Goal: Task Accomplishment & Management: Manage account settings

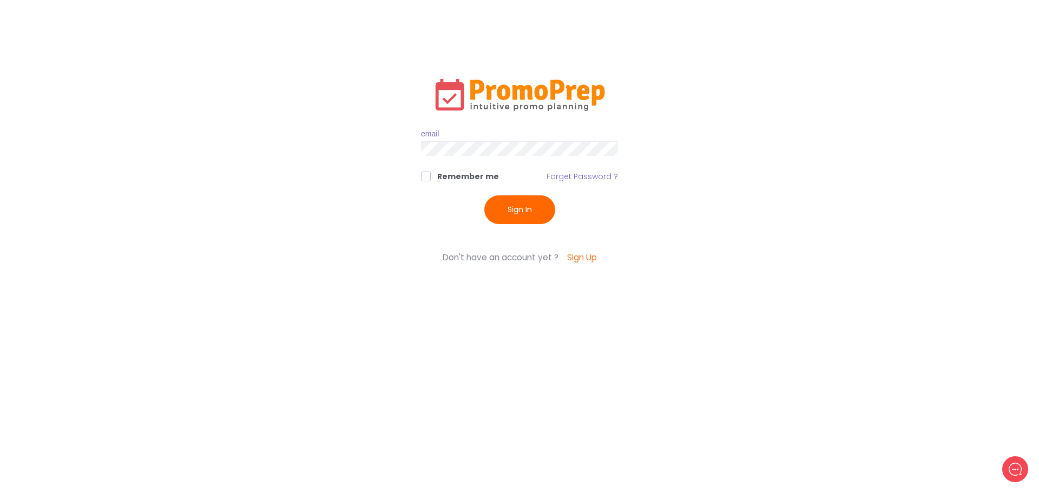
type input "[EMAIL_ADDRESS][DOMAIN_NAME]"
click at [510, 207] on button "Sign In" at bounding box center [519, 209] width 71 height 29
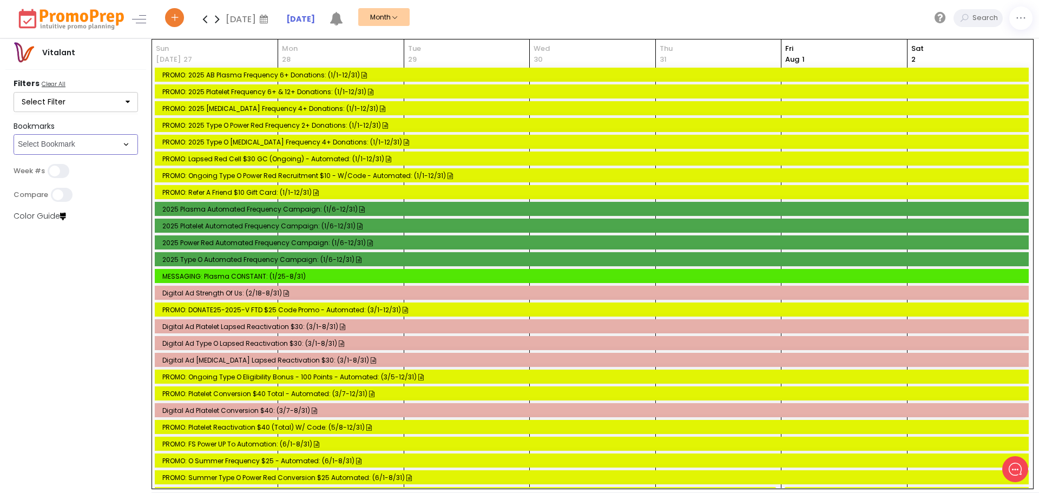
click at [89, 149] on select "Select Bookmark Control & Email Email" at bounding box center [76, 144] width 124 height 21
select select "286"
click at [14, 155] on select "Select Bookmark Control & Email Email" at bounding box center [76, 144] width 124 height 21
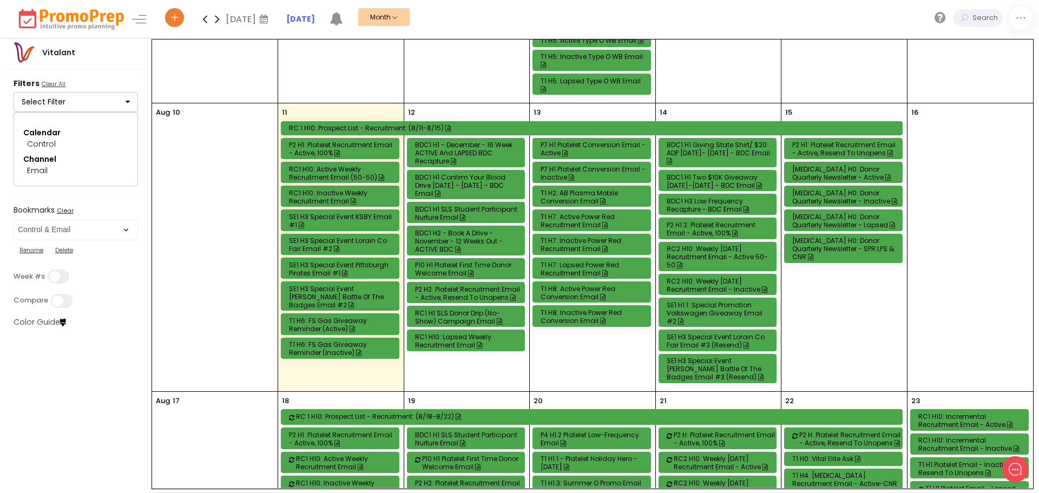
scroll to position [325, 0]
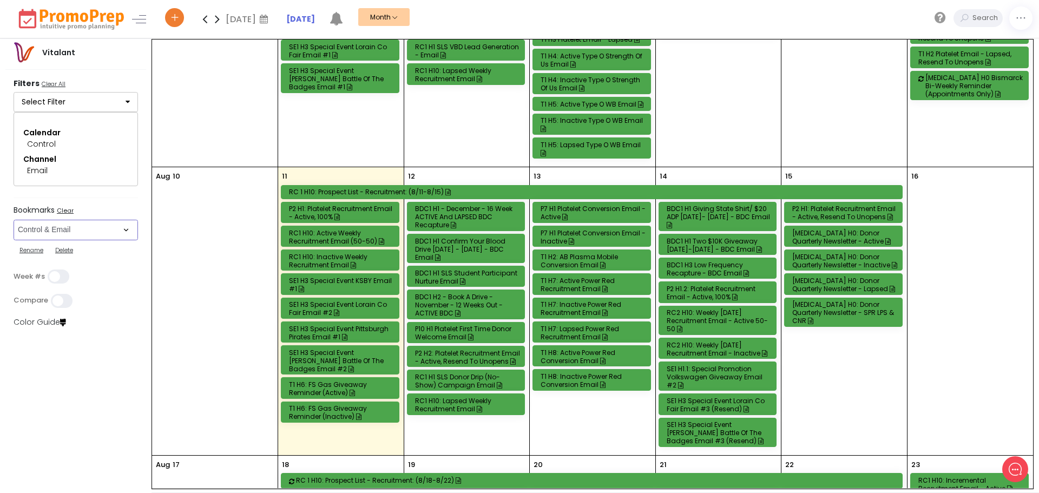
click at [843, 231] on div "[MEDICAL_DATA] H0: Donor Quarterly Newsletter - Active" at bounding box center [844, 237] width 105 height 16
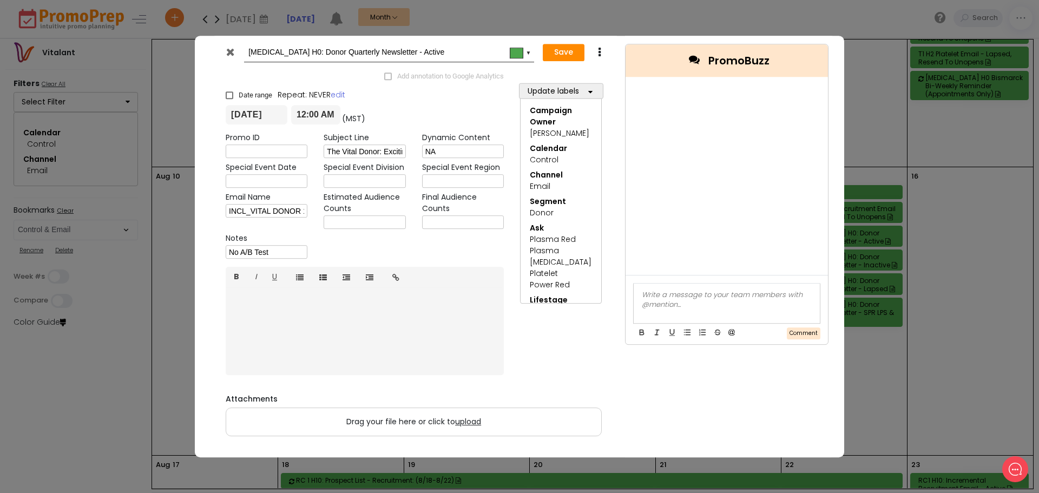
click at [233, 49] on icon at bounding box center [230, 52] width 8 height 11
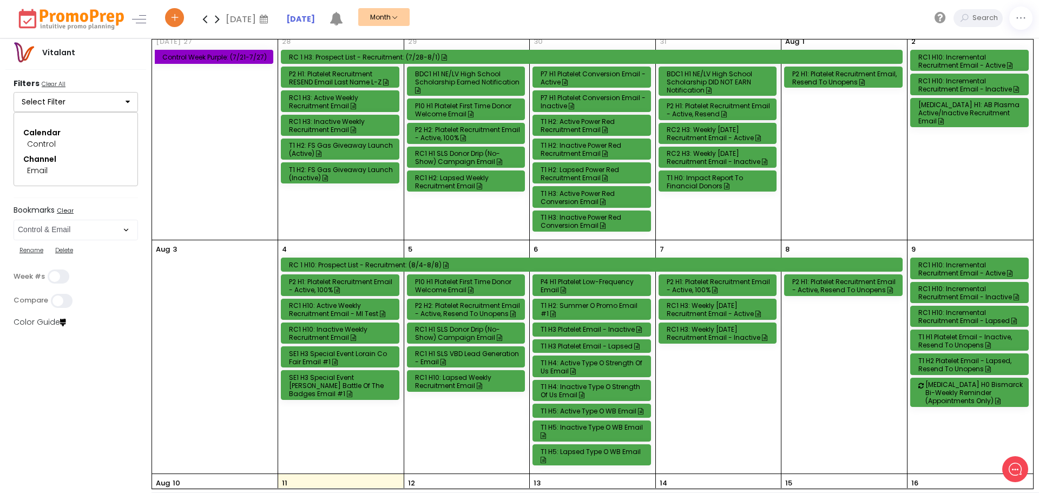
scroll to position [0, 0]
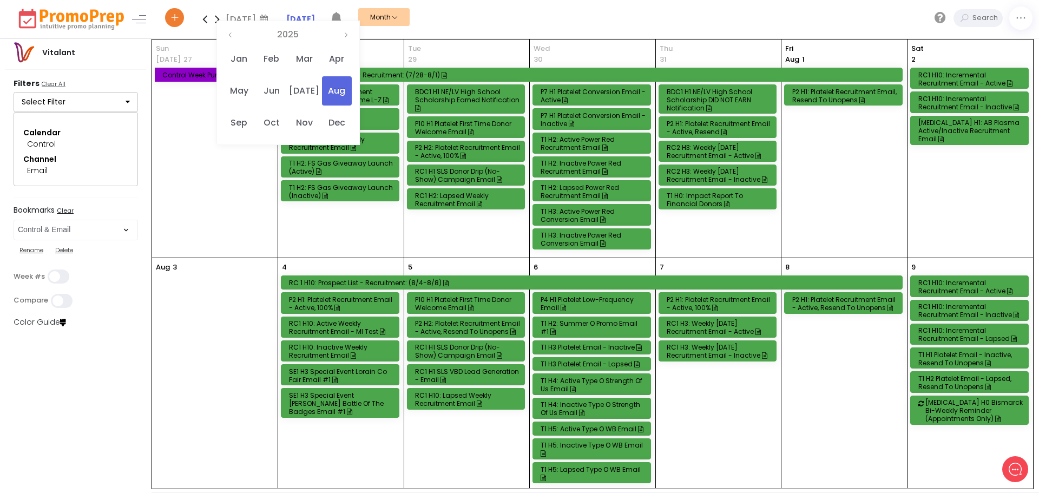
drag, startPoint x: 292, startPoint y: 118, endPoint x: 288, endPoint y: 107, distance: 12.0
click at [288, 107] on td "Jan Feb Mar Apr May Jun [DATE] Aug Sep Oct Nov Dec" at bounding box center [287, 91] width 131 height 96
click at [279, 89] on span "Jun" at bounding box center [271, 90] width 30 height 29
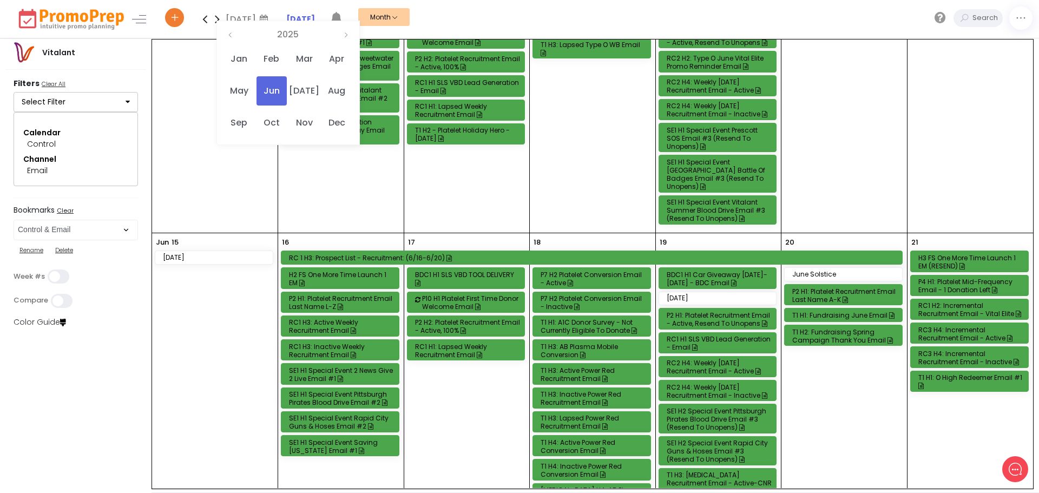
scroll to position [433, 0]
click at [970, 301] on div "RC1 H2: Incremental Recruitment Email - Vital Elite" at bounding box center [970, 309] width 105 height 16
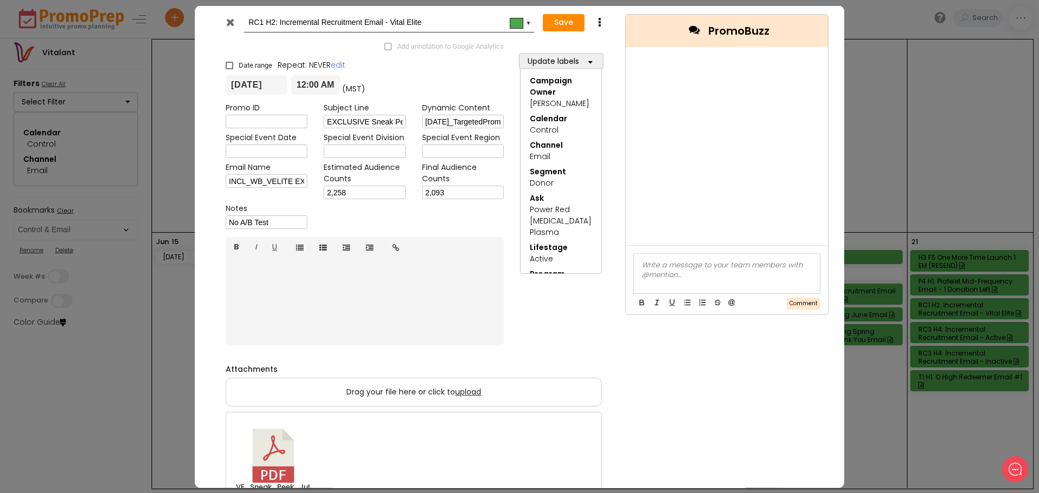
click at [595, 28] on icon at bounding box center [599, 22] width 8 height 11
click at [626, 43] on link "Duplicate" at bounding box center [632, 43] width 75 height 22
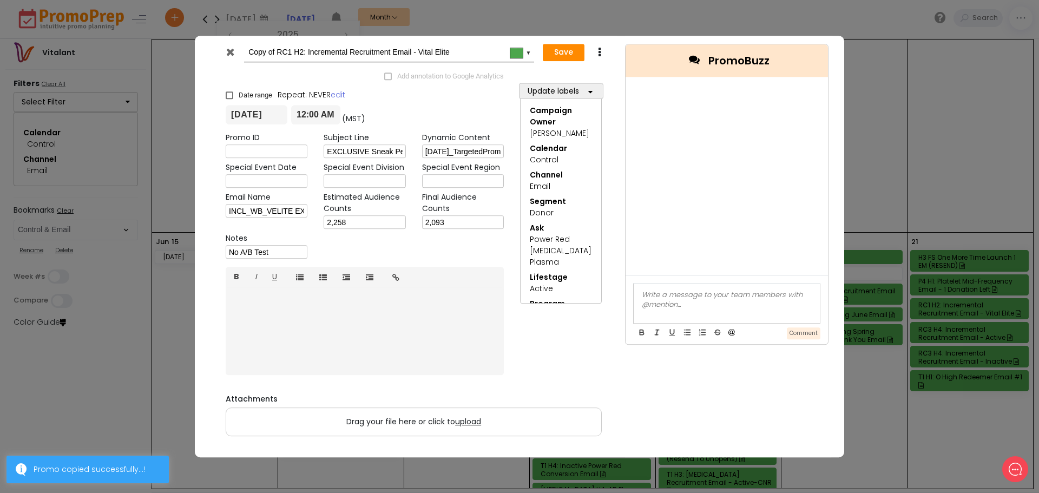
drag, startPoint x: 279, startPoint y: 51, endPoint x: 199, endPoint y: 55, distance: 80.2
click at [199, 55] on div "Copy of RC1 H2: Incremental Recruitment Email - Vital Elite #4ca64c ▼ Save Dupl…" at bounding box center [519, 247] width 649 height 422
type input "RC1 H2: Incremental Recruitment Email - Vital Elite"
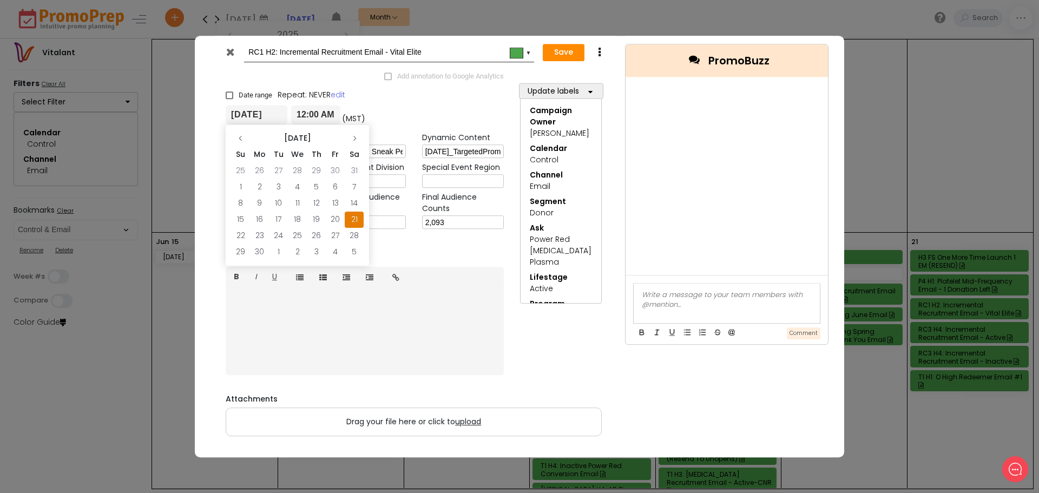
click at [274, 113] on input "[DATE]" at bounding box center [257, 114] width 62 height 19
click at [355, 141] on icon at bounding box center [354, 138] width 6 height 6
click at [356, 202] on td "16" at bounding box center [354, 203] width 19 height 16
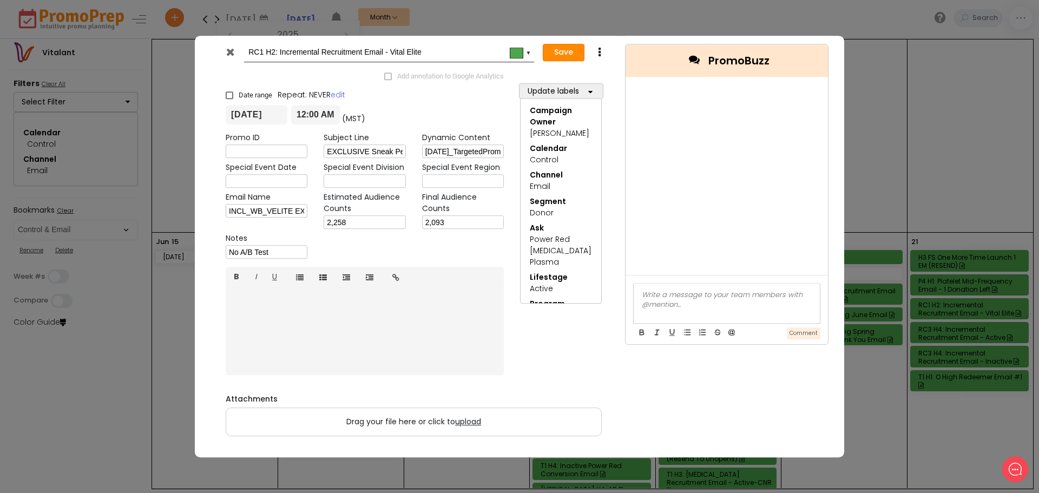
click at [564, 53] on button "Save" at bounding box center [564, 52] width 42 height 17
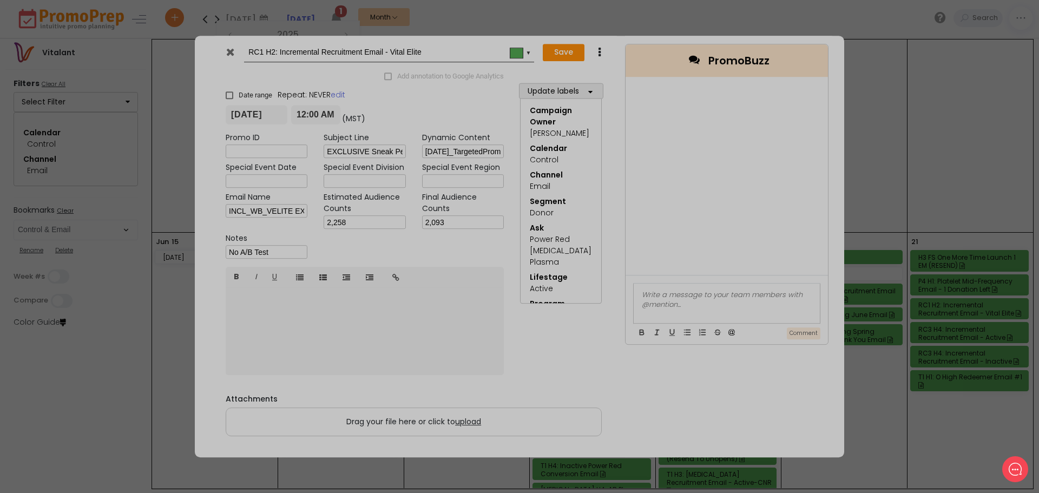
type input "[DATE]"
type input "00:00"
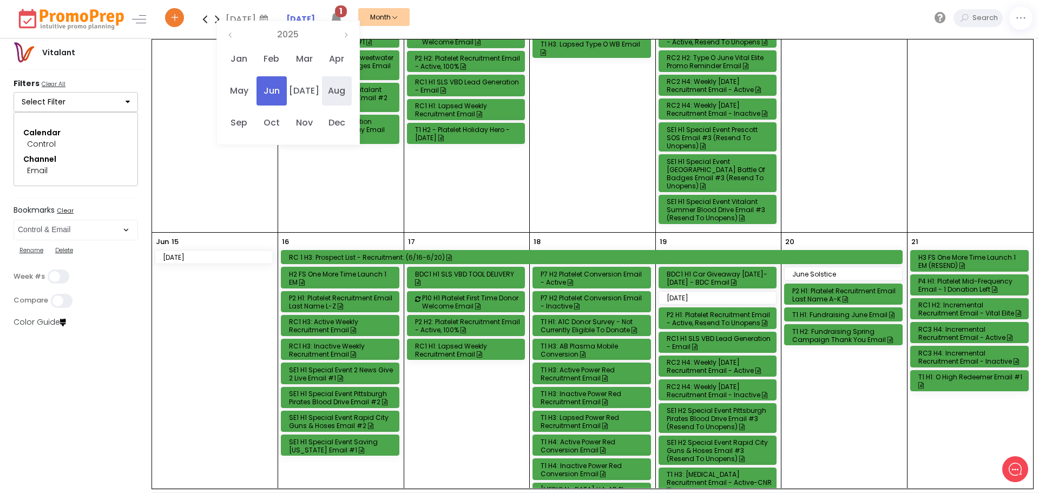
click at [343, 92] on span "Aug" at bounding box center [337, 90] width 30 height 29
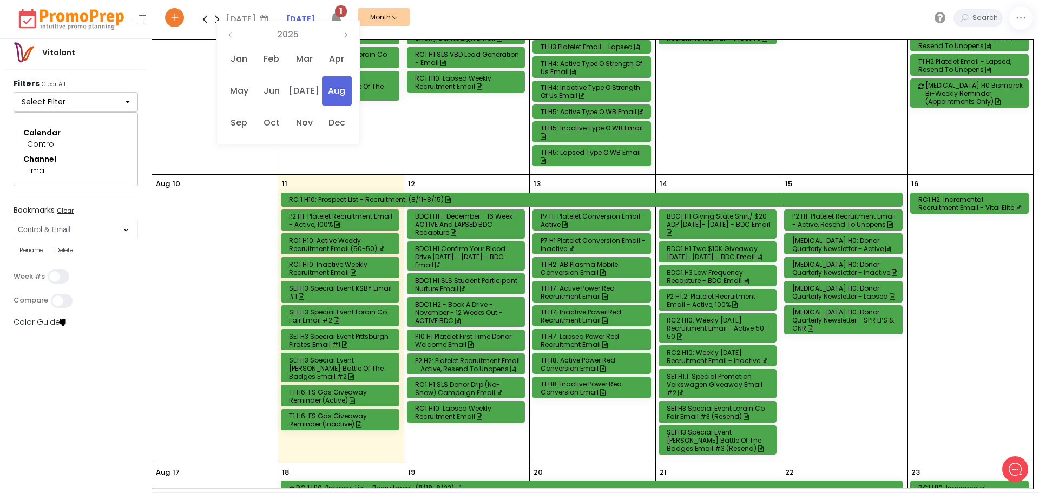
scroll to position [325, 0]
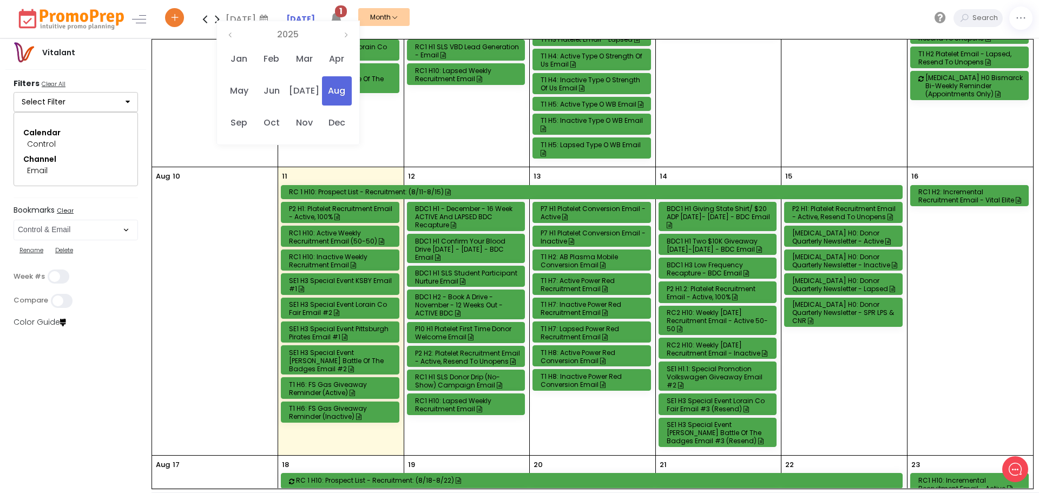
click at [954, 191] on div "RC1 H2: Incremental Recruitment Email - Vital Elite" at bounding box center [970, 196] width 105 height 16
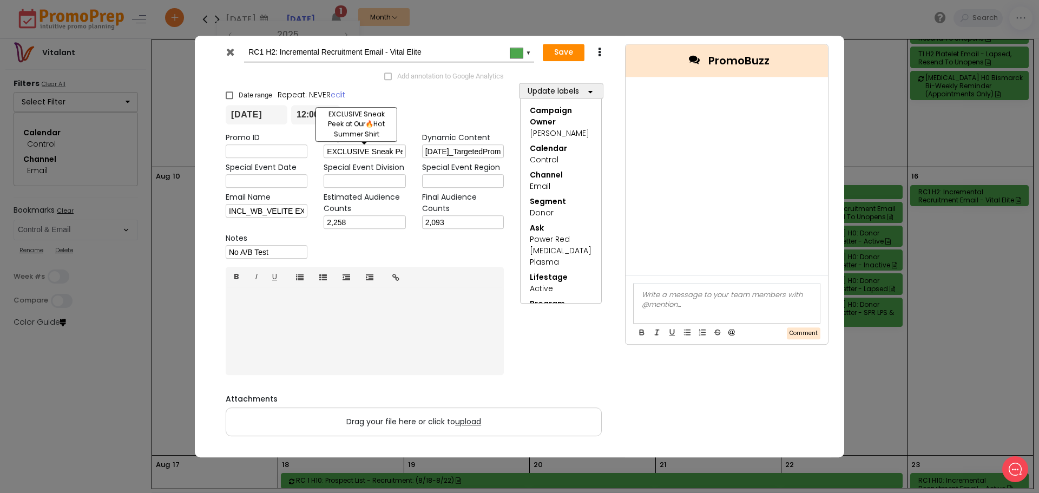
click at [383, 151] on input "EXCLUSIVE Sneak Peek at Our🔥Hot Summer Shirt" at bounding box center [364, 152] width 82 height 14
click at [382, 151] on input "EXCLUSIVE Sneak Peek at Our🔥Hot Summer Shirt" at bounding box center [364, 152] width 82 height 14
paste input "SNEAK PEEK: For Vital Elite Donors Only!"
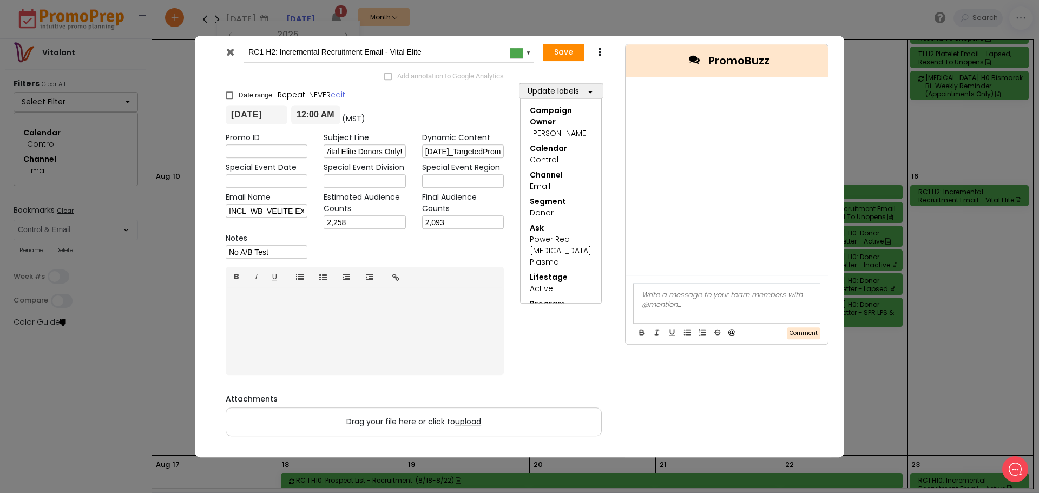
type input "SNEAK PEEK: For Vital Elite Donors Only!"
click at [456, 153] on input "[DATE]_TargetedPromosRC_graphics_6.29-7.[DATE]_TargetedPromosRC_copy_6.29-7.[DA…" at bounding box center [463, 152] width 82 height 14
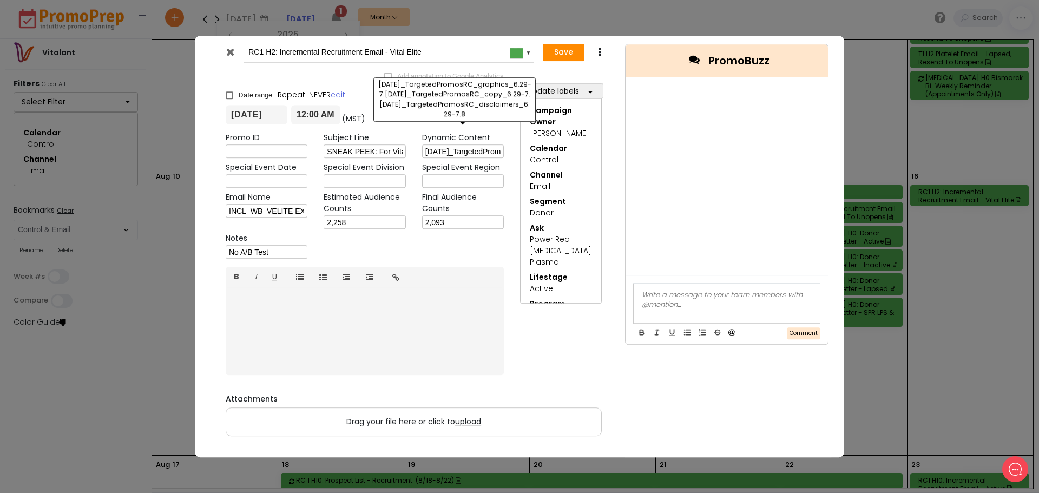
paste input "[DATE]_TargetedPromosRC_graphics_8.29-9.[DATE]_TargetedPromosRC_copy_8.29-9.[DA…"
type input "[DATE]_TargetedPromosRC_graphics_8.29-9.[DATE]_TargetedPromosRC_copy_8.29-9.[DA…"
click at [464, 181] on input "text" at bounding box center [463, 182] width 82 height 14
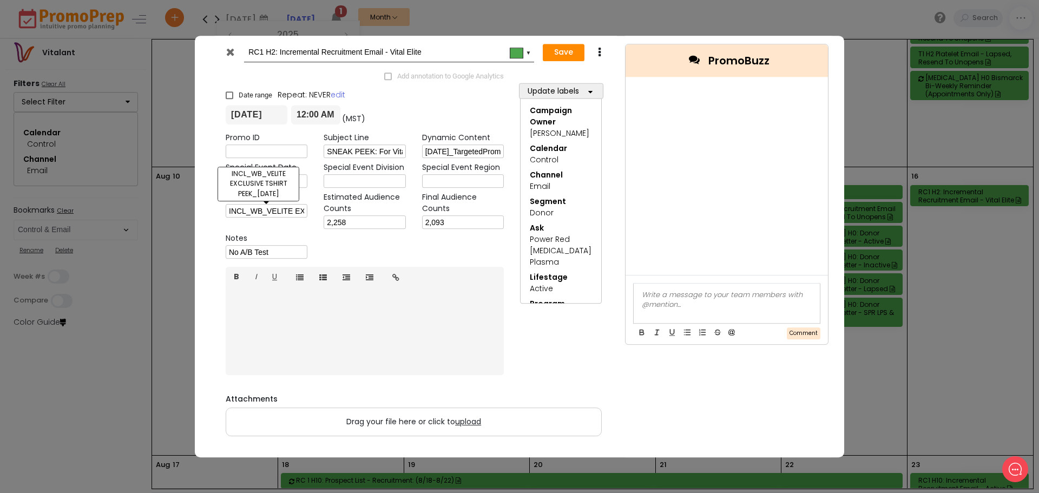
drag, startPoint x: 277, startPoint y: 213, endPoint x: 254, endPoint y: 205, distance: 25.0
click at [279, 212] on input "INCL_WB_VELITE EXCLUSIVE TSHIRT PEEK_[DATE]" at bounding box center [267, 211] width 82 height 14
click at [271, 214] on input "INCL_WB_VELITE EXCLUSIVE TSHIRT PEEK_[DATE]" at bounding box center [267, 211] width 82 height 14
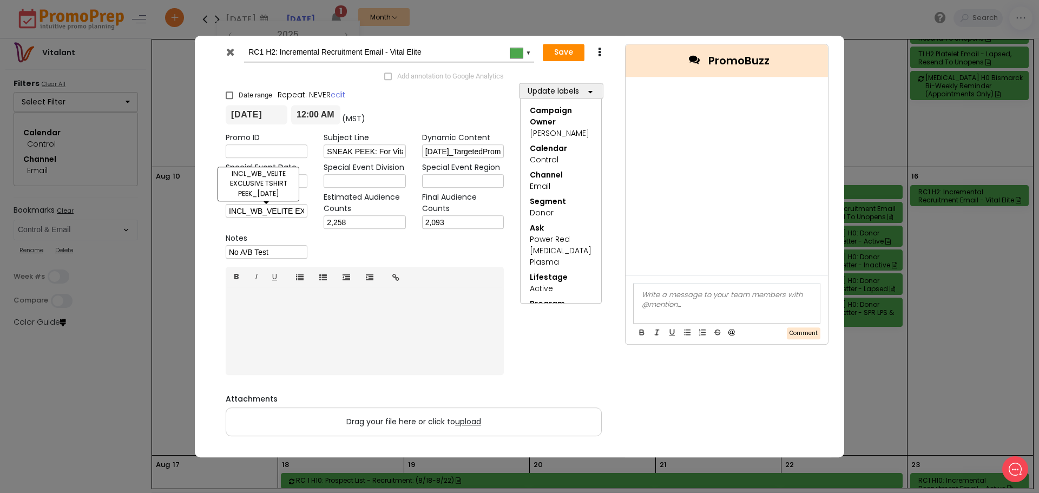
paste input "GIVING DEPT TEE & $20 SNEAK PEEK_8.16"
type input "INCL_WB_VELITE GIVING DEPT TEE & $20 SNEAK PEEK_[DATE]"
click at [328, 223] on input "2,258" at bounding box center [364, 223] width 82 height 14
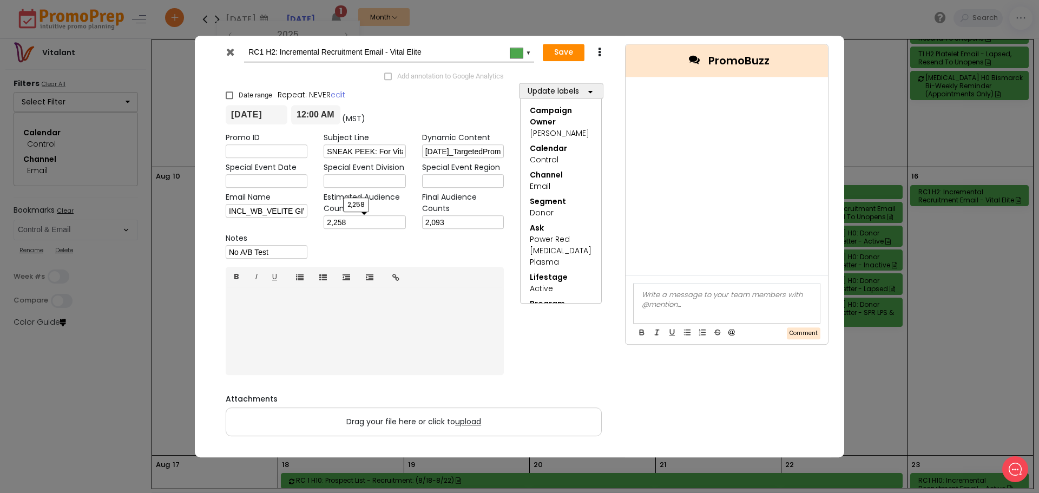
click at [328, 223] on input "2,258" at bounding box center [364, 223] width 82 height 14
click at [437, 221] on input "2,093" at bounding box center [463, 223] width 82 height 14
drag, startPoint x: 268, startPoint y: 210, endPoint x: 331, endPoint y: 211, distance: 63.3
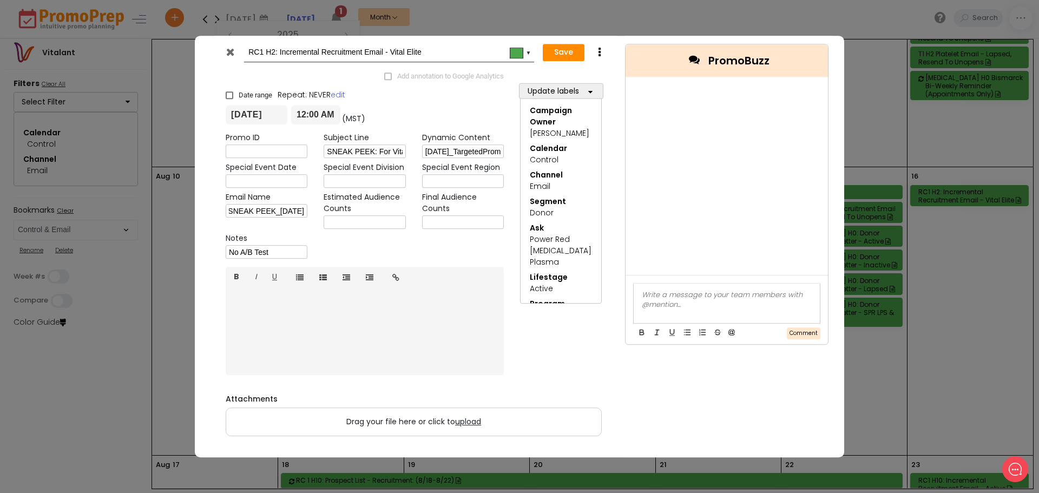
click at [331, 211] on div "Promo ID Subject Line SNEAK PEEK: For Vital Elite Donors Only! Dynamic Content …" at bounding box center [364, 198] width 294 height 130
drag, startPoint x: 702, startPoint y: 415, endPoint x: 697, endPoint y: 409, distance: 7.6
click at [697, 411] on div "PromoBuzz Comment" at bounding box center [731, 247] width 212 height 422
click at [471, 420] on span "upload" at bounding box center [468, 421] width 26 height 11
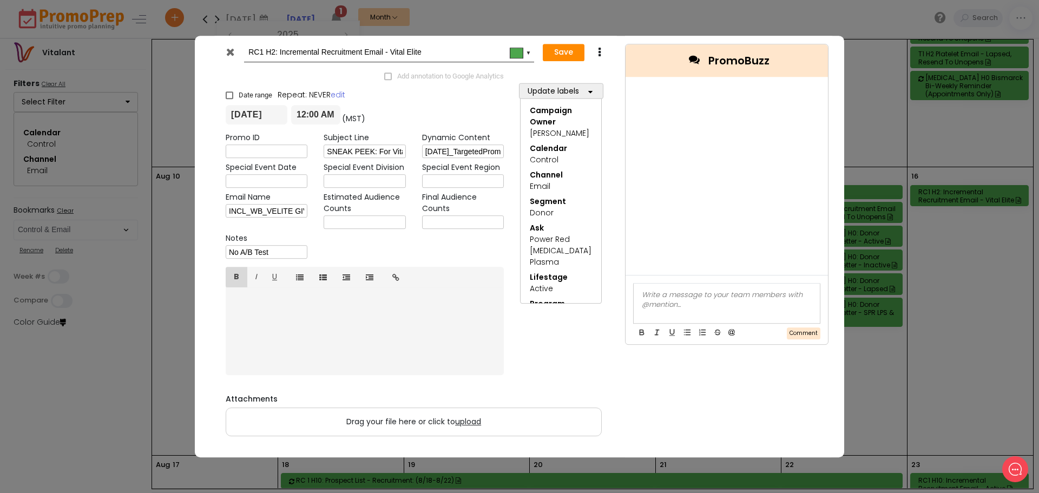
click at [0, 0] on input "Drag your file here or click to upload" at bounding box center [0, 0] width 0 height 0
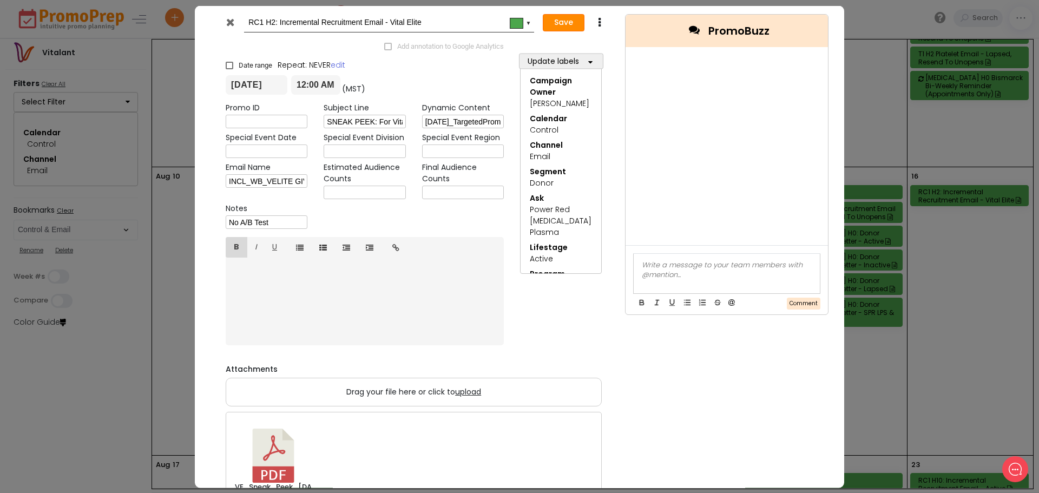
click at [554, 21] on button "Save" at bounding box center [564, 22] width 42 height 17
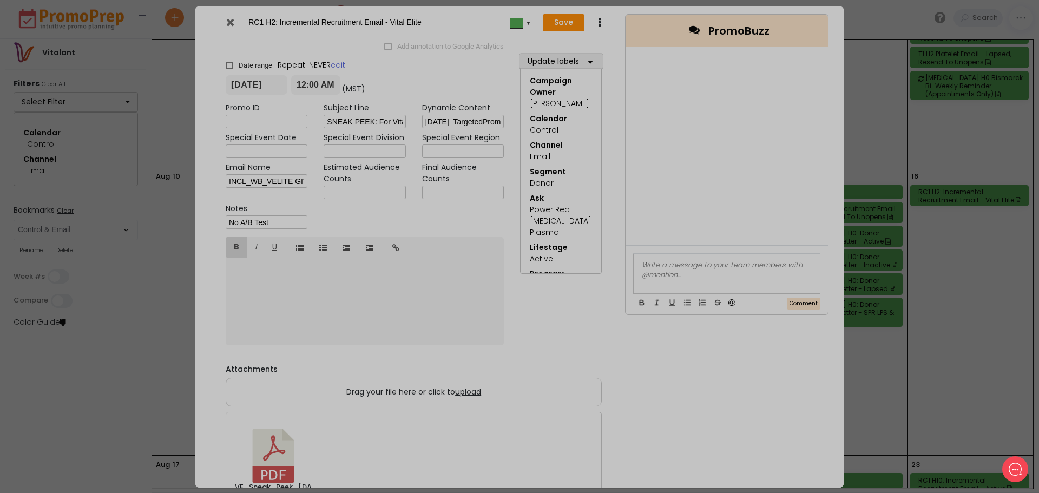
type input "[DATE]"
type input "00:00"
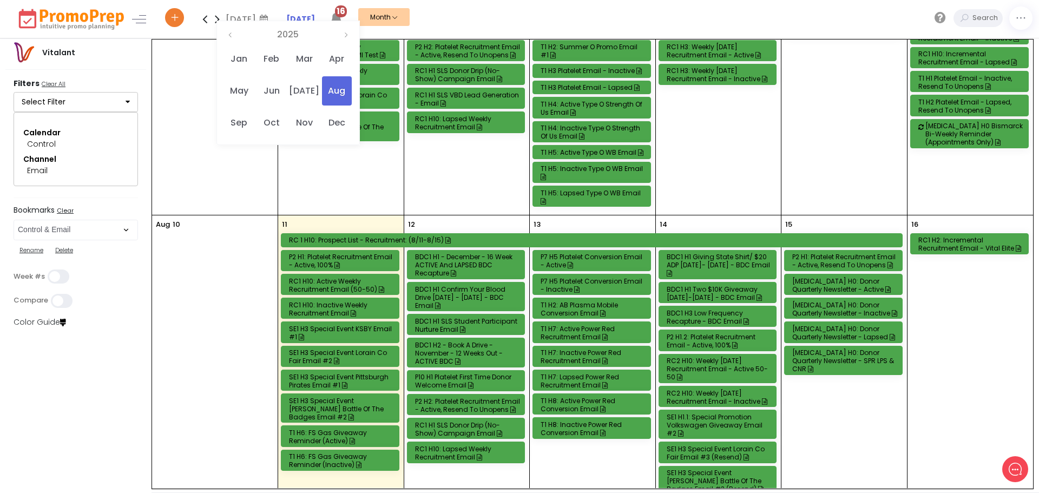
scroll to position [270, 0]
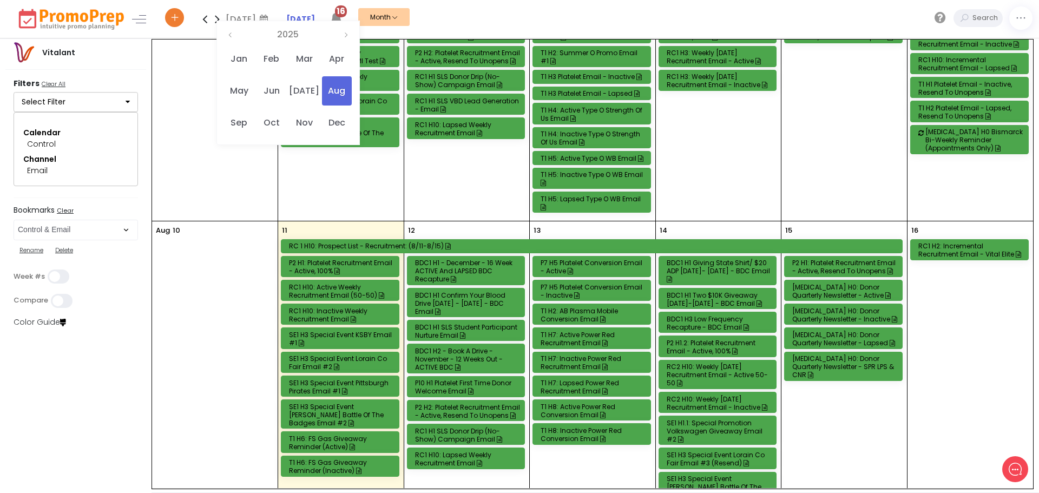
click at [969, 243] on div "RC1 H2: Incremental Recruitment Email - Vital Elite" at bounding box center [970, 250] width 105 height 16
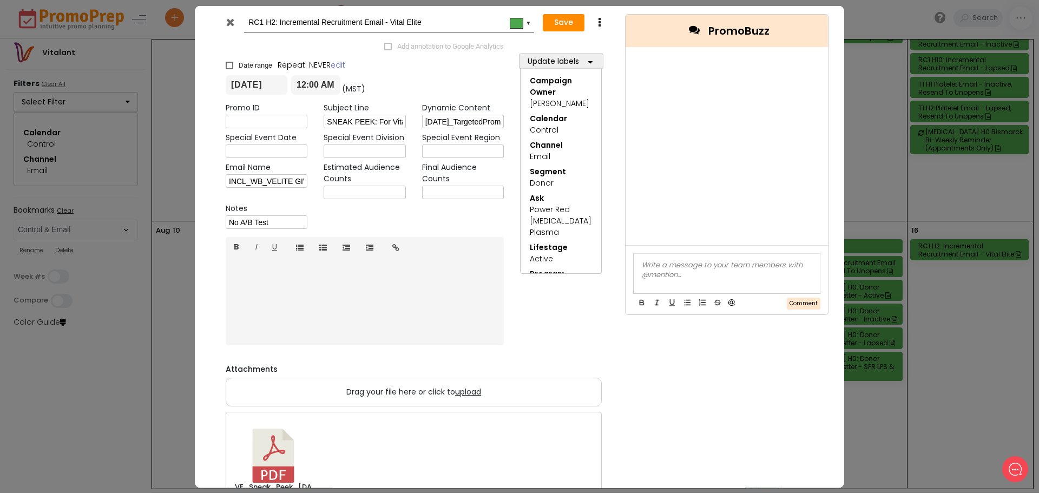
click at [276, 22] on input "RC1 H2: Incremental Recruitment Email - Vital Elite" at bounding box center [386, 21] width 277 height 19
type input "RC1 H10: Incremental Recruitment Email - Vital Elite"
click at [550, 24] on button "Save" at bounding box center [564, 22] width 42 height 17
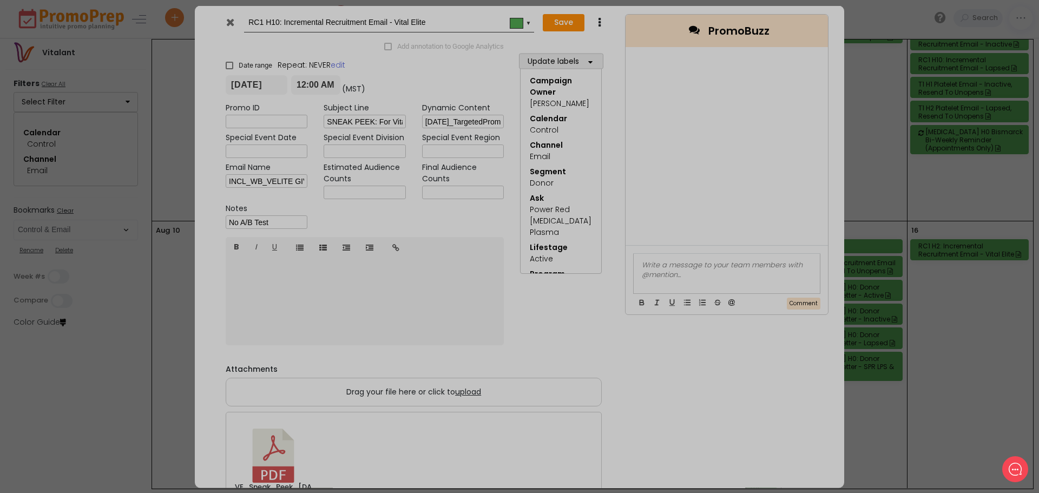
type input "[DATE]"
type input "00:00"
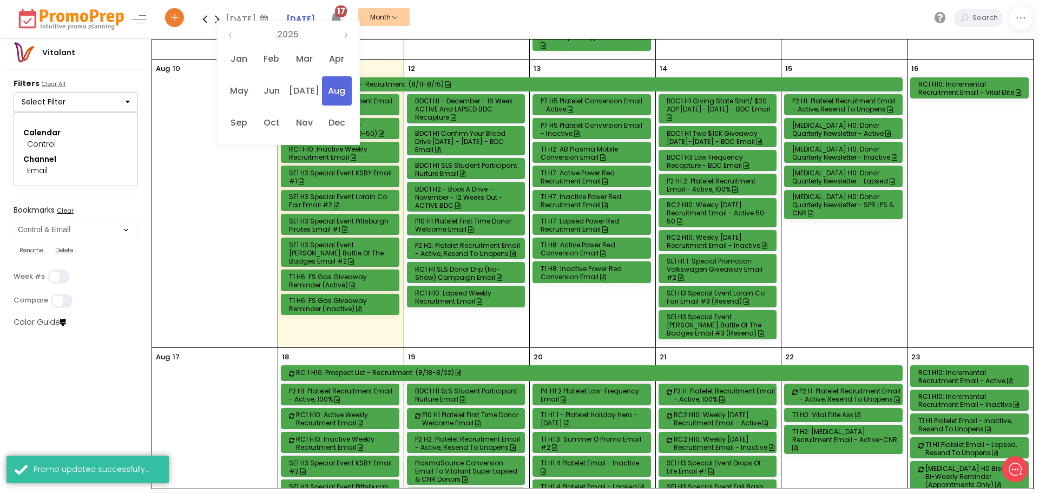
scroll to position [433, 0]
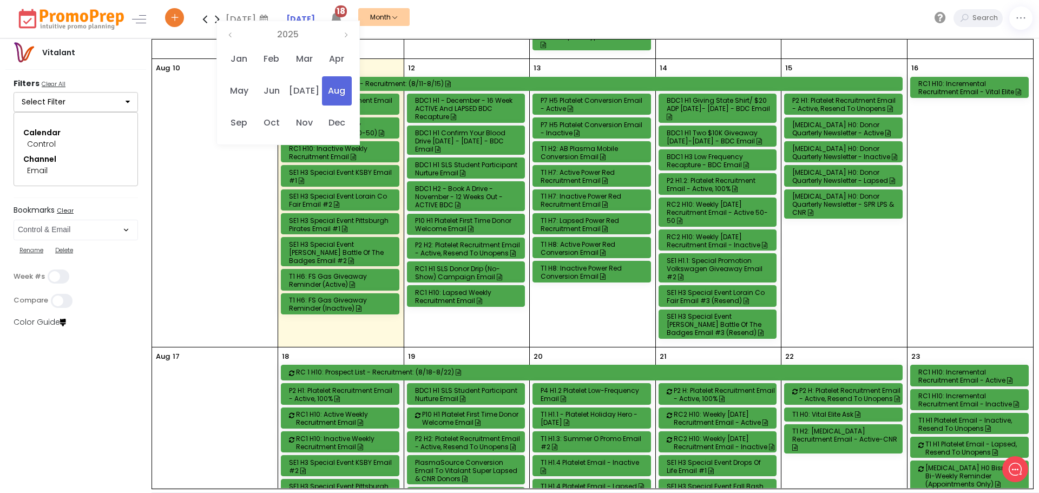
click at [710, 205] on div "RC2 H10: Weekly [DATE] Recruitment Email - Active 50-50" at bounding box center [718, 212] width 105 height 24
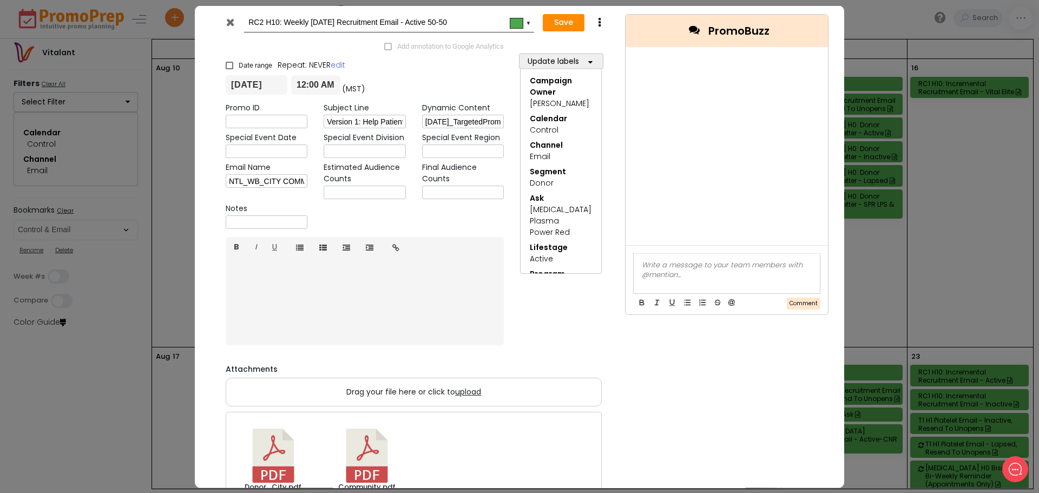
click at [232, 18] on icon at bounding box center [230, 21] width 8 height 11
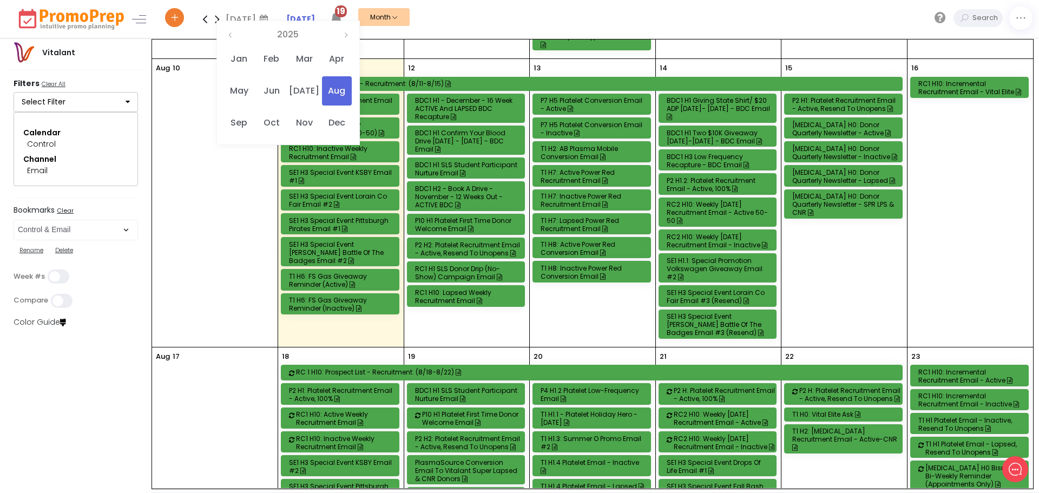
click at [335, 121] on div "RC1 H10: Active Weekly Recruitment Email (50-50)" at bounding box center [341, 129] width 105 height 16
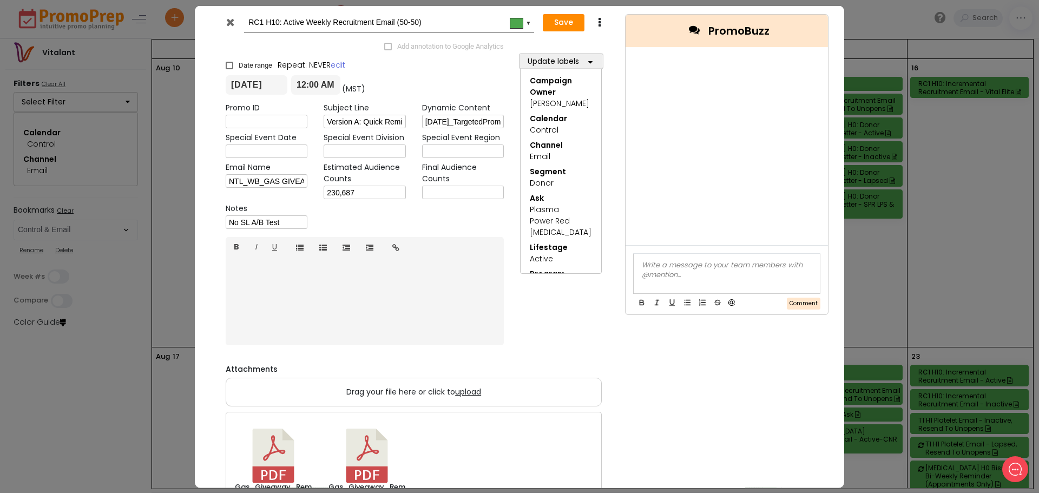
click at [227, 21] on icon at bounding box center [230, 21] width 8 height 11
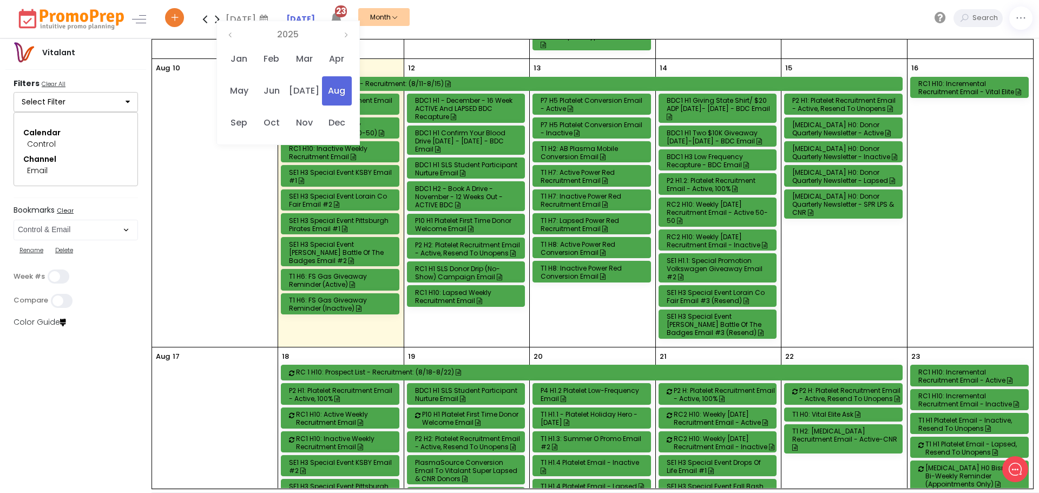
click at [219, 19] on icon at bounding box center [217, 19] width 12 height 22
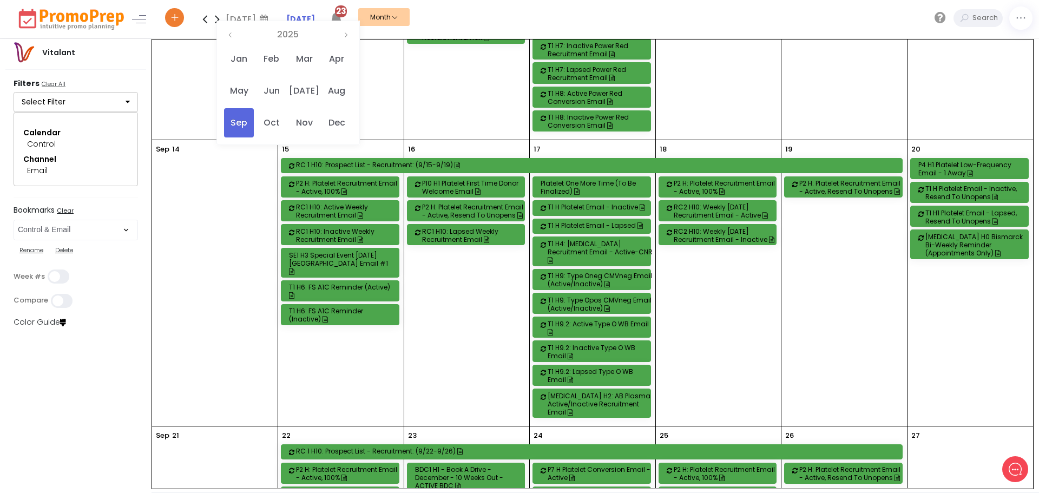
click at [342, 258] on div "SE1 H3 Special Event [DATE] [GEOGRAPHIC_DATA] Email #1" at bounding box center [341, 263] width 105 height 24
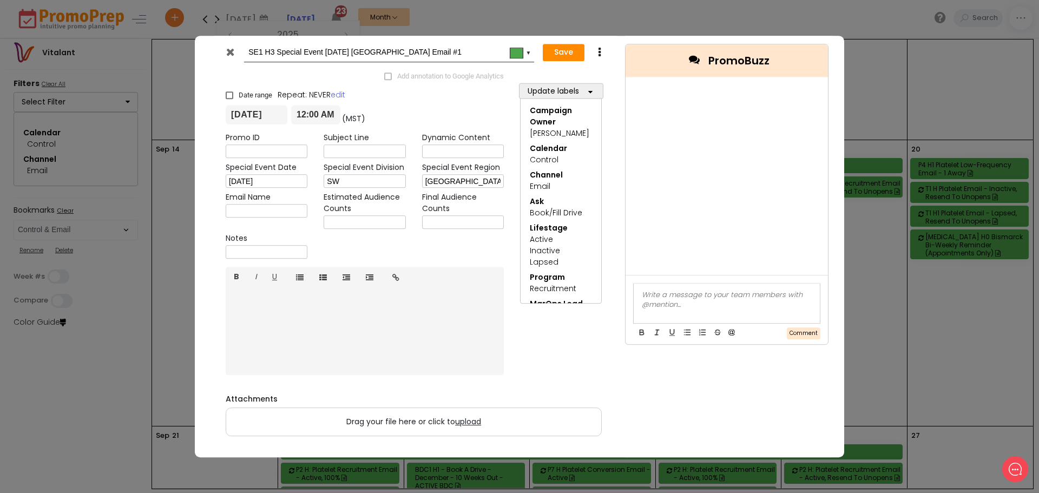
click at [232, 50] on icon at bounding box center [230, 52] width 8 height 11
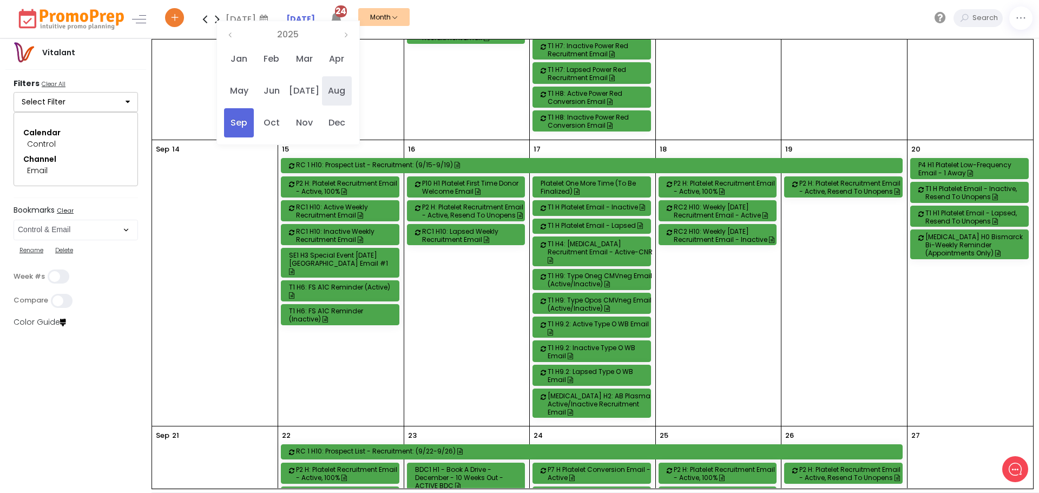
click at [340, 91] on span "Aug" at bounding box center [337, 90] width 30 height 29
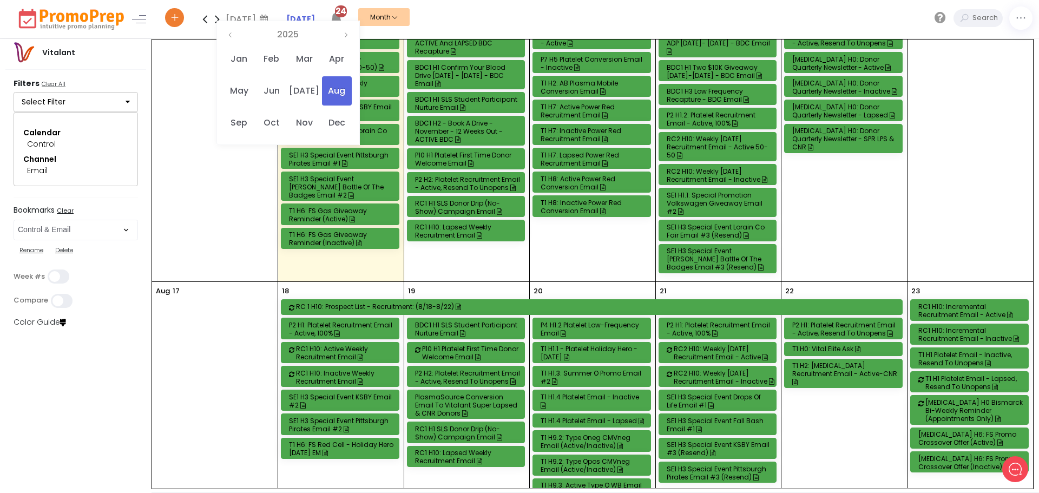
scroll to position [703, 0]
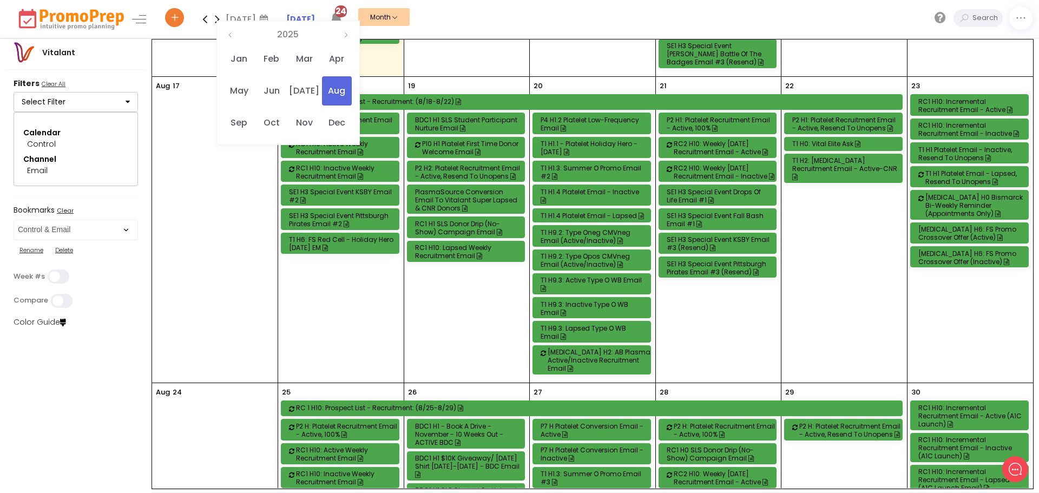
click at [332, 142] on div "RC1 H10: Active Weekly Recruitment Email" at bounding box center [348, 148] width 105 height 16
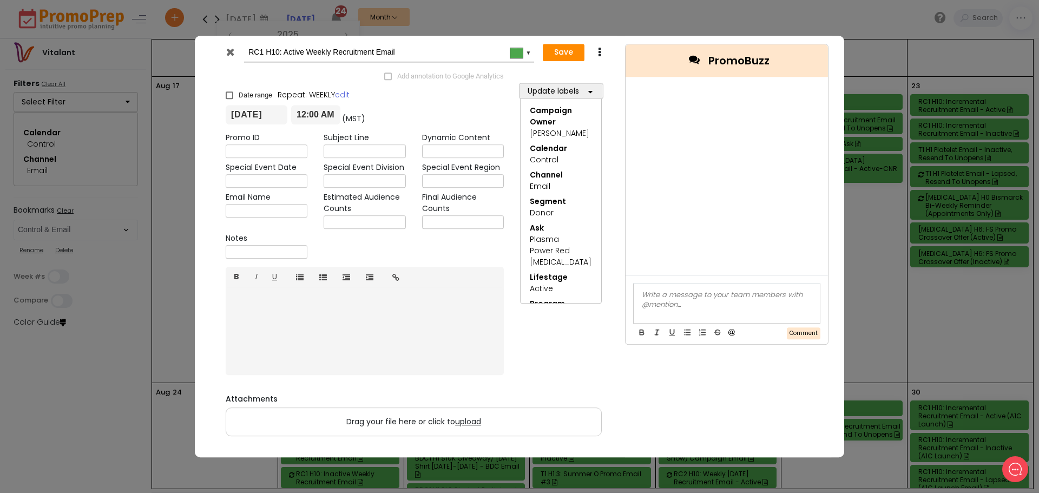
click at [432, 51] on input "RC1 H10: Active Weekly Recruitment Email" at bounding box center [386, 52] width 277 height 19
type input "RC1 H10: Active Weekly Recruitment Email (50-50 Test)"
click at [354, 151] on input "text" at bounding box center [364, 152] width 82 height 14
paste input "Version A: ENDS [DATE]. Give Blood for $10 and Chance at ⛽ Gas for a Year. [[UR…"
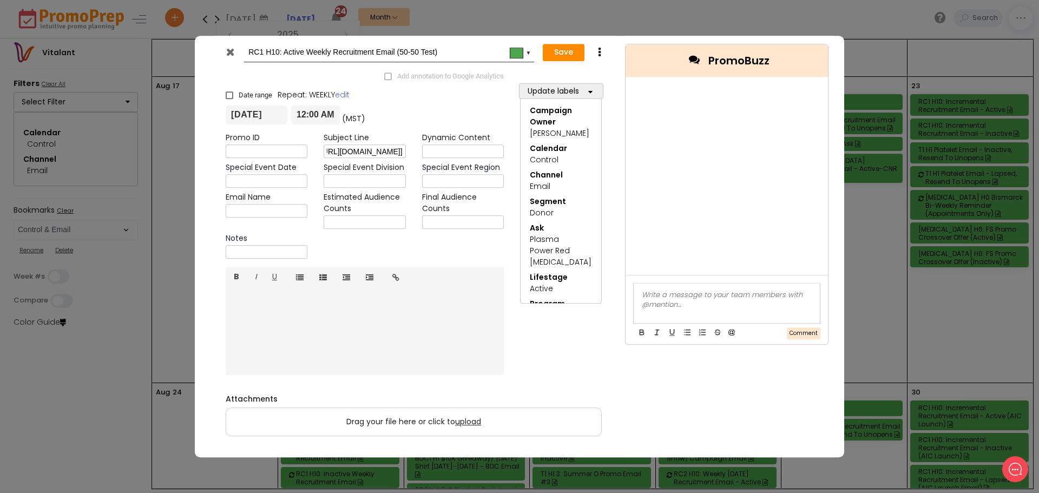
type input "Version A: ENDS [DATE]. Give Blood for $10 and Chance at ⛽ Gas for a Year. [[UR…"
click at [463, 149] on input "text" at bounding box center [463, 152] width 82 height 14
paste input "[DATE]_TargetedPromosRC_copy_8.1-[DATE]_TargetedPromosRC_graphics_8.1-[DATE]_Ta…"
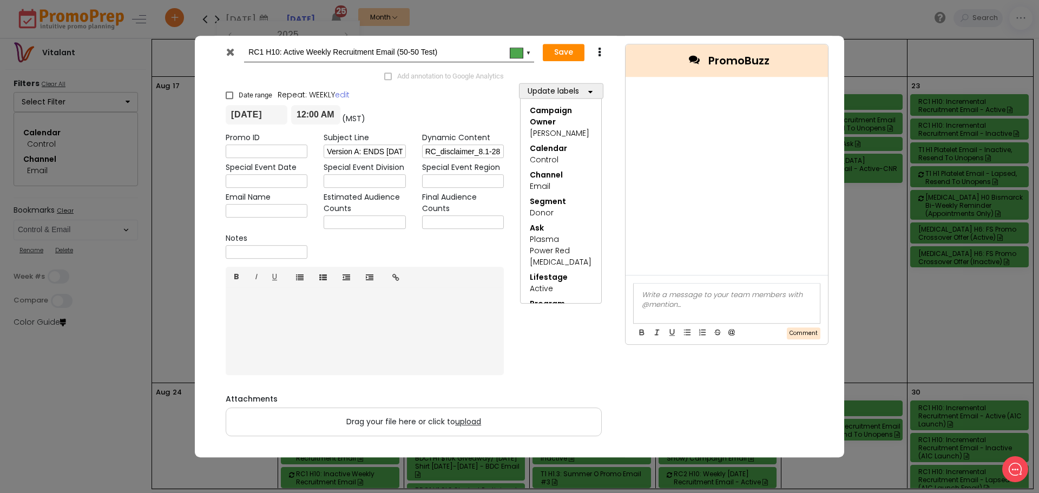
type input "[DATE]_TargetedPromosRC_copy_8.1-[DATE]_TargetedPromosRC_graphics_8.1-[DATE]_Ta…"
click at [285, 252] on input "text" at bounding box center [267, 253] width 82 height 14
type input "No SL AB Test"
click at [283, 213] on input "text" at bounding box center [267, 211] width 82 height 14
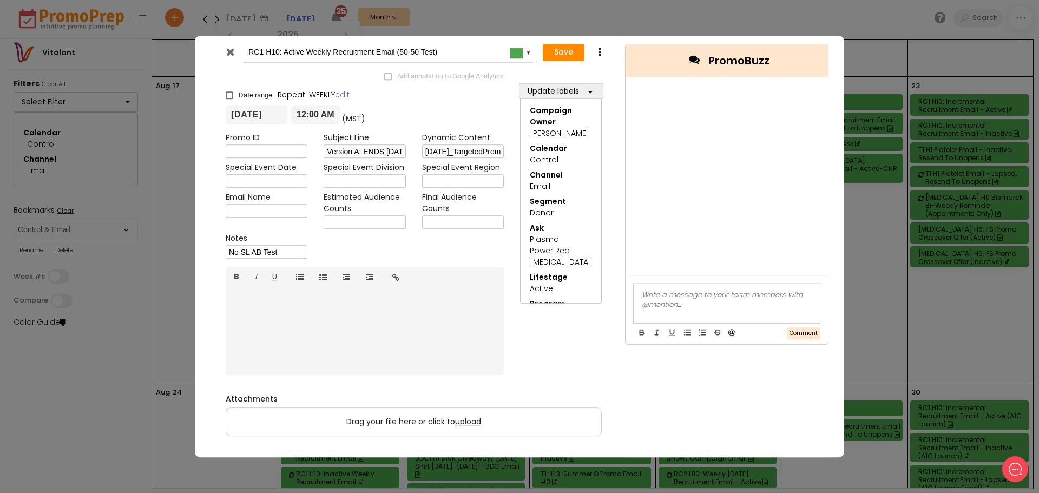
click at [259, 207] on input "text" at bounding box center [267, 211] width 82 height 14
paste input "NTL_WB_GAS GIVEAWAY ENDS AUG. 28_8.18.25"
type input "NTL_WB_GAS GIVEAWAY ENDS AUG. 28_8.18.25"
drag, startPoint x: 264, startPoint y: 211, endPoint x: 368, endPoint y: 218, distance: 104.6
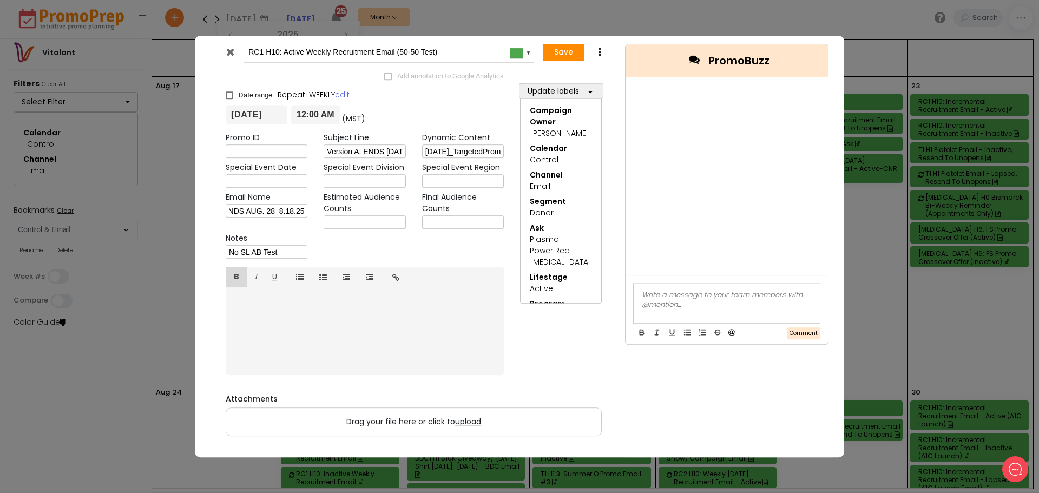
click at [368, 218] on div "Promo ID Subject Line Version A: ENDS [DATE]. Give Blood for $10 and Chance at …" at bounding box center [364, 198] width 294 height 130
click at [466, 421] on span "upload" at bounding box center [468, 421] width 26 height 11
click at [0, 0] on input "Drag your file here or click to upload" at bounding box center [0, 0] width 0 height 0
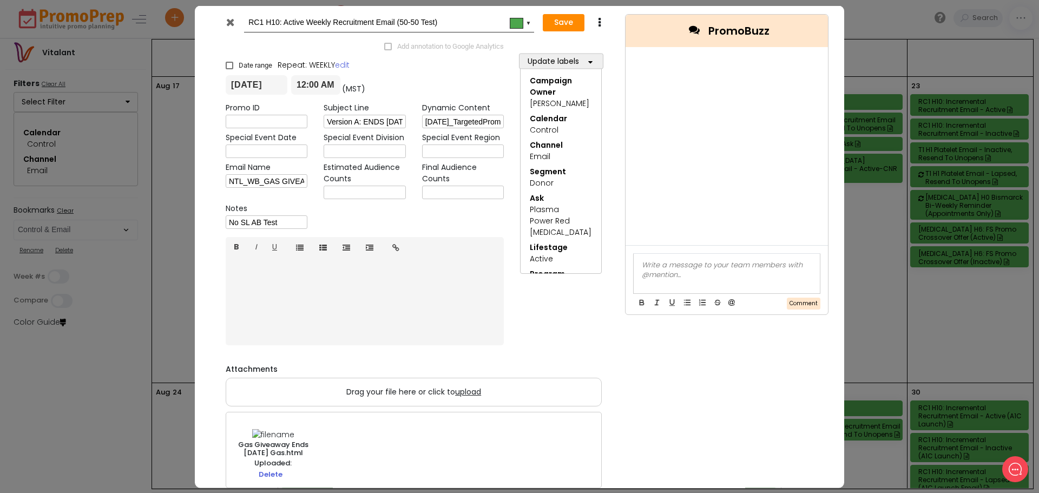
click at [467, 393] on span "upload" at bounding box center [468, 391] width 26 height 11
click at [0, 0] on input "Drag your file here or click to upload" at bounding box center [0, 0] width 0 height 0
click at [552, 20] on button "Save" at bounding box center [564, 22] width 42 height 17
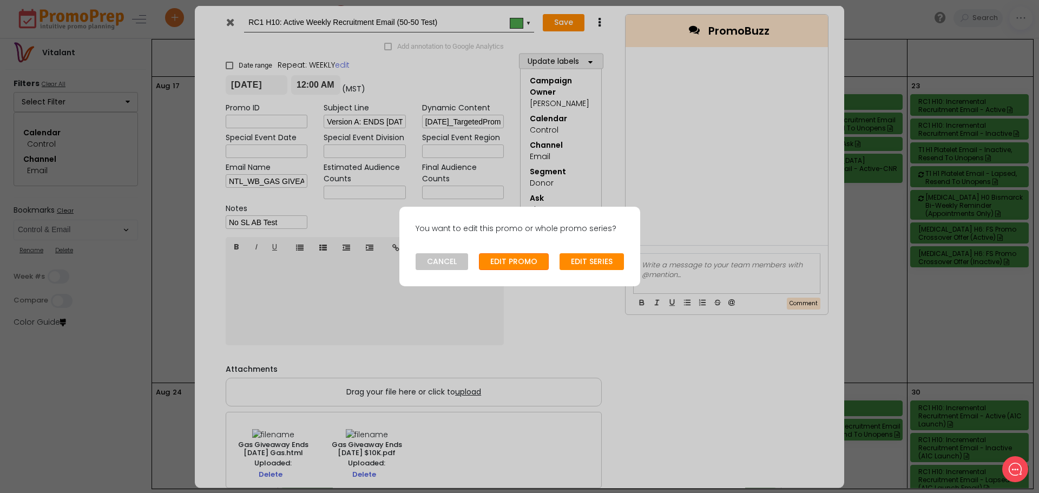
click at [518, 262] on button "EDIT PROMO" at bounding box center [514, 261] width 70 height 17
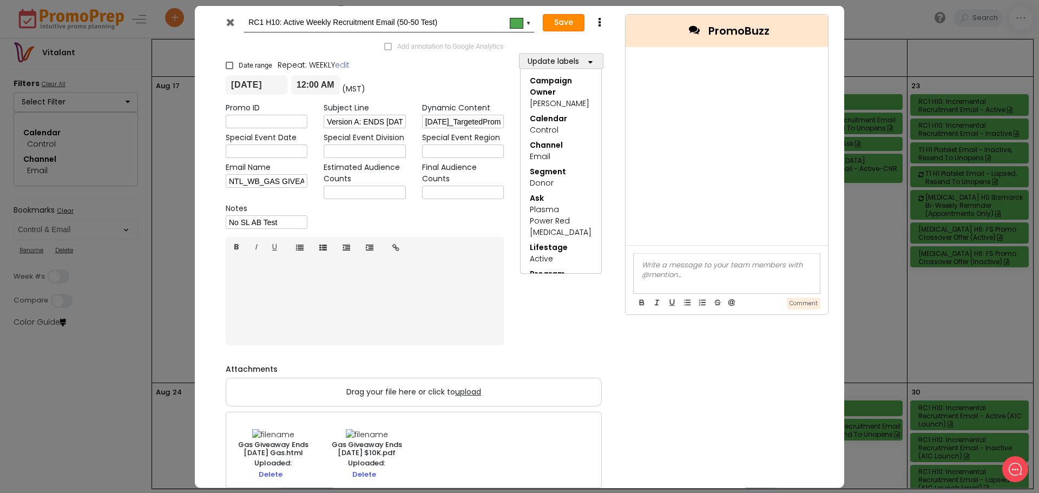
click at [569, 17] on button "Save" at bounding box center [564, 22] width 42 height 17
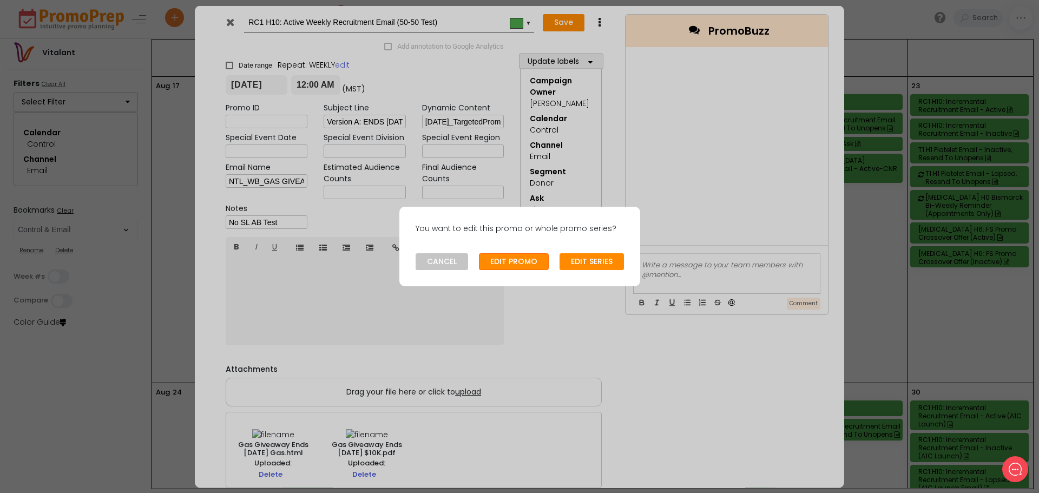
click at [513, 254] on button "EDIT PROMO" at bounding box center [514, 261] width 70 height 17
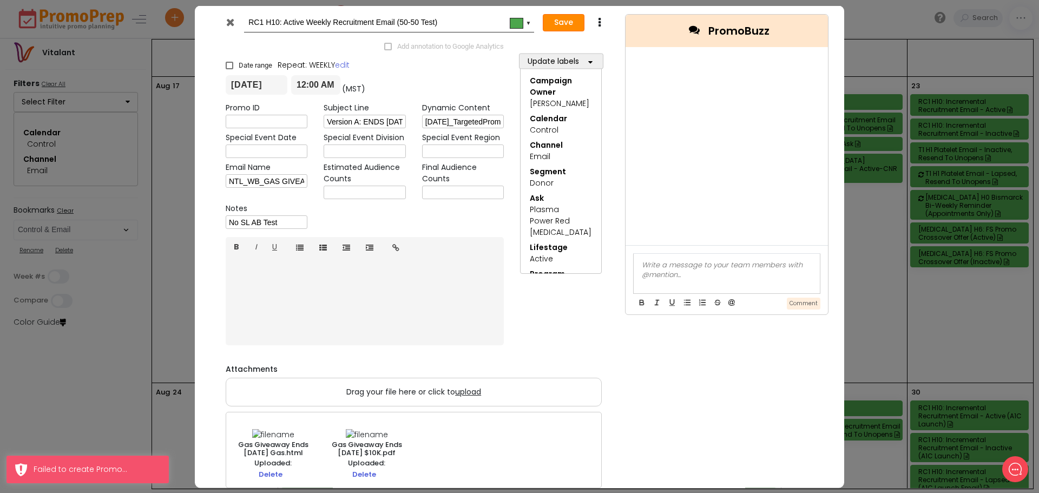
click at [562, 23] on button "Save" at bounding box center [564, 22] width 42 height 17
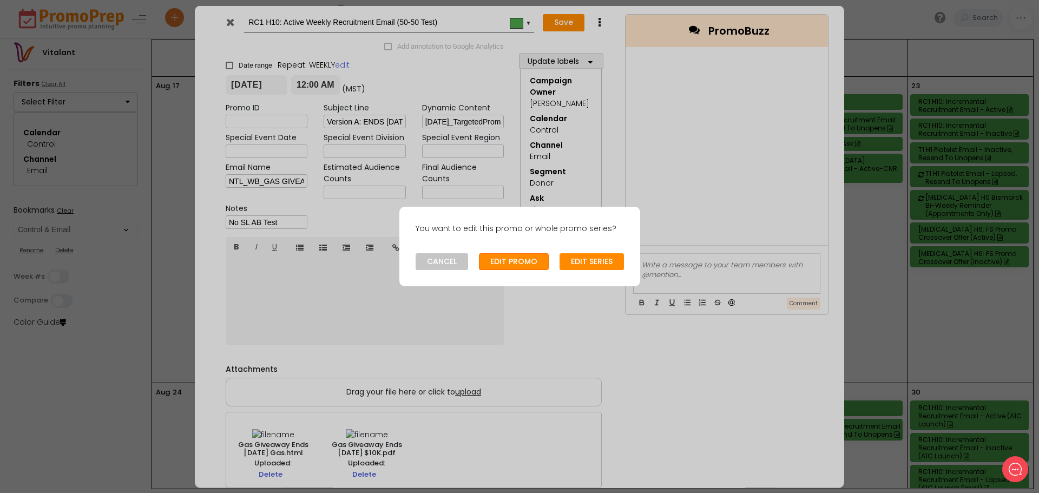
click at [514, 258] on button "EDIT PROMO" at bounding box center [514, 261] width 70 height 17
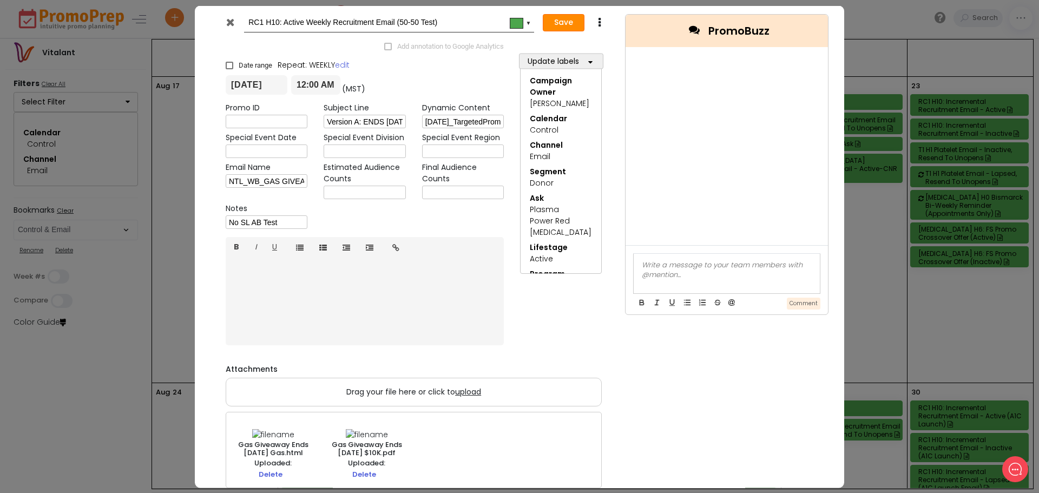
click at [559, 19] on button "Save" at bounding box center [564, 22] width 42 height 17
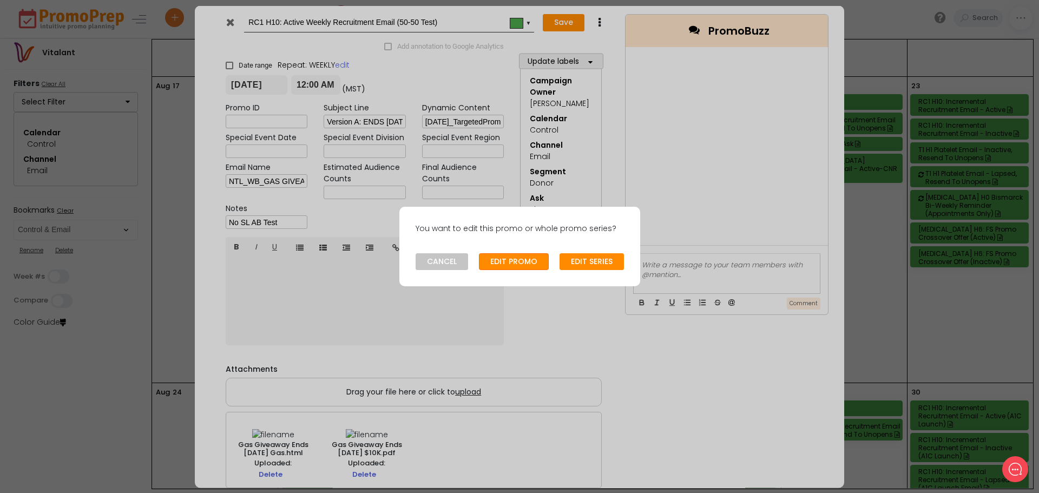
click at [520, 260] on button "EDIT PROMO" at bounding box center [514, 261] width 70 height 17
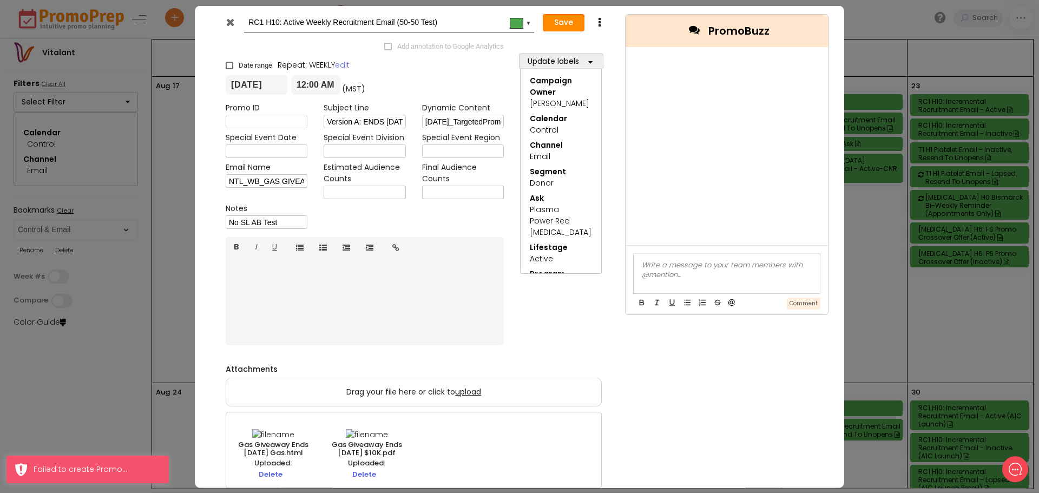
click at [558, 22] on button "Save" at bounding box center [564, 22] width 42 height 17
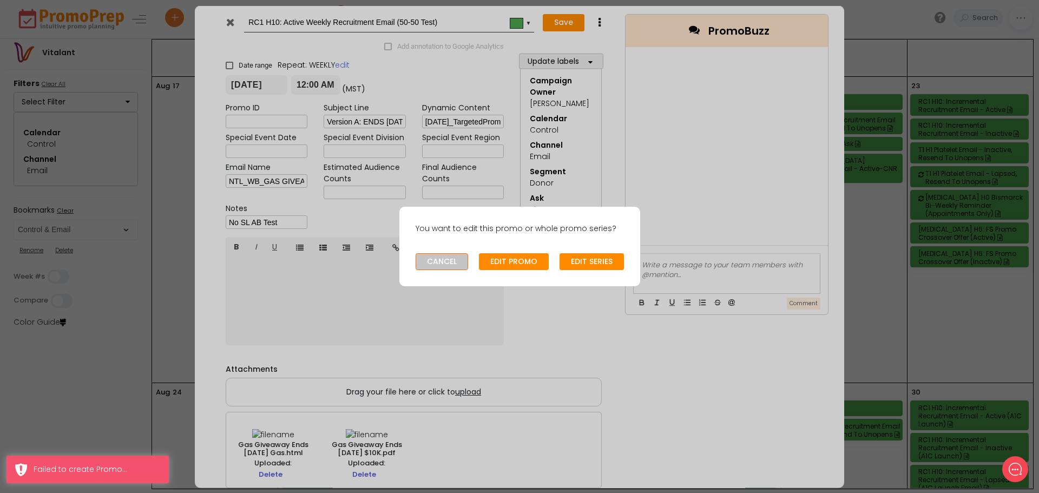
click at [448, 266] on button "CANCEL" at bounding box center [441, 261] width 52 height 17
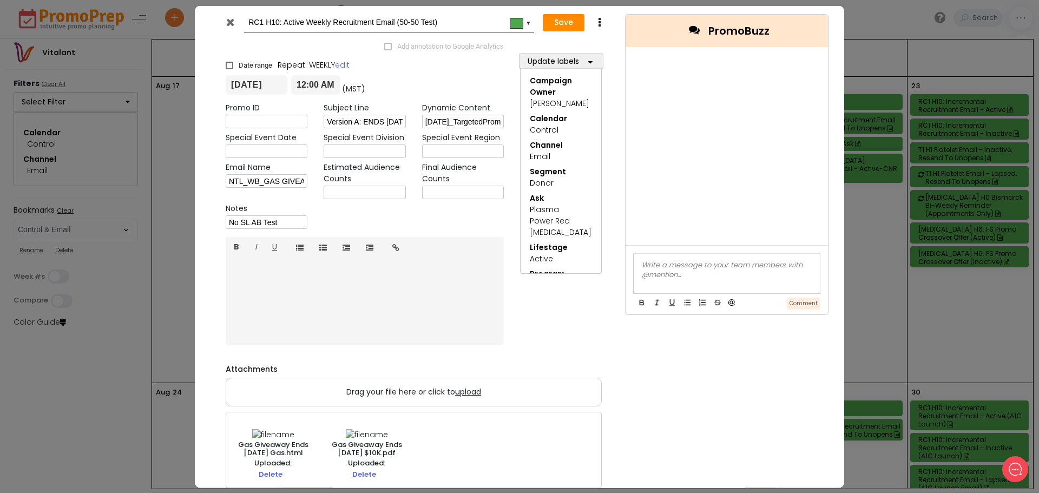
click at [231, 25] on icon at bounding box center [230, 21] width 8 height 11
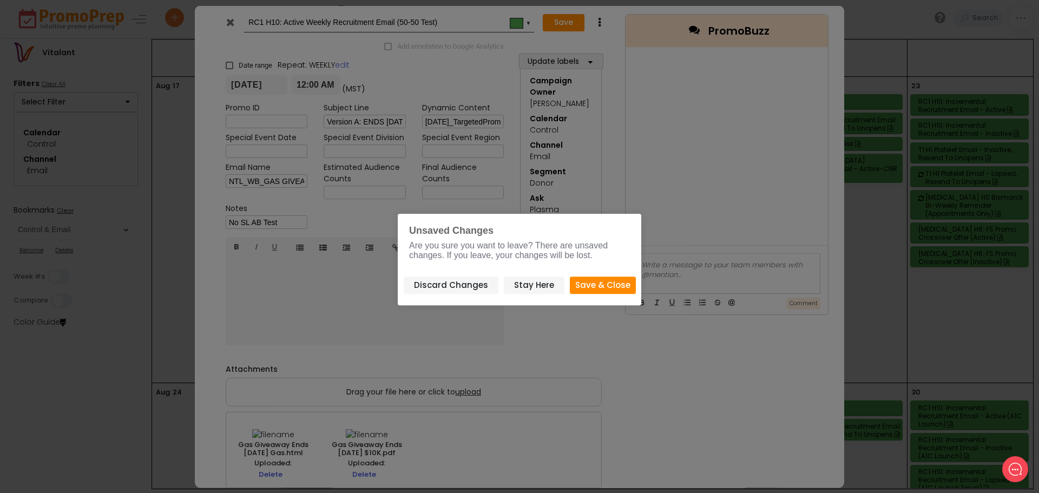
click at [604, 286] on button "Save & Close" at bounding box center [603, 285] width 66 height 18
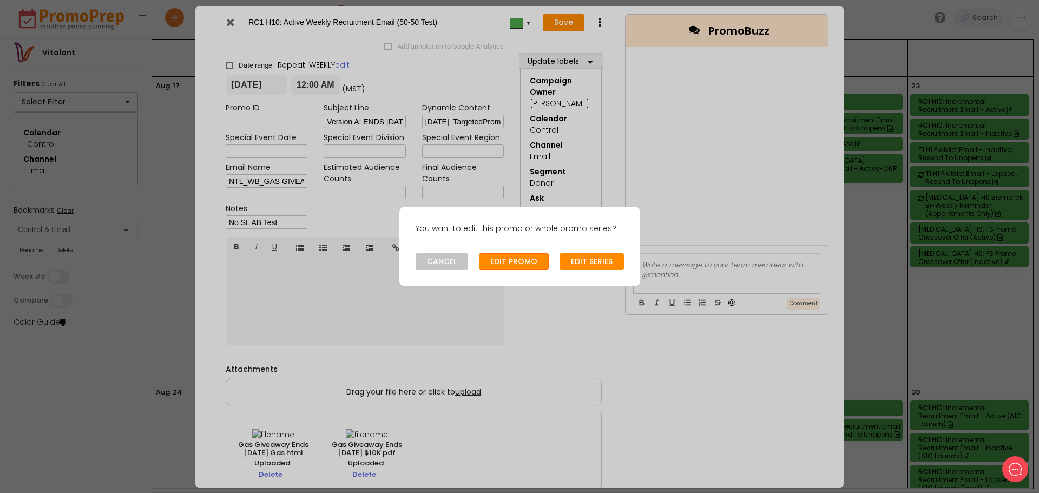
click at [531, 263] on button "EDIT PROMO" at bounding box center [514, 261] width 70 height 17
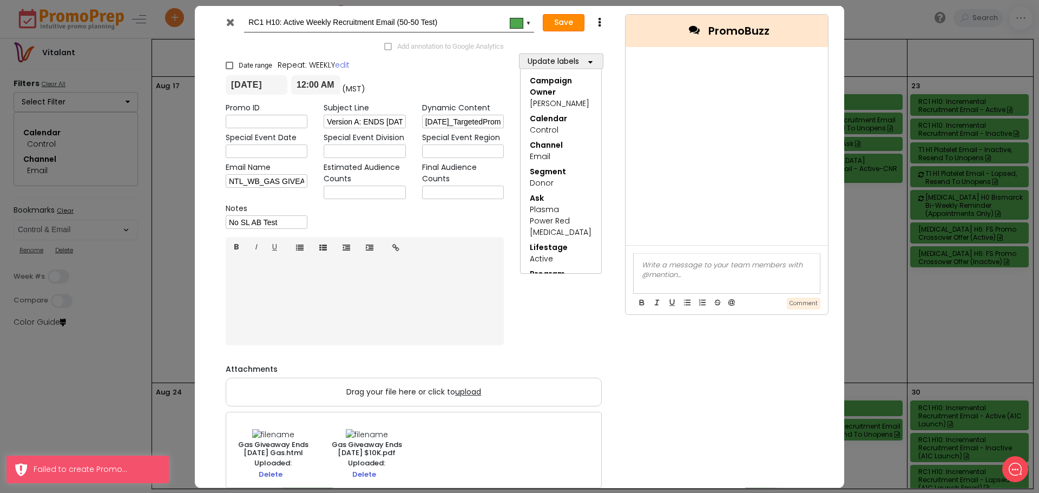
click at [558, 17] on button "Save" at bounding box center [564, 22] width 42 height 17
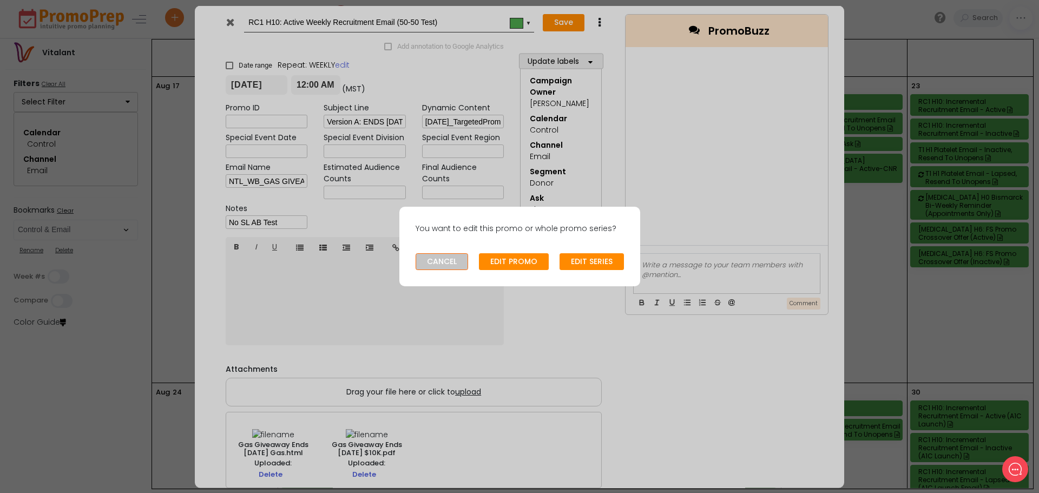
click at [449, 260] on button "CANCEL" at bounding box center [441, 261] width 52 height 17
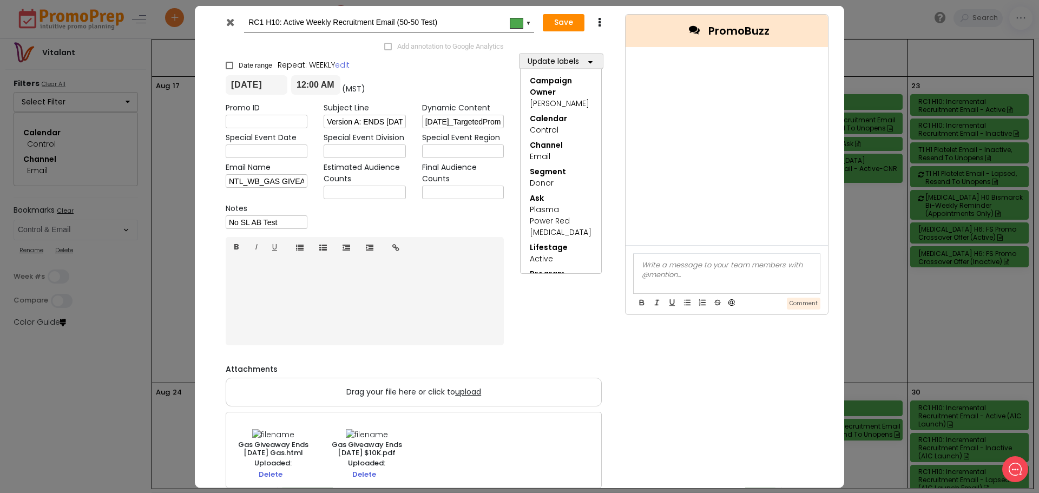
click at [230, 23] on icon at bounding box center [230, 21] width 8 height 11
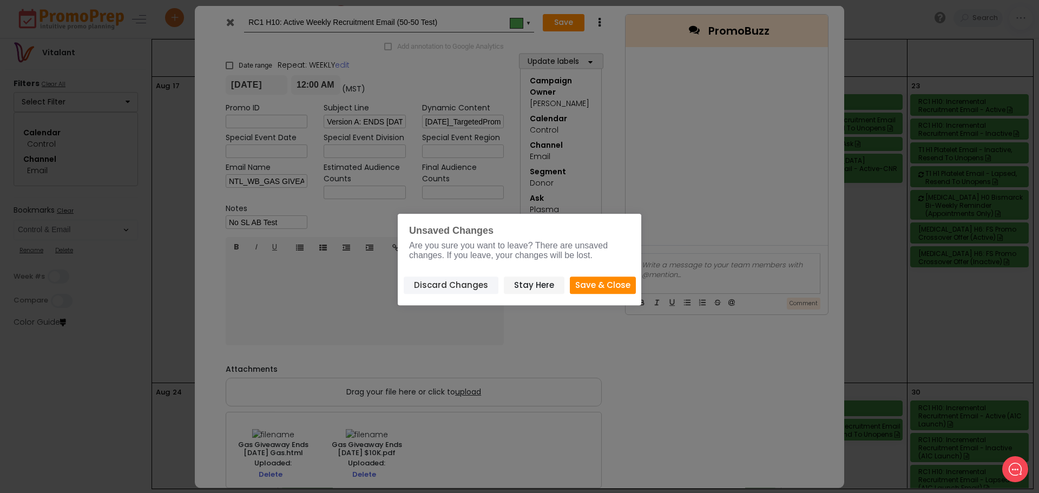
click at [460, 281] on button "Discard Changes" at bounding box center [451, 285] width 95 height 18
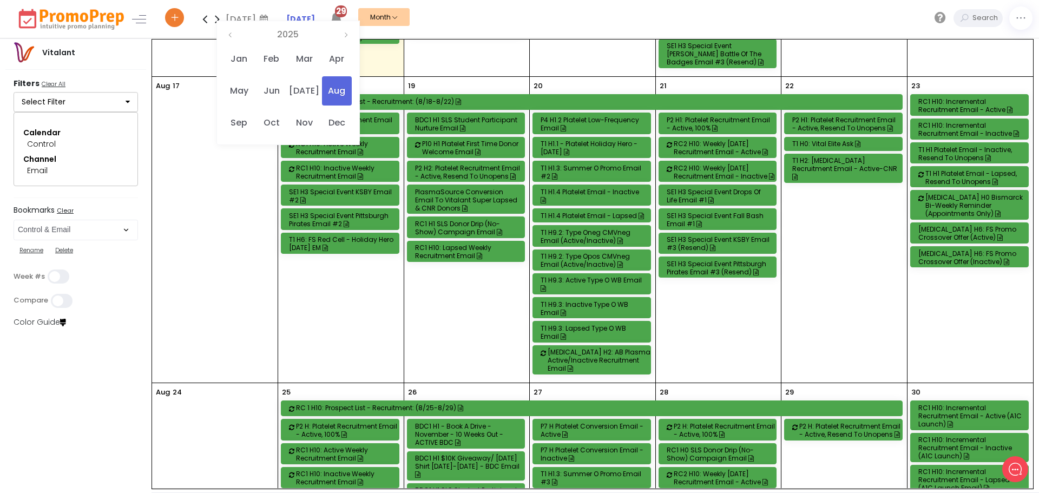
click at [343, 140] on div "RC1 H10: Active Weekly Recruitment Email" at bounding box center [348, 148] width 105 height 16
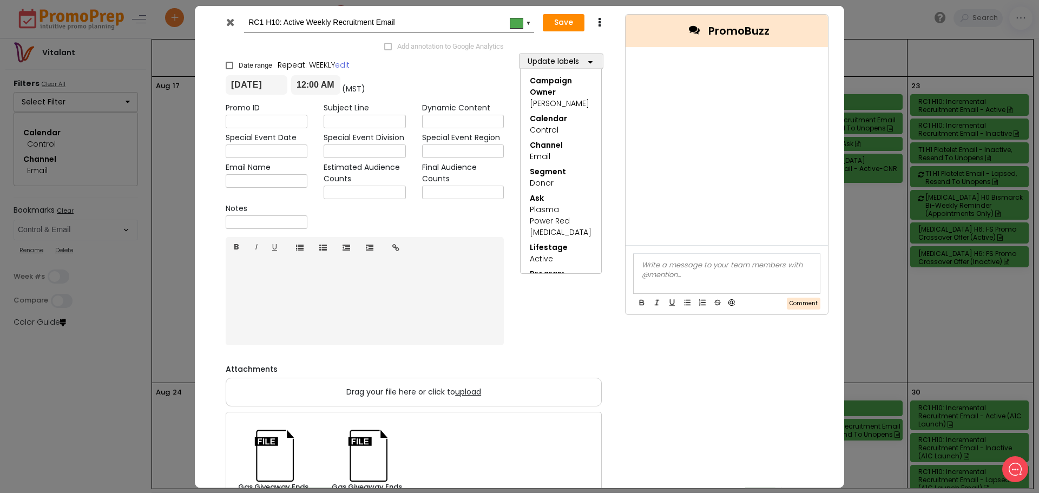
click at [427, 21] on input "RC1 H10: Active Weekly Recruitment Email" at bounding box center [386, 21] width 277 height 19
type input "RC1 H10: Active Weekly Recruitment Email (50-50 Test)"
click at [338, 120] on input "text" at bounding box center [364, 122] width 82 height 14
click at [375, 119] on input "text" at bounding box center [364, 122] width 82 height 14
paste input "Version A: ENDS [DATE]. Give Blood for $10 and Chance at ⛽ Gas for a Year."
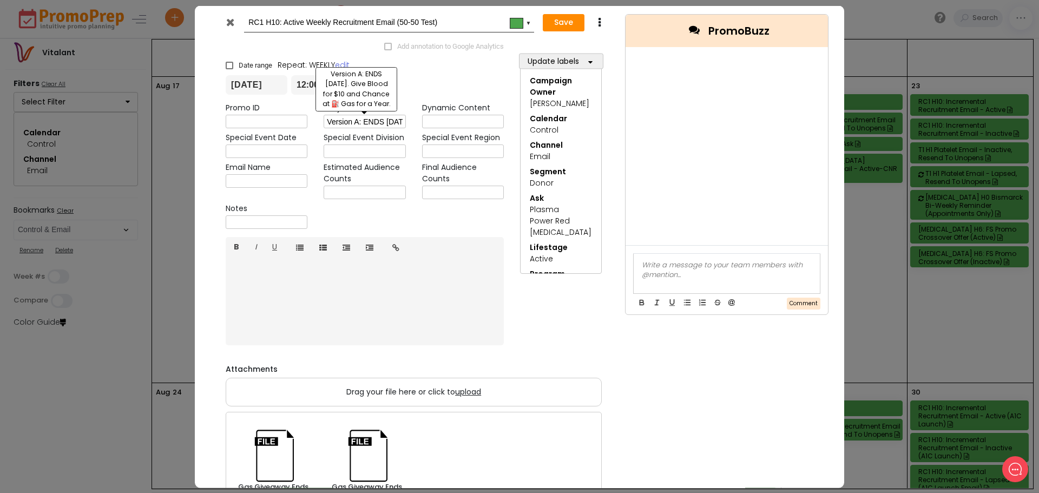
click at [363, 117] on input "Version A: ENDS [DATE]. Give Blood for $10 and Chance at ⛽ Gas for a Year." at bounding box center [364, 122] width 82 height 14
paste input "Version B: ENDS [DATE]. Give Blood for $10 and Chance at 💰 $10,000."
type input "Version A: ENDS [DATE]. Give Blood for $10 and Chance at ⛽ Gas for a Year. Vers…"
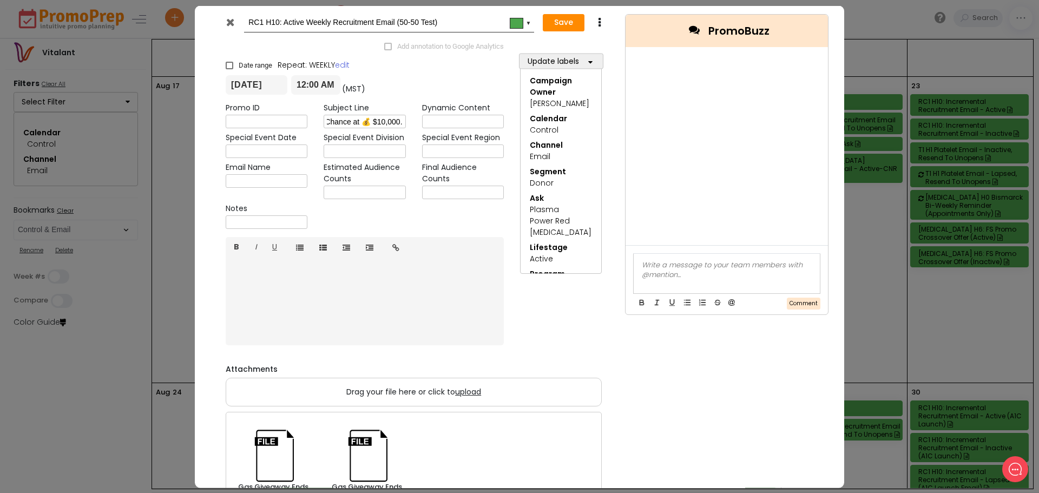
scroll to position [0, 0]
click at [480, 118] on input "text" at bounding box center [463, 122] width 82 height 14
click at [460, 120] on input "text" at bounding box center [463, 122] width 82 height 14
paste input "[DATE]_TargetedPromosRC_copy_8.1-[DATE]_TargetedPromosRC_graphics_8.1-[DATE]_Ta…"
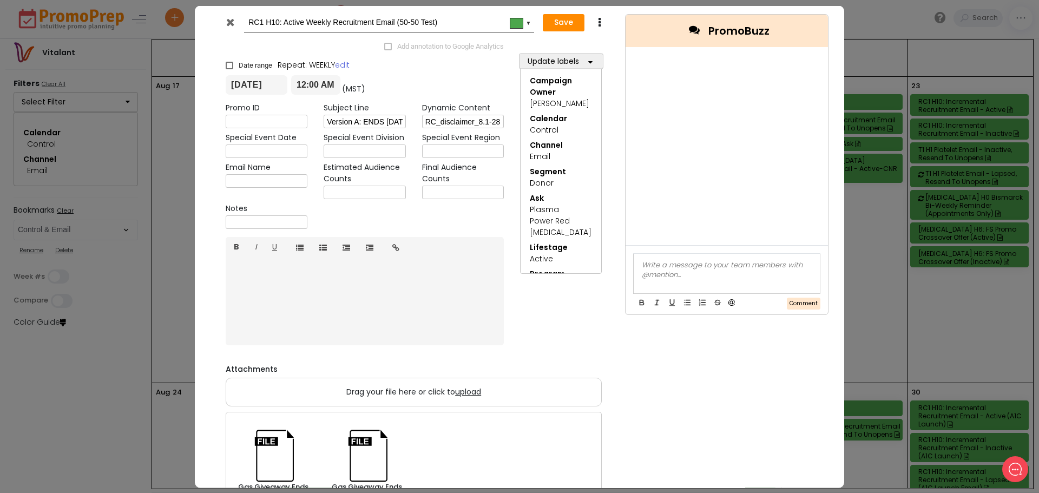
type input "[DATE]_TargetedPromosRC_copy_8.1-[DATE]_TargetedPromosRC_graphics_8.1-[DATE]_Ta…"
click at [240, 183] on input "text" at bounding box center [267, 181] width 82 height 14
click at [260, 184] on input "text" at bounding box center [267, 181] width 82 height 14
paste input "NTL_WB_GAS GIVEAWAY ENDS AUG. 28_8.18.25"
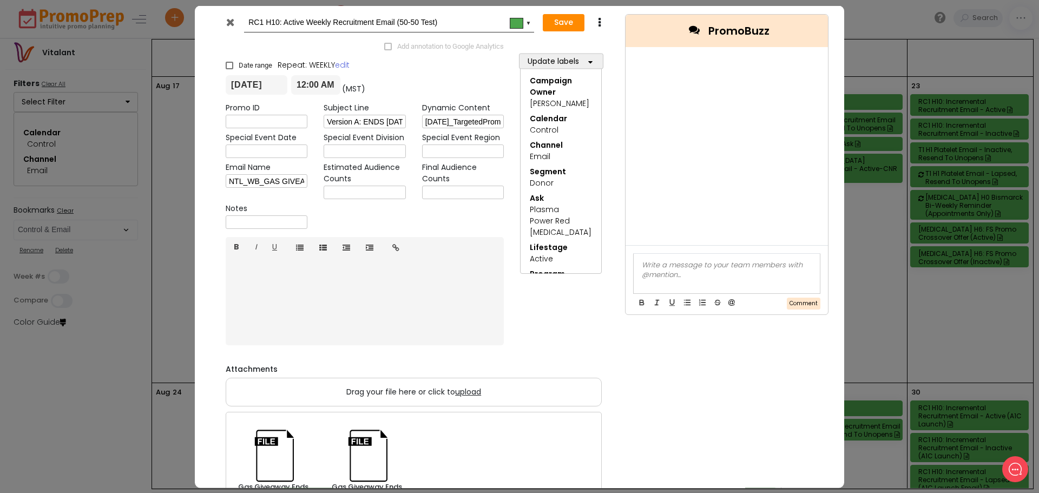
scroll to position [0, 101]
type input "NTL_WB_GAS GIVEAWAY ENDS AUG. 28_8.18.25"
click at [564, 23] on button "Save" at bounding box center [564, 22] width 42 height 17
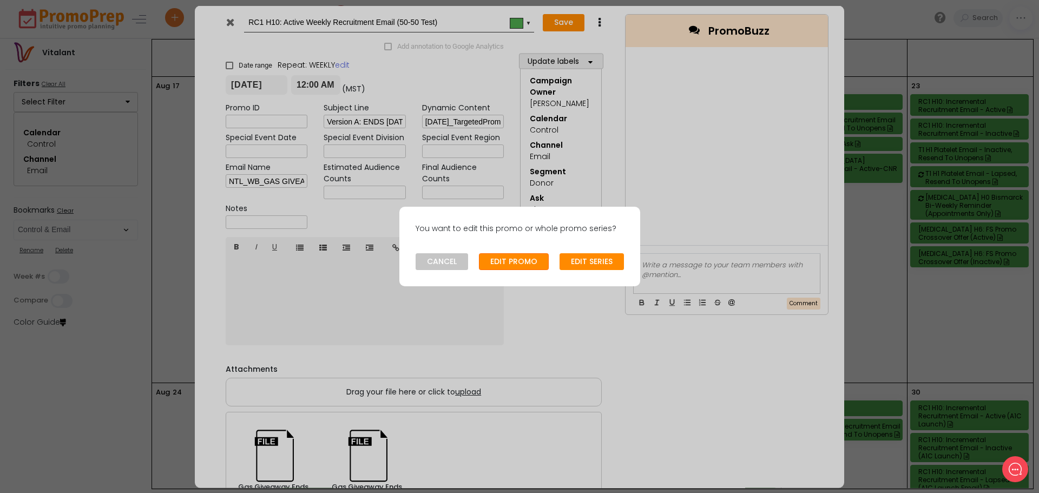
click at [513, 259] on button "EDIT PROMO" at bounding box center [514, 261] width 70 height 17
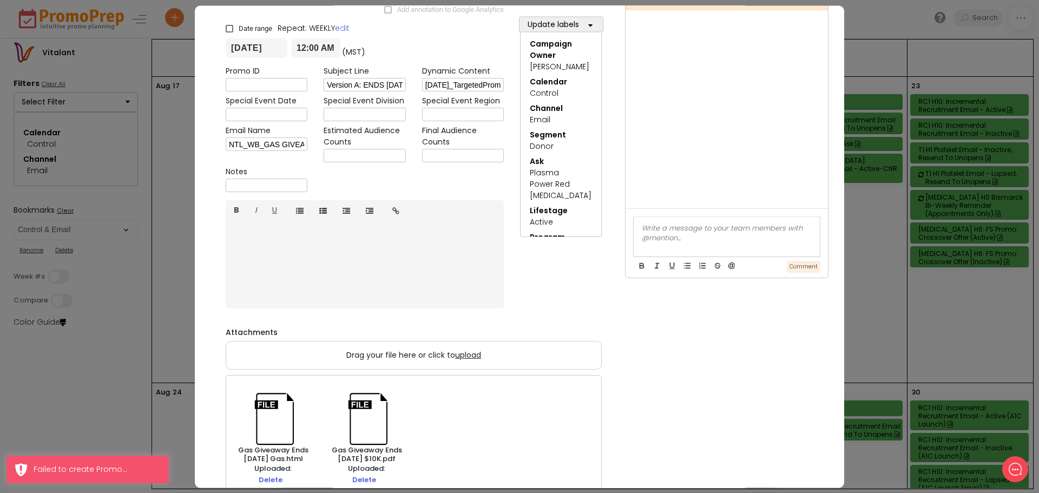
scroll to position [60, 0]
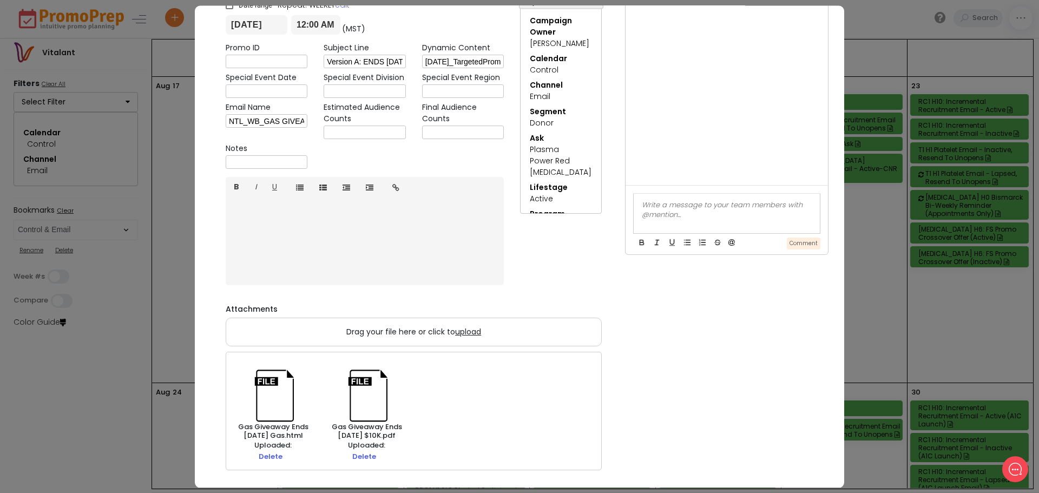
click at [360, 452] on link "Delete" at bounding box center [364, 456] width 24 height 10
click at [263, 457] on link "Delete" at bounding box center [271, 456] width 24 height 10
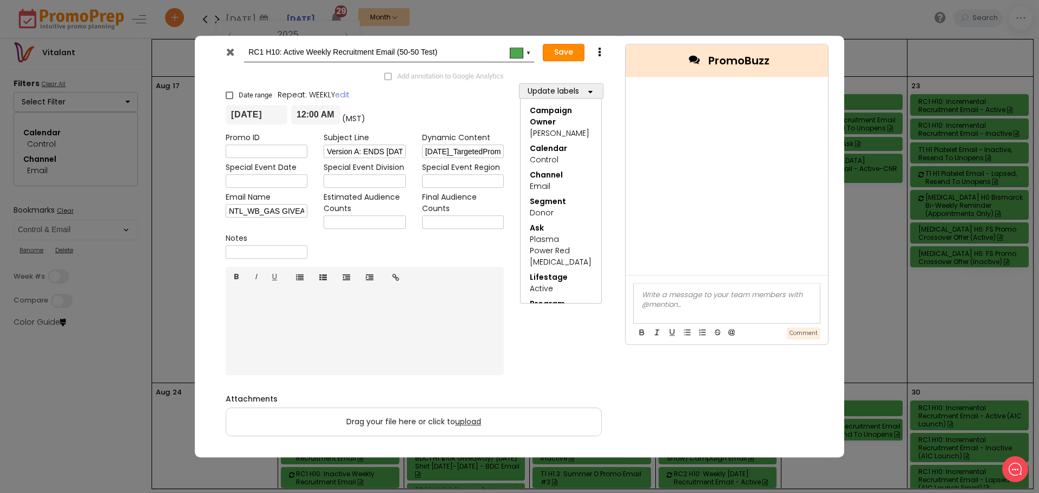
click at [566, 47] on button "Save" at bounding box center [564, 52] width 42 height 17
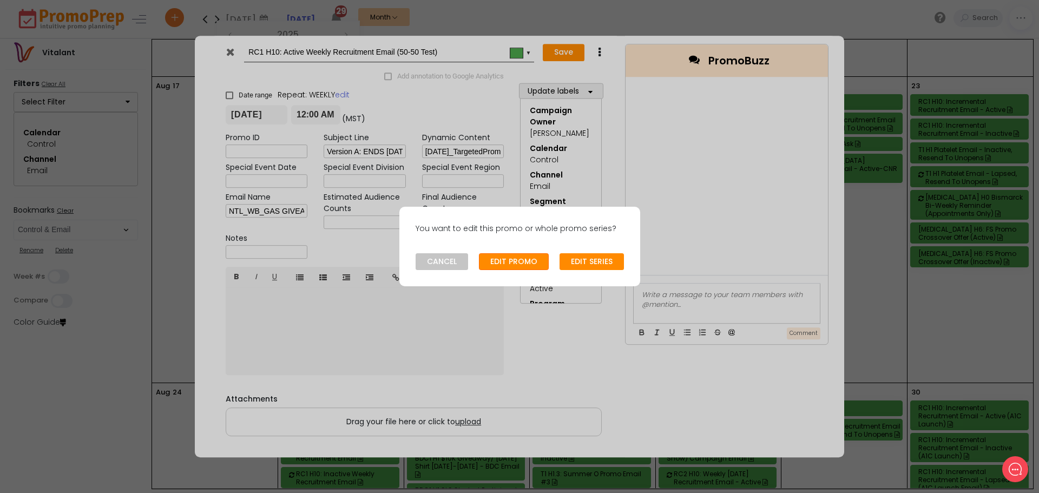
click at [510, 256] on button "EDIT PROMO" at bounding box center [514, 261] width 70 height 17
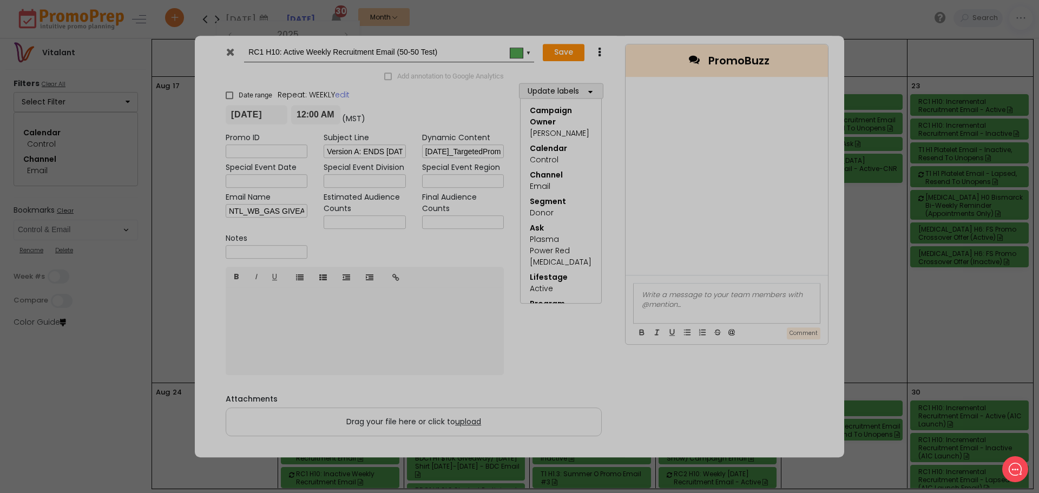
type input "[DATE]"
type input "00:00"
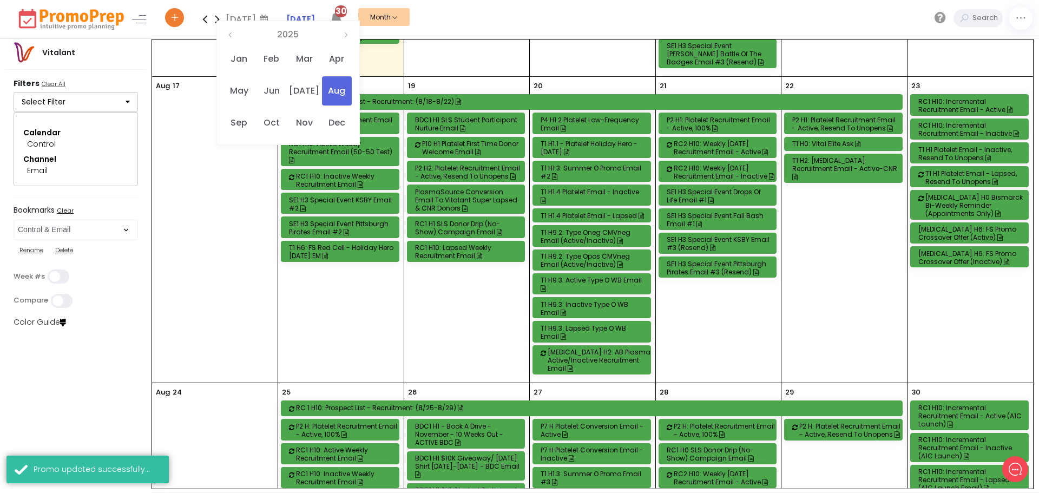
click at [331, 142] on div "RC1 H10: Active Weekly Recruitment Email (50-50 Test)" at bounding box center [341, 152] width 105 height 24
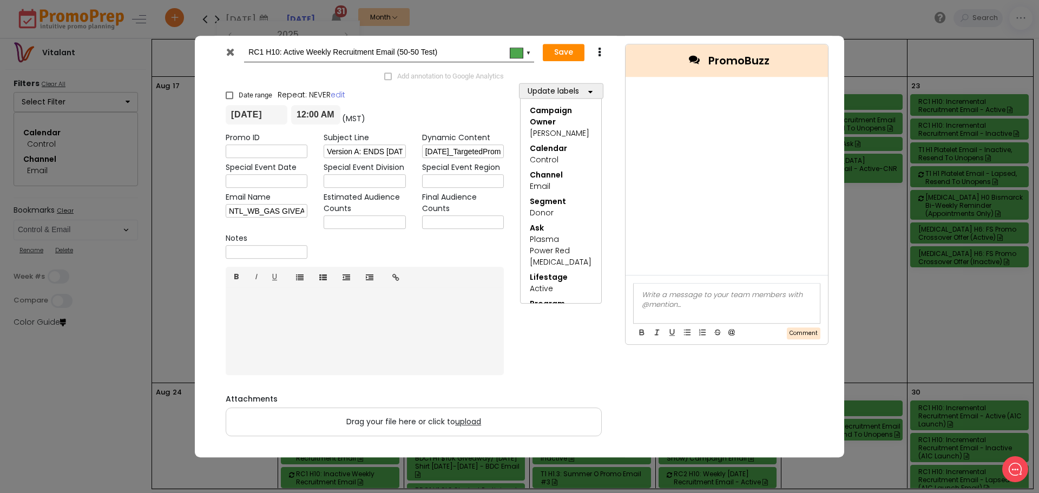
click at [274, 250] on input "text" at bounding box center [267, 253] width 82 height 14
type input "No SL Test."
drag, startPoint x: 264, startPoint y: 213, endPoint x: 335, endPoint y: 225, distance: 72.4
click at [335, 225] on div "Promo ID Subject Line Version A: ENDS [DATE]. Give Blood for $10 and Chance at …" at bounding box center [364, 198] width 294 height 130
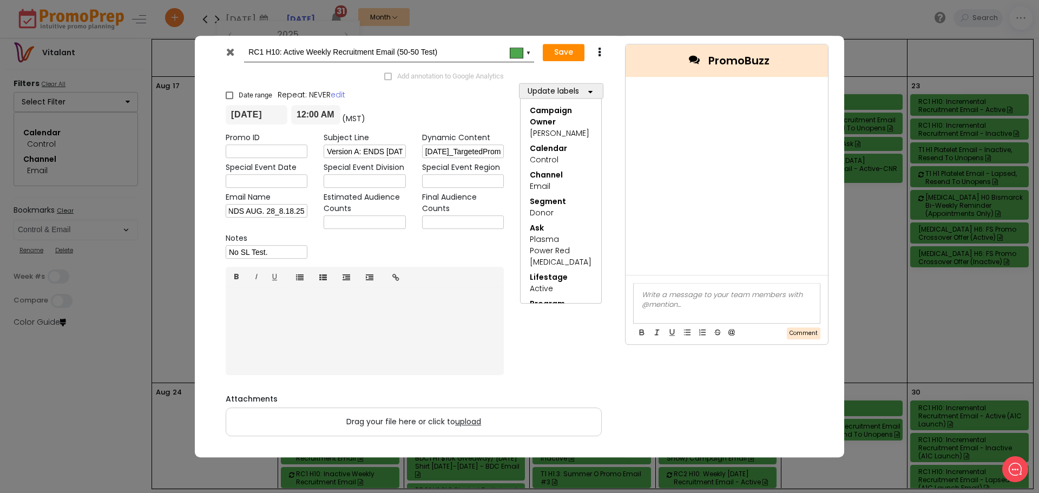
scroll to position [0, 0]
click at [561, 49] on button "Save" at bounding box center [564, 52] width 42 height 17
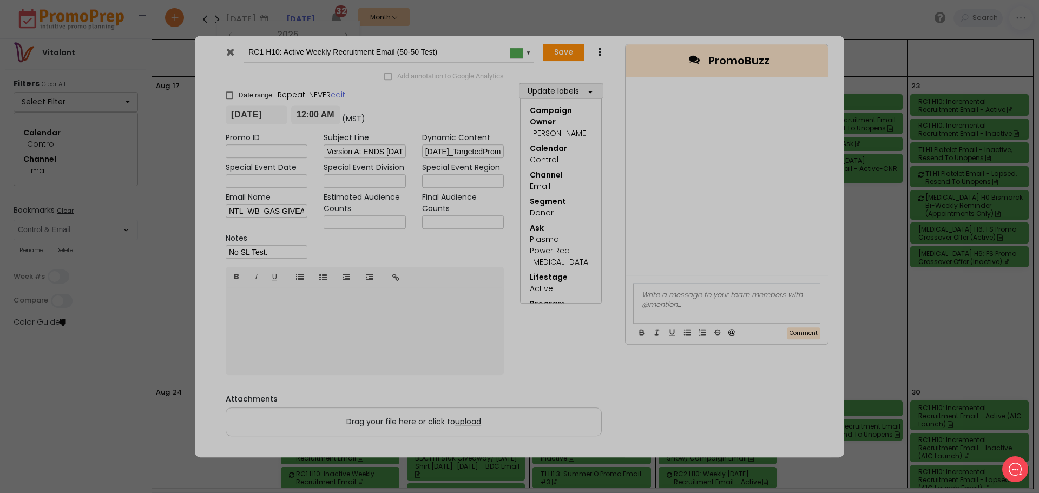
type input "[DATE]"
type input "00:00"
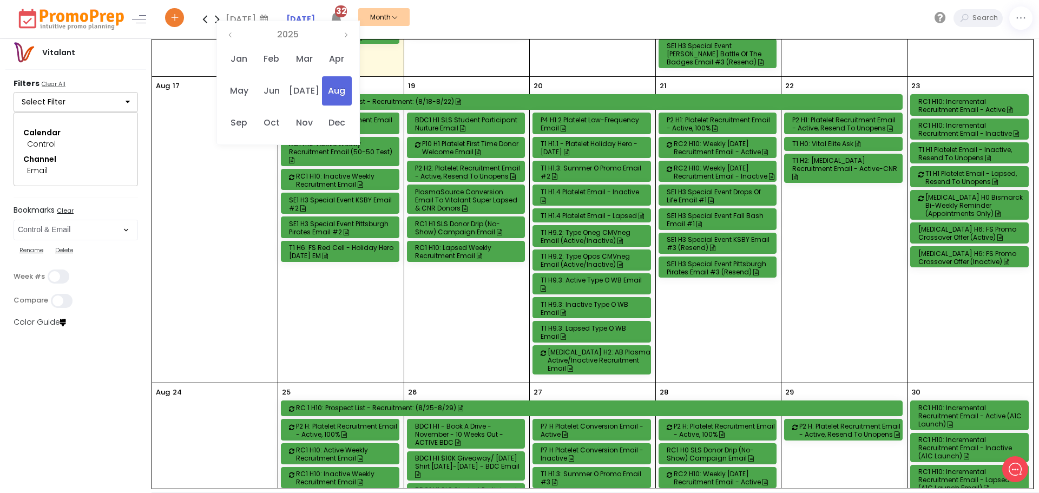
click at [344, 140] on div "RC1 H10: Active Weekly Recruitment Email (50-50 Test)" at bounding box center [341, 152] width 105 height 24
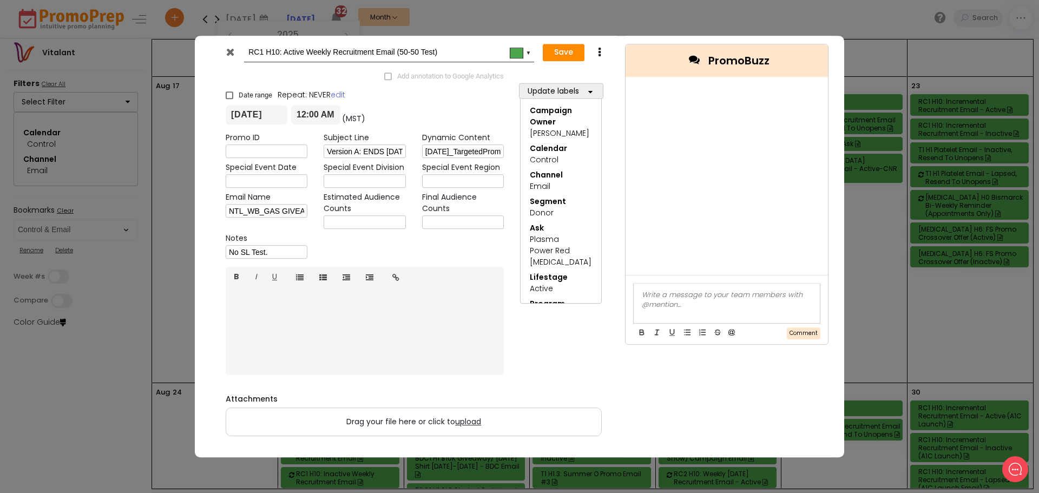
click at [462, 420] on span "upload" at bounding box center [468, 421] width 26 height 11
click at [0, 0] on input "Drag your file here or click to upload" at bounding box center [0, 0] width 0 height 0
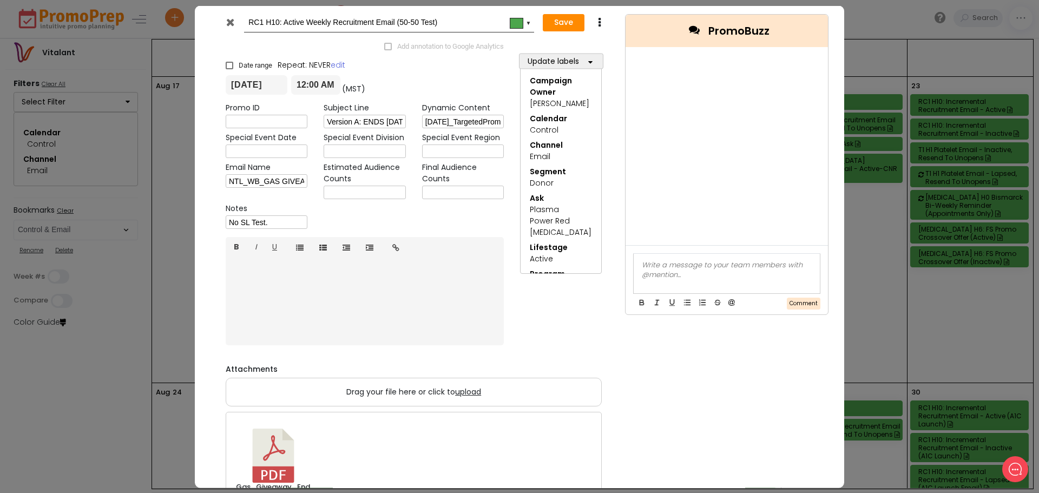
click at [466, 389] on span "upload" at bounding box center [468, 391] width 26 height 11
click at [0, 0] on input "Drag your file here or click to upload" at bounding box center [0, 0] width 0 height 0
click at [565, 24] on button "Save" at bounding box center [564, 22] width 42 height 17
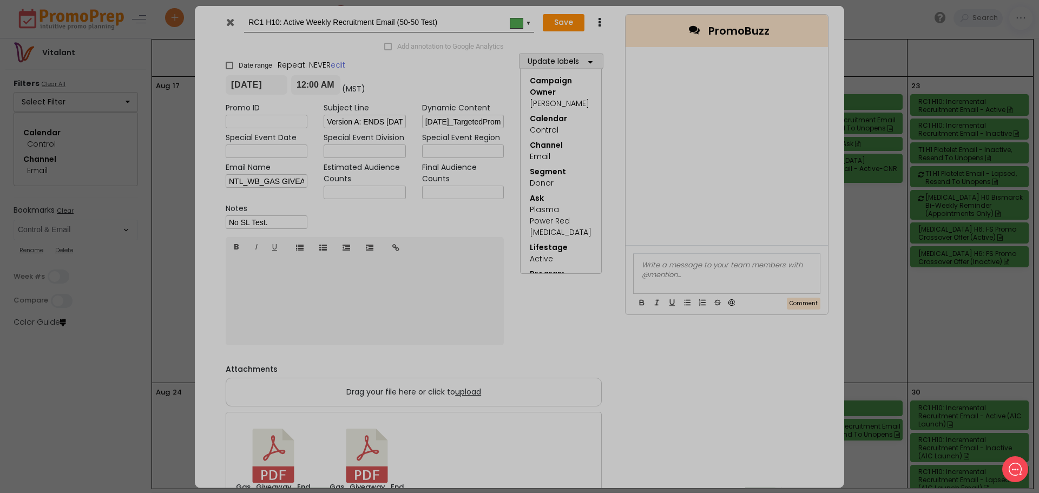
type input "[DATE]"
type input "00:00"
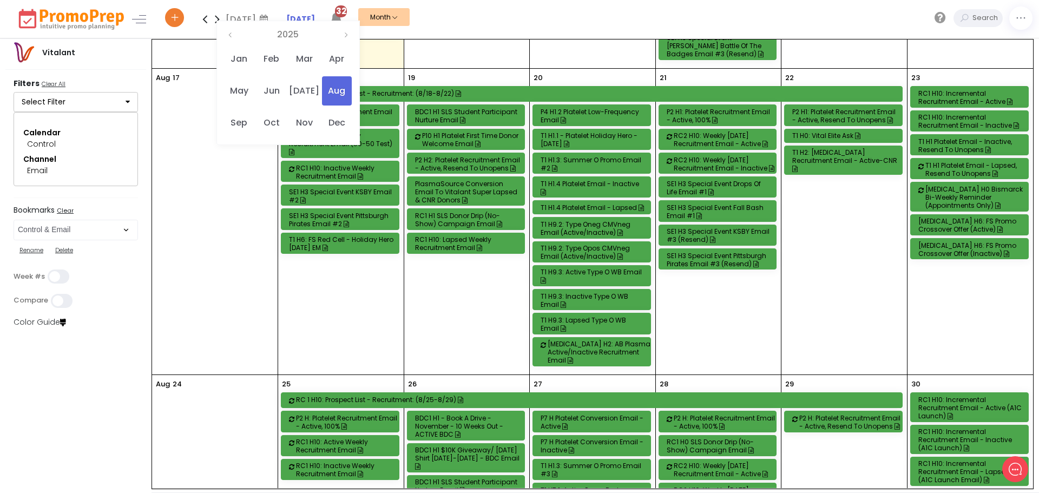
scroll to position [649, 0]
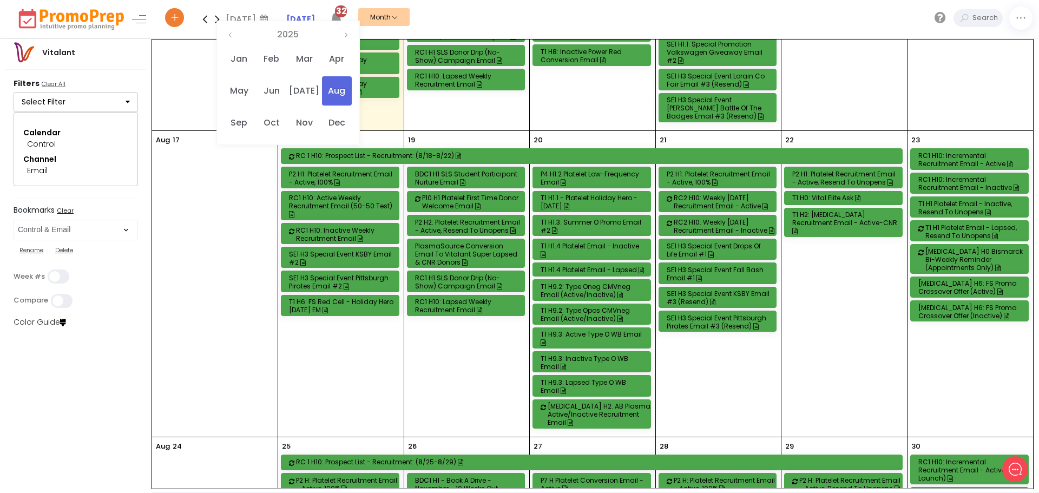
click at [340, 197] on div "RC1 H10: Active Weekly Recruitment Email (50-50 Test)" at bounding box center [341, 206] width 105 height 24
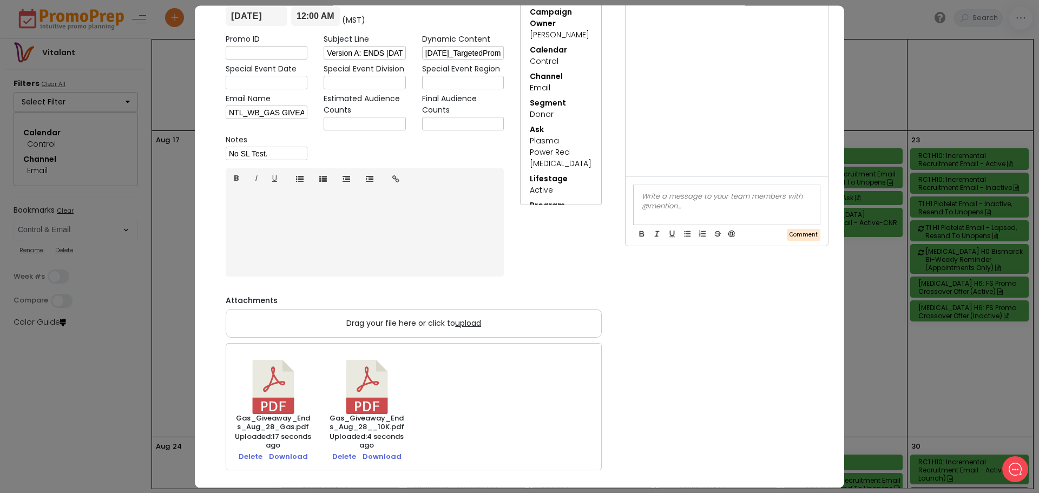
scroll to position [0, 0]
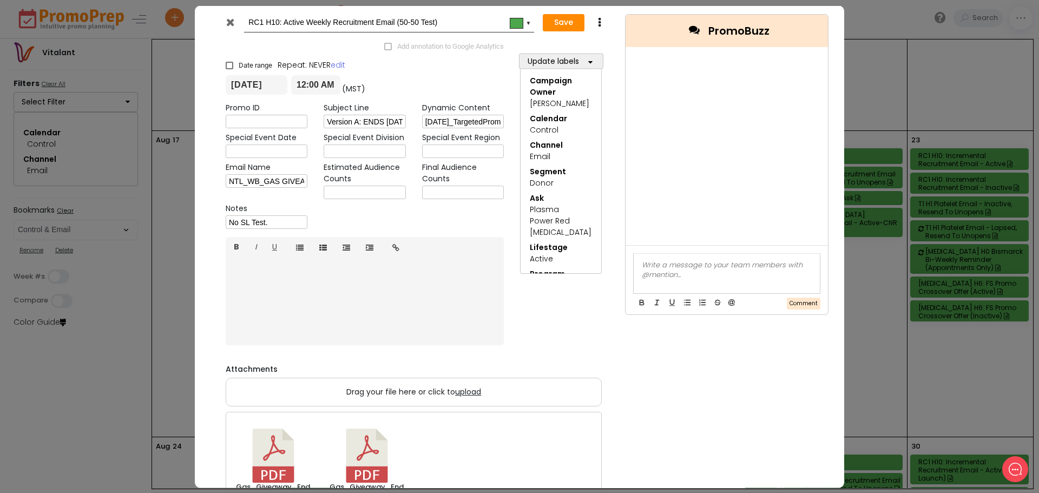
click at [232, 23] on icon at bounding box center [230, 21] width 8 height 11
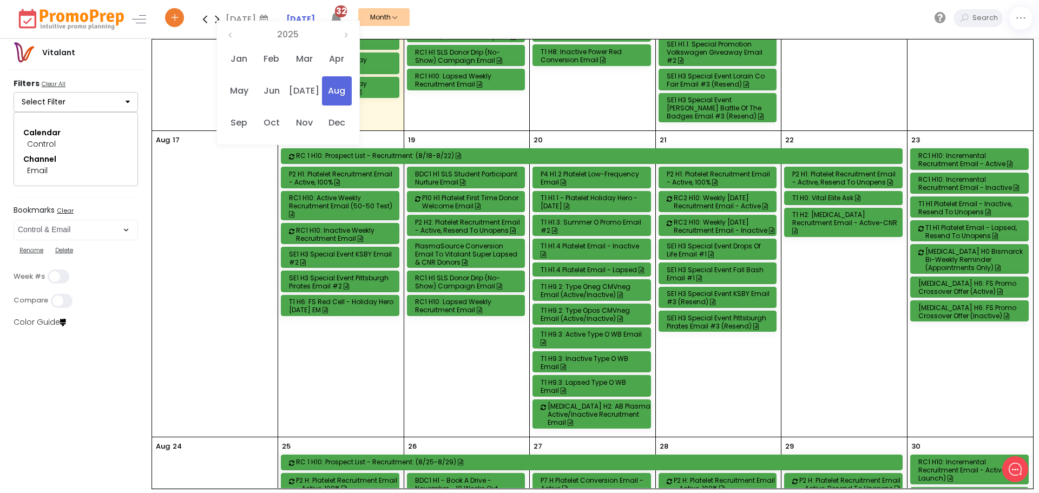
click at [334, 230] on div "RC1 H10: Inactive Weekly Recruitment Email" at bounding box center [348, 234] width 105 height 16
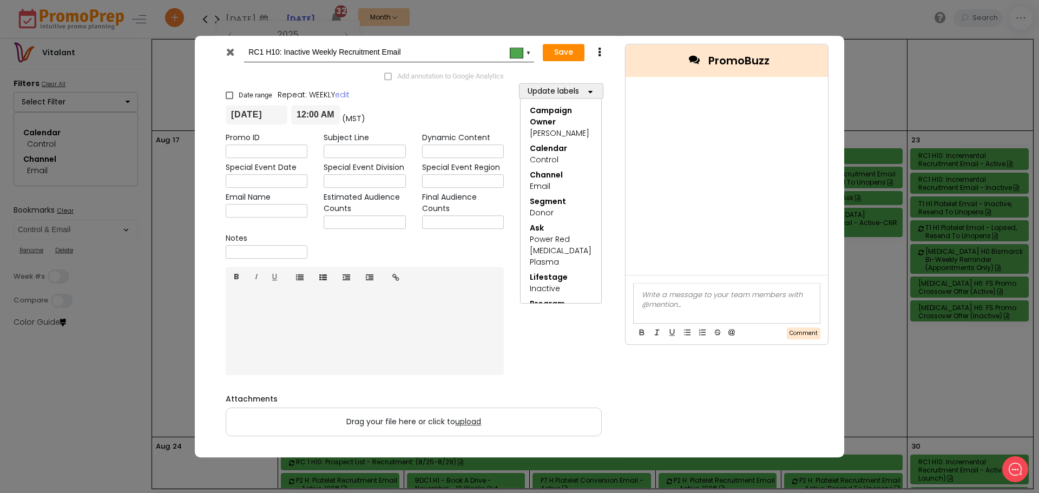
click at [272, 213] on input "text" at bounding box center [267, 211] width 82 height 14
paste input "NTL_WB_GAS GIVEAWAY ENDS AUG. 28_8.18.25"
type input "NTL_WB_GAS GIVEAWAY ENDS AUG. 28_8.18.25"
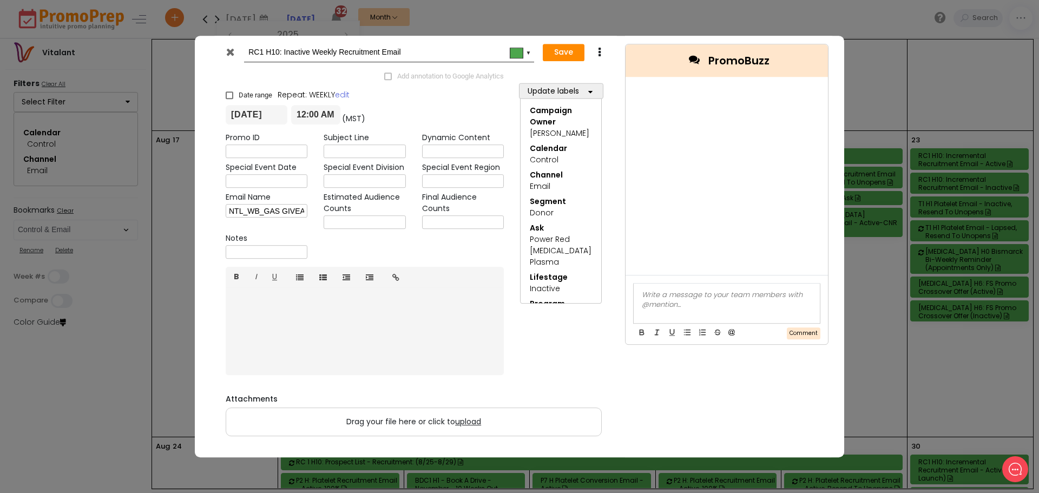
click at [330, 151] on input "text" at bounding box center [364, 152] width 82 height 14
click at [368, 148] on input "text" at bounding box center [364, 152] width 82 height 14
paste input "ENDS [DATE]. Give Blood for $10 and Chance at 💰 $10,000."
type input "ENDS [DATE]. Give Blood for $10 and Chance at 💰 $10,000."
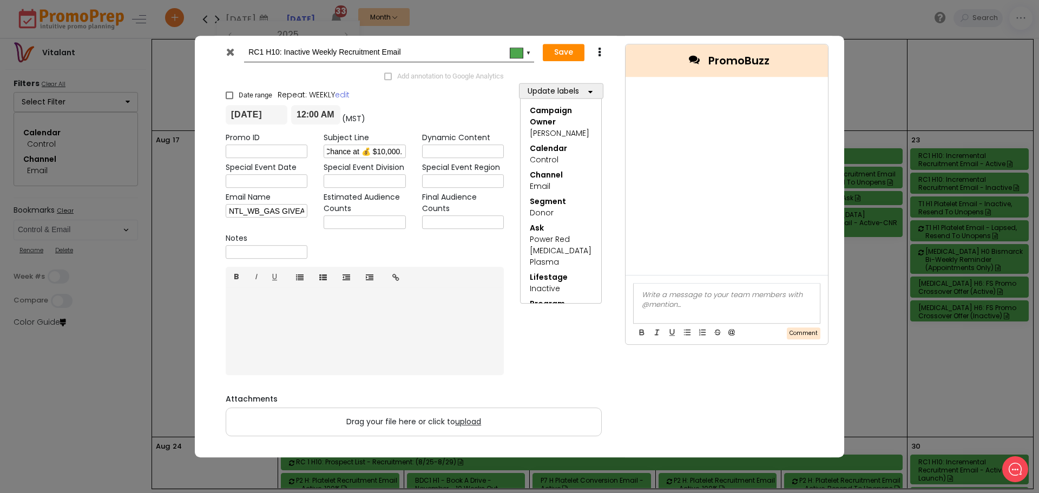
scroll to position [0, 0]
click at [445, 150] on input "text" at bounding box center [463, 152] width 82 height 14
click at [447, 149] on input "text" at bounding box center [463, 152] width 82 height 14
paste input "[DATE]_TargetedPromosRC_copy_8.1-[DATE]_TargetedPromosRC_graphics_8.1-[DATE]_Ta…"
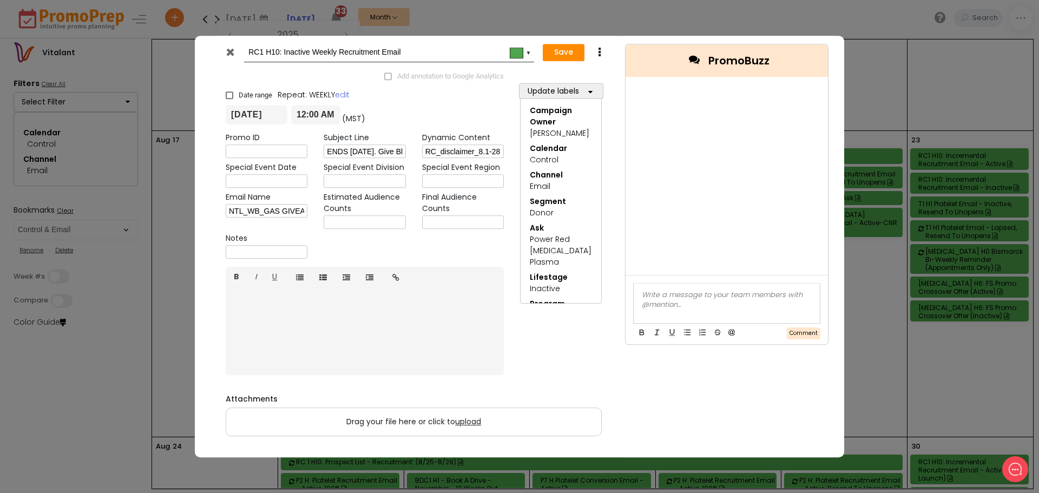
type input "[DATE]_TargetedPromosRC_copy_8.1-[DATE]_TargetedPromosRC_graphics_8.1-[DATE]_Ta…"
click at [457, 181] on input "text" at bounding box center [463, 182] width 82 height 14
click at [268, 180] on input "text" at bounding box center [267, 182] width 82 height 14
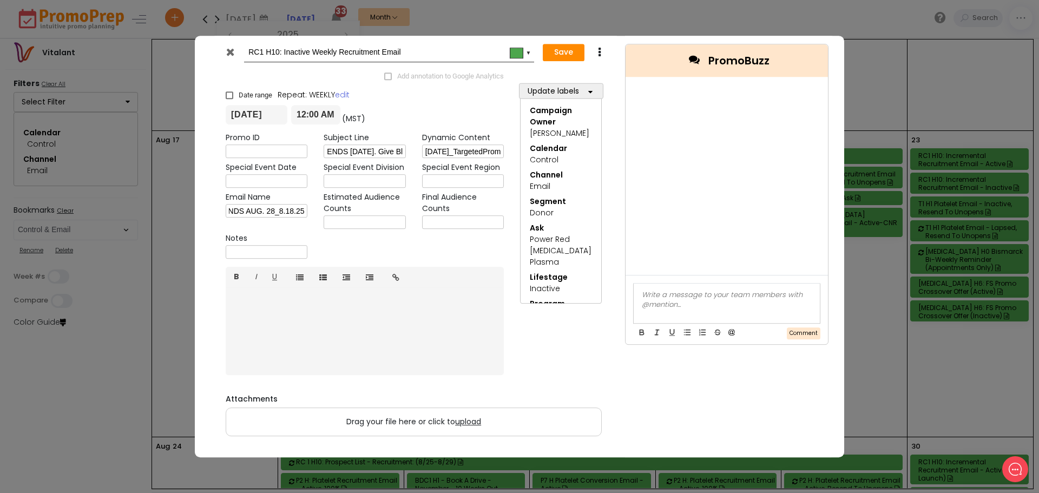
drag, startPoint x: 264, startPoint y: 211, endPoint x: 349, endPoint y: 213, distance: 85.5
click at [349, 213] on div "Promo ID Subject Line ENDS [DATE]. Give Blood for $10 and Chance at 💰 $10,000. …" at bounding box center [364, 198] width 294 height 130
click at [328, 369] on iframe at bounding box center [365, 329] width 278 height 85
click at [473, 422] on span "upload" at bounding box center [468, 421] width 26 height 11
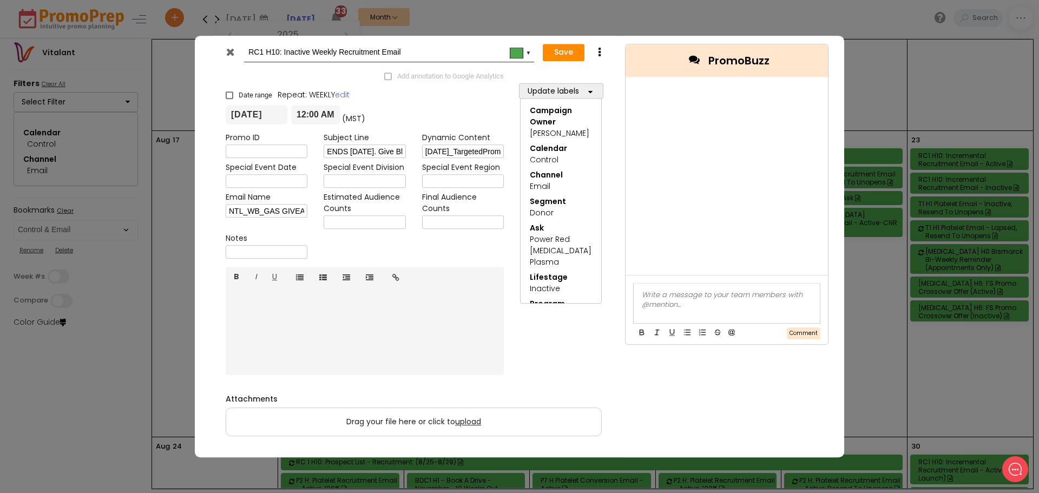
click at [0, 0] on input "Drag your file here or click to upload" at bounding box center [0, 0] width 0 height 0
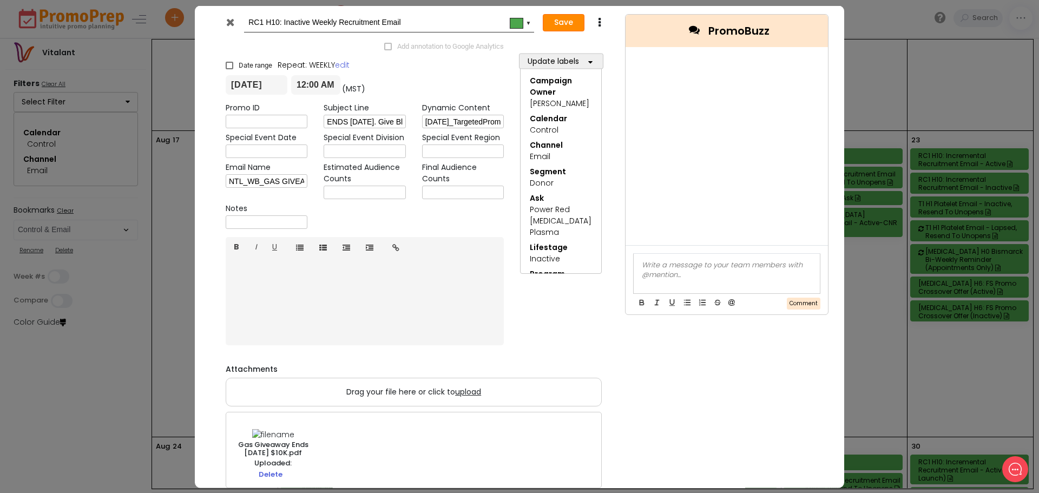
click at [558, 21] on button "Save" at bounding box center [564, 22] width 42 height 17
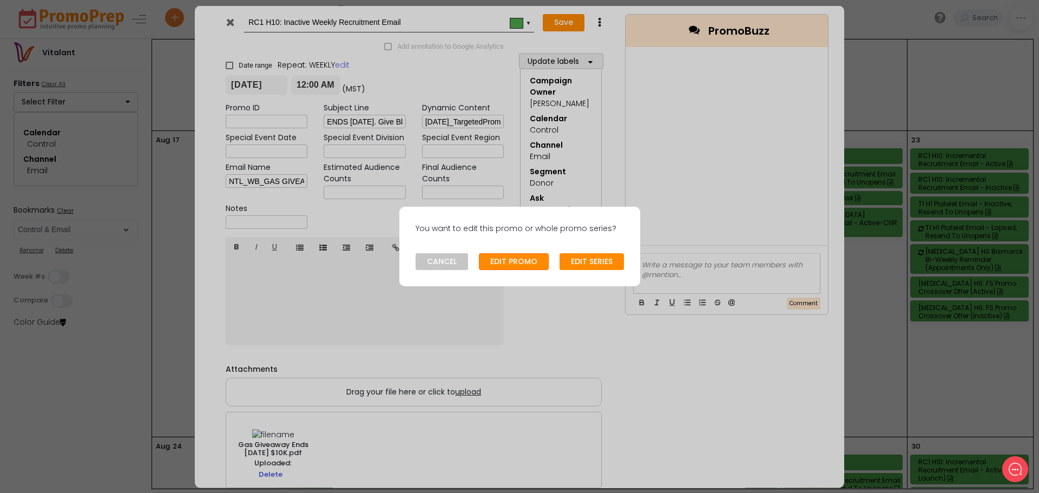
click at [518, 254] on button "EDIT PROMO" at bounding box center [514, 261] width 70 height 17
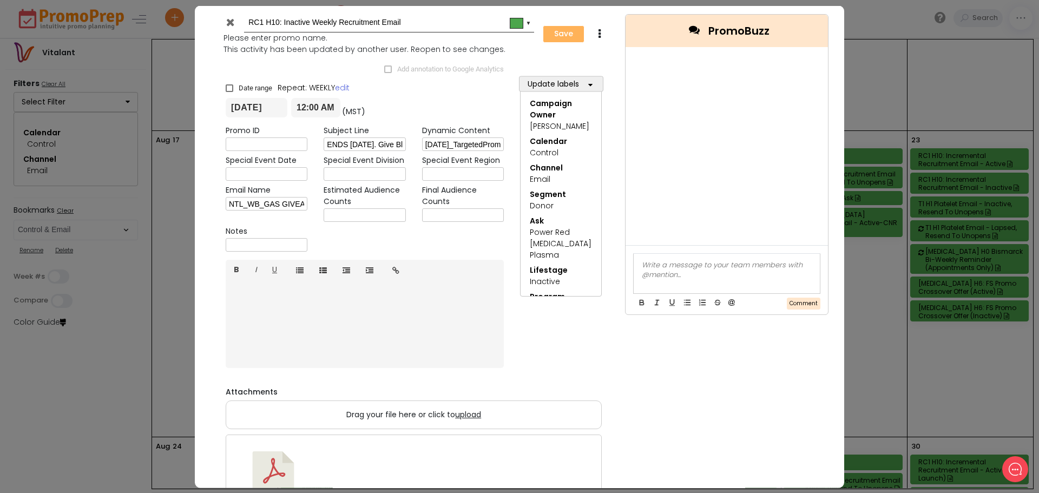
type input "[DATE]"
type input "00:00"
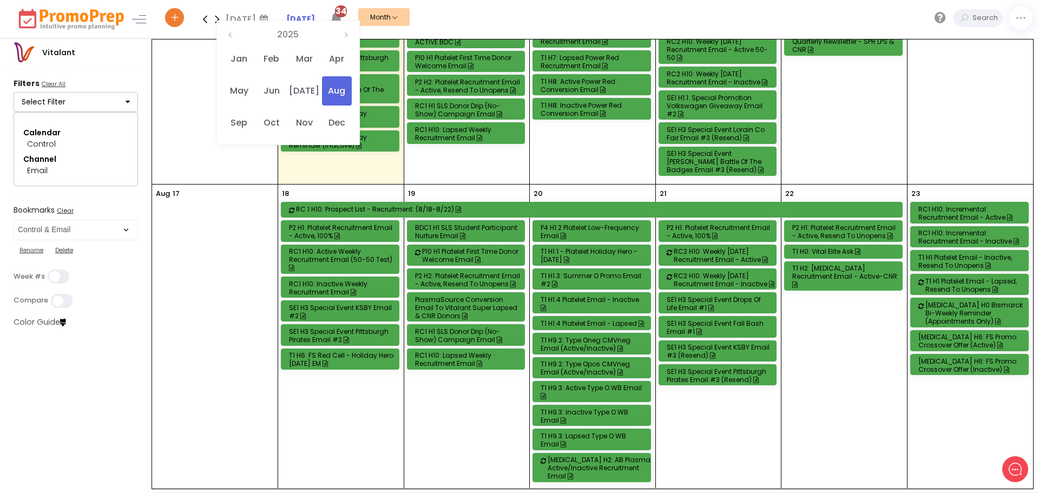
scroll to position [595, 0]
click at [420, 206] on div "RC 1 H10: Prospect List - Recruitment: (8/18-8/22)" at bounding box center [600, 210] width 609 height 8
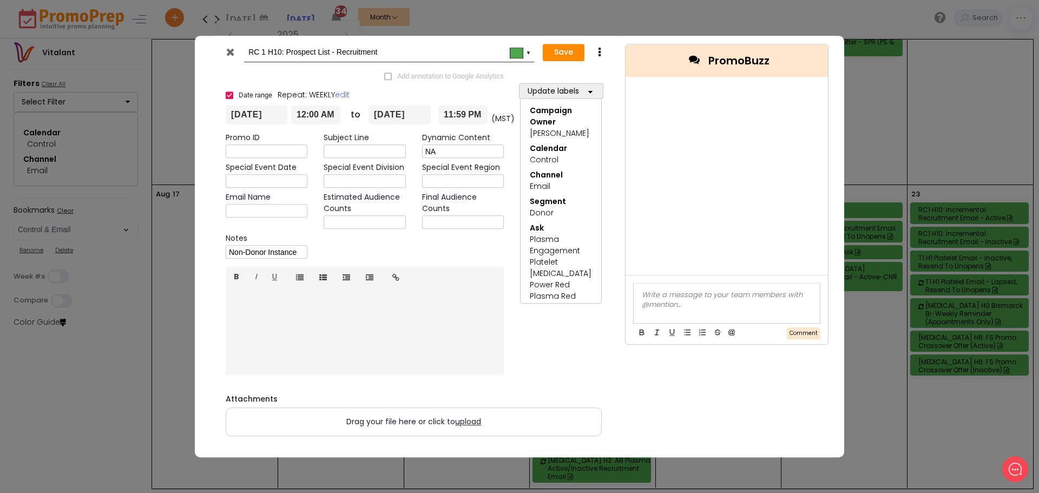
click at [340, 150] on input "text" at bounding box center [364, 152] width 82 height 14
click at [331, 152] on input "text" at bounding box center [364, 152] width 82 height 14
paste input "ENDS [DATE]. Give Blood for $10 and Chance at 💰 $10,000."
type input "ENDS [DATE]. Give Blood for $10 and Chance at 💰 $10,000."
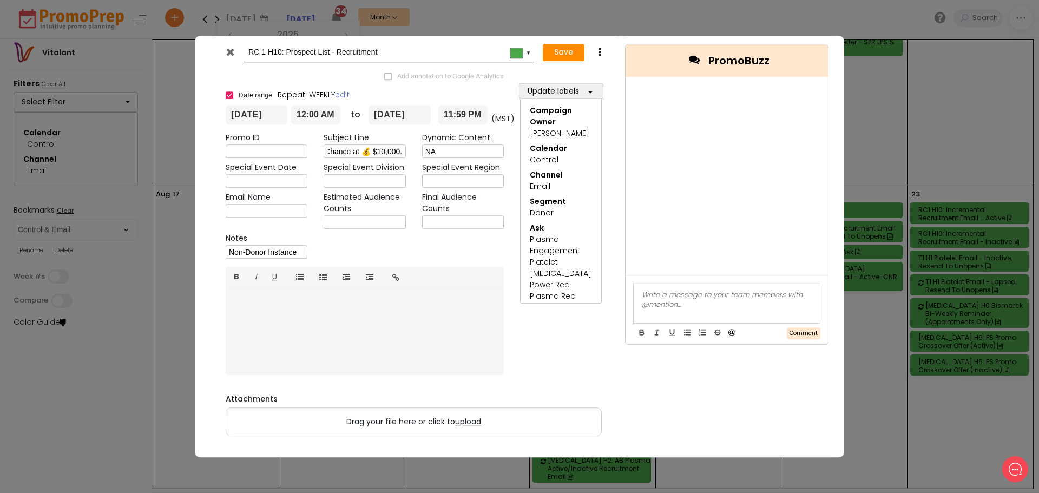
scroll to position [0, 0]
click at [242, 213] on input "text" at bounding box center [267, 211] width 82 height 14
paste input "NTL_WB_GAS GIVEAWAY ENDS AUG. 28_8.18.25"
drag, startPoint x: 275, startPoint y: 209, endPoint x: 265, endPoint y: 209, distance: 10.3
click at [265, 209] on input "NTL_WB_GAS GIVEAWAY ENDS AUG. 28_8.18.25" at bounding box center [267, 211] width 82 height 14
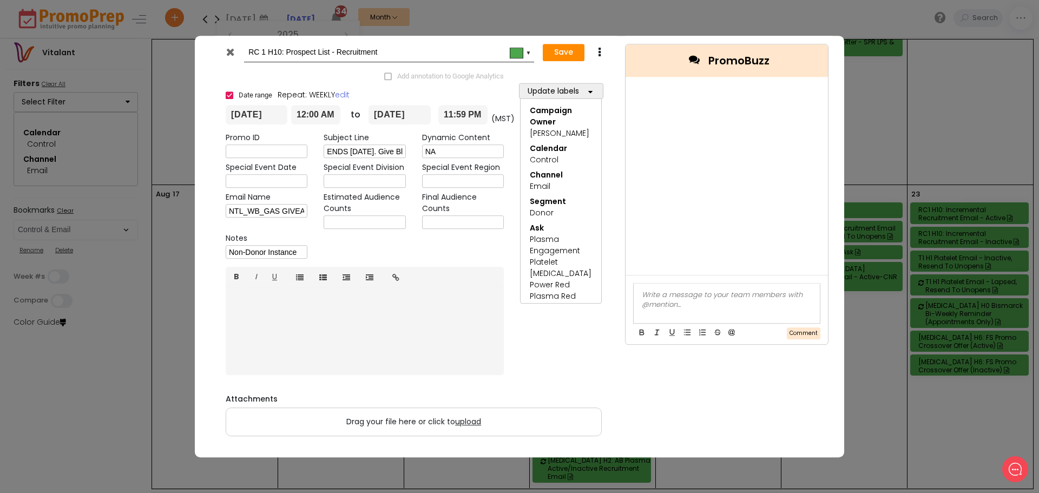
type input "NTL_WB_GAS GIVEAWAY ENDS AUG. 28_8.18.25"
click at [469, 419] on span "upload" at bounding box center [468, 421] width 26 height 11
click at [0, 0] on input "Drag your file here or click to upload" at bounding box center [0, 0] width 0 height 0
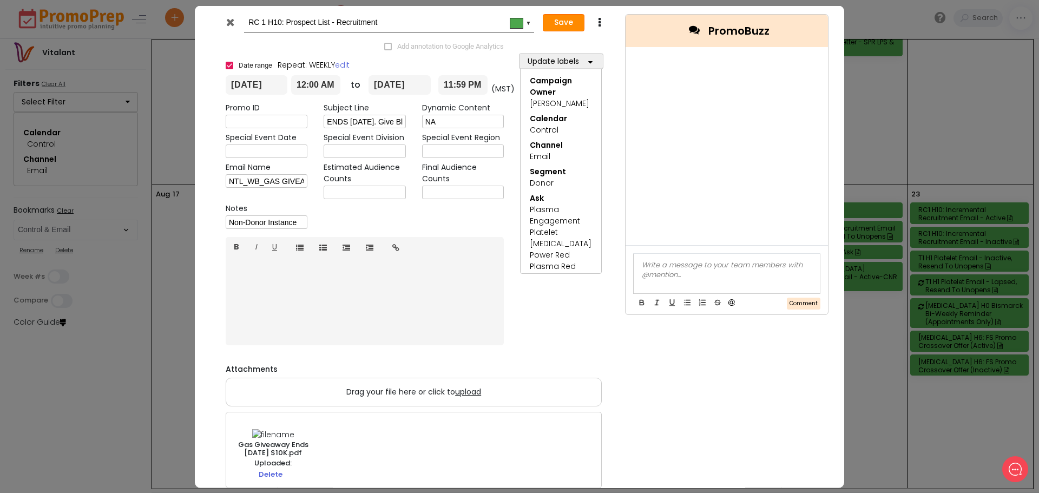
click at [566, 18] on button "Save" at bounding box center [564, 22] width 42 height 17
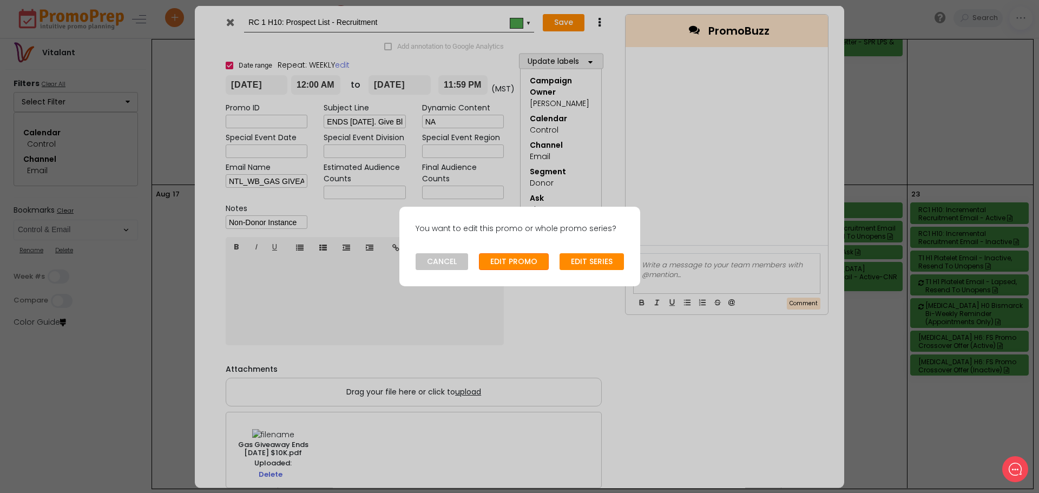
click at [514, 262] on button "EDIT PROMO" at bounding box center [514, 261] width 70 height 17
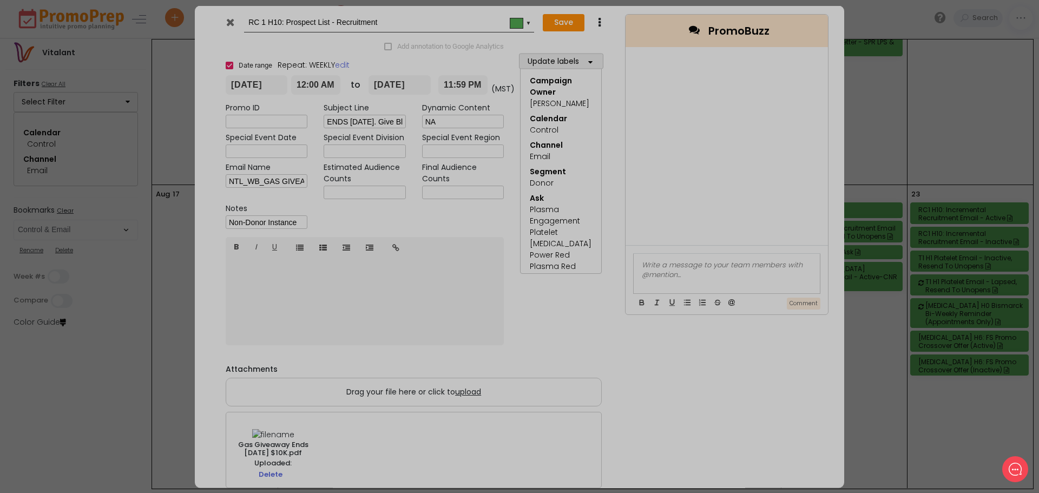
type input "[DATE]"
type input "00:00"
type input "[DATE]"
type input "23:59"
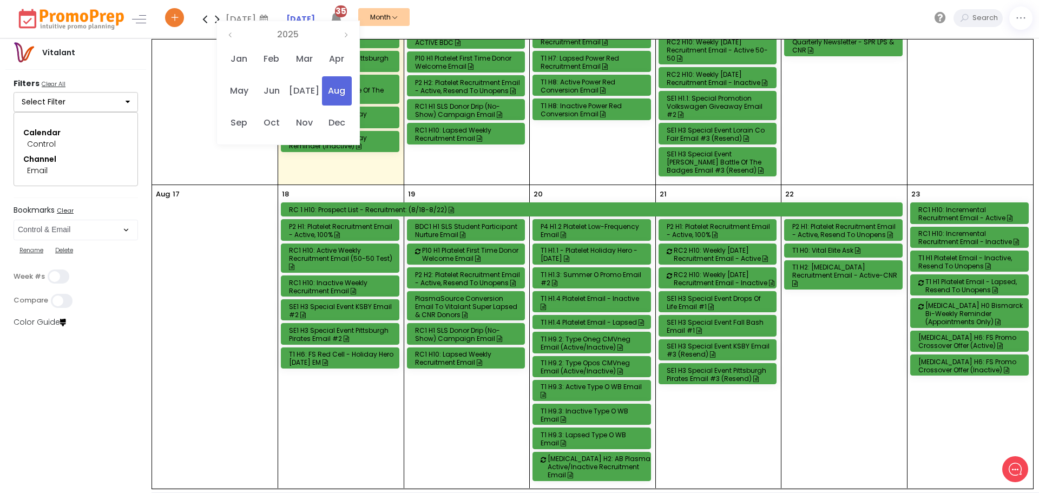
click at [464, 351] on div "RC1 H10: Lapsed Weekly Recruitment Email" at bounding box center [467, 358] width 105 height 16
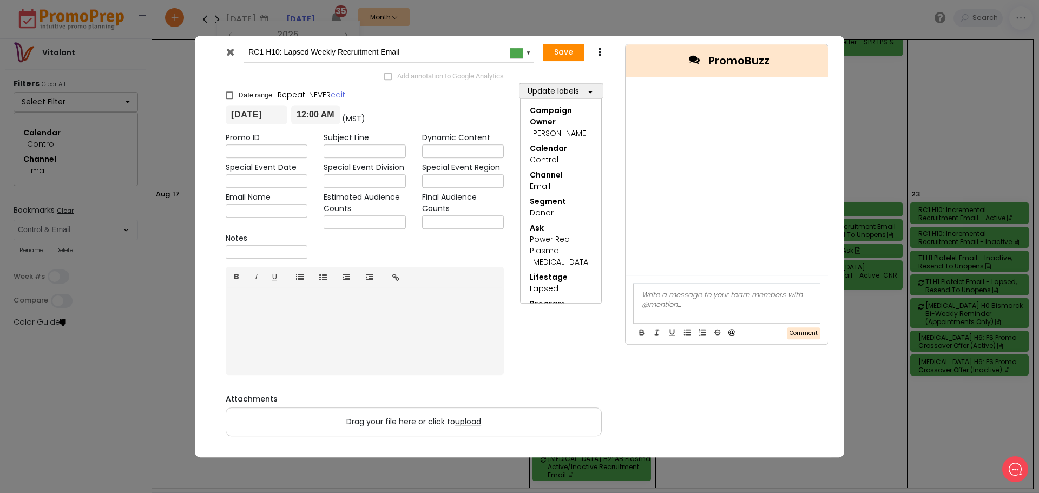
click at [231, 50] on icon at bounding box center [230, 52] width 8 height 11
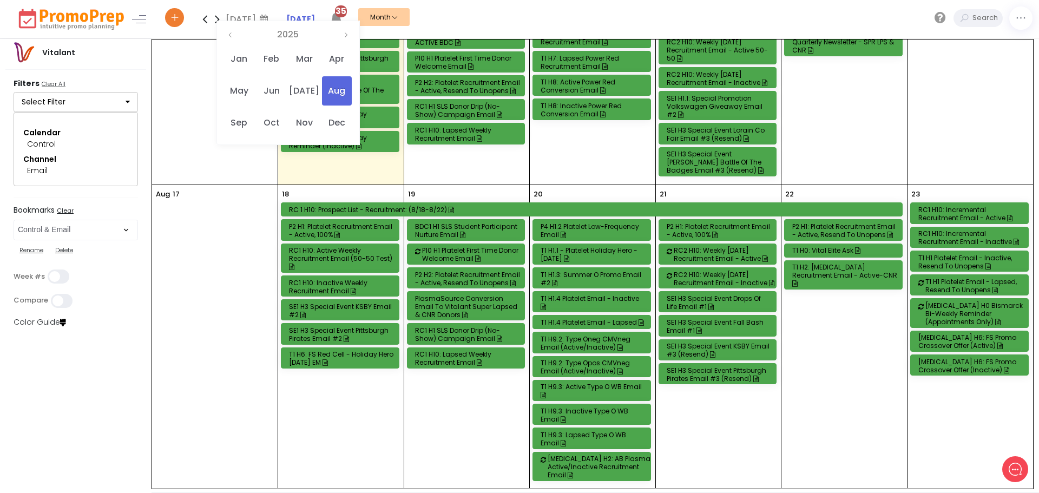
click at [450, 350] on div "RC1 H10: Lapsed Weekly Recruitment Email" at bounding box center [467, 358] width 105 height 16
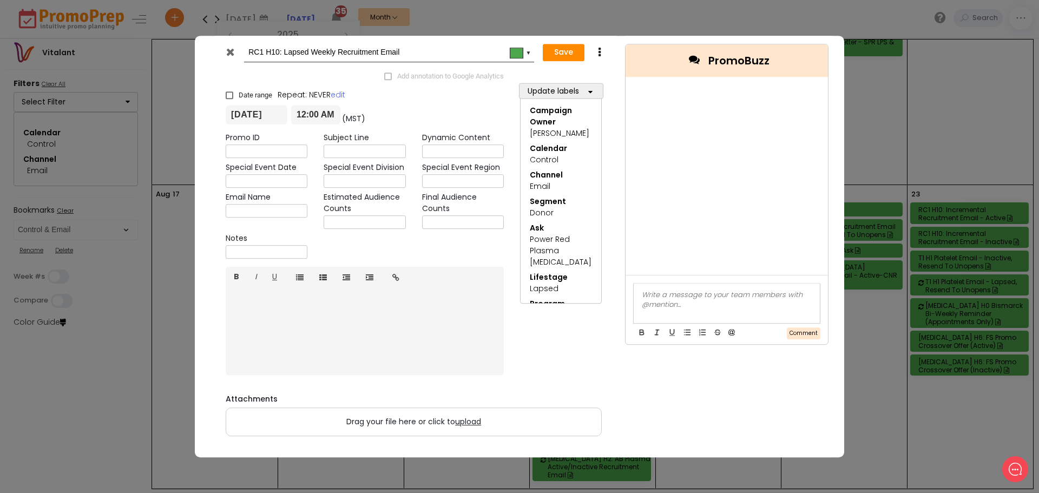
click at [361, 154] on input "text" at bounding box center [364, 152] width 82 height 14
paste input "ENDS [DATE]. Give Blood for $40 and Chance at 💰 $10,000."
type input "ENDS [DATE]. Give Blood for $40 and Chance at 💰 $10,000."
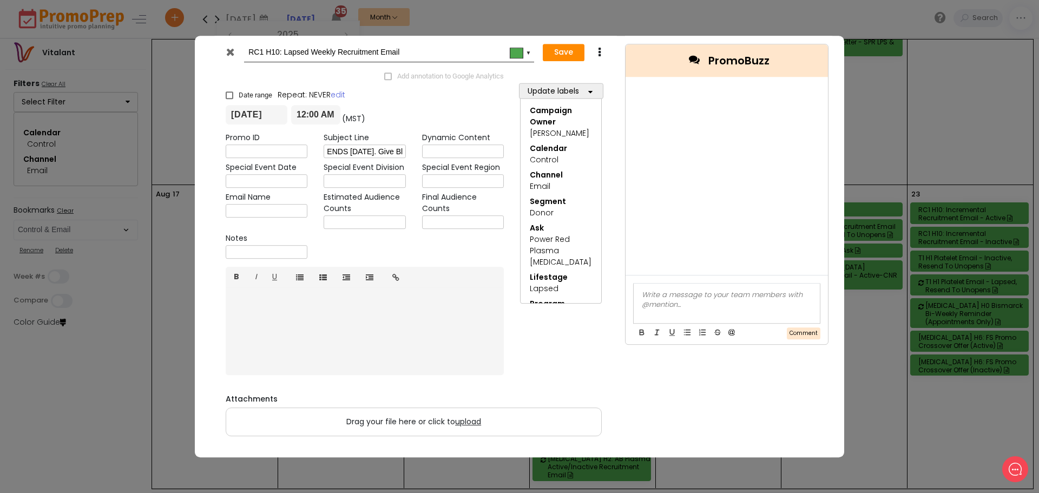
click at [433, 151] on input "text" at bounding box center [463, 152] width 82 height 14
paste input "[DATE]_TargetedPromosRC_copy_8.1-[DATE]_TargetedPromosRC_graphics_8.1-[DATE]_Ta…"
type input "[DATE]_TargetedPromosRC_copy_8.1-[DATE]_TargetedPromosRC_graphics_8.1-[DATE]_Ta…"
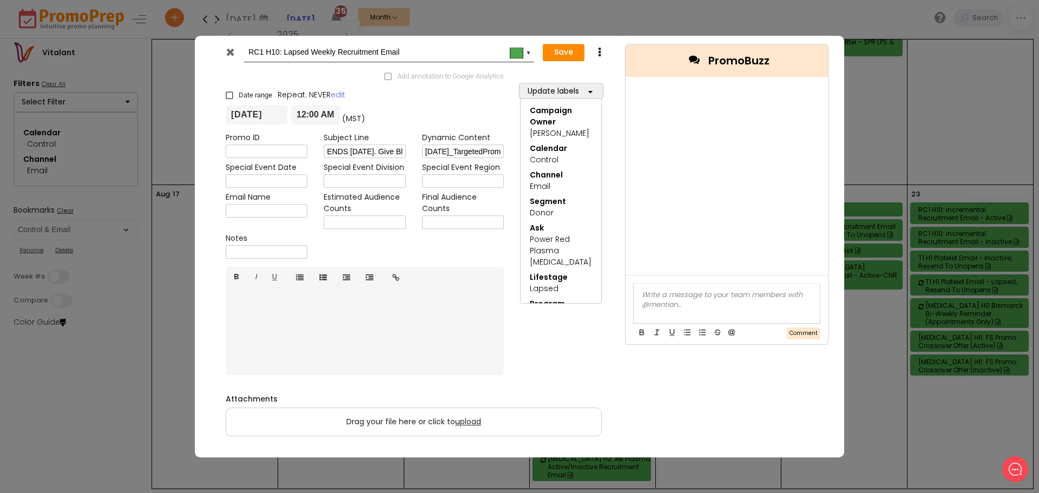
click at [275, 203] on div "Email Name" at bounding box center [266, 210] width 98 height 37
click at [273, 208] on input "text" at bounding box center [267, 211] width 82 height 14
paste input "NTL_WB_GAS GIVEAWAY ENDS AUG. 28_8.18.25"
drag, startPoint x: 305, startPoint y: 212, endPoint x: 264, endPoint y: 210, distance: 40.6
click at [264, 210] on input "NTL_WB_GAS GIVEAWAY ENDS AUG. 28_8.18.25" at bounding box center [267, 211] width 82 height 14
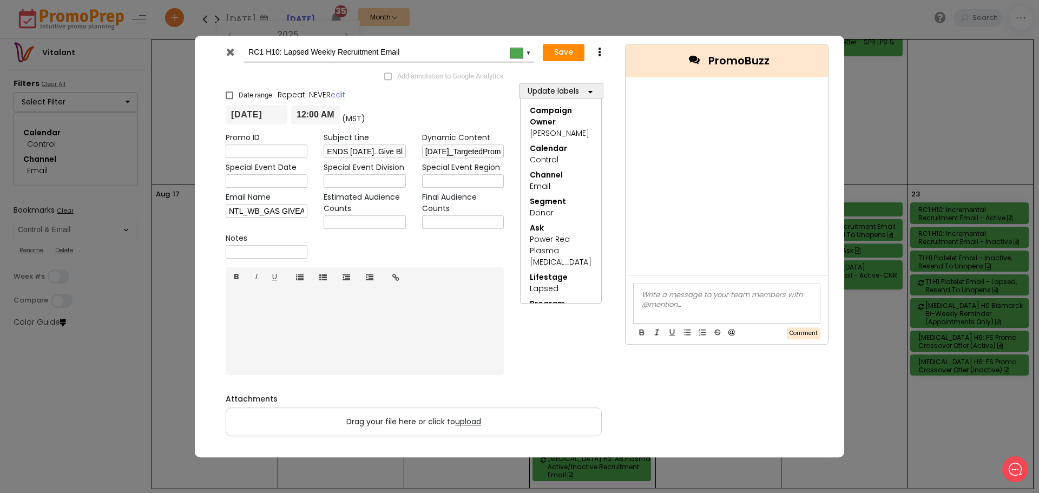
type input "NTL_WB_GAS GIVEAWAY ENDS AUG. 28_8.18.25"
click at [471, 420] on span "upload" at bounding box center [468, 421] width 26 height 11
click at [0, 0] on input "Drag your file here or click to upload" at bounding box center [0, 0] width 0 height 0
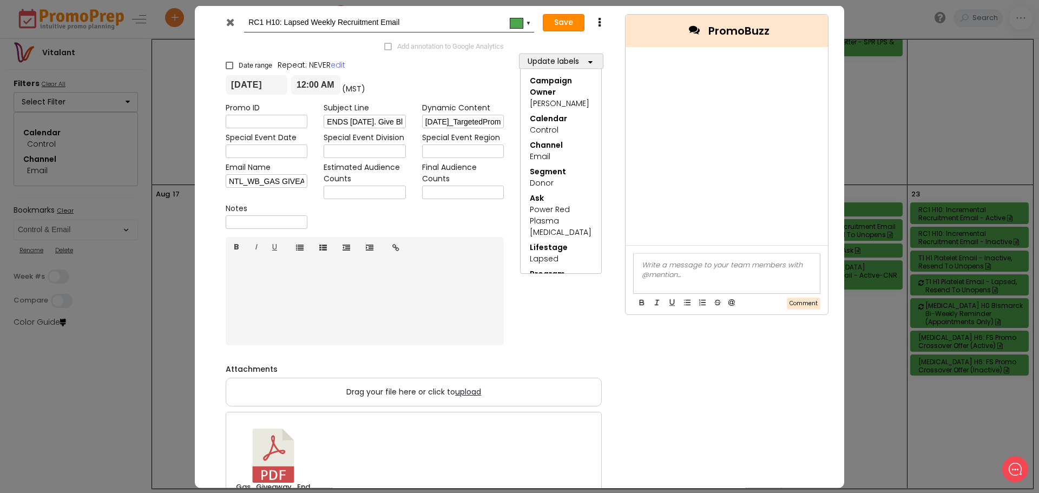
click at [560, 21] on button "Save" at bounding box center [564, 22] width 42 height 17
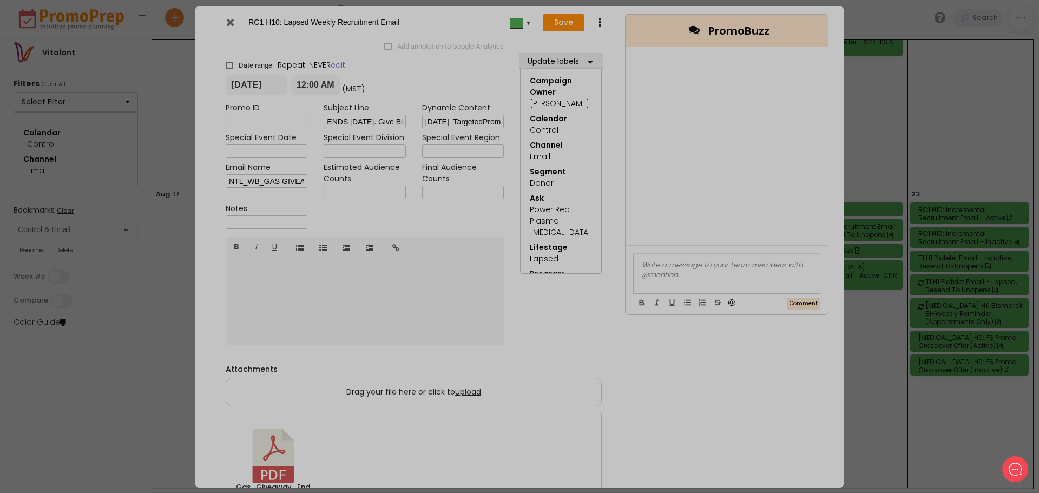
type input "[DATE]"
type input "00:00"
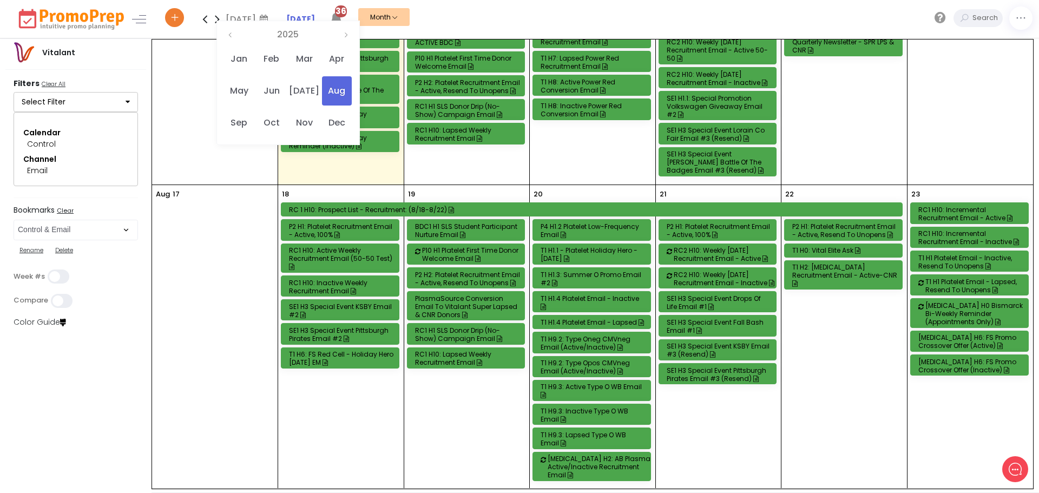
click at [721, 248] on div "RC2 H10: Weekly [DATE] Recruitment Email - Active" at bounding box center [725, 254] width 105 height 16
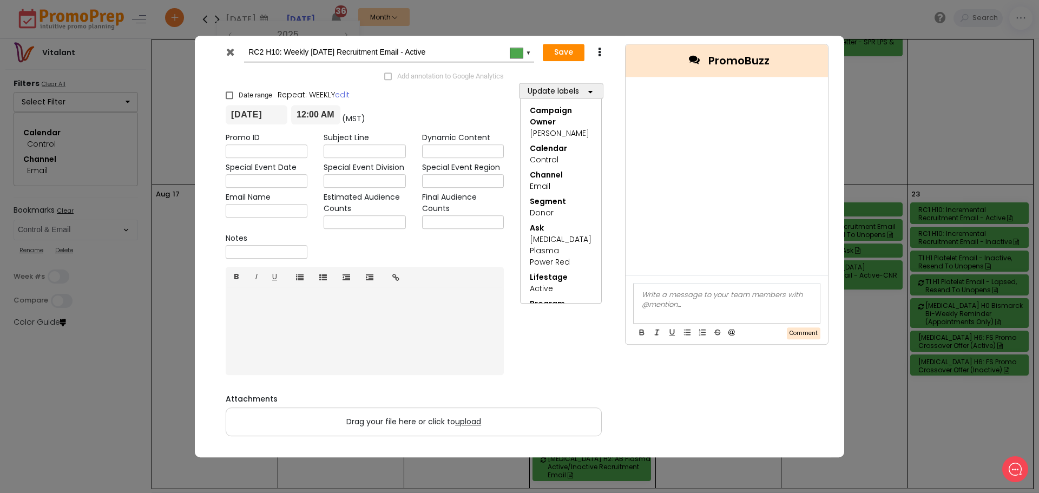
click at [358, 151] on input "text" at bounding box center [364, 152] width 82 height 14
paste input "$20 + Custom T-Shirt: 💳 👕 Donate [DATE] Weekend"
type input "$20 + Custom T-Shirt: 💳 👕 Donate [DATE] Weekend"
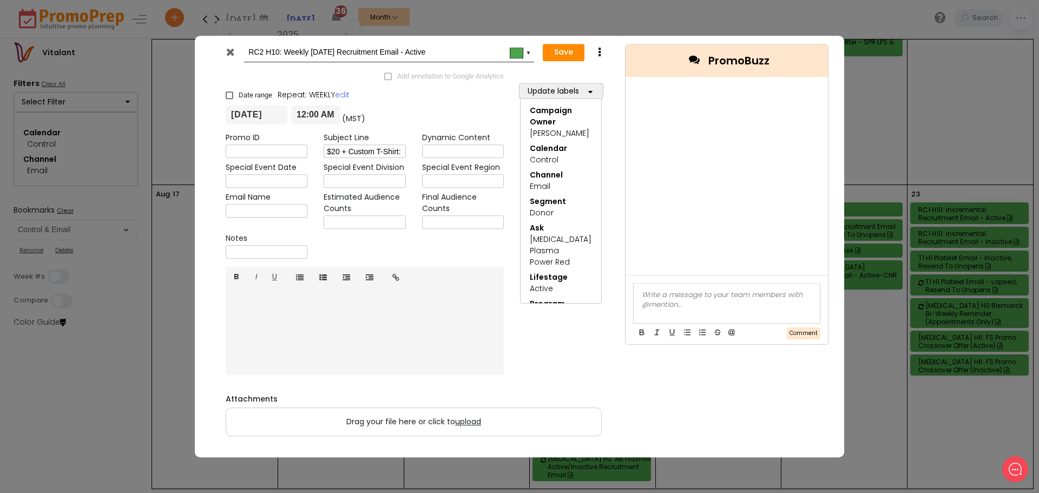
click at [425, 150] on input "text" at bounding box center [463, 152] width 82 height 14
click at [435, 150] on input "text" at bounding box center [463, 152] width 82 height 14
click at [449, 181] on input "text" at bounding box center [463, 182] width 82 height 14
click at [445, 150] on input "text" at bounding box center [463, 152] width 82 height 14
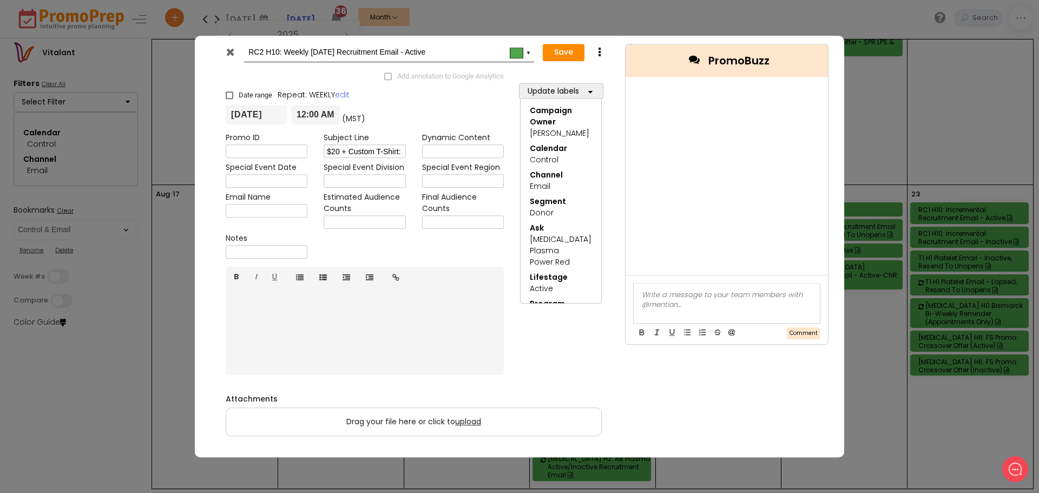
paste input "[DATE]_TargetedPromosRC_graphics_8.29-9.[DATE]_TargetedPromosRC_copy_8.29-9.[DA…"
type input "[DATE]_TargetedPromosRC_graphics_8.29-9.[DATE]_TargetedPromosRC_copy_8.29-9.[DA…"
click at [455, 182] on input "text" at bounding box center [463, 182] width 82 height 14
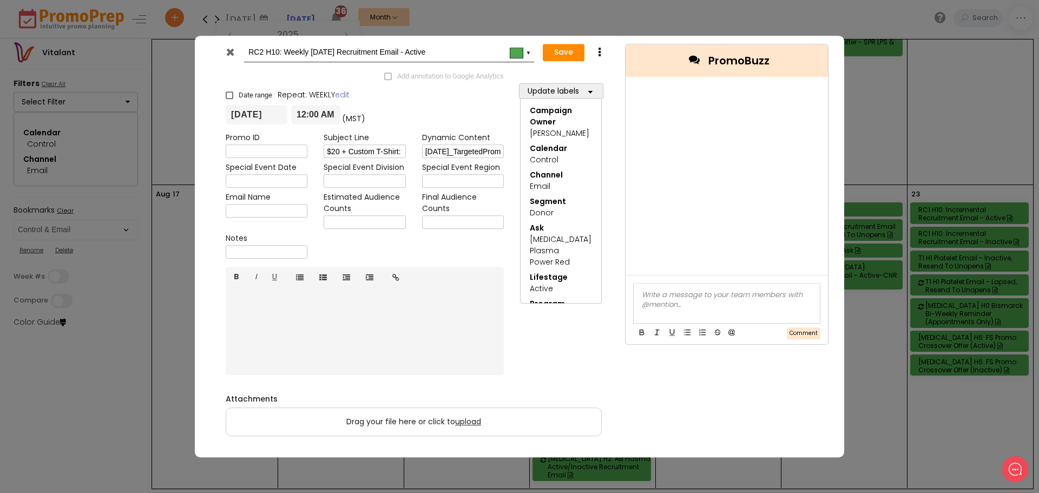
click at [258, 212] on input "text" at bounding box center [267, 211] width 82 height 14
click at [359, 153] on input "$20 + Custom T-Shirt: 💳 👕 Donate [DATE] Weekend" at bounding box center [364, 152] width 82 height 14
paste input "[First name], Thank You! I Owe My Life to Blood Donors."
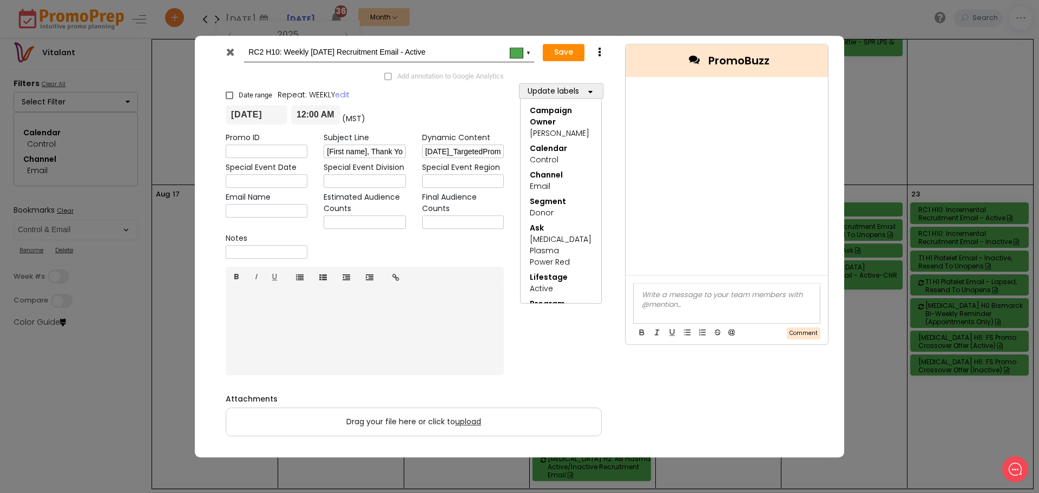
click at [367, 147] on input "[First name], Thank You! I Owe My Life to Blood Donors." at bounding box center [364, 152] width 82 height 14
type input "[First name], Thank You! I Owe My Life to Blood Donors."
click at [379, 177] on input "text" at bounding box center [364, 182] width 82 height 14
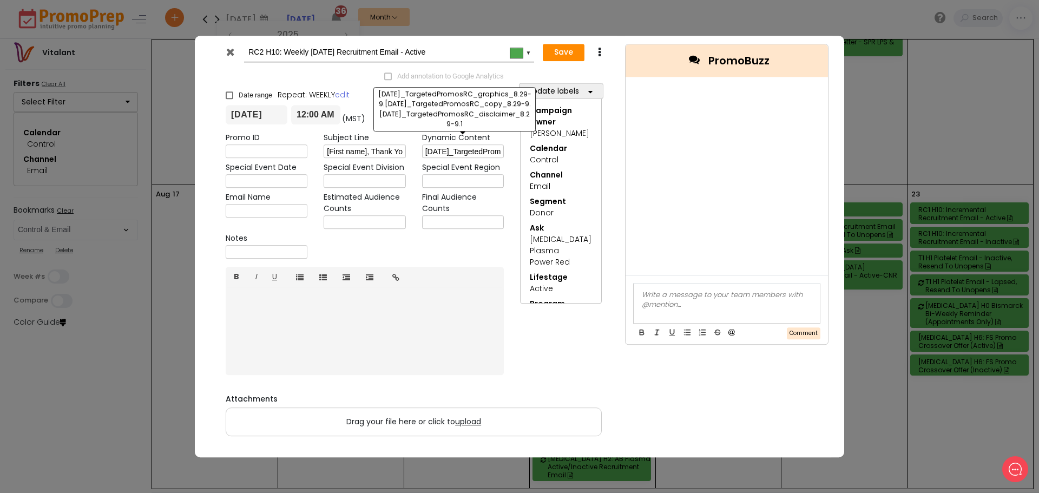
click at [445, 147] on input "[DATE]_TargetedPromosRC_graphics_8.29-9.[DATE]_TargetedPromosRC_copy_8.29-9.[DA…" at bounding box center [463, 152] width 82 height 14
paste input "[DATE]_TargetedPromosRC_copy_8.1-[DATE]_TargetedPromosRC_graphics_8.1-[DATE]_Ta…"
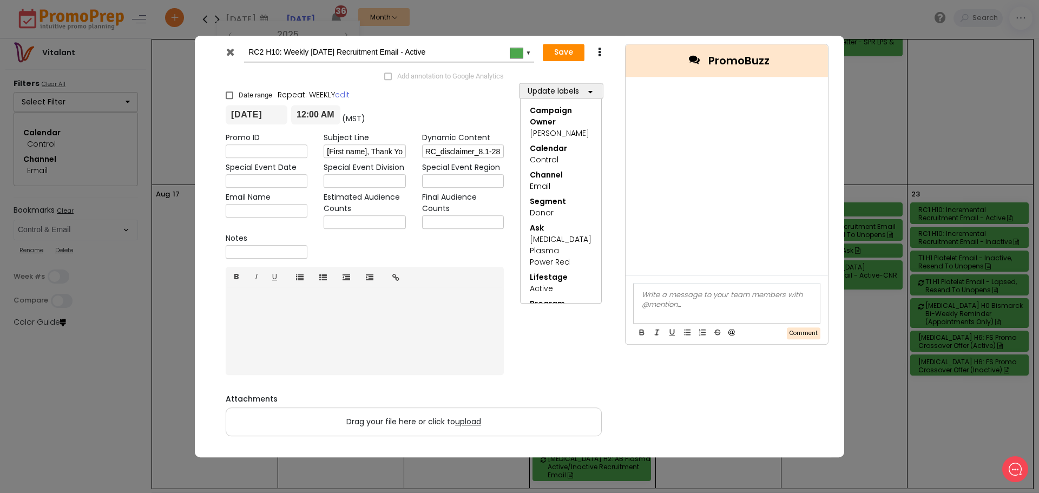
type input "[DATE]_TargetedPromosRC_copy_8.1-[DATE]_TargetedPromosRC_graphics_8.1-[DATE]_Ta…"
click at [243, 210] on input "text" at bounding box center [267, 211] width 82 height 14
click at [263, 211] on input "text" at bounding box center [267, 211] width 82 height 14
paste input "NTL_WB_CHELSEA THANK YOU_[DATE]"
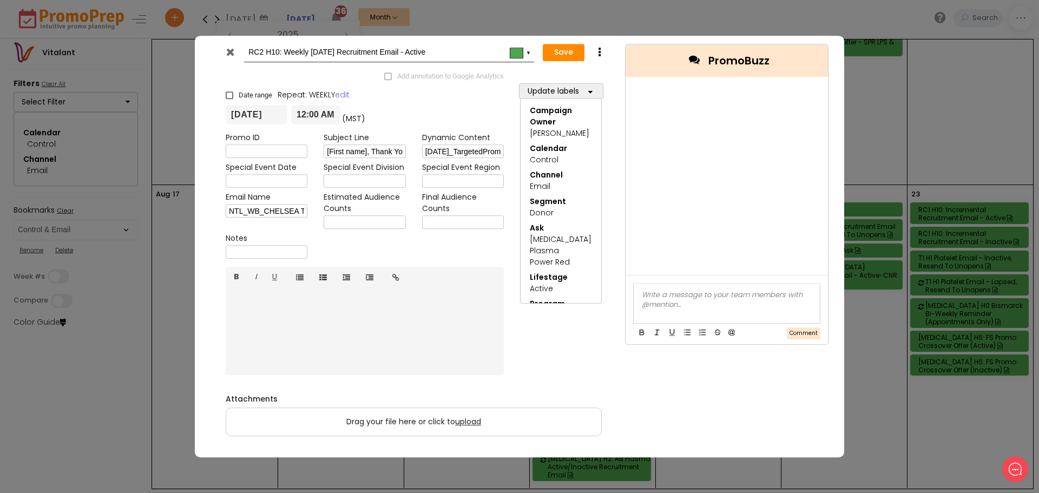
click at [263, 212] on input "NTL_WB_CHELSEA THANK YOU_[DATE]" at bounding box center [267, 211] width 82 height 14
drag, startPoint x: 270, startPoint y: 211, endPoint x: 262, endPoint y: 211, distance: 7.6
click at [262, 211] on input "NTL_WB_CHELSEA THANK YOU_[DATE]" at bounding box center [267, 211] width 82 height 14
type input "NTL_WB_CHELSEA THANK YOU_[DATE]"
click at [274, 252] on input "text" at bounding box center [267, 253] width 82 height 14
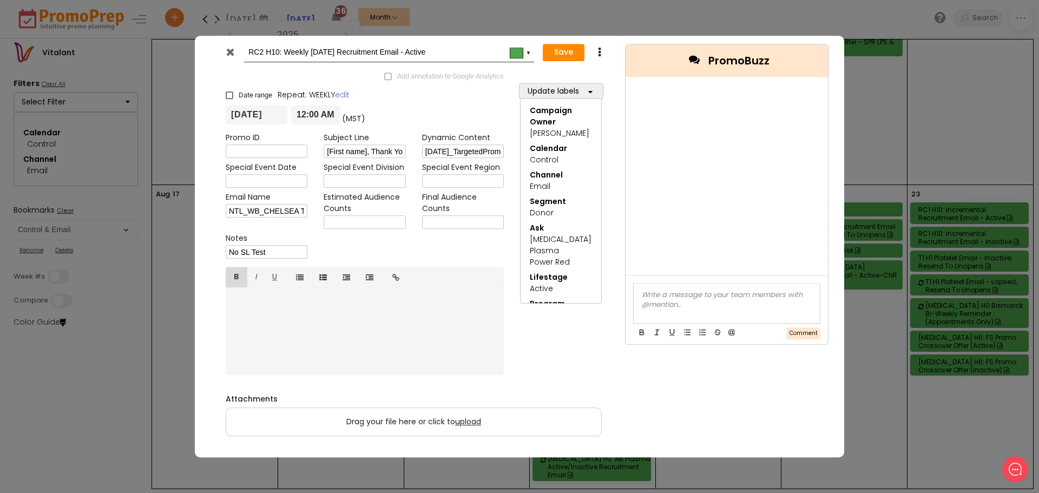
type input "No SL Test"
click at [469, 422] on span "upload" at bounding box center [468, 421] width 26 height 11
click at [0, 0] on input "Drag your file here or click to upload" at bounding box center [0, 0] width 0 height 0
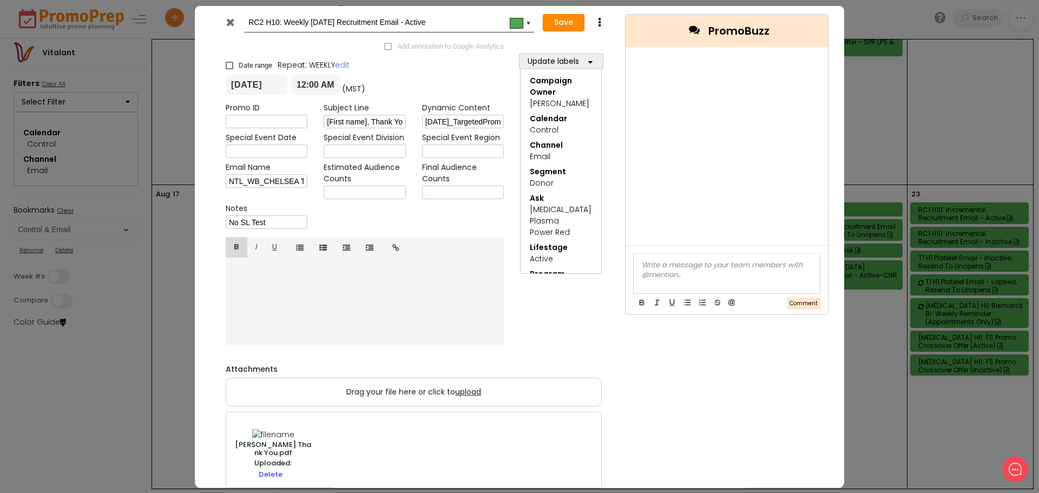
click at [559, 21] on button "Save" at bounding box center [564, 22] width 42 height 17
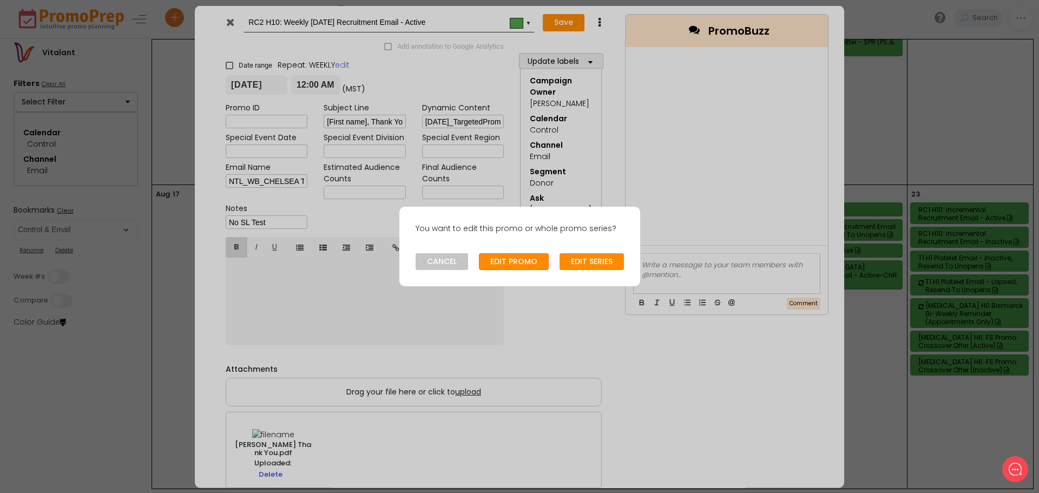
click at [514, 260] on button "EDIT PROMO" at bounding box center [514, 261] width 70 height 17
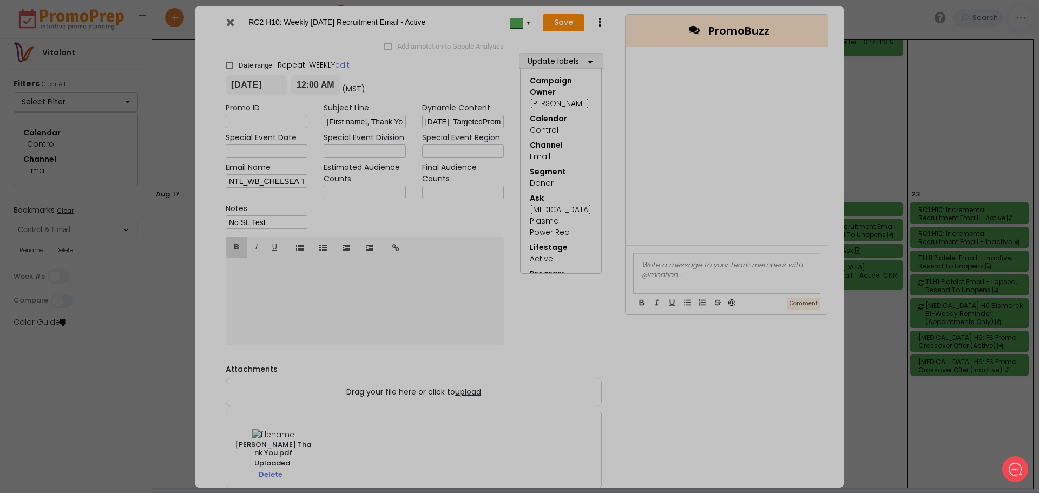
type input "[DATE]"
type input "00:00"
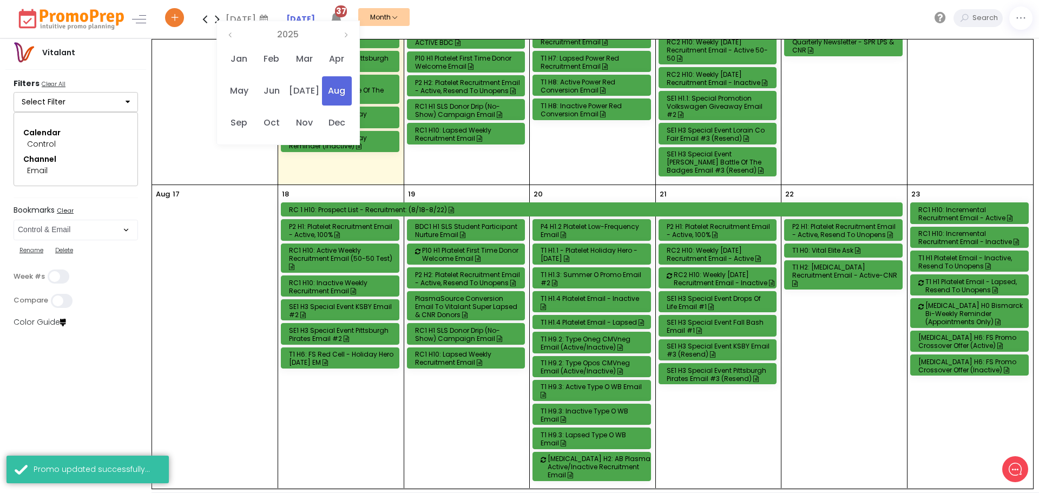
click at [713, 271] on div "RC2 H10: Weekly [DATE] Recruitment Email - Inactive" at bounding box center [725, 278] width 105 height 16
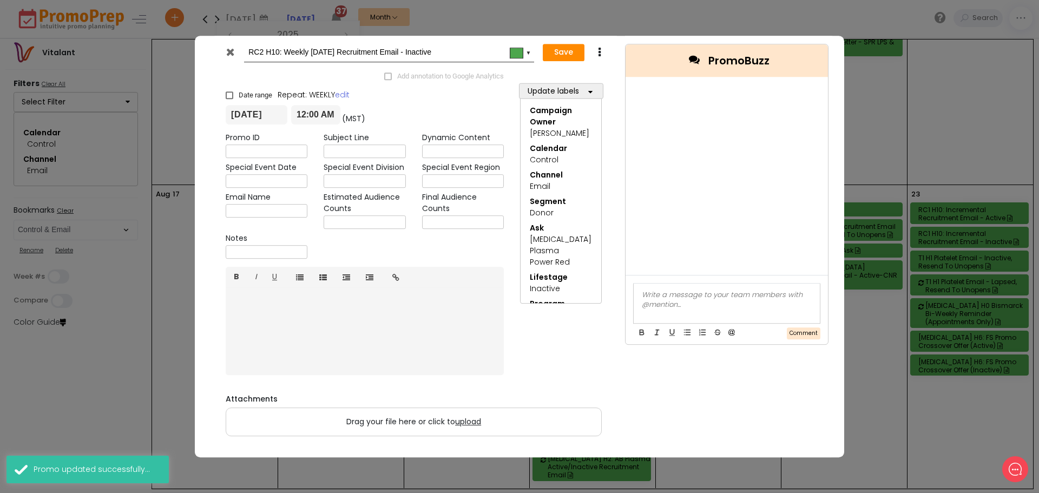
click at [373, 141] on div "Subject Line" at bounding box center [364, 146] width 98 height 26
click at [372, 149] on input "text" at bounding box center [364, 152] width 82 height 14
click at [352, 150] on input "text" at bounding box center [364, 152] width 82 height 14
paste input "[First name], Thank You! I Owe My Life to Blood Donors."
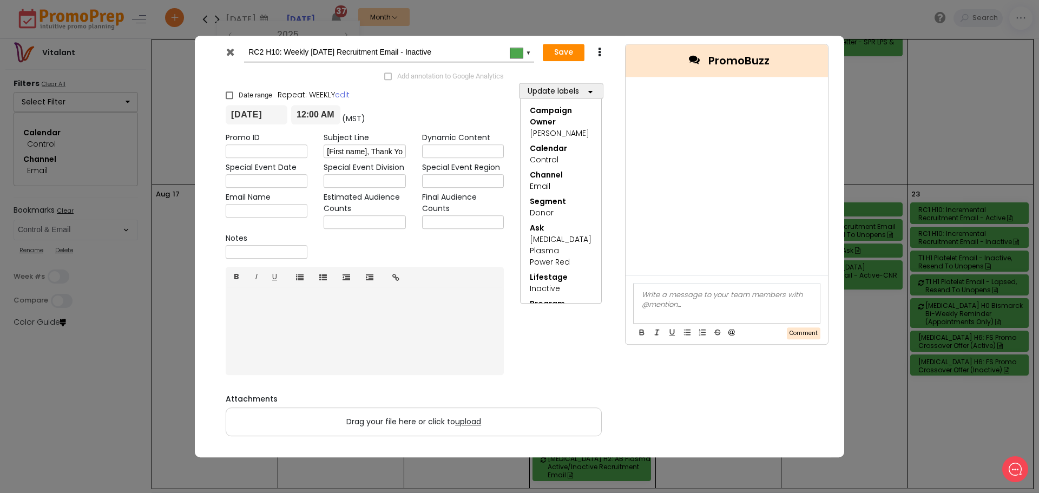
scroll to position [0, 114]
type input "[First name], Thank You! I Owe My Life to Blood Donors."
click at [449, 150] on input "text" at bounding box center [463, 152] width 82 height 14
paste input "[DATE]_TargetedPromosRC_copy_8.1-[DATE]_TargetedPromosRC_graphics_8.1-[DATE]_Ta…"
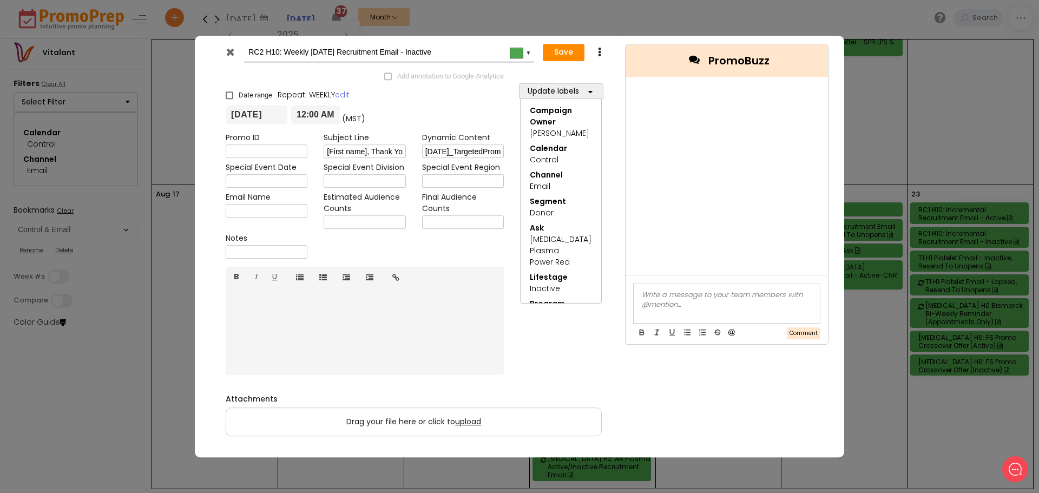
scroll to position [0, 429]
type input "[DATE]_TargetedPromosRC_copy_8.1-[DATE]_TargetedPromosRC_graphics_8.1-[DATE]_Ta…"
click at [236, 206] on input "text" at bounding box center [267, 211] width 82 height 14
click at [269, 209] on input "text" at bounding box center [267, 211] width 82 height 14
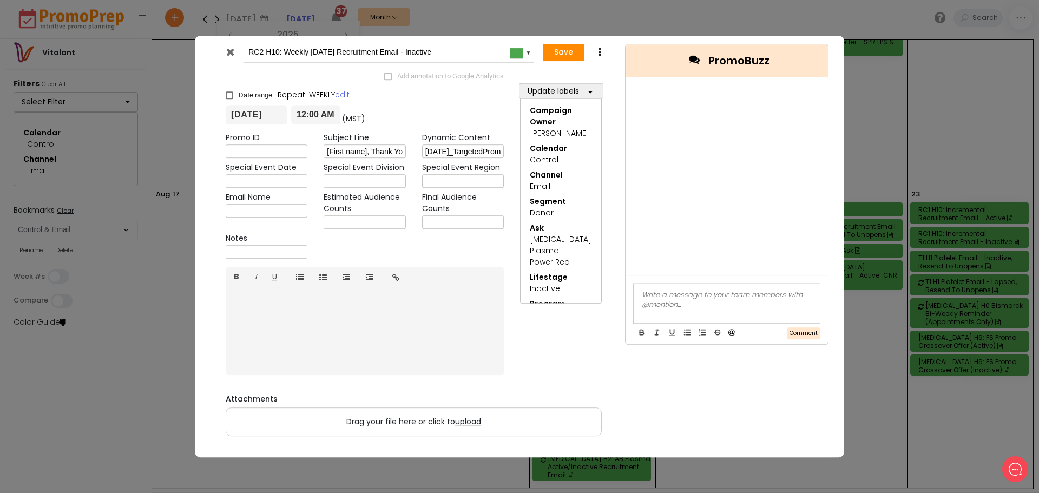
paste input "NTL_WB_CHELSEA THANK YOU_[DATE]"
drag, startPoint x: 272, startPoint y: 211, endPoint x: 264, endPoint y: 208, distance: 8.6
click at [264, 208] on input "NTL_WB_CHELSEA THANK YOU_[DATE]" at bounding box center [267, 211] width 82 height 14
type input "NTL_WB_CHELSEA THANK YOU_[DATE]"
click at [473, 421] on span "upload" at bounding box center [468, 421] width 26 height 11
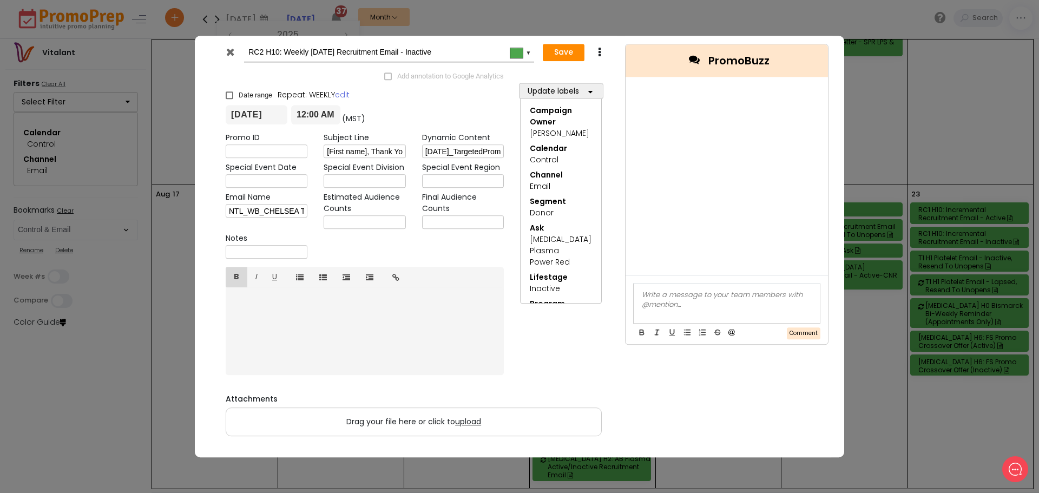
click at [0, 0] on input "Drag your file here or click to upload" at bounding box center [0, 0] width 0 height 0
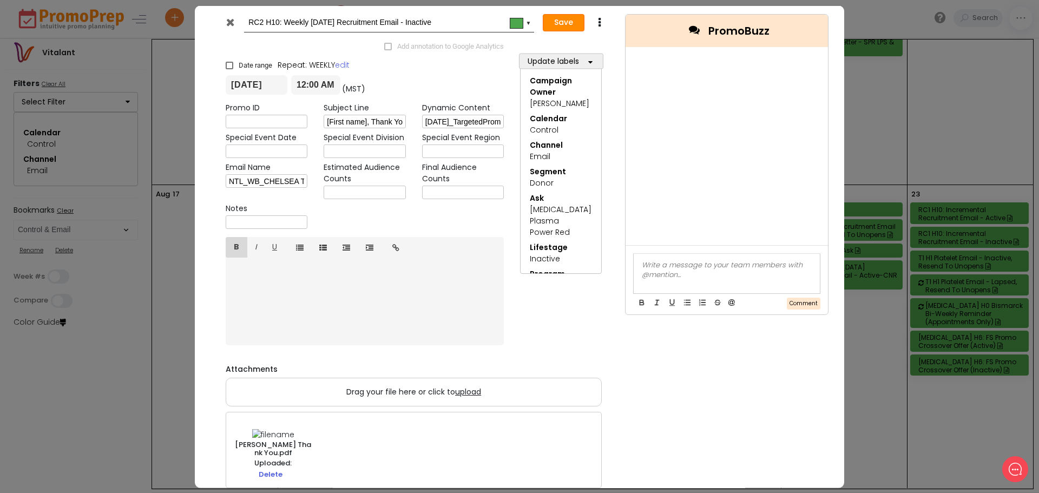
click at [566, 22] on button "Save" at bounding box center [564, 22] width 42 height 17
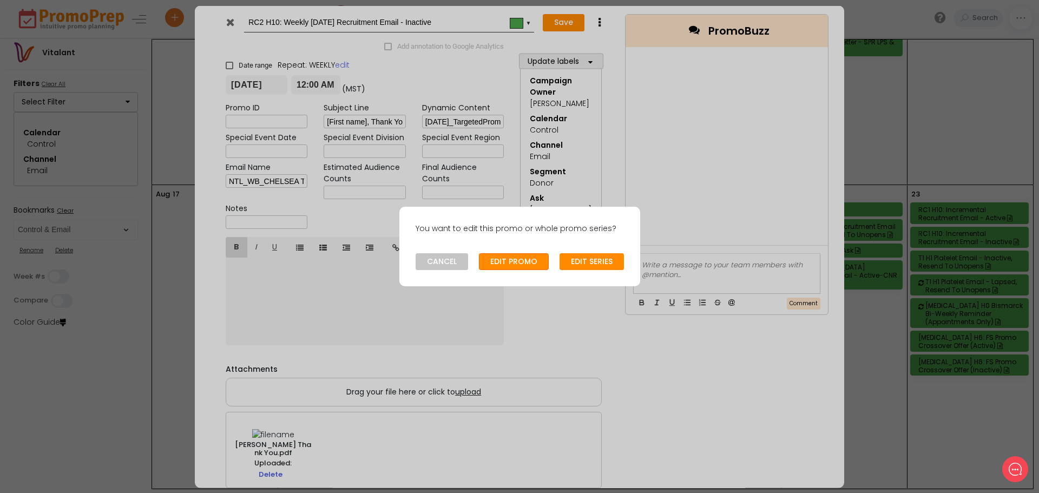
click at [503, 263] on button "EDIT PROMO" at bounding box center [514, 261] width 70 height 17
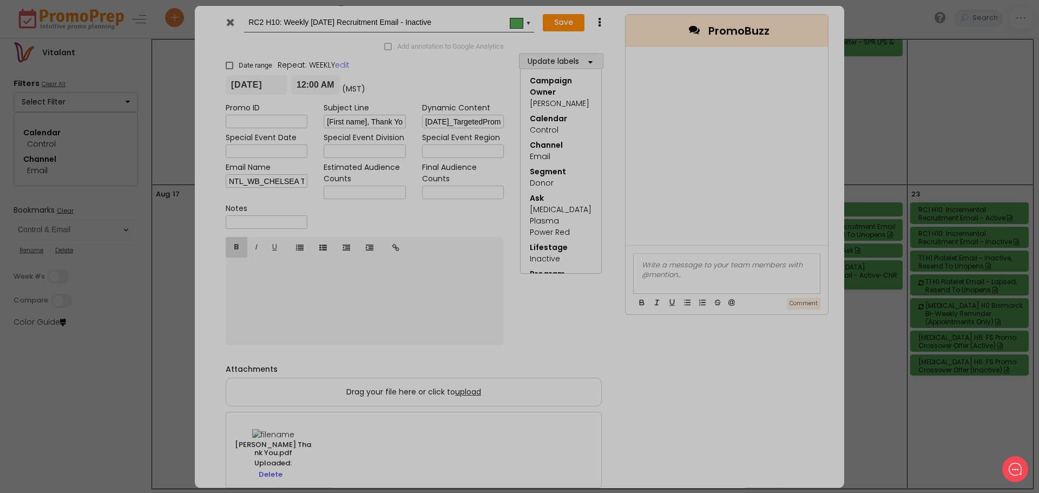
type input "[DATE]"
type input "00:00"
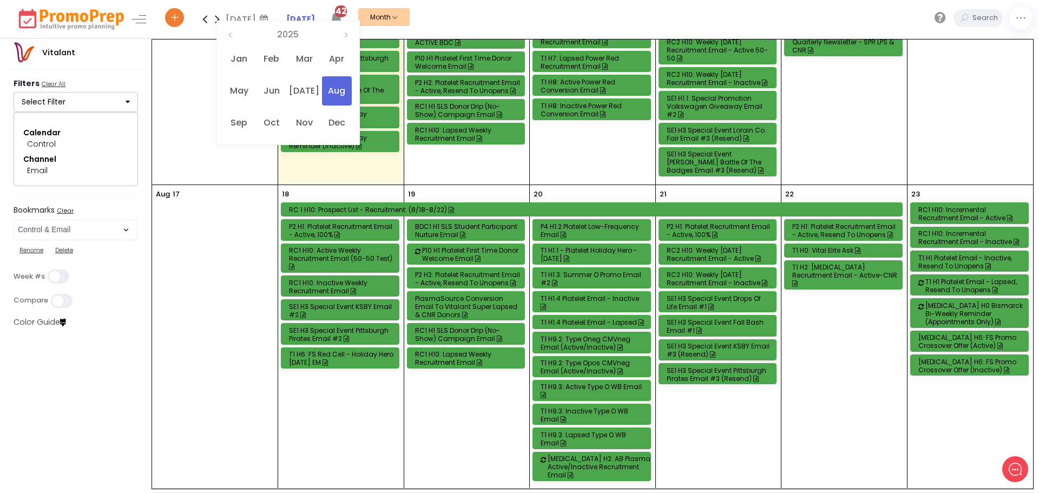
click at [721, 272] on div "RC2 H10: Weekly [DATE] Recruitment Email - Inactive" at bounding box center [718, 278] width 105 height 16
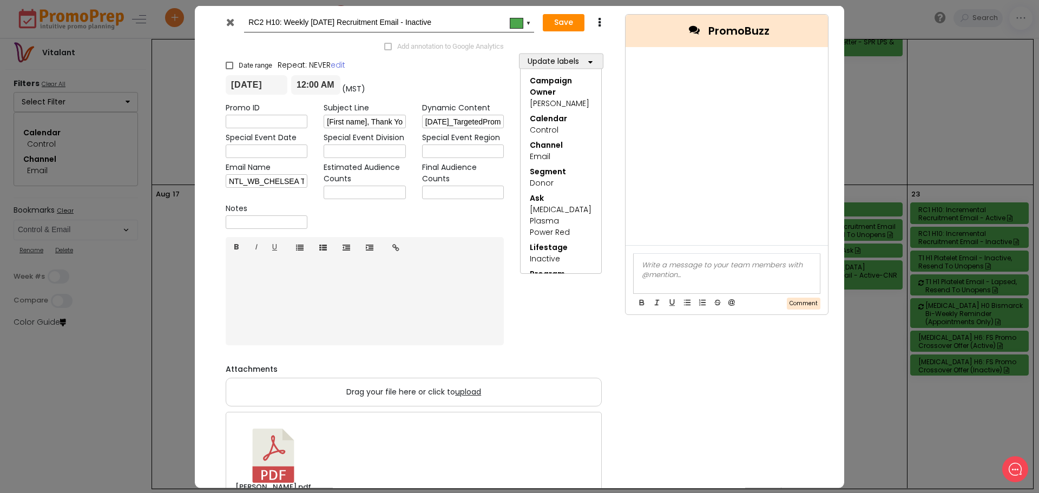
click at [230, 23] on icon at bounding box center [230, 21] width 8 height 11
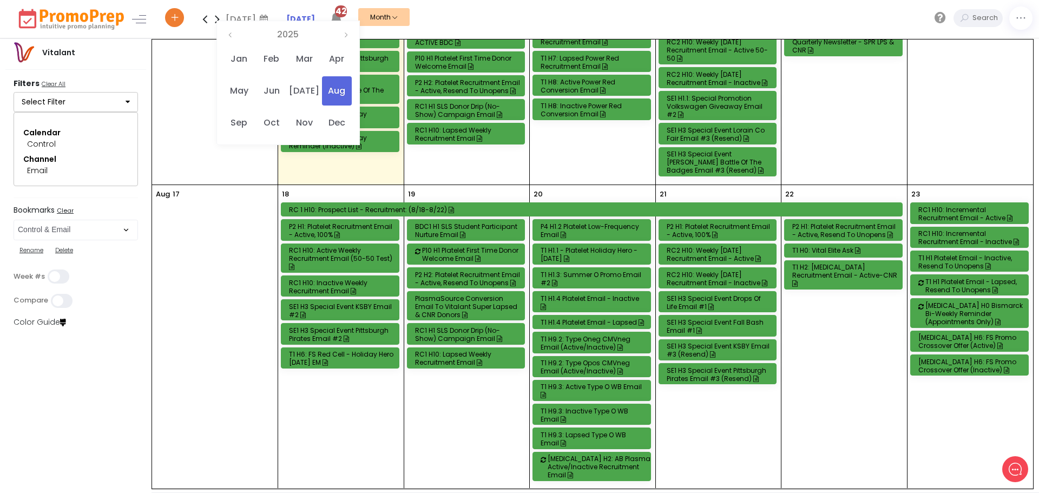
click at [963, 207] on div "RC1 H10: Incremental Recruitment Email - Active" at bounding box center [970, 214] width 105 height 16
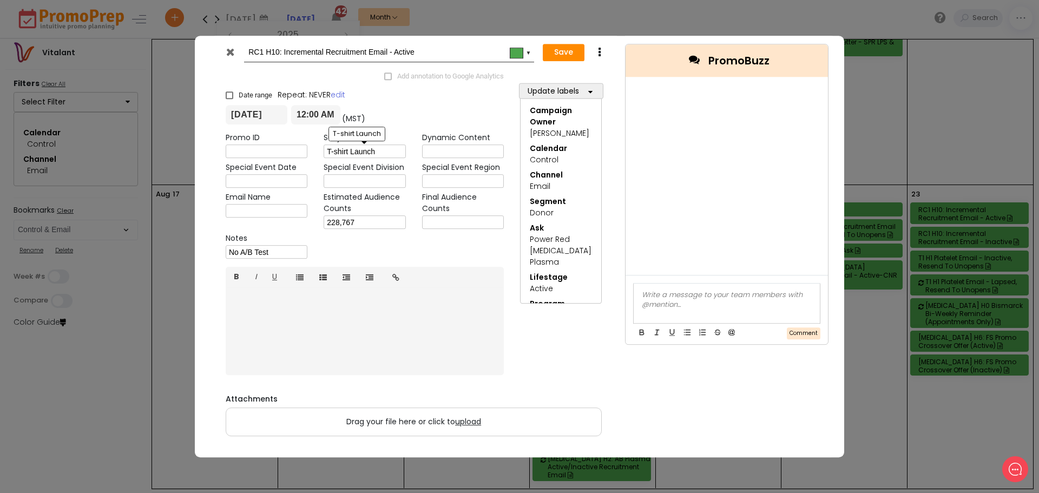
click at [353, 151] on input "T-shirt Launch" at bounding box center [364, 152] width 82 height 14
click at [353, 150] on input "T-shirt Launch" at bounding box center [364, 152] width 82 height 14
paste input "$20 + Custom T-Shirt: 💳 👕 Donate [DATE] Weekend"
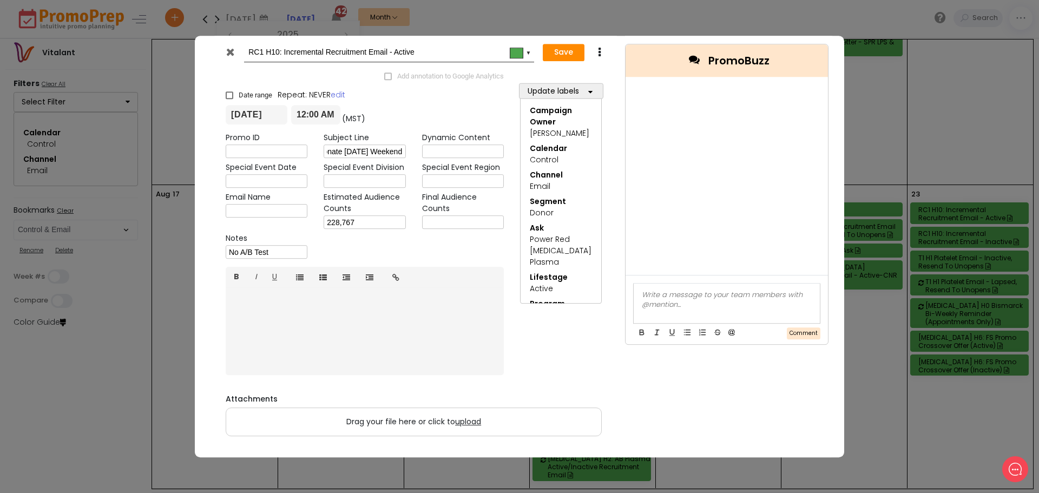
type input "$20 + Custom T-Shirt: 💳 👕 Donate [DATE] Weekend"
click at [477, 153] on input "text" at bounding box center [463, 152] width 82 height 14
paste input "[DATE]_TargetedPromosRC_graphics_8.29-9.[DATE]_TargetedPromosRC_copy_8.29-9.[DA…"
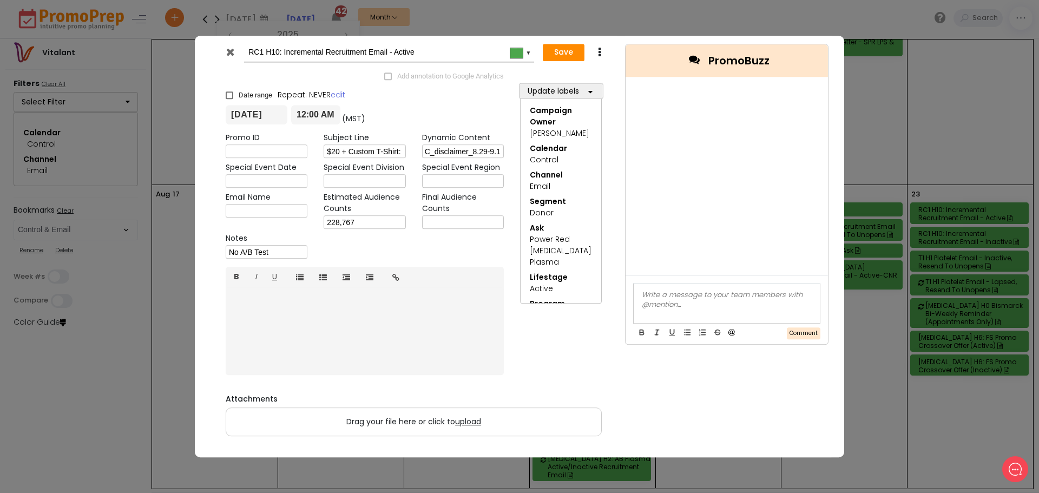
type input "[DATE]_TargetedPromosRC_graphics_8.29-9.[DATE]_TargetedPromosRC_copy_8.29-9.[DA…"
click at [266, 207] on input "text" at bounding box center [267, 211] width 82 height 14
click at [254, 208] on input "text" at bounding box center [267, 211] width 82 height 14
paste input "INCL_WB_LAUNCH GIVING STATE TEE_[DATE]"
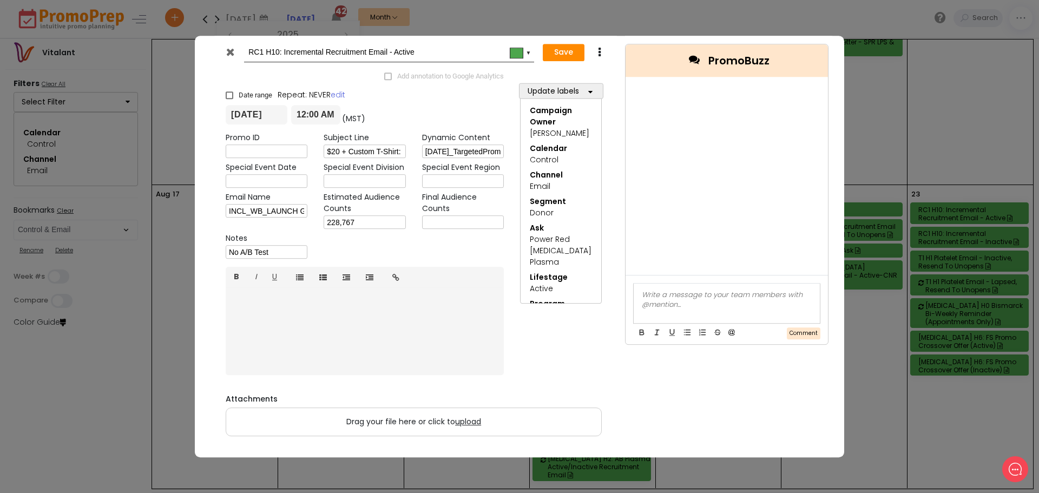
drag, startPoint x: 305, startPoint y: 210, endPoint x: 266, endPoint y: 210, distance: 38.9
click at [266, 210] on input "INCL_WB_LAUNCH GIVING STATE TEE_[DATE]" at bounding box center [267, 211] width 82 height 14
type input "INCL_WB_LAUNCH GIVING STATE TEE_[DATE]"
drag, startPoint x: 470, startPoint y: 431, endPoint x: 471, endPoint y: 420, distance: 10.3
click at [471, 425] on div "Attachments Drag your file here or click to upload" at bounding box center [414, 422] width 376 height 55
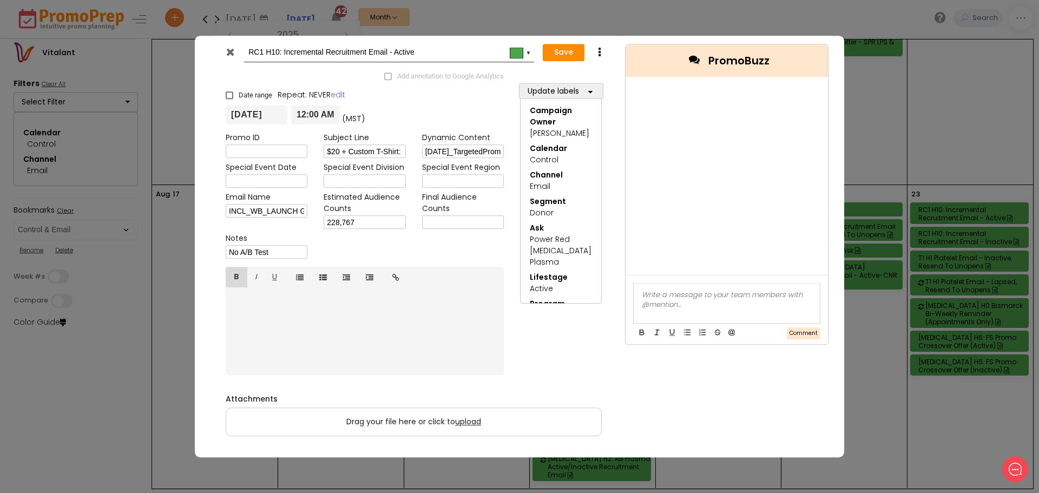
click at [467, 421] on span "upload" at bounding box center [468, 421] width 26 height 11
click at [0, 0] on input "Drag your file here or click to upload" at bounding box center [0, 0] width 0 height 0
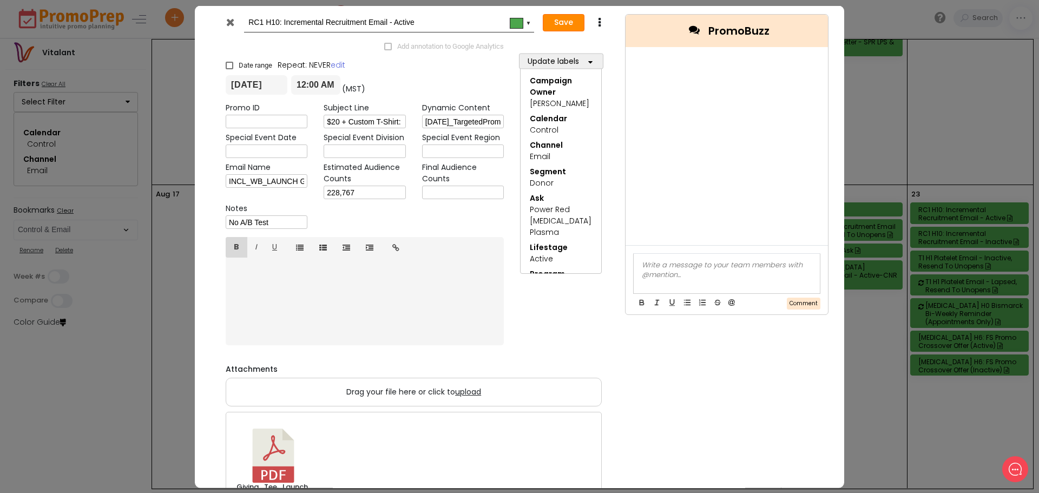
click at [558, 24] on button "Save" at bounding box center [564, 22] width 42 height 17
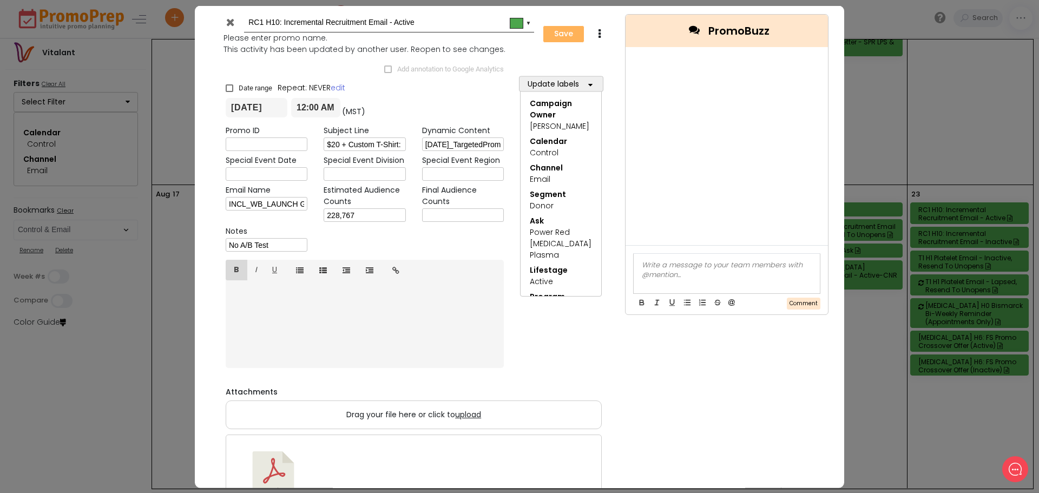
type input "[DATE]"
type input "00:00"
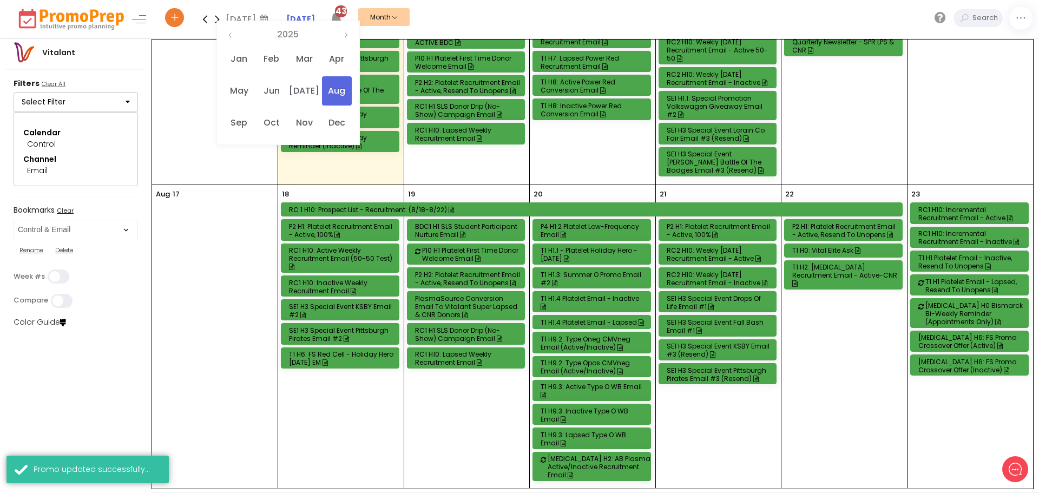
click at [966, 206] on div "RC1 H10: Incremental Recruitment Email - Active" at bounding box center [970, 214] width 105 height 16
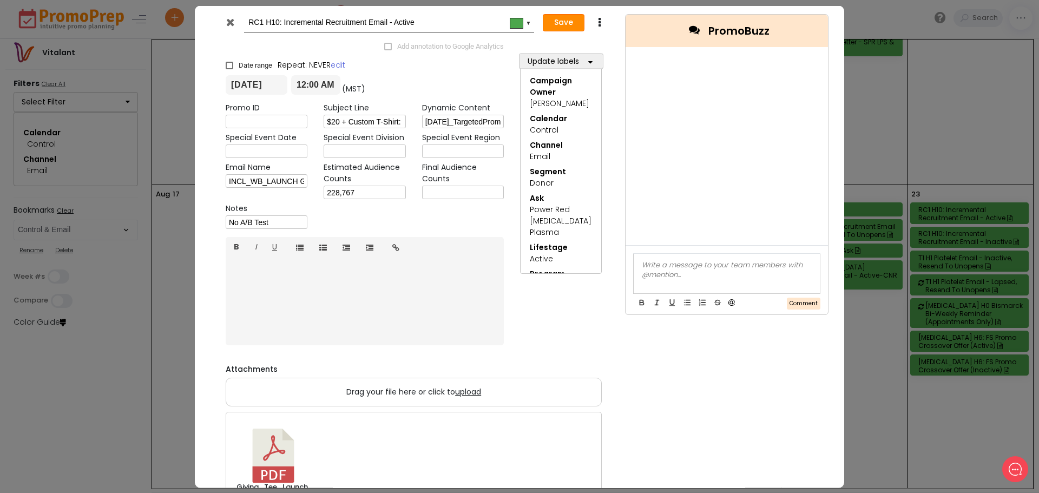
click at [566, 21] on button "Save" at bounding box center [564, 22] width 42 height 17
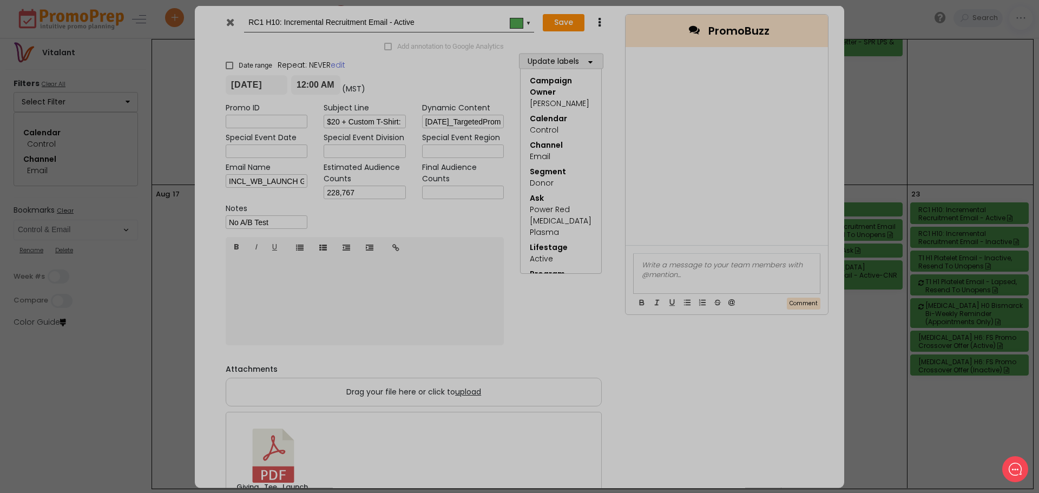
type input "[DATE]"
type input "00:00"
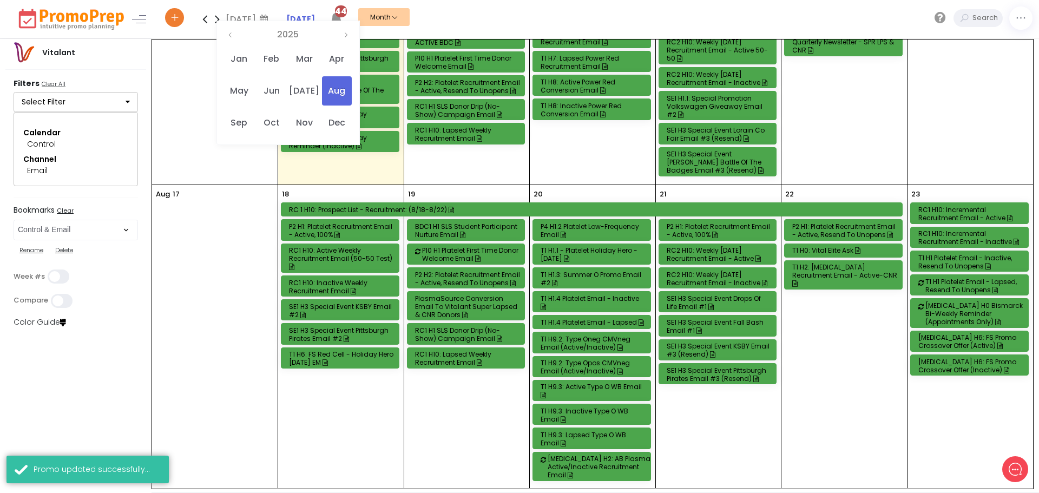
click at [960, 229] on div "RC1 H10: Incremental Recruitment Email - Inactive" at bounding box center [970, 237] width 105 height 16
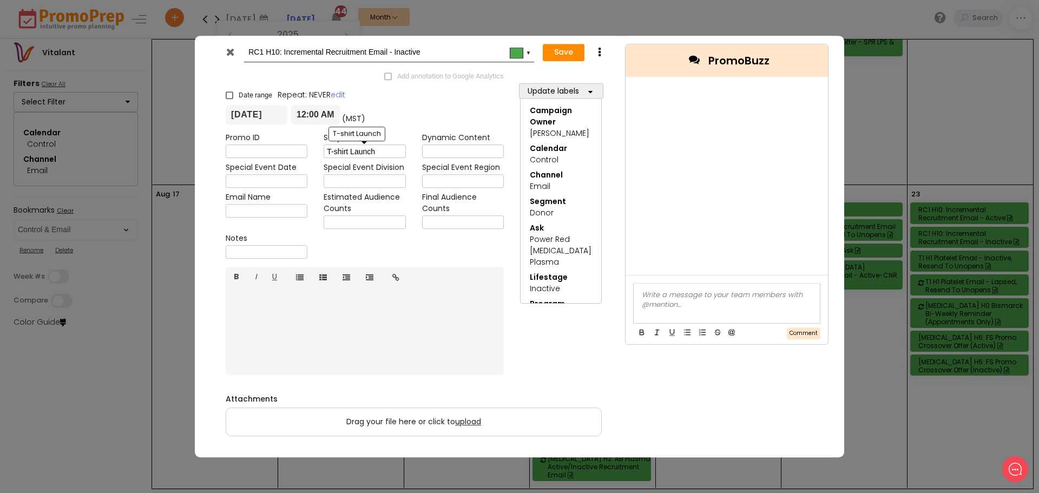
click at [342, 147] on input "T-shirt Launch" at bounding box center [364, 152] width 82 height 14
paste input "$20 + Custom T-Shirt: 💳 👕 Donate [DATE] Weekend"
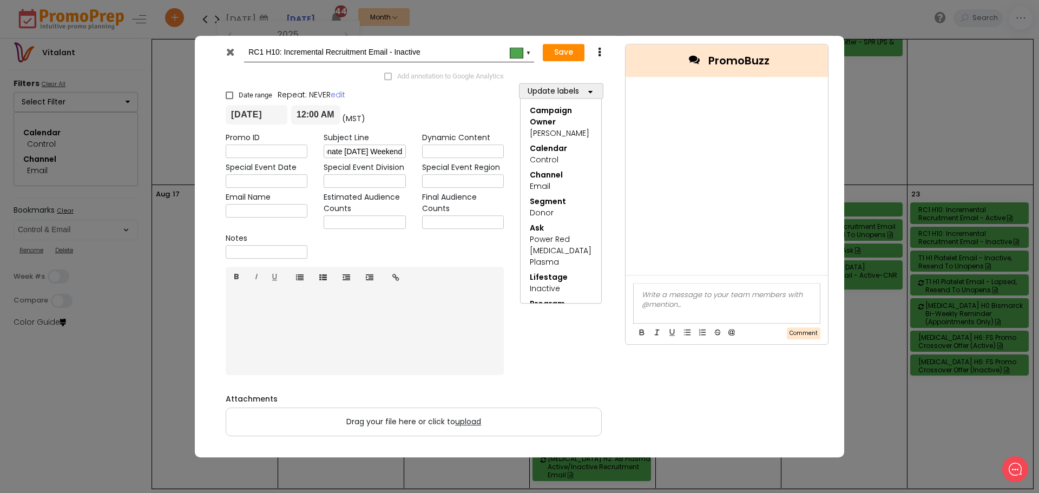
type input "$20 + Custom T-Shirt: 💳 👕 Donate [DATE] Weekend"
click at [424, 151] on input "text" at bounding box center [463, 152] width 82 height 14
paste input "[DATE]_TargetedPromosRC_graphics_8.29-9.[DATE]_TargetedPromosRC_copy_8.29-9.[DA…"
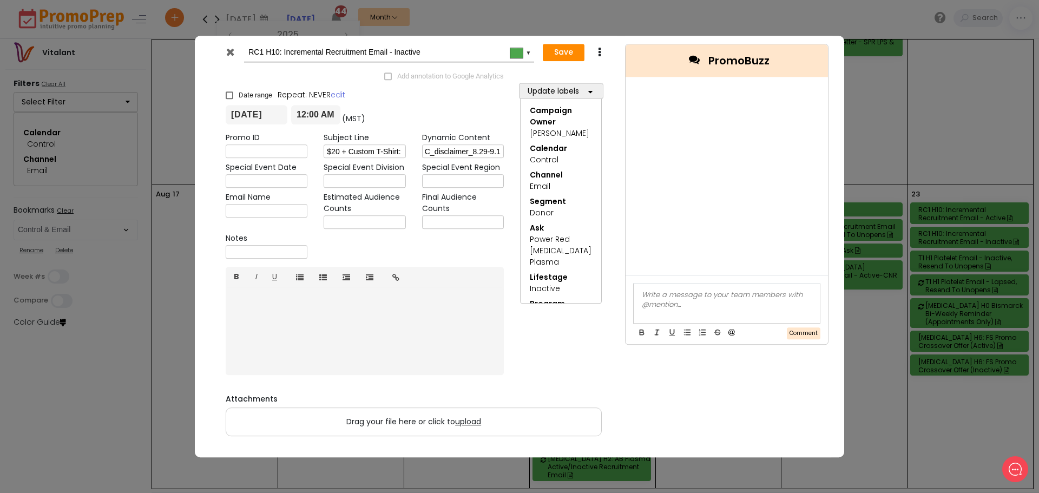
type input "[DATE]_TargetedPromosRC_graphics_8.29-9.[DATE]_TargetedPromosRC_copy_8.29-9.[DA…"
click at [297, 210] on input "text" at bounding box center [267, 211] width 82 height 14
click at [257, 209] on input "text" at bounding box center [267, 211] width 82 height 14
paste input "INCL_WB_LAUNCH GIVING STATE TEE_[DATE]"
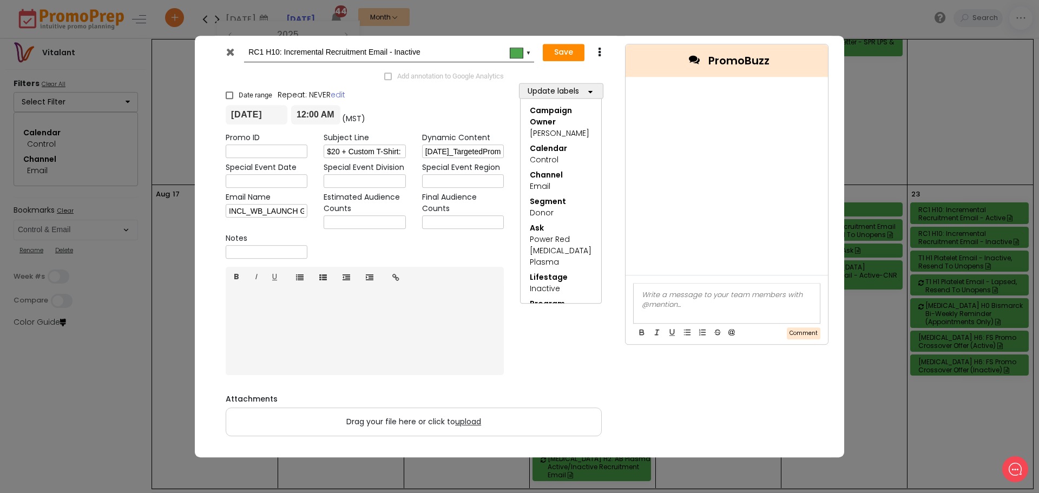
drag, startPoint x: 305, startPoint y: 213, endPoint x: 268, endPoint y: 214, distance: 36.8
click at [268, 214] on input "INCL_WB_LAUNCH GIVING STATE TEE_[DATE]" at bounding box center [267, 211] width 82 height 14
type input "INCL_WB_LAUNCH GIVING STATE TEE_[DATE]"
click at [465, 421] on span "upload" at bounding box center [468, 421] width 26 height 11
click at [0, 0] on input "Drag your file here or click to upload" at bounding box center [0, 0] width 0 height 0
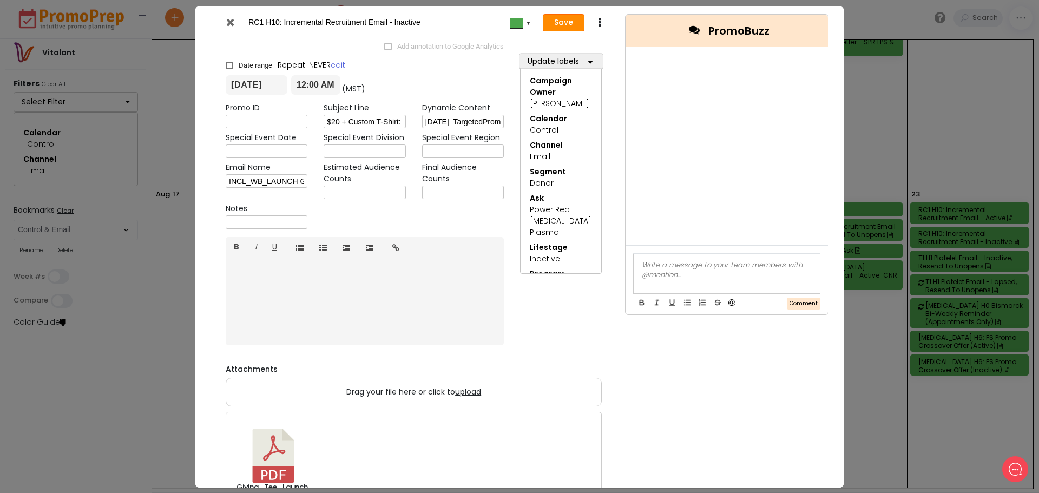
click at [559, 21] on button "Save" at bounding box center [564, 22] width 42 height 17
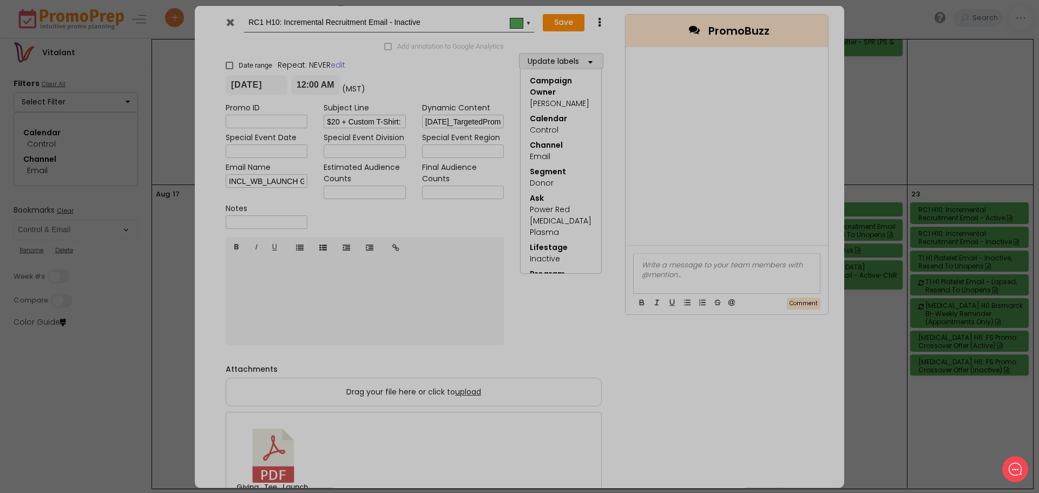
type input "[DATE]"
type input "00:00"
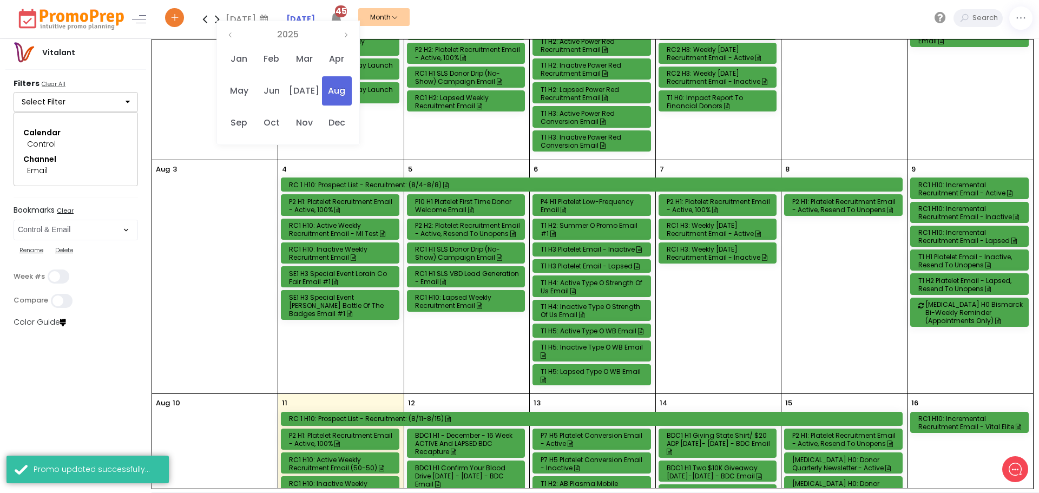
scroll to position [54, 0]
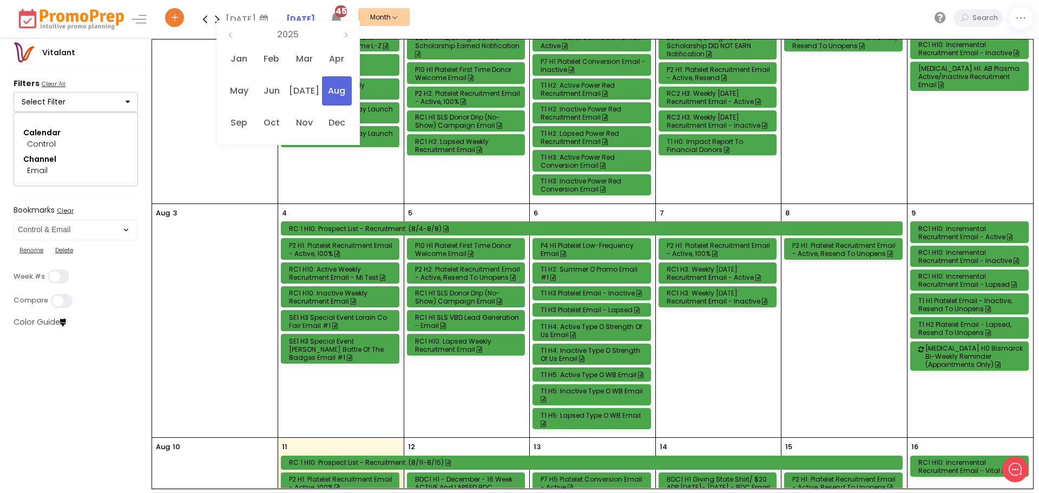
click at [966, 280] on div "RC1 H10: Incremental Recruitment Email - Lapsed" at bounding box center [970, 280] width 105 height 16
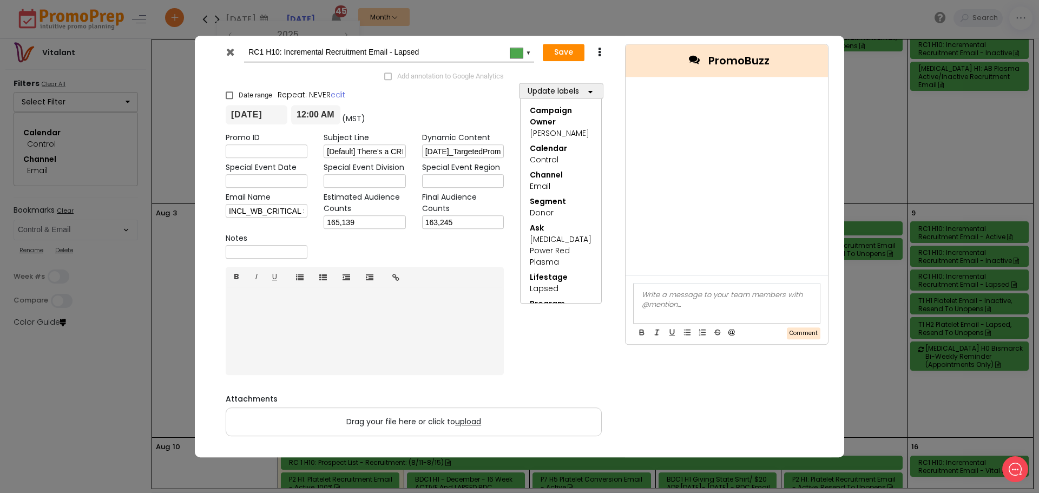
click at [600, 49] on icon at bounding box center [599, 52] width 8 height 11
click at [617, 71] on link "Duplicate" at bounding box center [633, 73] width 75 height 22
type input "Copy of RC1 H10: Incremental Recruitment Email - Lapsed"
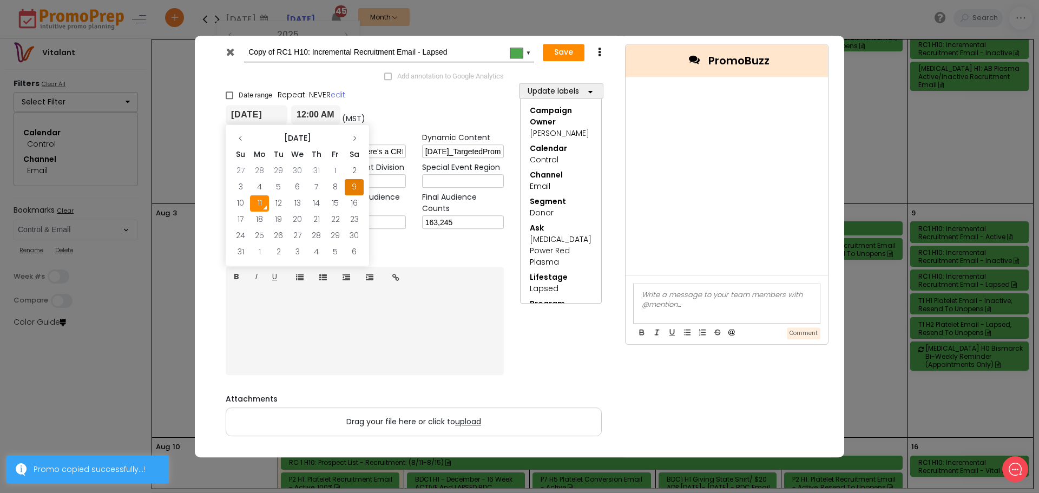
click at [260, 111] on input "[DATE]" at bounding box center [257, 114] width 62 height 19
click at [354, 218] on td "23" at bounding box center [354, 220] width 19 height 16
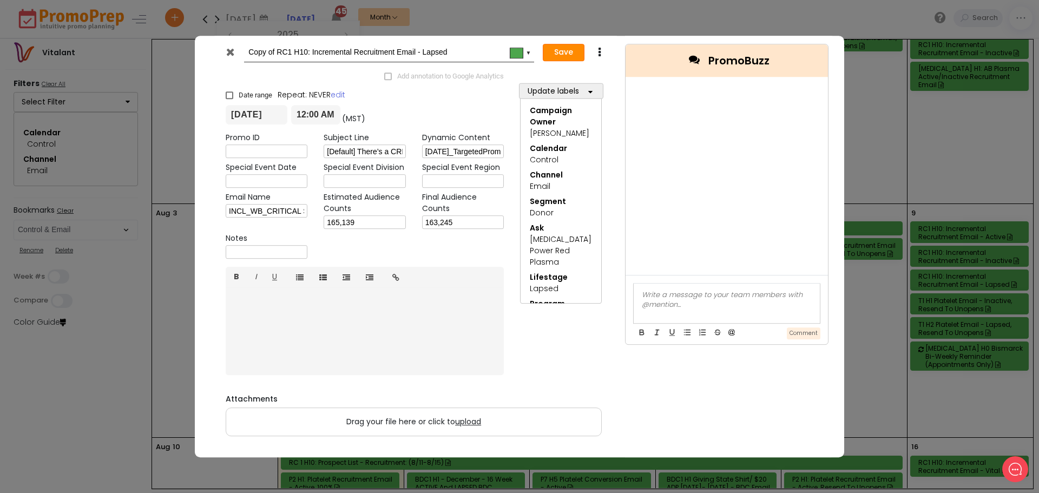
click at [567, 51] on button "Save" at bounding box center [564, 52] width 42 height 17
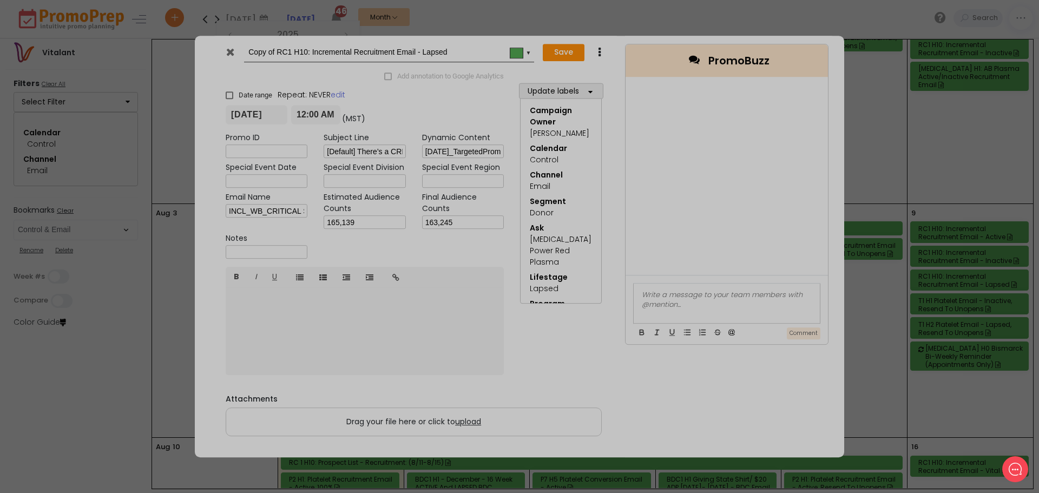
type input "[DATE]"
type input "00:00"
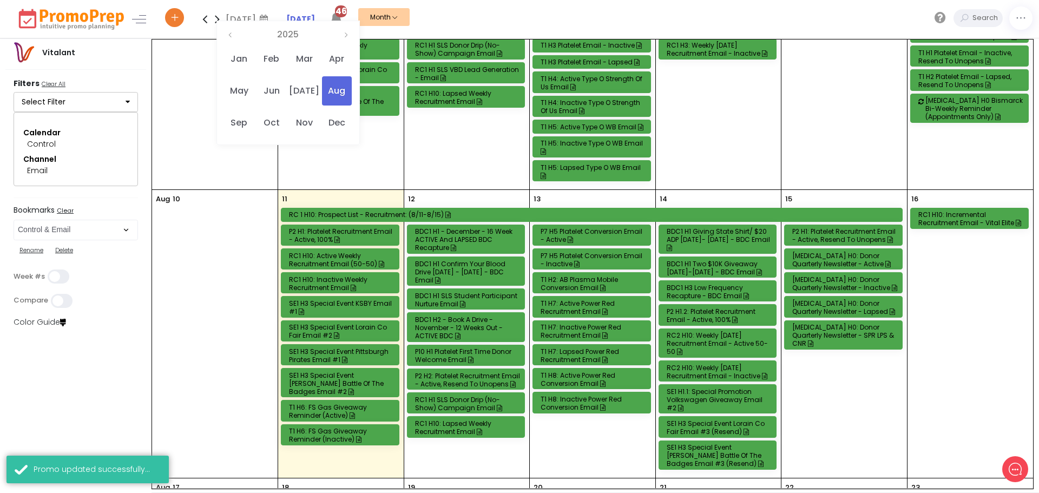
scroll to position [541, 0]
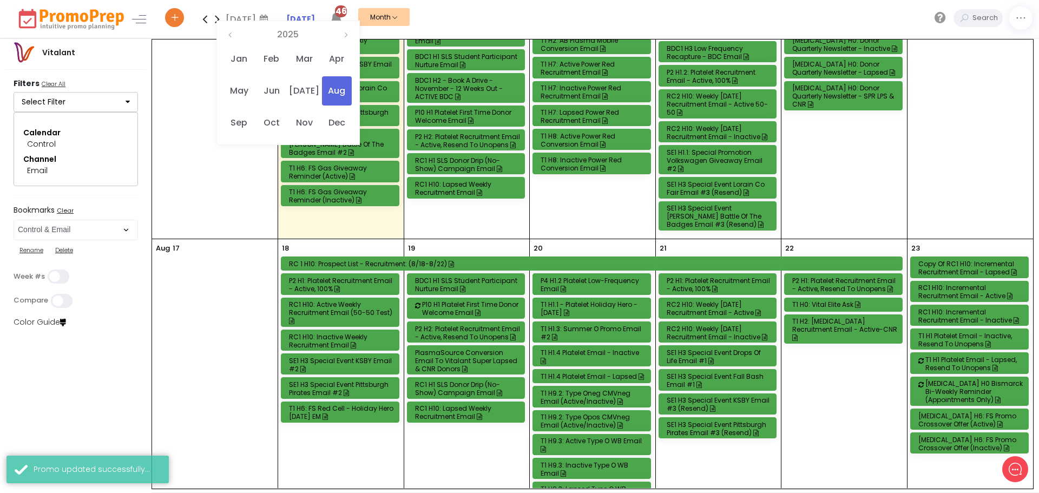
click at [975, 260] on div "Copy of RC1 H10: Incremental Recruitment Email - Lapsed" at bounding box center [970, 268] width 105 height 16
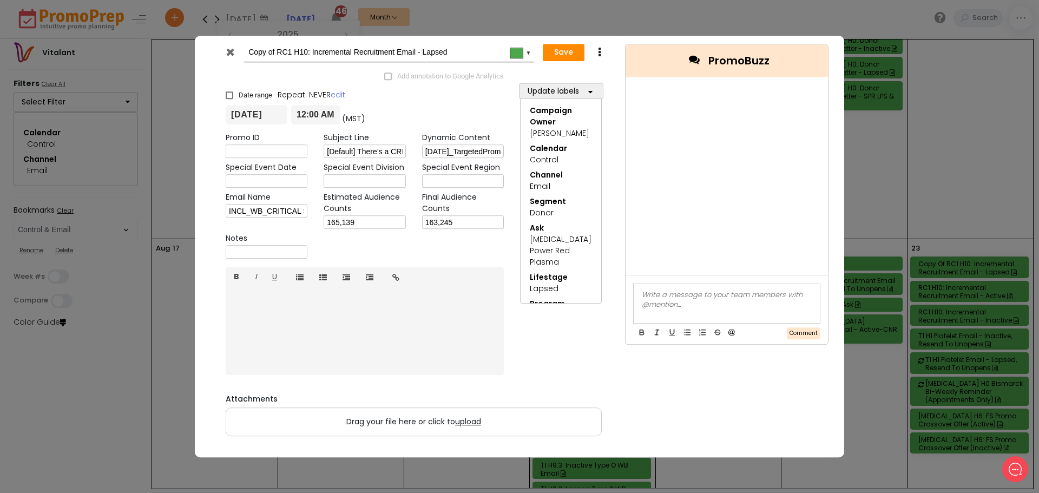
drag, startPoint x: 279, startPoint y: 51, endPoint x: 179, endPoint y: 56, distance: 99.7
click at [179, 56] on div "Copy of RC1 H10: Incremental Recruitment Email - Lapsed #4ca64c ▼ Save Duplicat…" at bounding box center [519, 246] width 1039 height 493
type input "RC1 H10: Incremental Recruitment Email - Lapsed"
click at [372, 153] on input "[Default] There’s a CRITICAL NEED for your blood type. [Type O-neg] There’s a S…" at bounding box center [364, 152] width 82 height 14
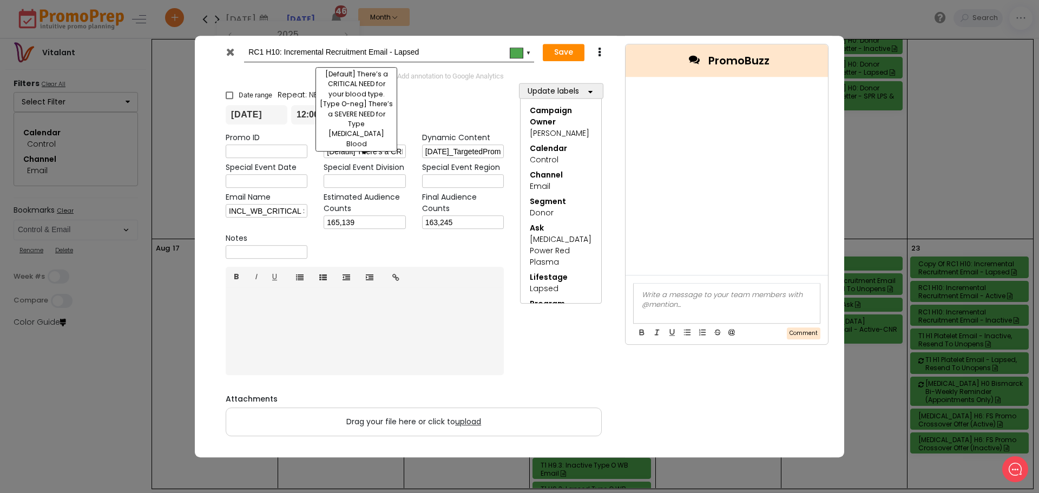
click at [372, 153] on input "[Default] There’s a CRITICAL NEED for your blood type. [Type O-neg] There’s a S…" at bounding box center [364, 152] width 82 height 14
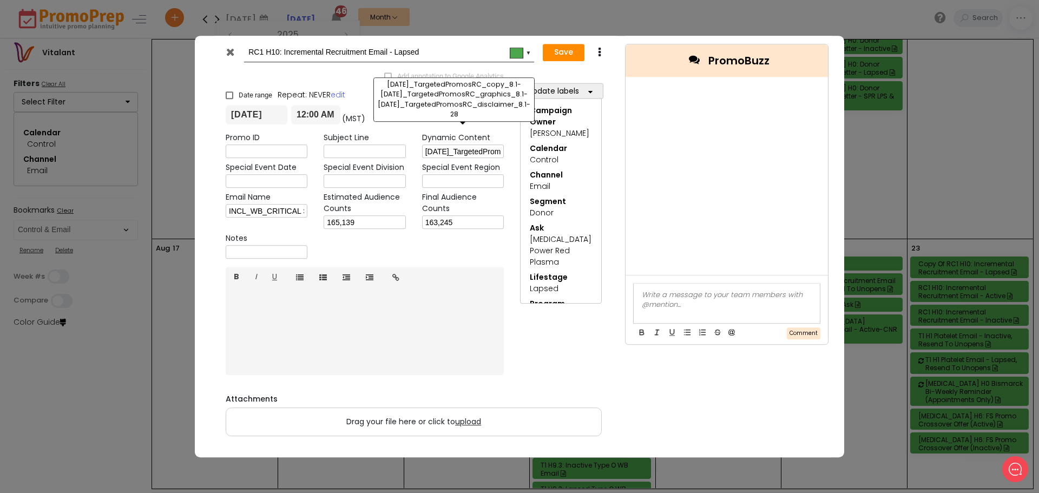
click at [456, 150] on input "[DATE]_TargetedPromosRC_copy_8.1-[DATE]_TargetedPromosRC_graphics_8.1-[DATE]_Ta…" at bounding box center [463, 152] width 82 height 14
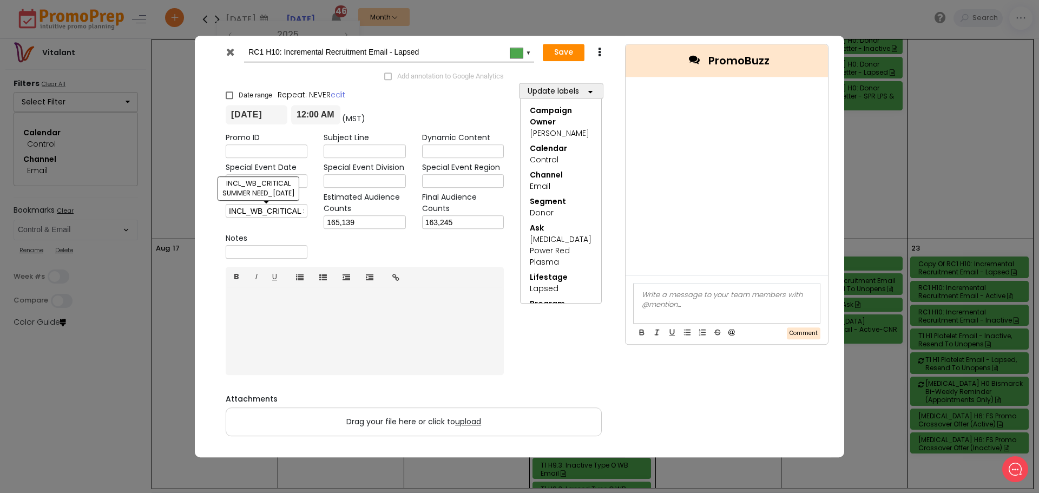
click at [259, 211] on input "INCL_WB_CRITICAL SUMMER NEED_[DATE]" at bounding box center [267, 211] width 82 height 14
click at [259, 210] on input "INCL_WB_CRITICAL SUMMER NEED_[DATE]" at bounding box center [267, 211] width 82 height 14
drag, startPoint x: 358, startPoint y: 223, endPoint x: 292, endPoint y: 230, distance: 65.8
click at [292, 230] on div "Promo ID Subject Line Dynamic Content Special Event Date Special Event Division…" at bounding box center [364, 198] width 294 height 130
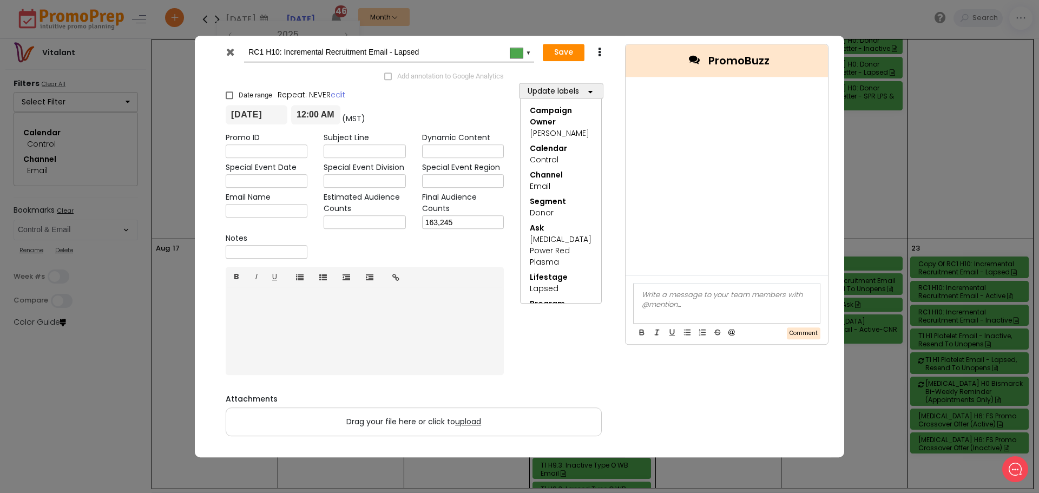
drag, startPoint x: 459, startPoint y: 224, endPoint x: 382, endPoint y: 233, distance: 77.3
click at [382, 233] on div "Promo ID Subject Line Dynamic Content Special Event Date Special Event Division…" at bounding box center [364, 198] width 294 height 130
click at [352, 150] on input "text" at bounding box center [364, 152] width 82 height 14
paste input "$30 + Custom T-Shirt: 💳 👕 Donate [DATE] Weekend"
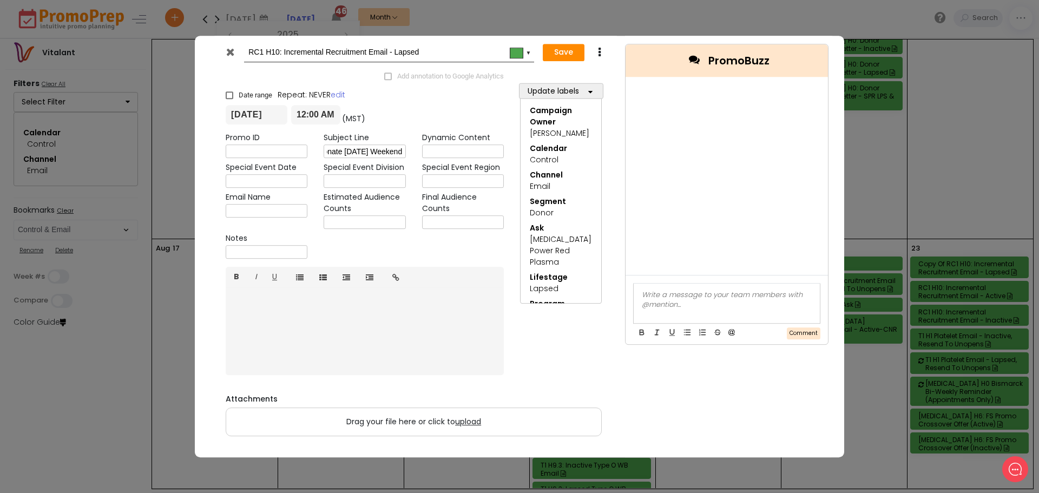
type input "$30 + Custom T-Shirt: 💳 👕 Donate [DATE] Weekend"
click at [452, 152] on input "text" at bounding box center [463, 152] width 82 height 14
paste input "[DATE]_TargetedPromosRC_graphics_8.29-9.[DATE]_TargetedPromosRC_copy_8.29-9.[DA…"
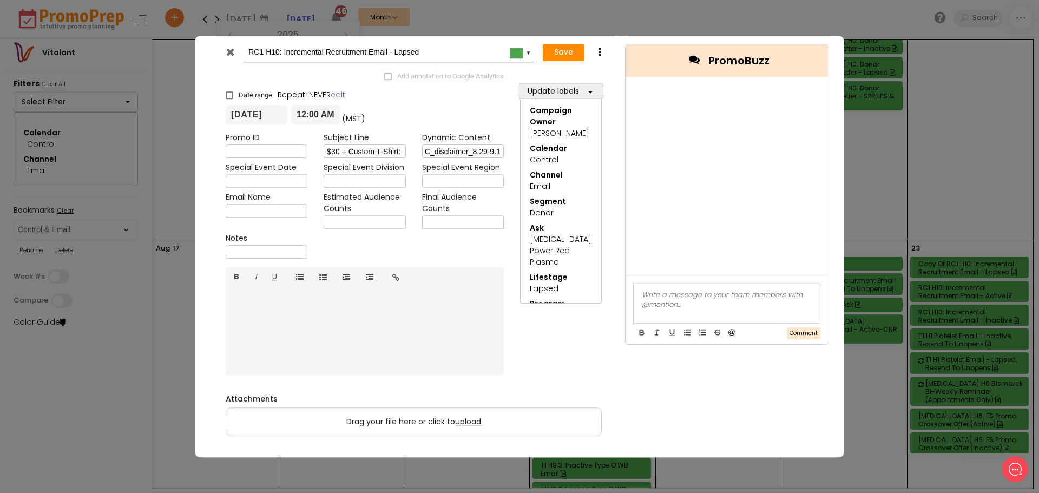
type input "[DATE]_TargetedPromosRC_graphics_8.29-9.[DATE]_TargetedPromosRC_copy_8.29-9.[DA…"
drag, startPoint x: 277, startPoint y: 212, endPoint x: 254, endPoint y: 194, distance: 29.2
click at [277, 210] on input "text" at bounding box center [267, 211] width 82 height 14
click at [284, 212] on input "text" at bounding box center [267, 211] width 82 height 14
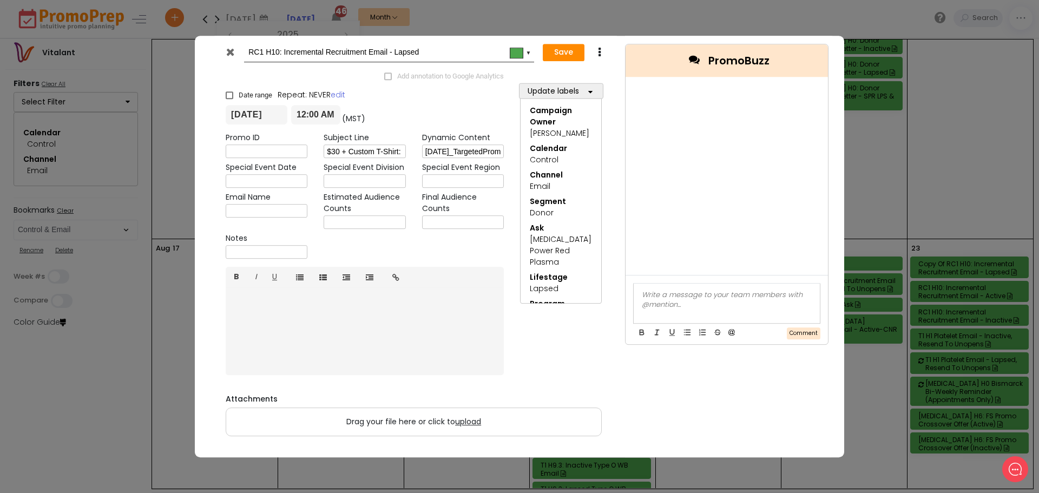
paste input "INCL_WB_LPS_LAUNCH GIVING STATE TEE_[DATE]"
drag, startPoint x: 304, startPoint y: 213, endPoint x: 262, endPoint y: 215, distance: 41.7
click at [262, 215] on input "INCL_WB_LPS_LAUNCH GIVING STATE TEE_[DATE]" at bounding box center [267, 211] width 82 height 14
type input "INCL_WB_LPS_LAUNCH GIVING STATE TEE_[DATE]"
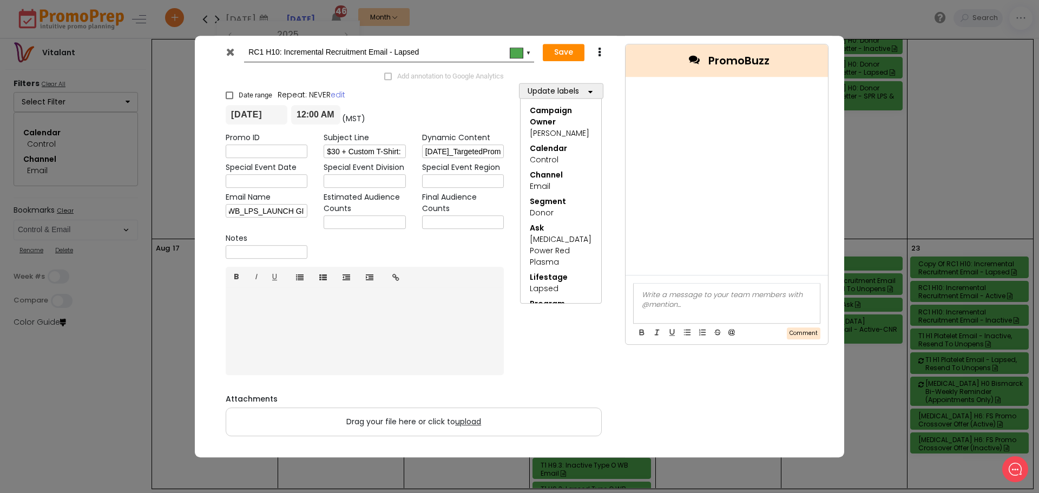
scroll to position [0, 0]
click at [468, 422] on span "upload" at bounding box center [468, 421] width 26 height 11
click at [0, 0] on input "Drag your file here or click to upload" at bounding box center [0, 0] width 0 height 0
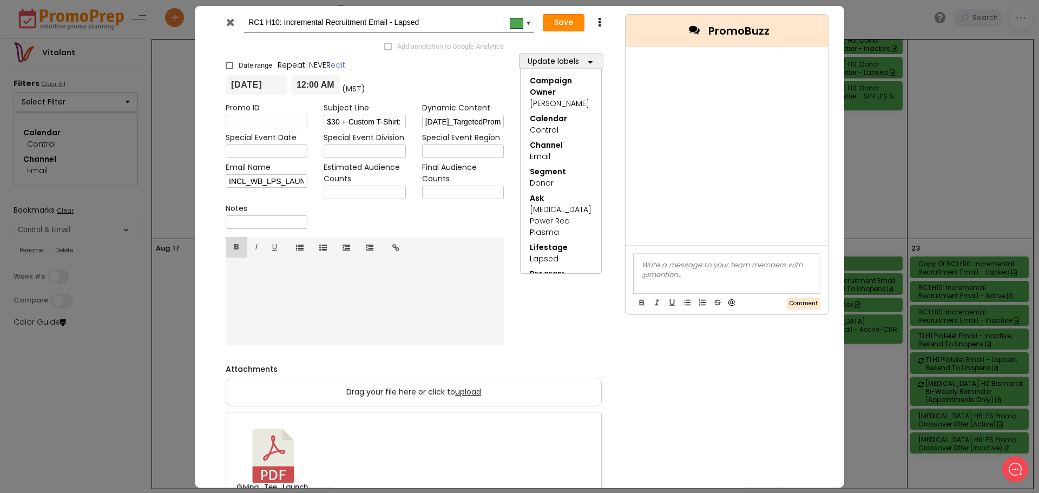
click at [556, 22] on button "Save" at bounding box center [564, 22] width 42 height 17
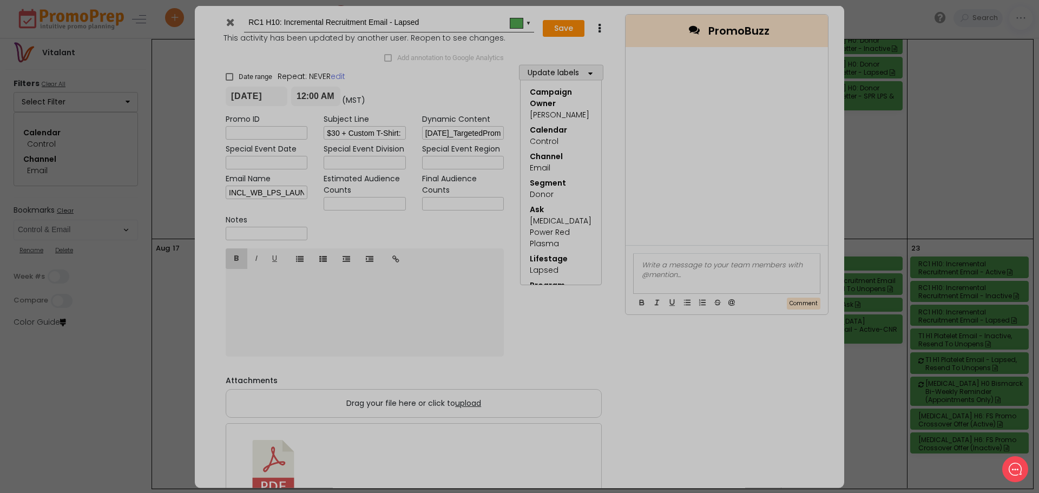
type input "[DATE]"
type input "00:00"
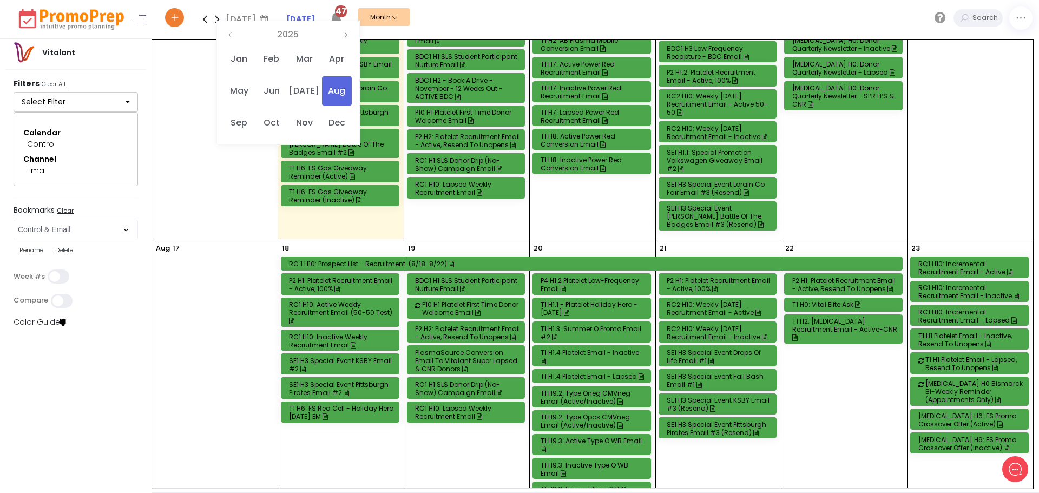
click at [964, 309] on div "RC1 H10: Incremental Recruitment Email - Lapsed" at bounding box center [970, 316] width 105 height 16
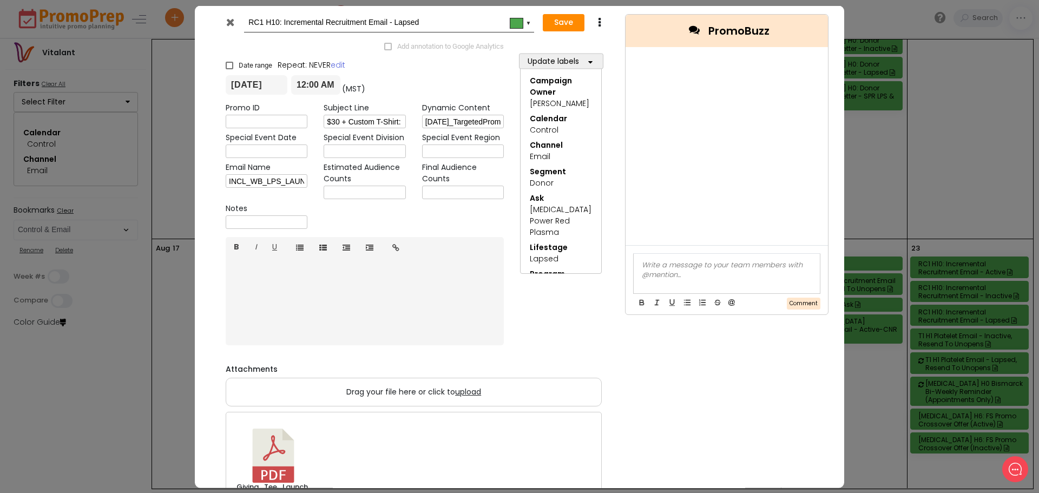
click at [596, 20] on icon at bounding box center [599, 22] width 8 height 11
click at [614, 42] on link "Duplicate" at bounding box center [632, 43] width 75 height 22
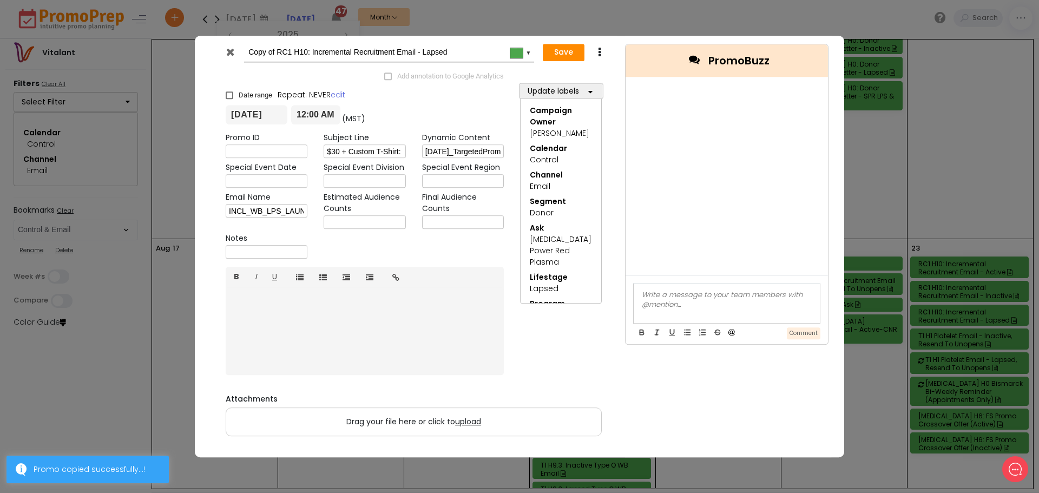
drag, startPoint x: 277, startPoint y: 51, endPoint x: 236, endPoint y: 52, distance: 41.1
click at [236, 52] on div "Copy of RC1 H10: Incremental Recruitment Email - Lapsed #4ca64c ▼" at bounding box center [376, 53] width 316 height 20
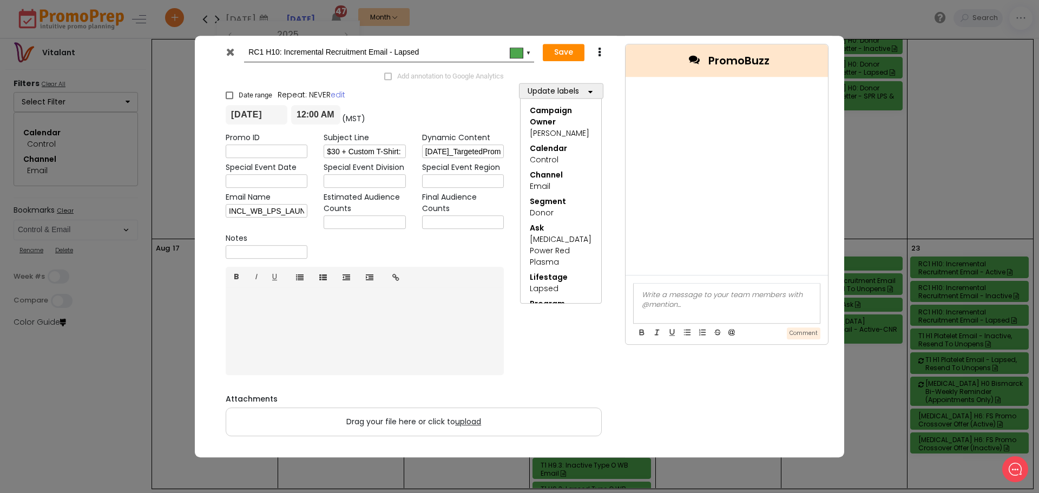
click at [448, 50] on input "RC1 H10: Incremental Recruitment Email - Lapsed" at bounding box center [386, 52] width 277 height 19
type input "RC1 H10: Incremental Recruitment Email - SPR LPS CNR"
click at [236, 275] on link "B" at bounding box center [237, 277] width 22 height 21
click at [556, 90] on button "Update labels" at bounding box center [561, 91] width 84 height 16
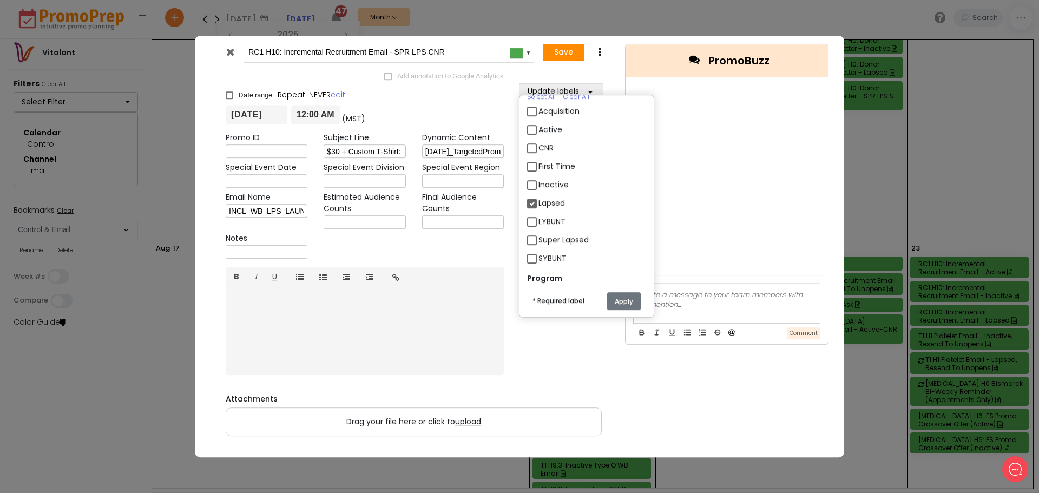
scroll to position [2056, 0]
click at [538, 221] on label "Lapsed" at bounding box center [551, 220] width 27 height 11
click at [538, 220] on input "Lapsed" at bounding box center [541, 216] width 7 height 7
checkbox input "false"
click at [538, 166] on label "CNR" at bounding box center [545, 165] width 15 height 11
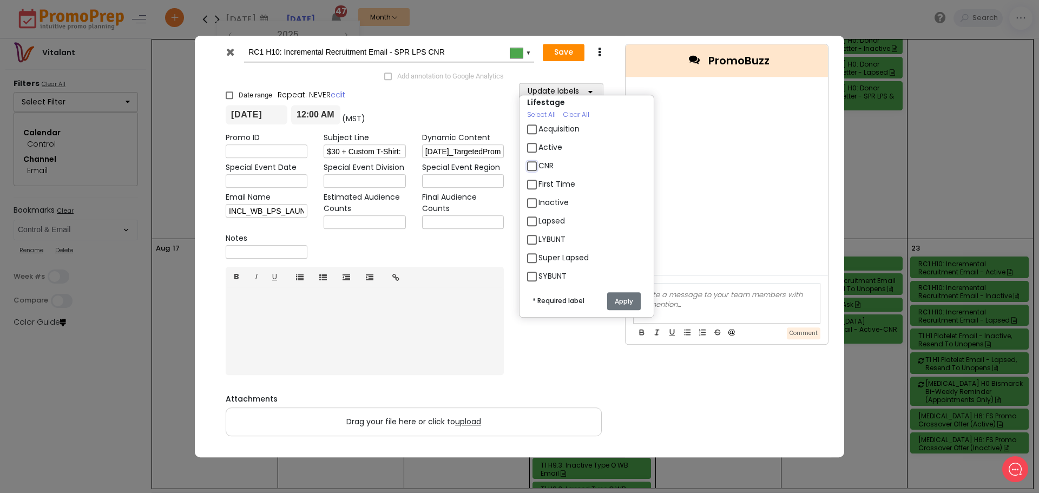
click at [538, 165] on input "CNR" at bounding box center [541, 161] width 7 height 7
checkbox input "true"
click at [538, 256] on label "Super Lapsed" at bounding box center [563, 257] width 50 height 11
click at [538, 256] on input "Super Lapsed" at bounding box center [541, 253] width 7 height 7
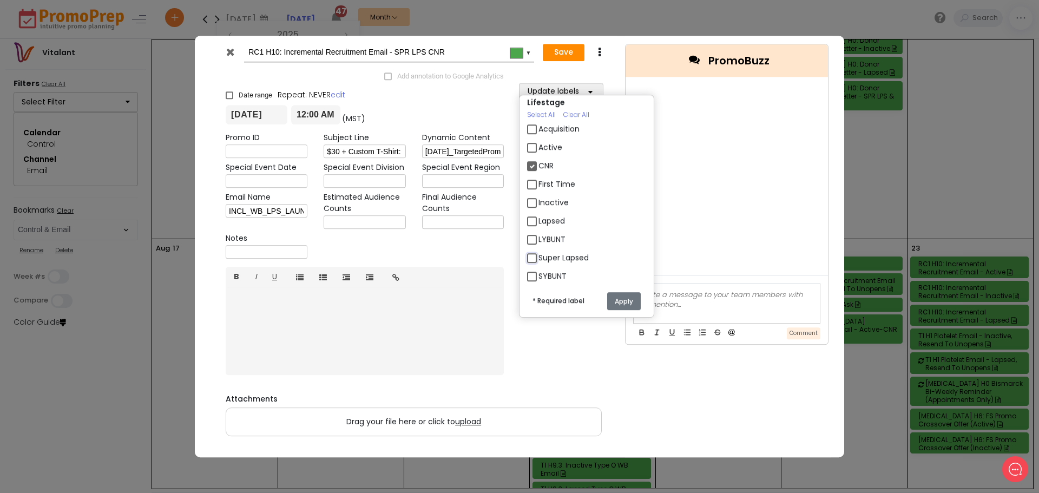
checkbox input "true"
click at [625, 297] on button "Apply" at bounding box center [624, 301] width 34 height 18
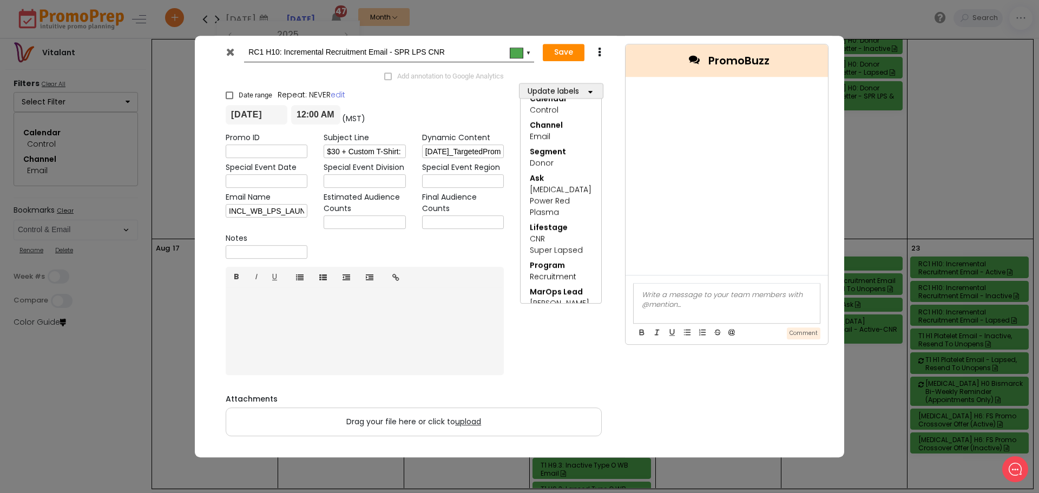
click at [464, 420] on span "upload" at bounding box center [468, 421] width 26 height 11
click at [0, 0] on input "Drag your file here or click to upload" at bounding box center [0, 0] width 0 height 0
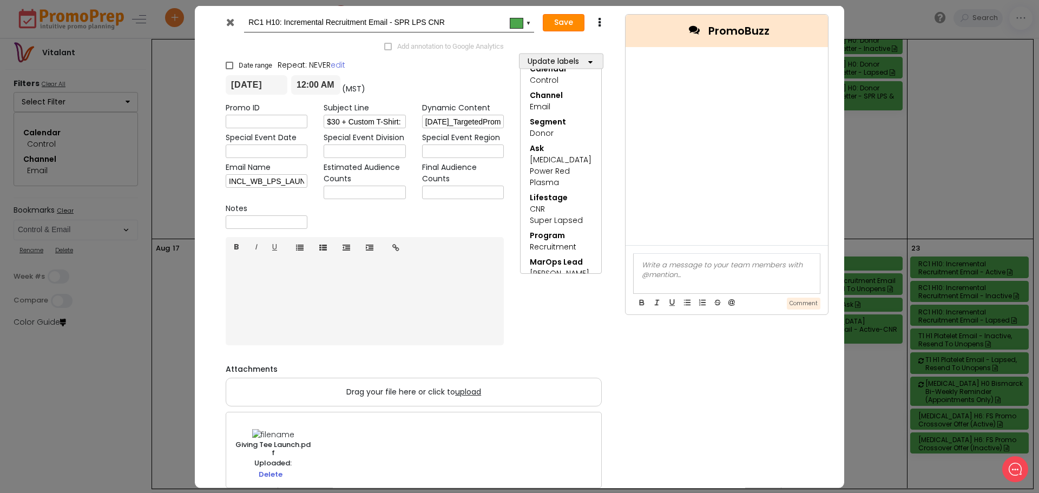
click at [568, 21] on button "Save" at bounding box center [564, 22] width 42 height 17
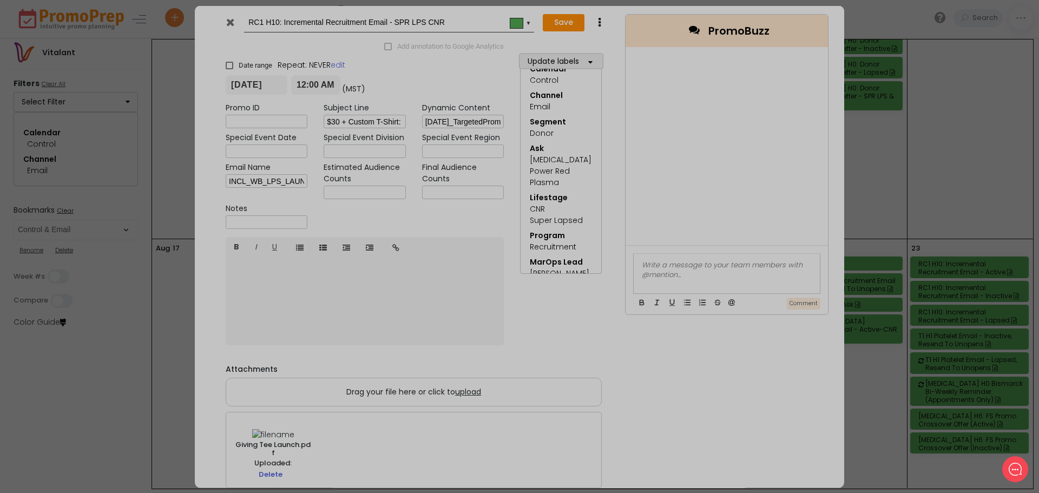
type input "[DATE]"
type input "00:00"
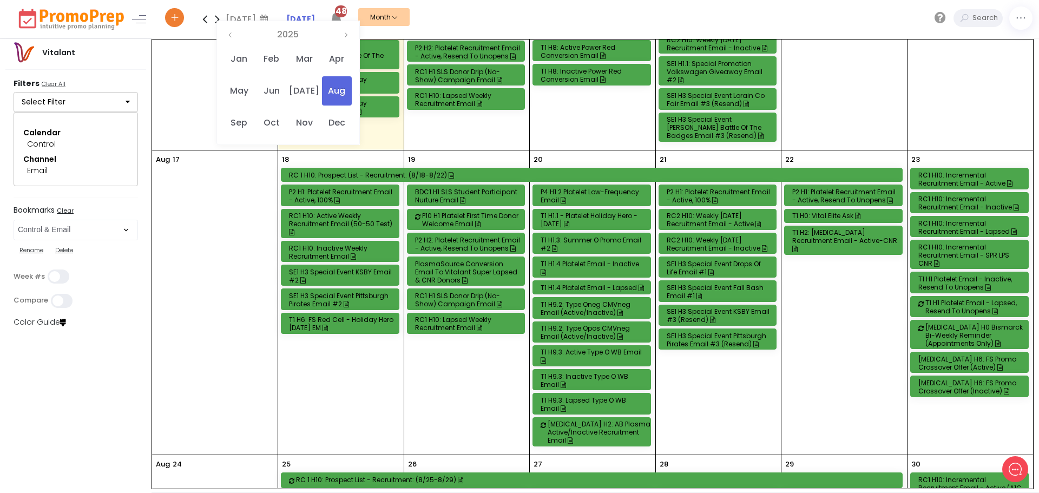
scroll to position [595, 0]
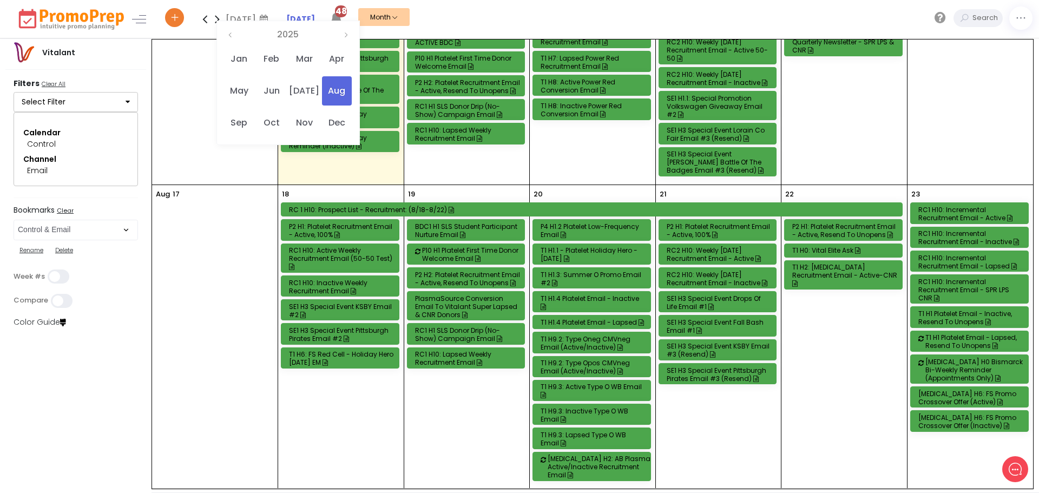
click at [999, 254] on div "RC1 H10: Incremental Recruitment Email - Lapsed" at bounding box center [970, 262] width 105 height 16
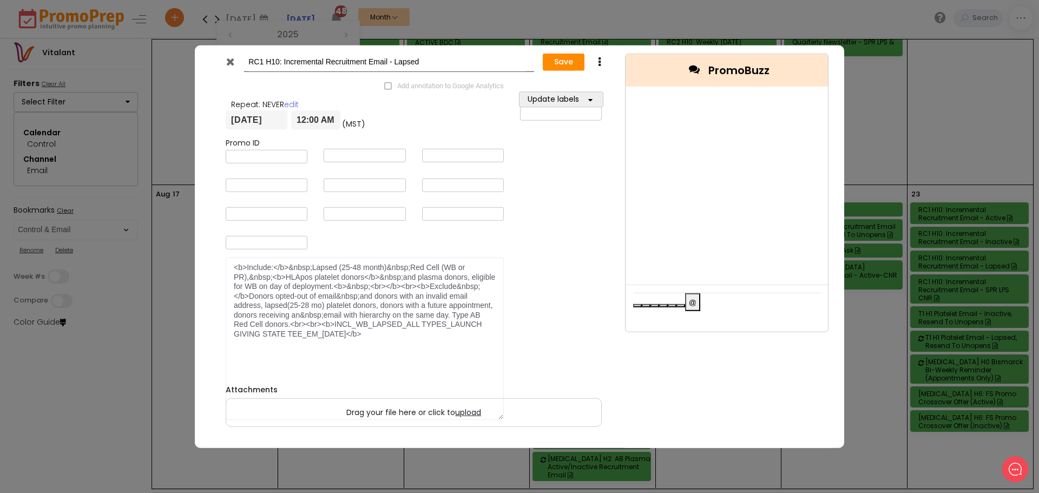
click at [228, 62] on icon at bounding box center [230, 61] width 8 height 11
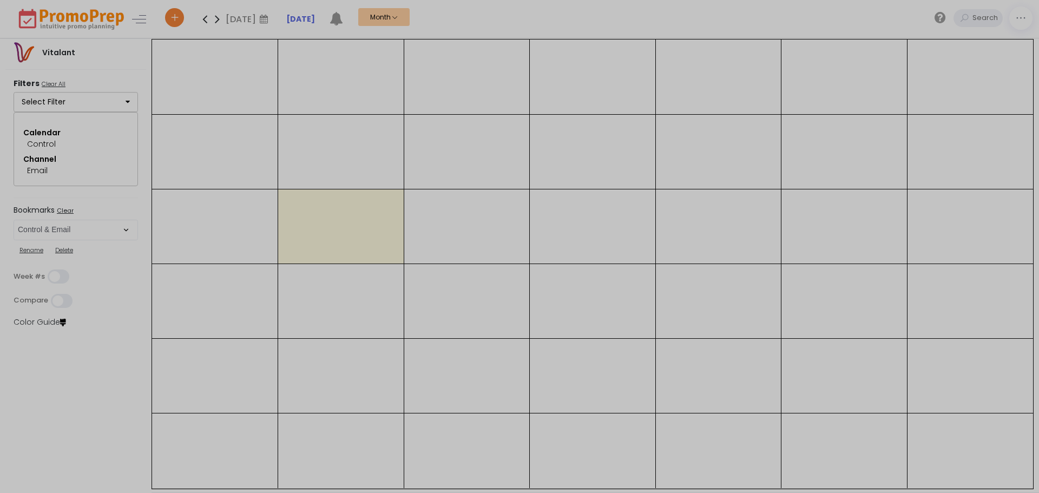
select select "286"
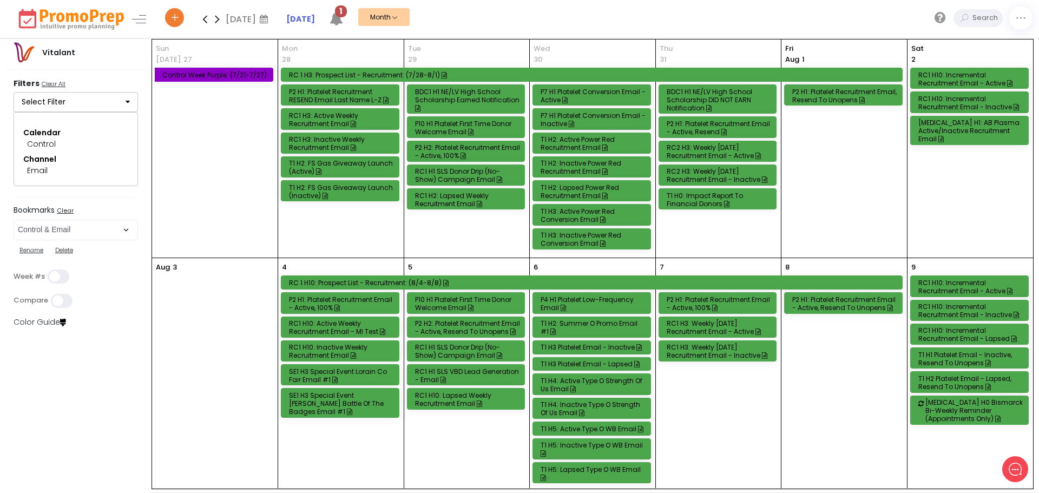
click at [956, 333] on div "RC1 H10: Incremental Recruitment Email - Lapsed" at bounding box center [970, 334] width 105 height 16
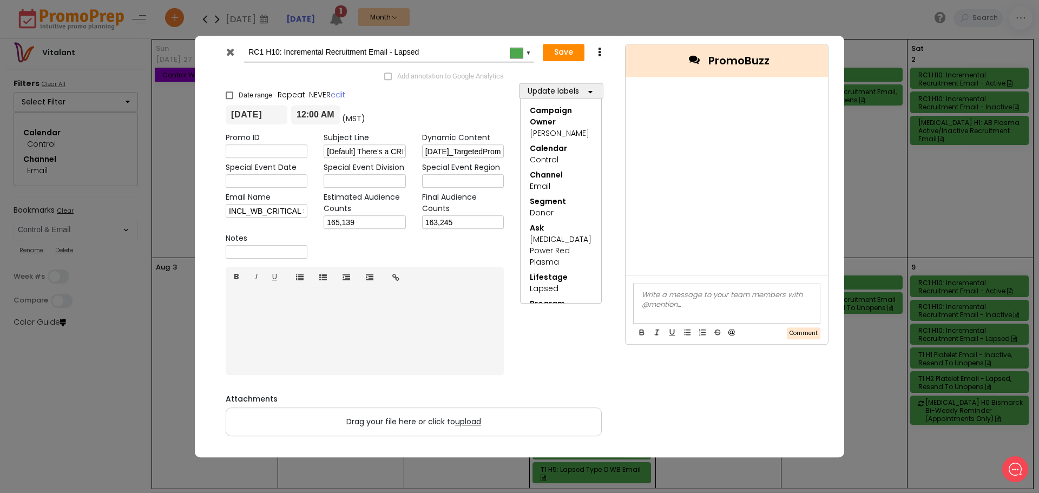
click at [234, 51] on icon at bounding box center [230, 52] width 8 height 11
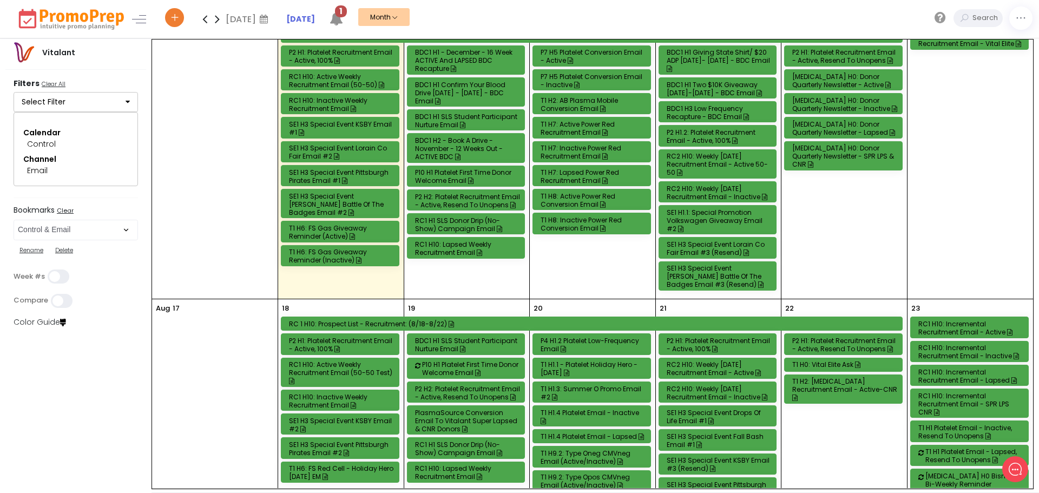
scroll to position [649, 0]
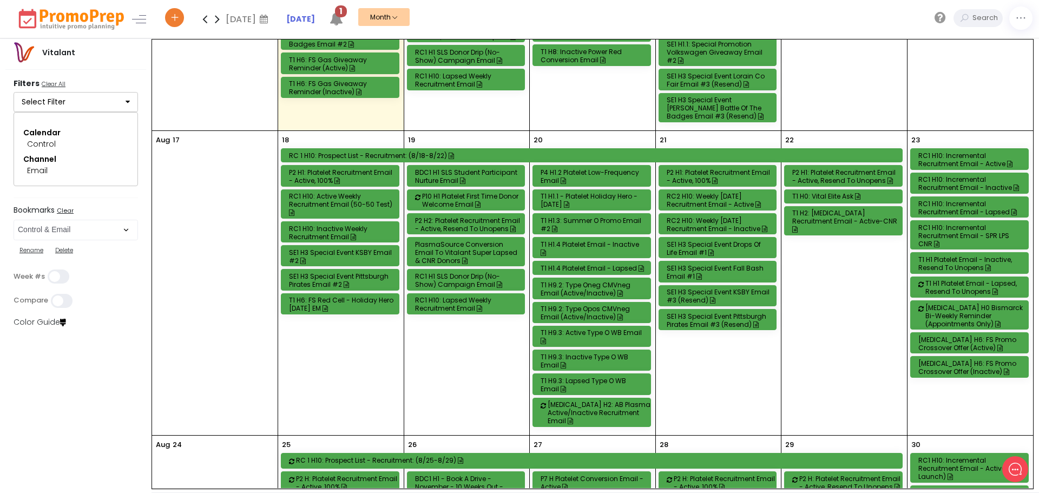
click at [970, 202] on div "RC1 H10: Incremental Recruitment Email - Lapsed" at bounding box center [970, 208] width 105 height 16
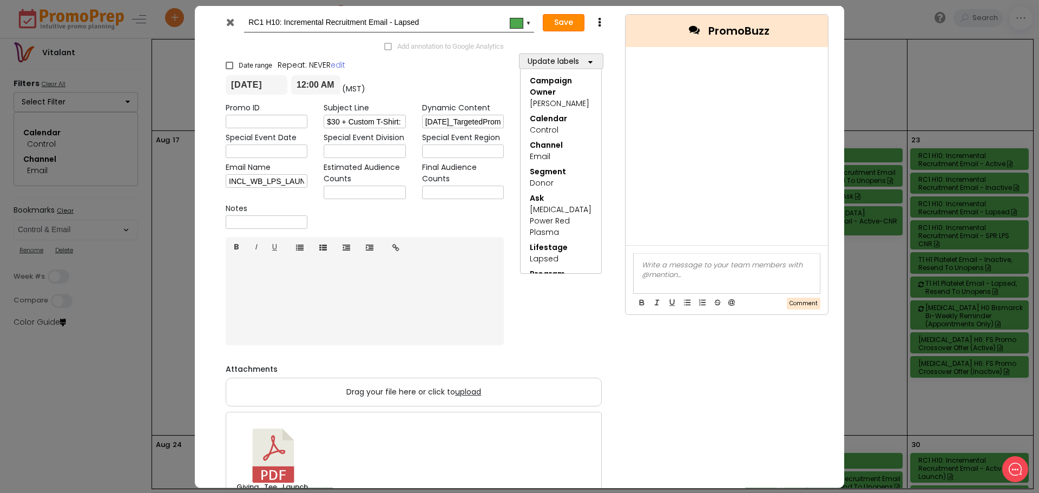
click at [559, 21] on button "Save" at bounding box center [564, 22] width 42 height 17
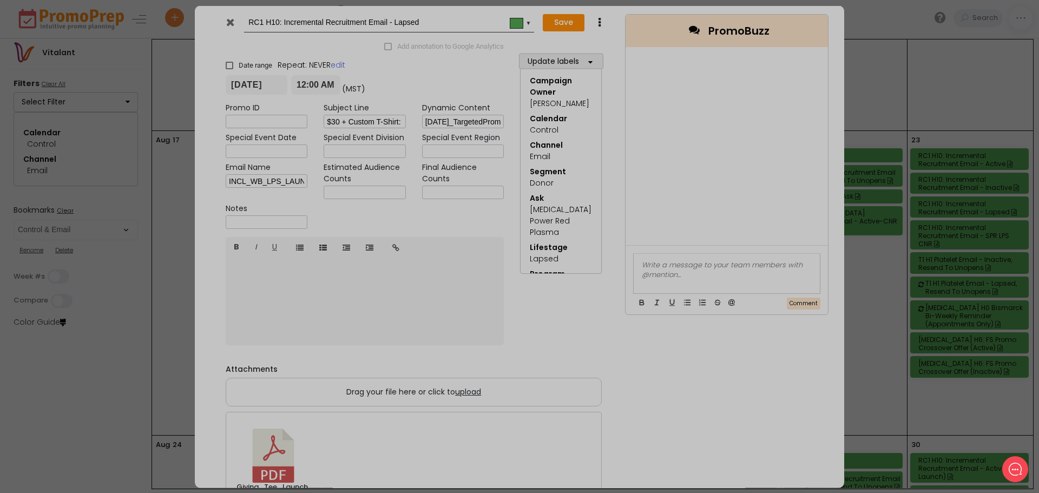
type input "[DATE]"
type input "00:00"
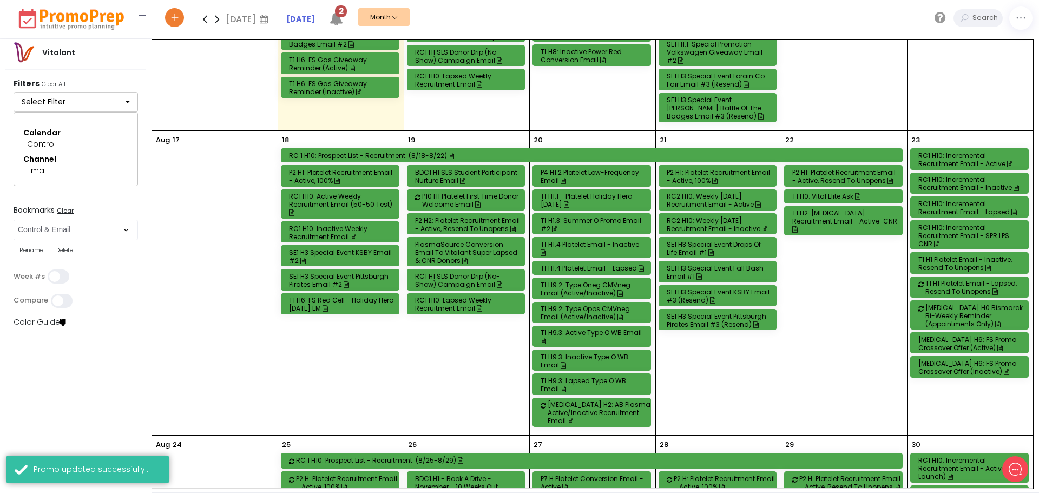
click at [340, 196] on div "RC1 H10: Active Weekly Recruitment Email (50-50 Test)" at bounding box center [341, 204] width 105 height 24
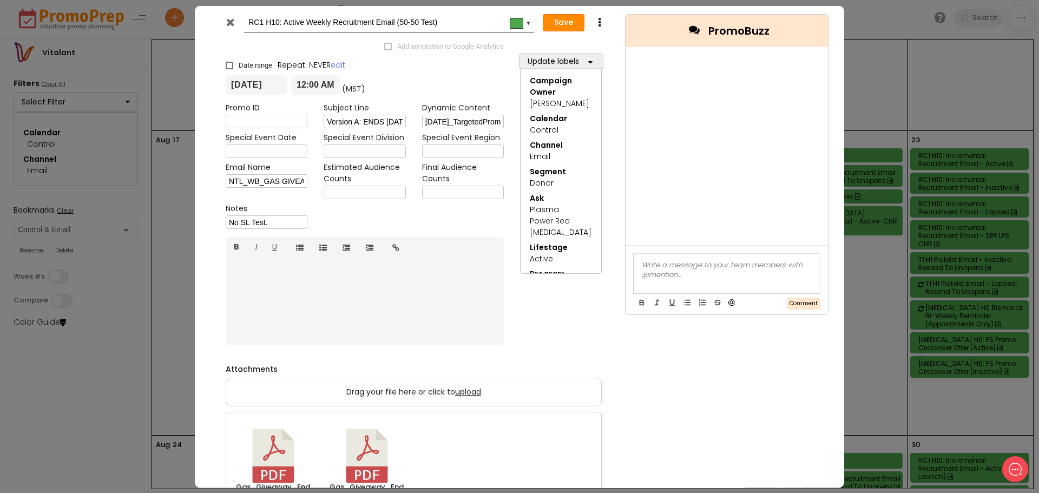
click at [557, 26] on button "Save" at bounding box center [564, 22] width 42 height 17
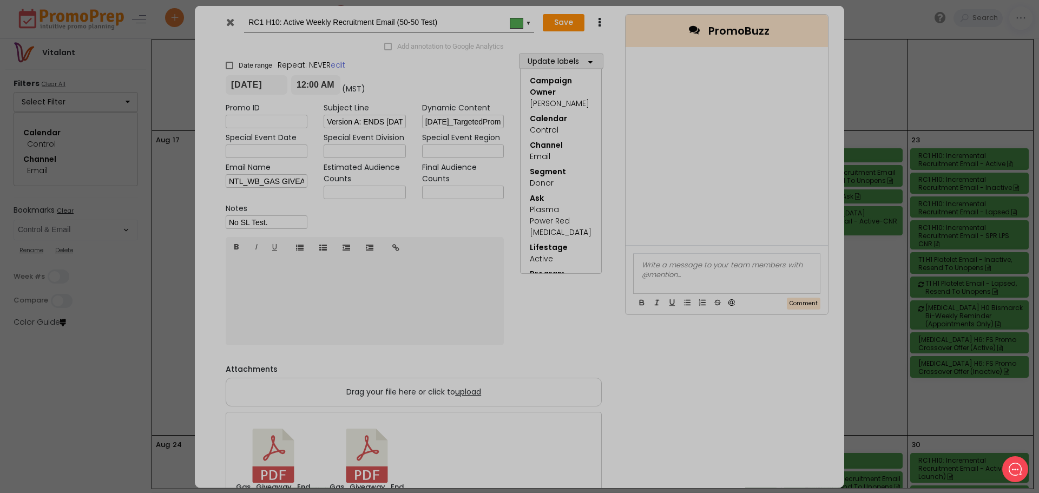
type input "[DATE]"
type input "00:00"
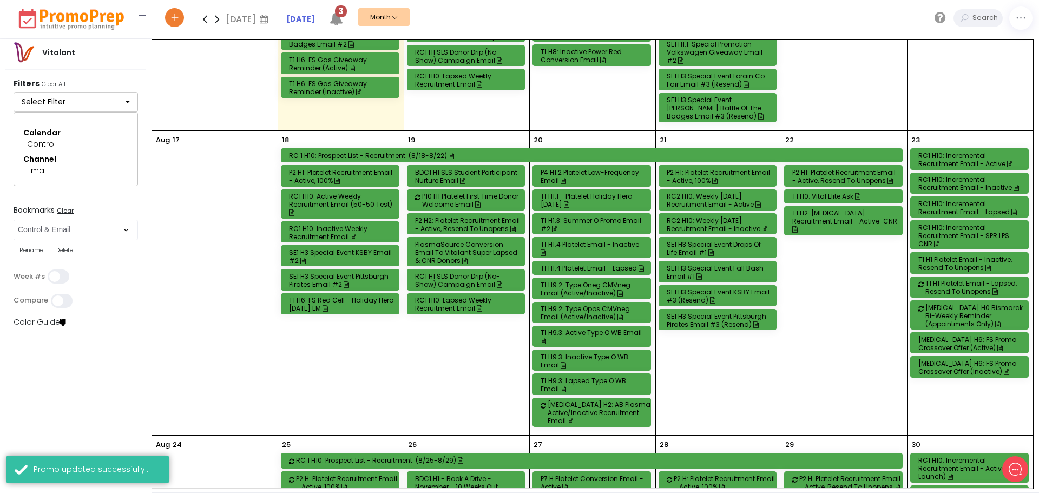
click at [335, 226] on div "RC1 H10: Inactive Weekly Recruitment Email" at bounding box center [341, 232] width 105 height 16
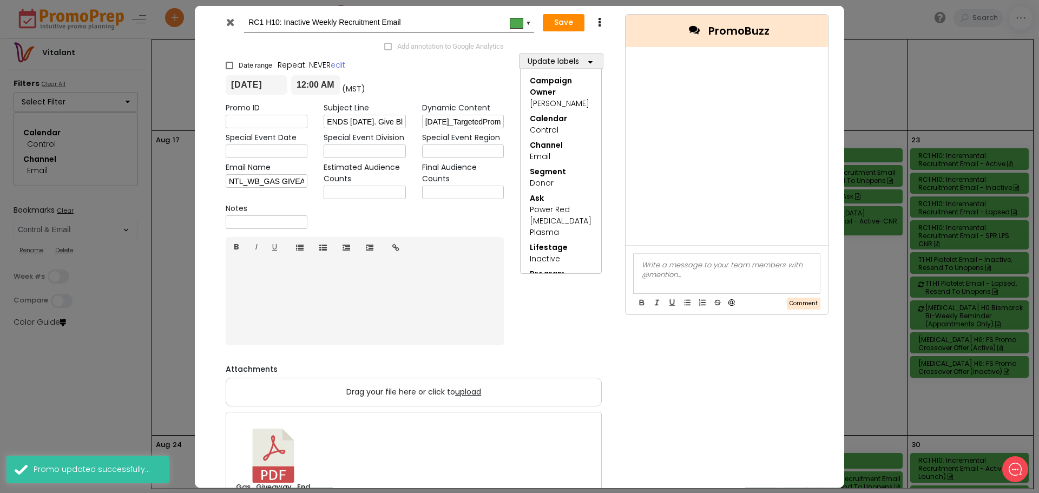
click at [229, 23] on icon at bounding box center [230, 21] width 8 height 11
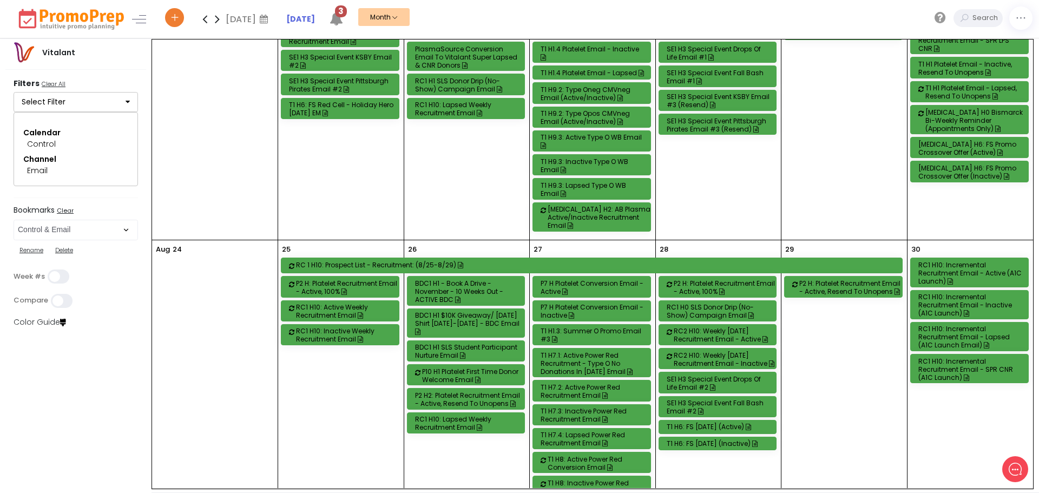
scroll to position [865, 0]
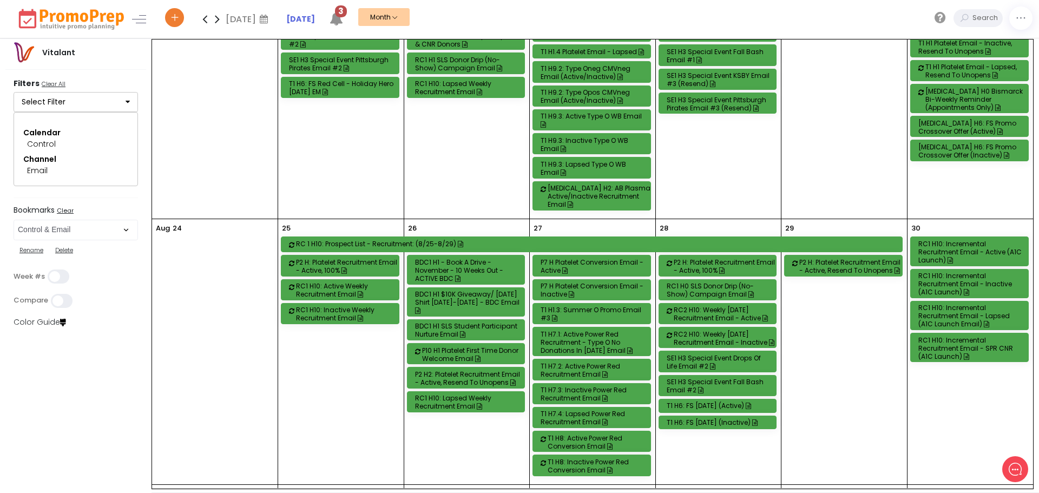
click at [331, 282] on div "RC1 H10: Active Weekly Recruitment Email" at bounding box center [348, 290] width 105 height 16
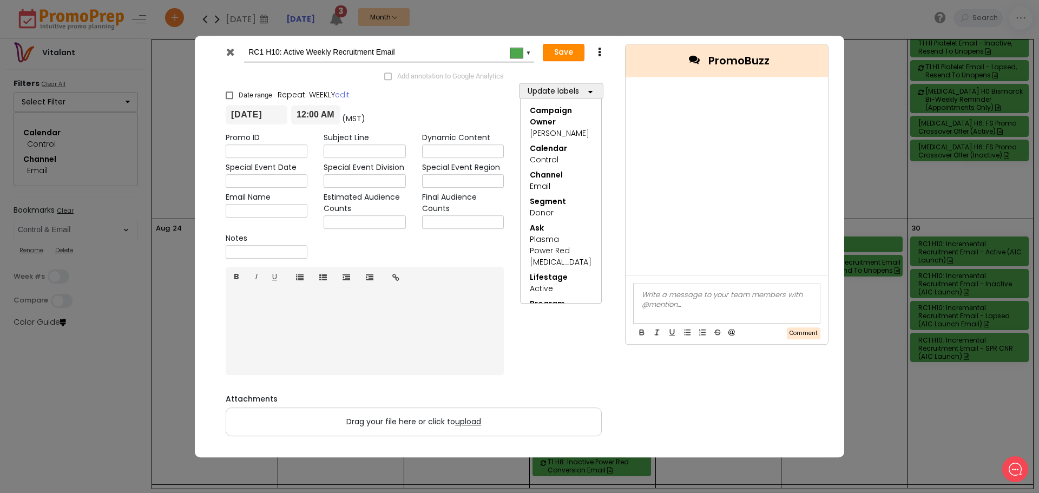
click at [556, 52] on button "Save" at bounding box center [564, 52] width 42 height 17
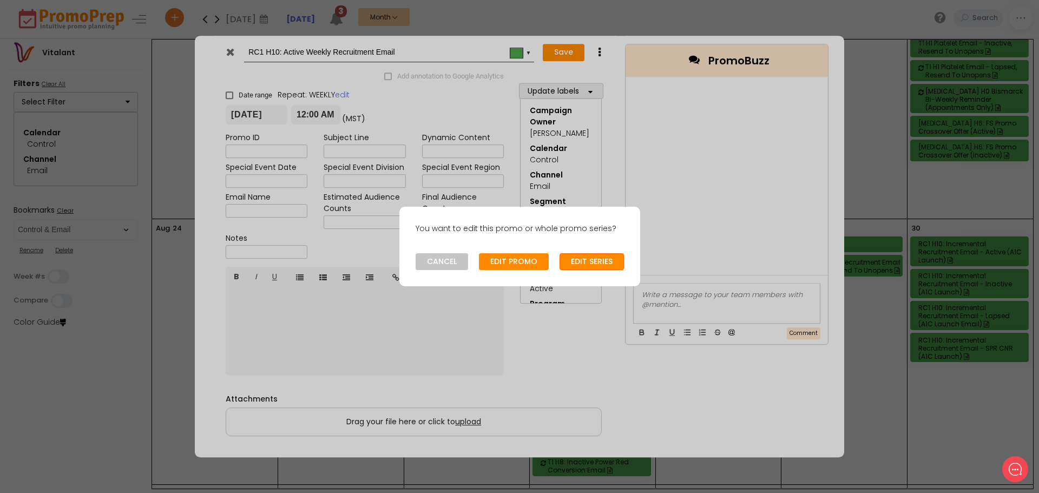
click at [592, 263] on button "EDIT SERIES" at bounding box center [591, 261] width 64 height 17
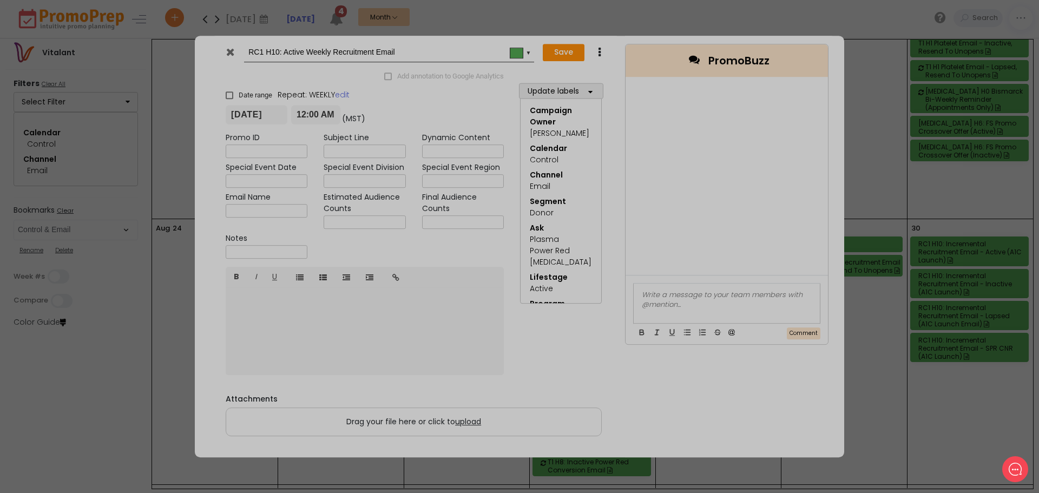
type input "2022-01-03"
type input "00:00"
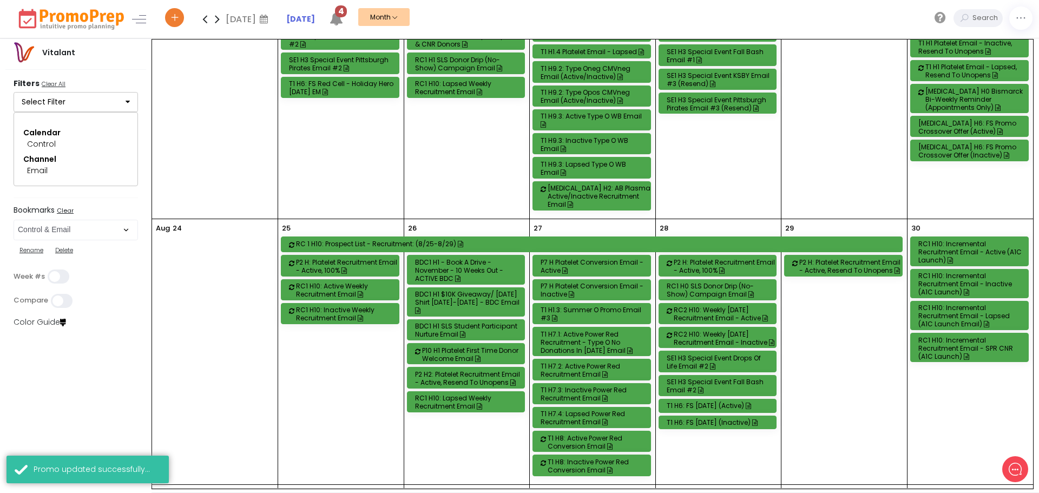
click at [347, 306] on div "RC1 H10: Inactive Weekly Recruitment Email" at bounding box center [348, 314] width 105 height 16
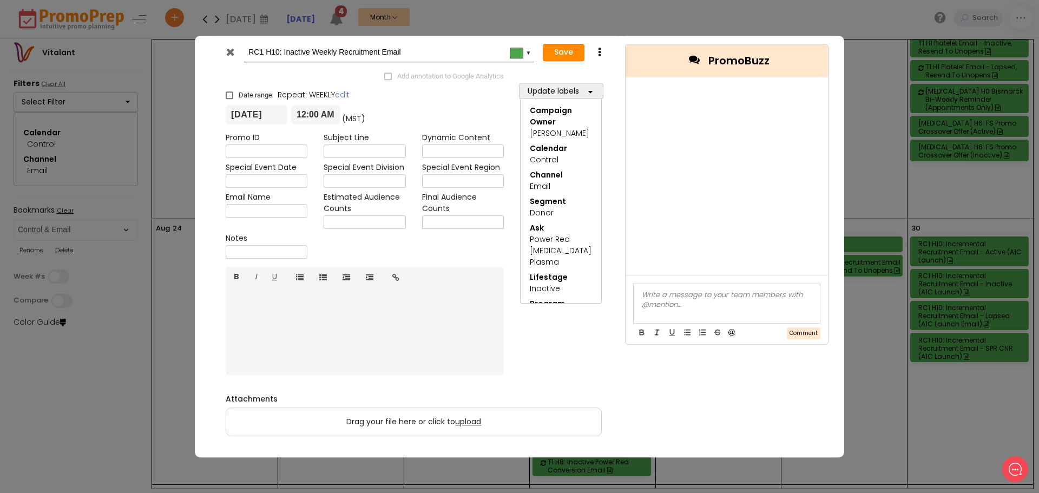
click at [570, 51] on button "Save" at bounding box center [564, 52] width 42 height 17
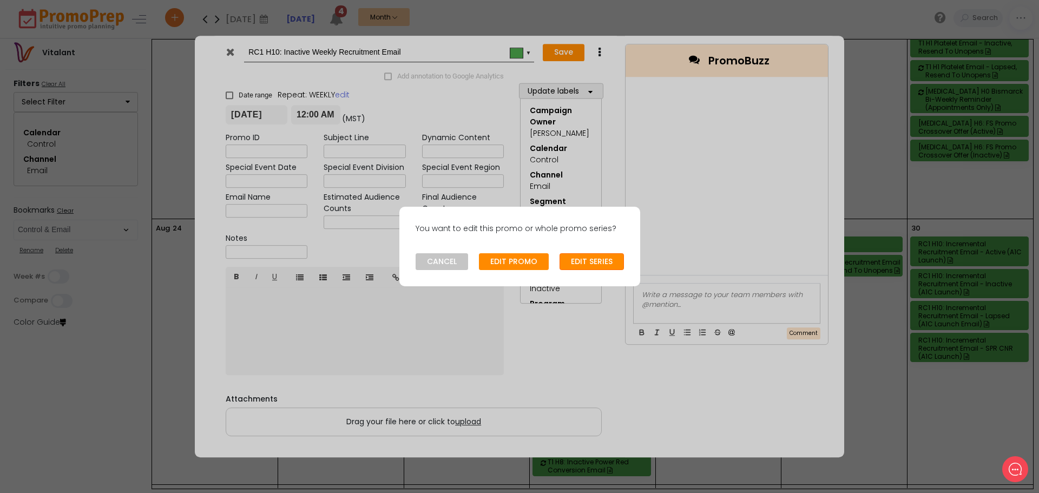
click at [584, 260] on button "EDIT SERIES" at bounding box center [591, 261] width 64 height 17
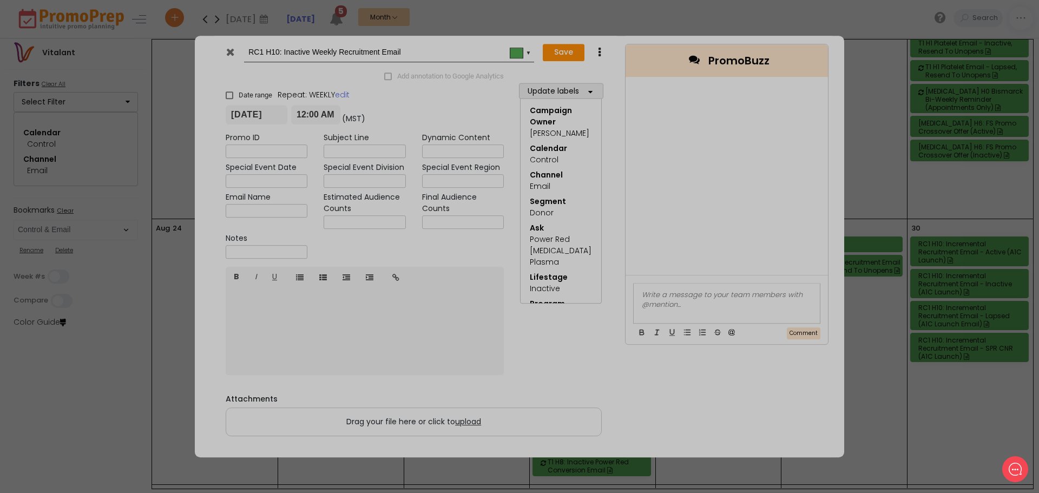
type input "2022-01-03"
type input "00:00"
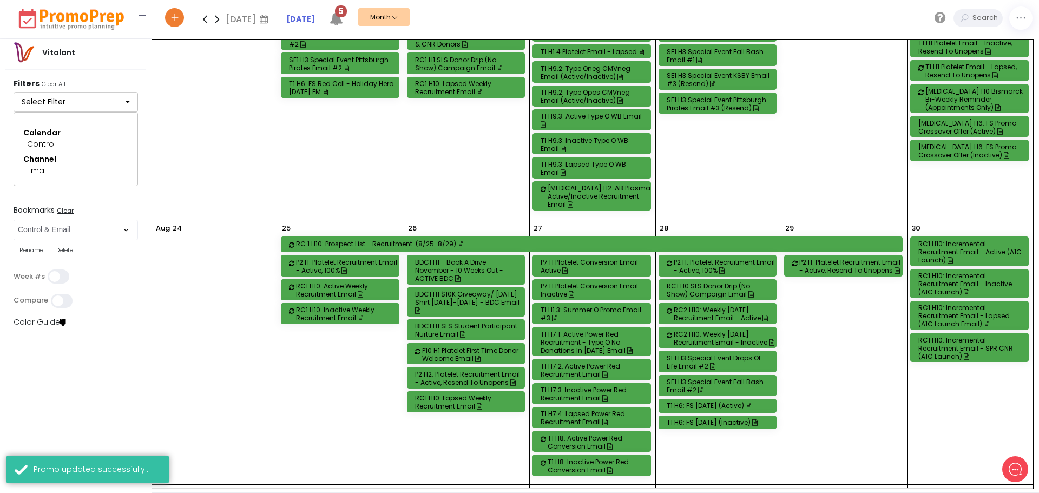
click at [456, 394] on div "RC1 H10: Lapsed Weekly Recruitment Email" at bounding box center [467, 402] width 105 height 16
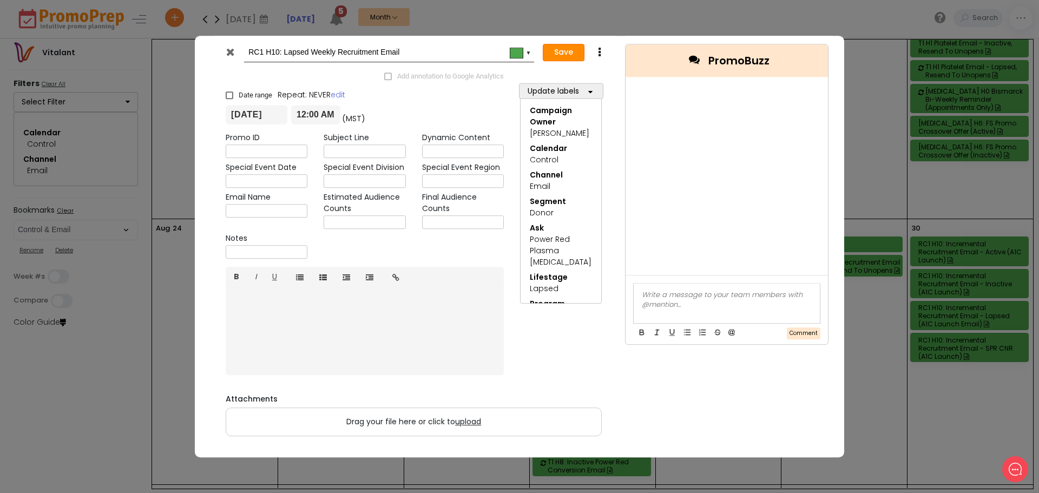
click at [560, 53] on button "Save" at bounding box center [564, 52] width 42 height 17
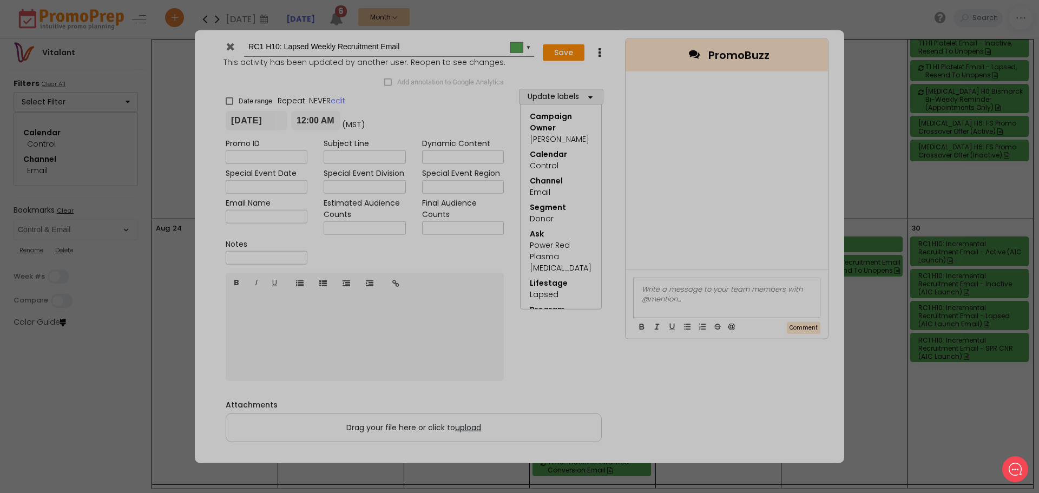
type input "2025-08-26"
type input "00:00"
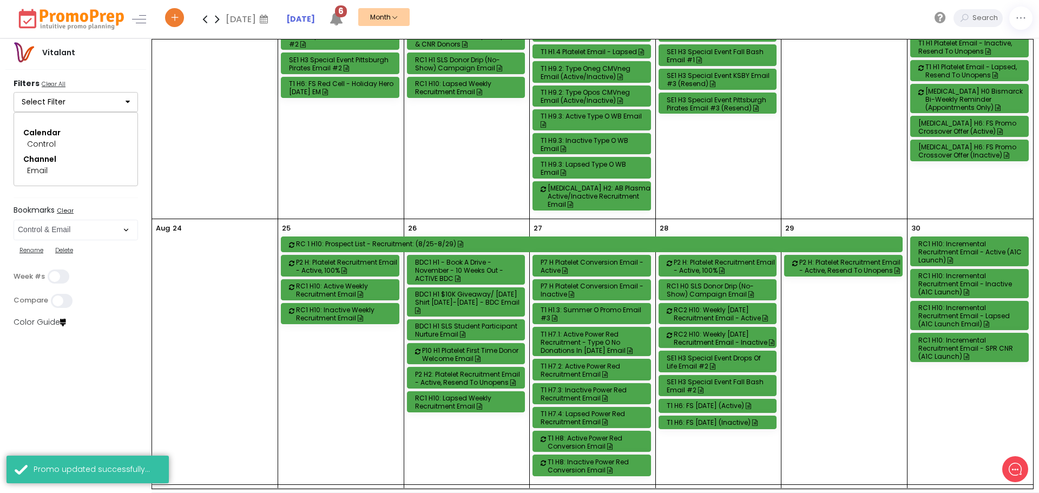
click at [469, 394] on div "RC1 H10: Lapsed Weekly Recruitment Email" at bounding box center [467, 402] width 105 height 16
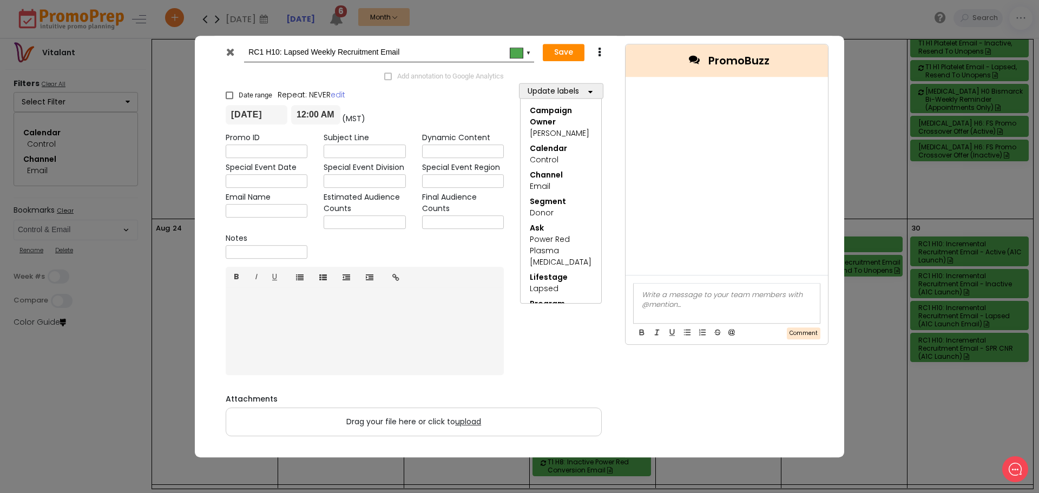
click at [228, 52] on icon at bounding box center [230, 52] width 8 height 11
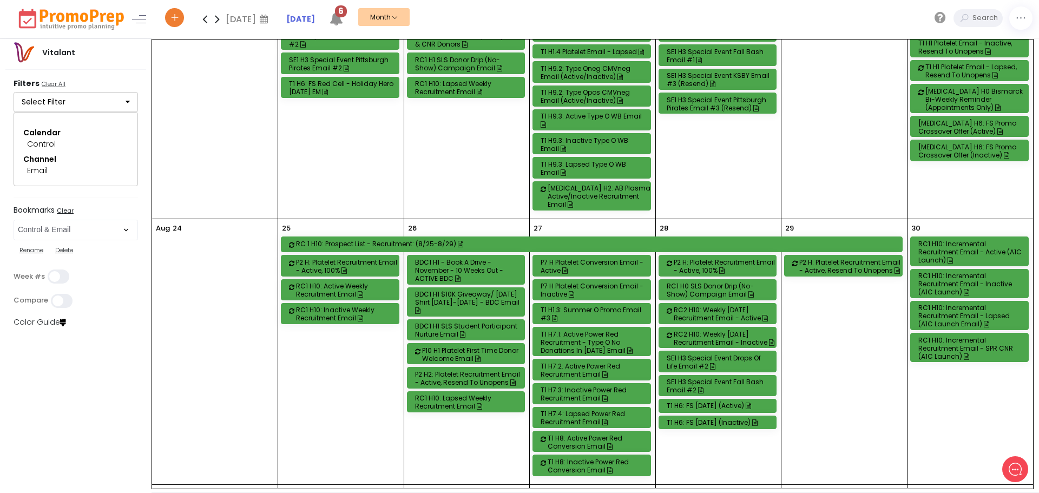
click at [723, 306] on div "RC2 H10: Weekly [DATE] Recruitment Email - Active" at bounding box center [725, 314] width 105 height 16
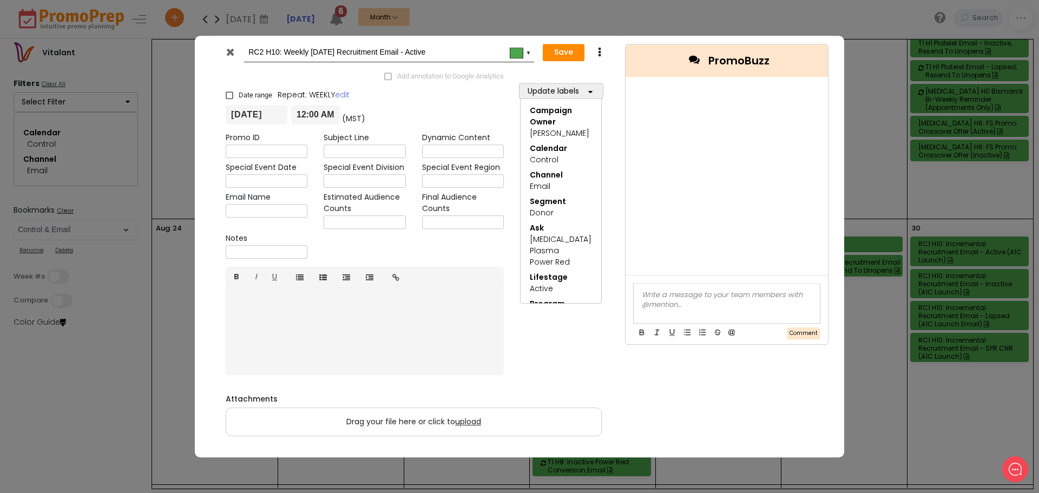
click at [233, 52] on icon at bounding box center [230, 52] width 8 height 11
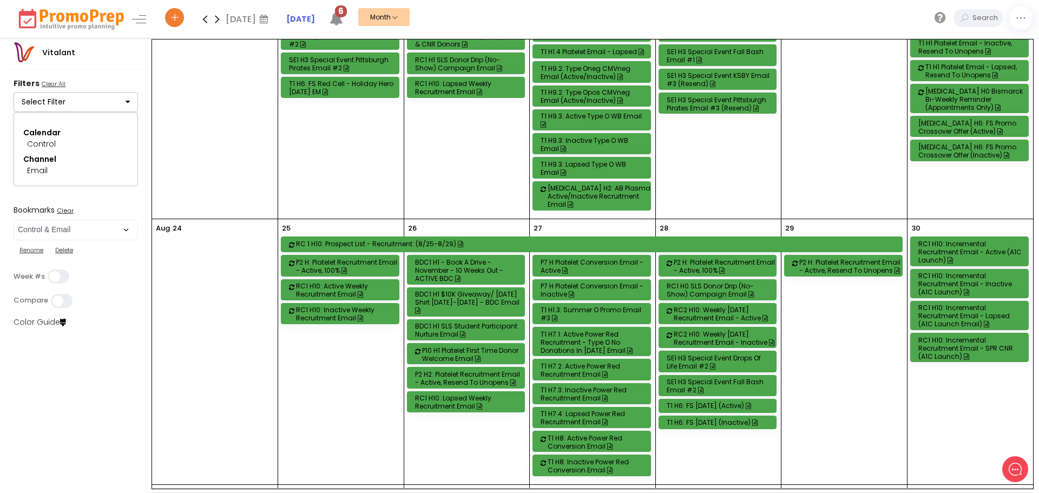
click at [733, 330] on div "RC2 H10: Weekly [DATE] Recruitment Email - Inactive" at bounding box center [725, 338] width 105 height 16
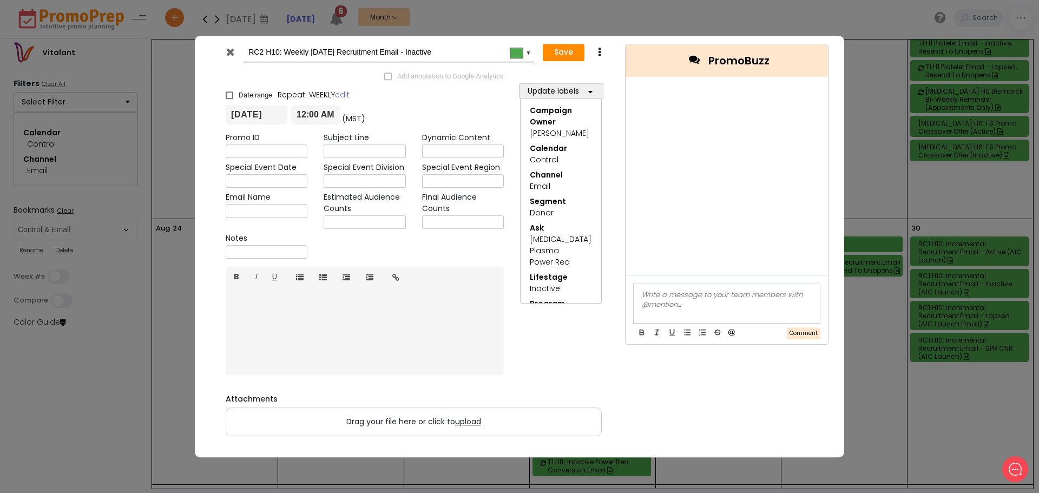
click at [232, 53] on icon at bounding box center [230, 52] width 8 height 11
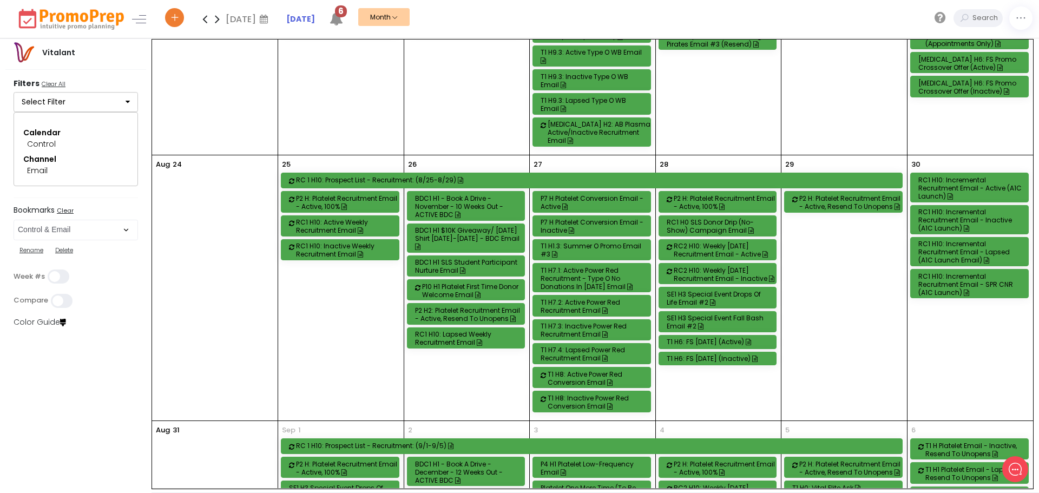
scroll to position [1128, 0]
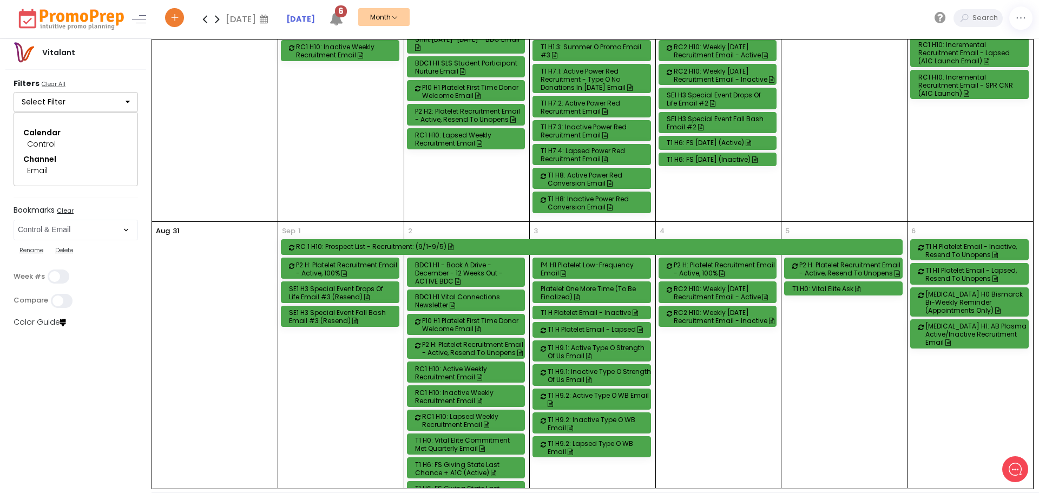
click at [461, 365] on div "RC1 H10: Active Weekly Recruitment Email" at bounding box center [467, 373] width 105 height 16
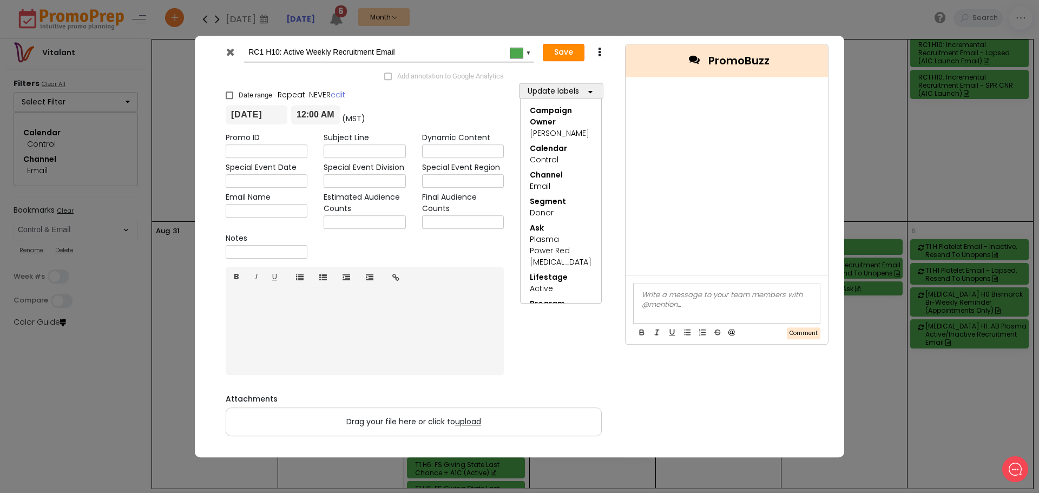
click at [555, 51] on button "Save" at bounding box center [564, 52] width 42 height 17
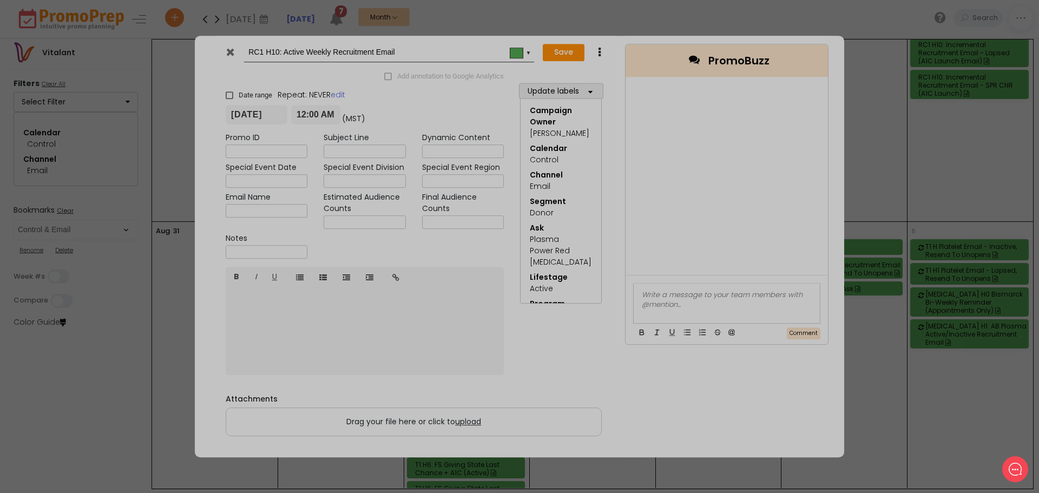
type input "2025-09-02"
type input "00:00"
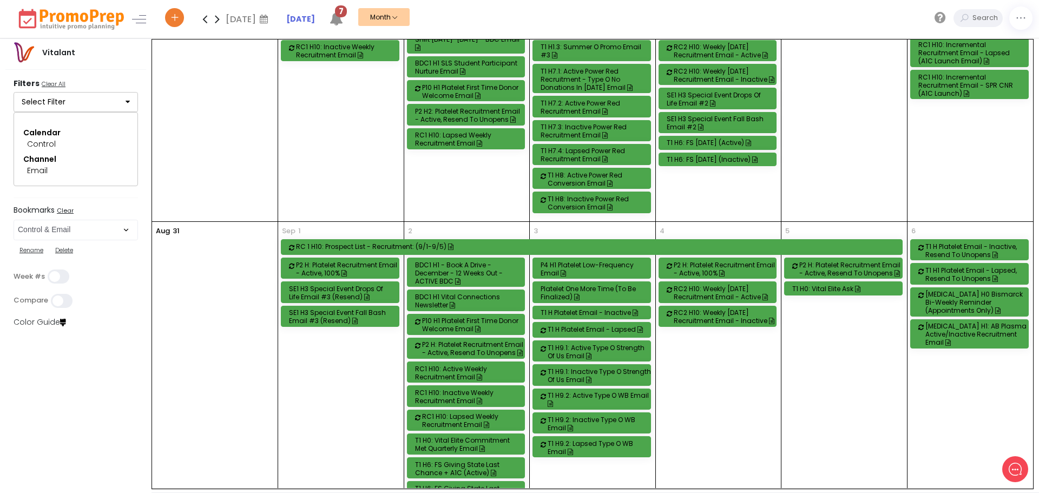
click at [464, 388] on div "RC1 H10: Inactive Weekly Recruitment Email" at bounding box center [467, 396] width 105 height 16
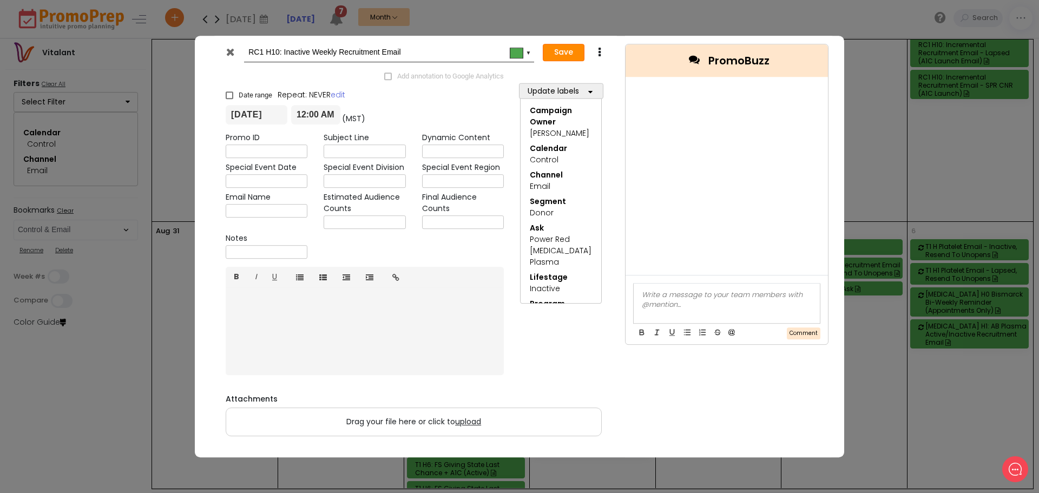
click at [568, 53] on button "Save" at bounding box center [564, 52] width 42 height 17
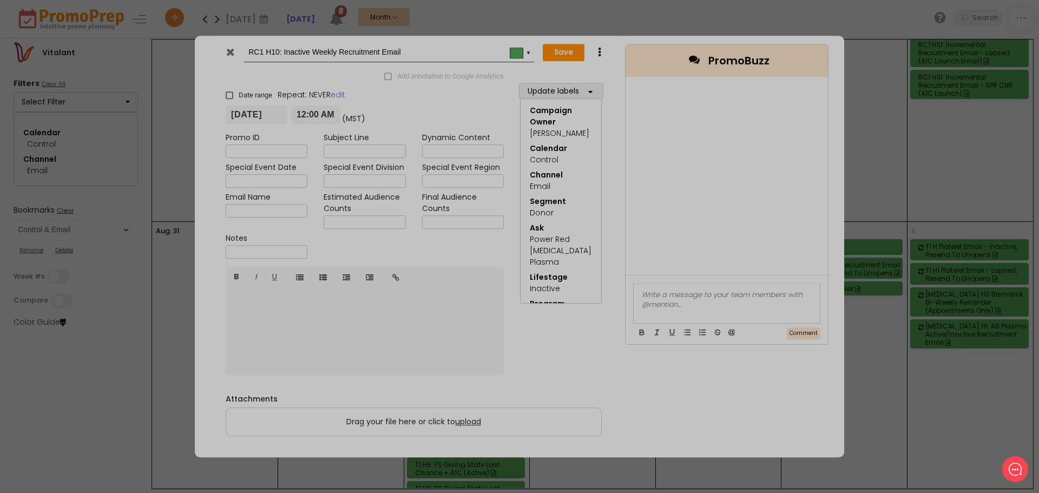
type input "2025-09-02"
type input "00:00"
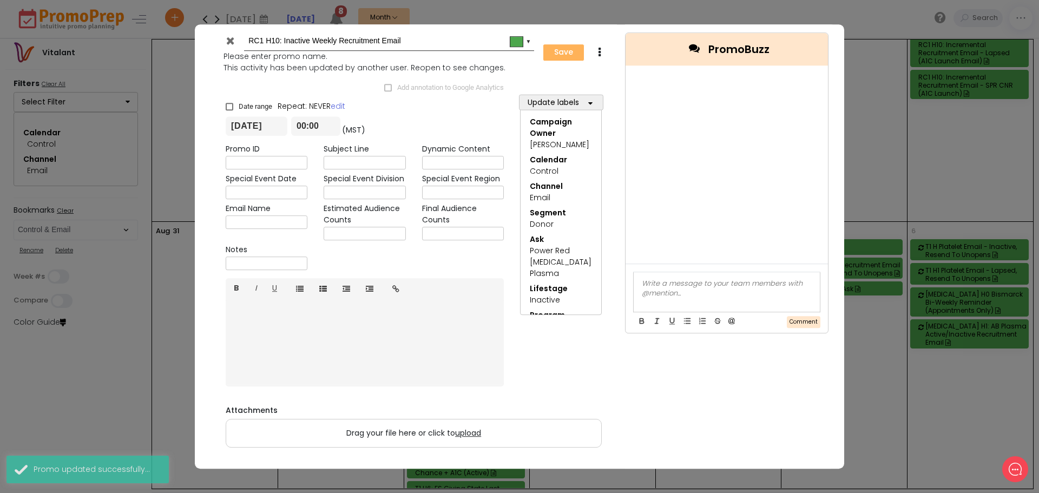
scroll to position [1104, 0]
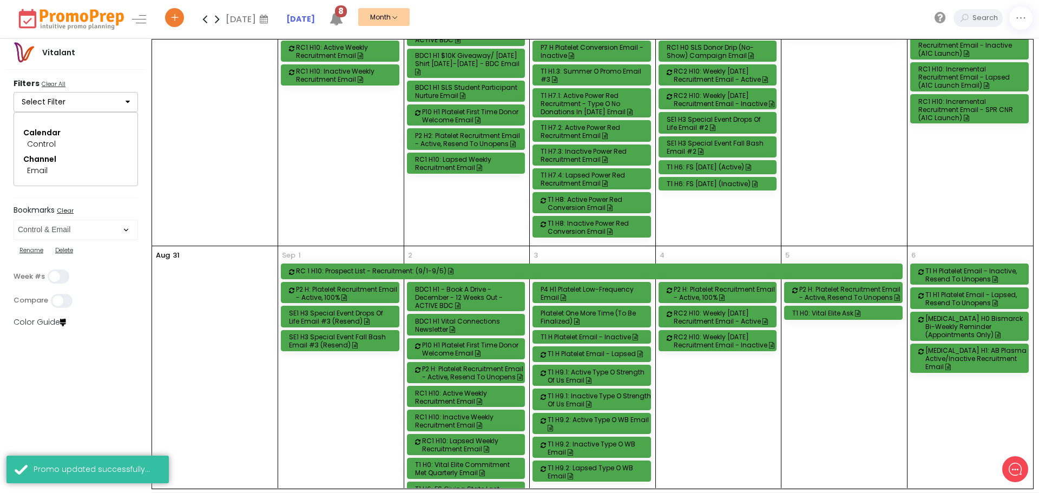
click at [713, 309] on div "RC2 H10: Weekly [DATE] Recruitment Email - Active" at bounding box center [725, 317] width 105 height 16
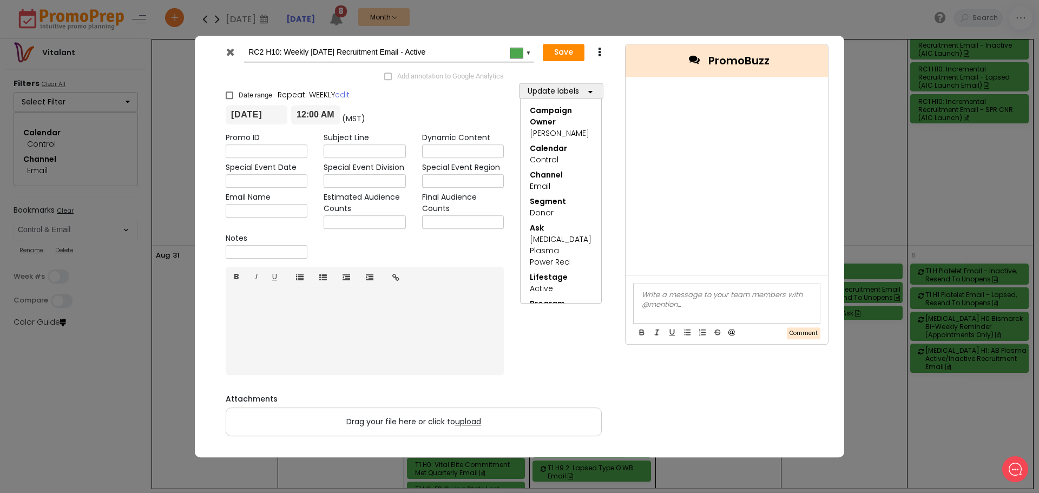
click at [234, 52] on icon at bounding box center [230, 52] width 8 height 11
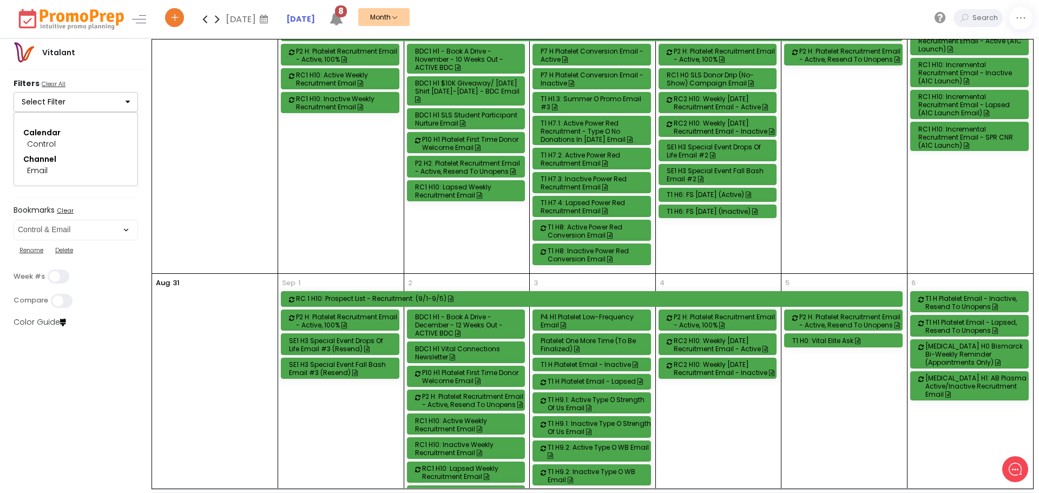
scroll to position [1020, 0]
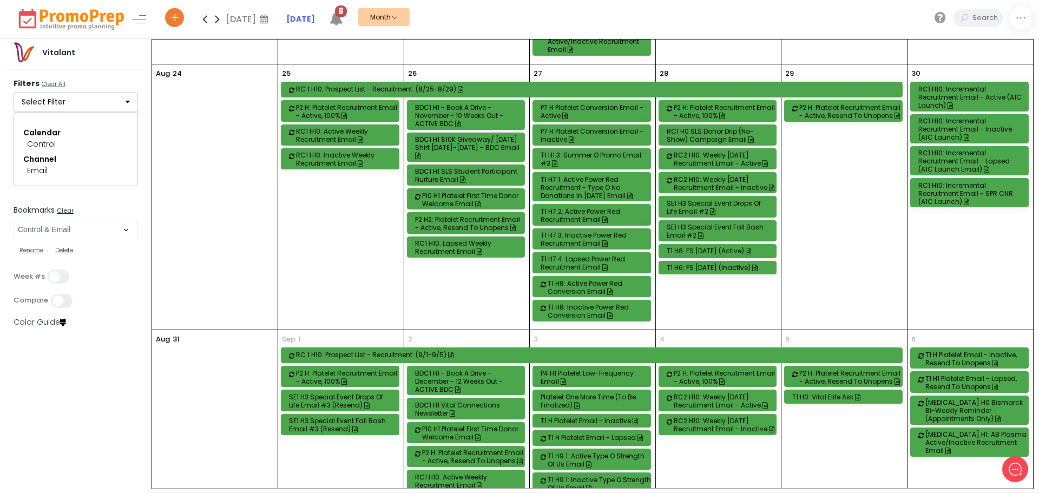
click at [216, 19] on icon at bounding box center [217, 19] width 12 height 22
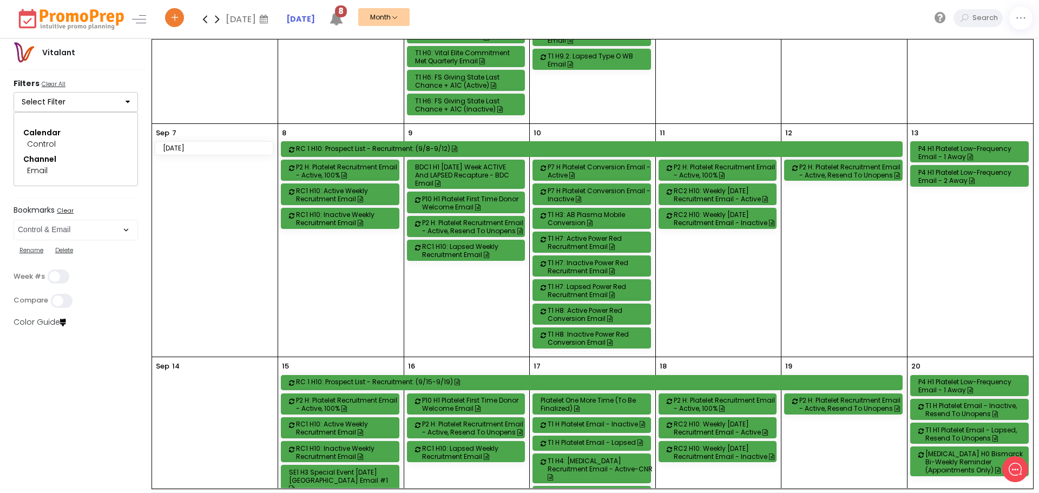
scroll to position [216, 0]
click at [343, 195] on div "RC1 H10: Active Weekly Recruitment Email" at bounding box center [348, 194] width 105 height 16
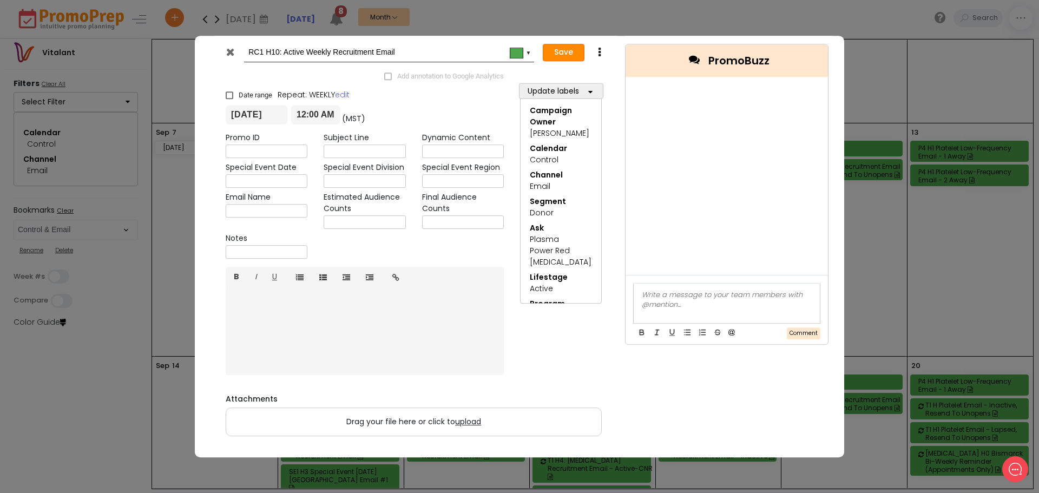
click at [561, 53] on button "Save" at bounding box center [564, 52] width 42 height 17
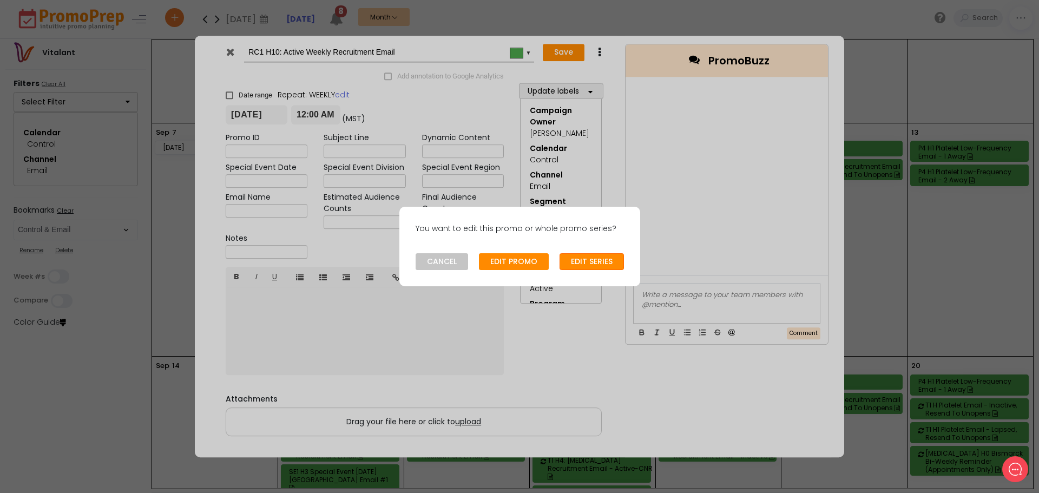
click at [584, 263] on button "EDIT SERIES" at bounding box center [591, 261] width 64 height 17
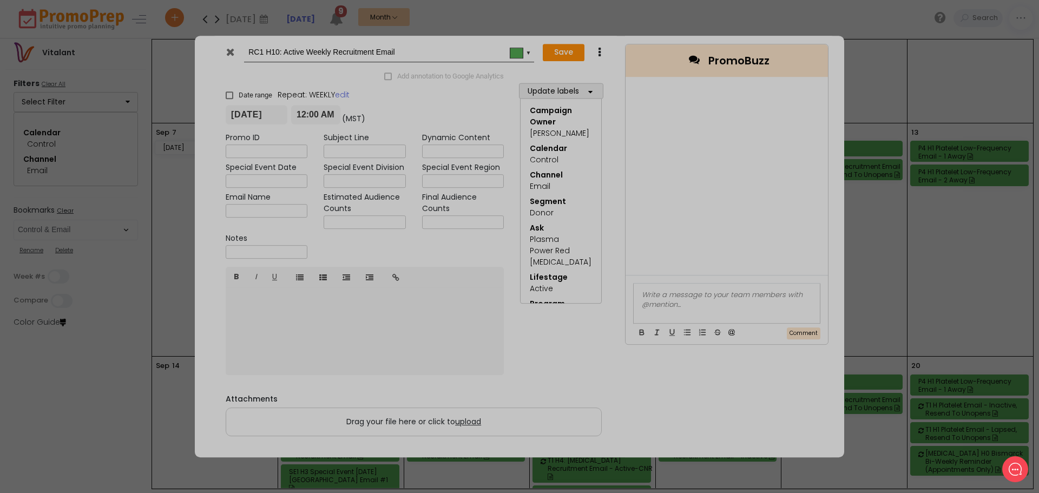
type input "2022-01-03"
type input "00:00"
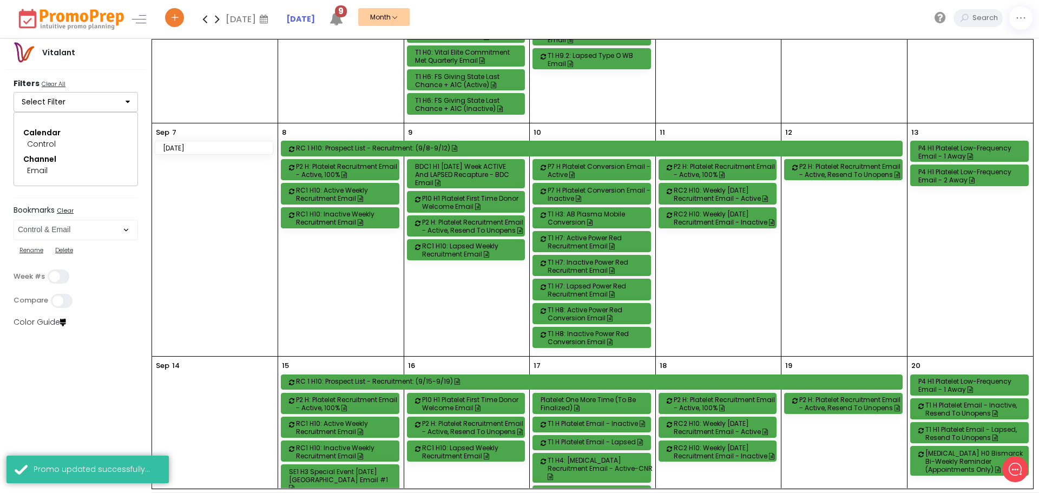
click at [336, 217] on div "RC1 H10: Inactive Weekly Recruitment Email" at bounding box center [348, 218] width 105 height 16
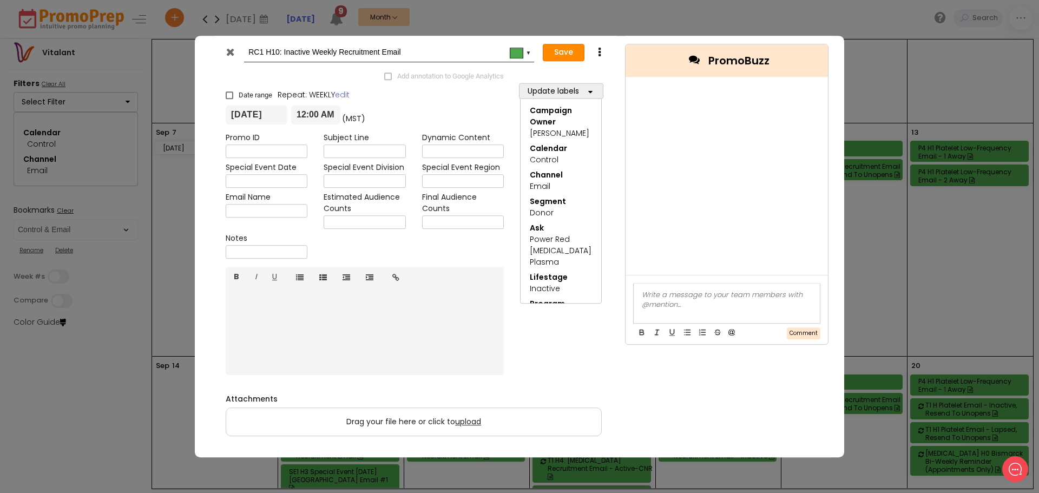
click at [564, 46] on button "Save" at bounding box center [564, 52] width 42 height 17
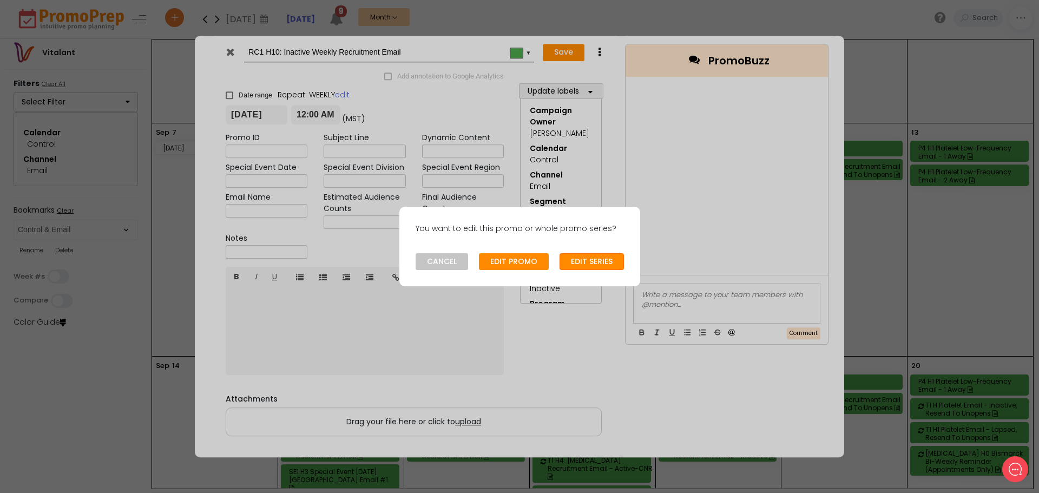
click at [590, 258] on button "EDIT SERIES" at bounding box center [591, 261] width 64 height 17
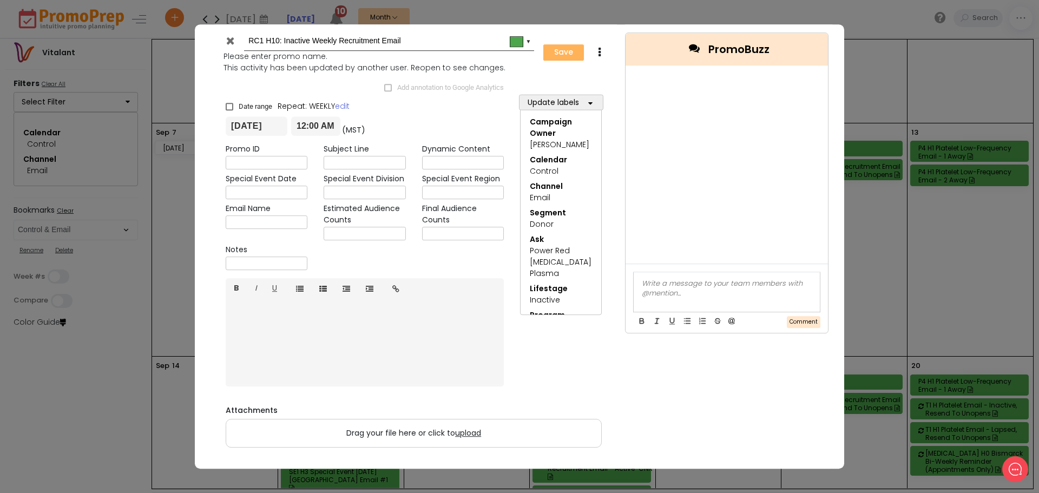
type input "2022-01-03"
type input "00:00"
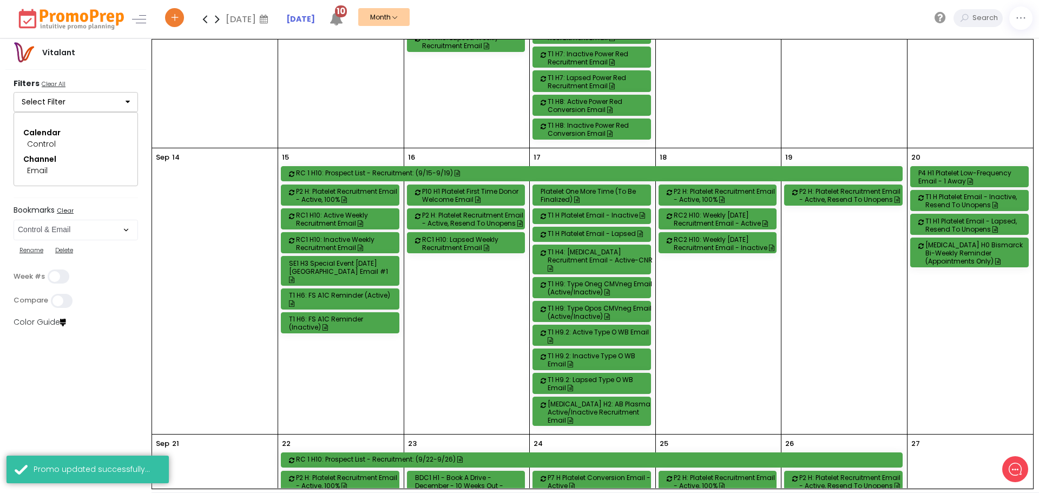
scroll to position [433, 0]
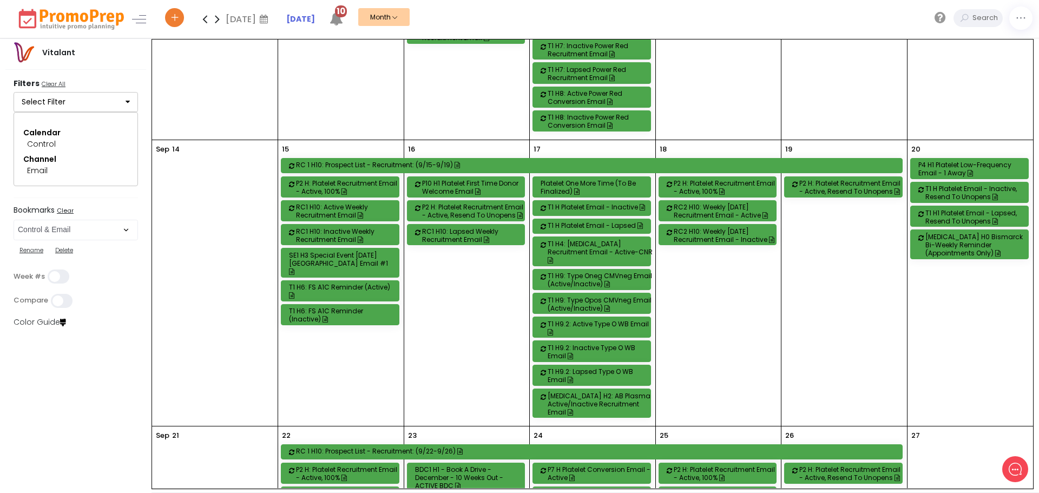
click at [466, 234] on div "RC1 H10: Lapsed Weekly Recruitment Email" at bounding box center [474, 235] width 105 height 16
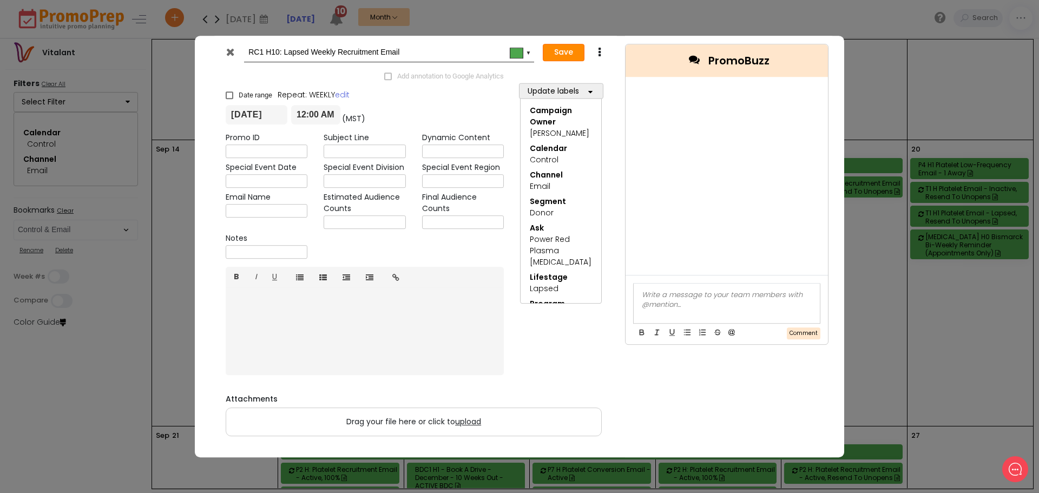
click at [569, 51] on button "Save" at bounding box center [564, 52] width 42 height 17
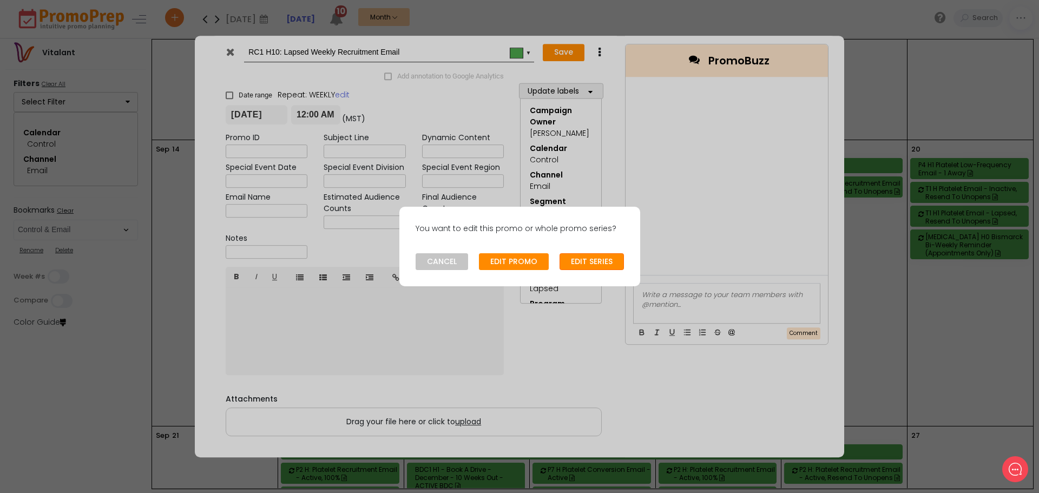
click at [593, 258] on button "EDIT SERIES" at bounding box center [591, 261] width 64 height 17
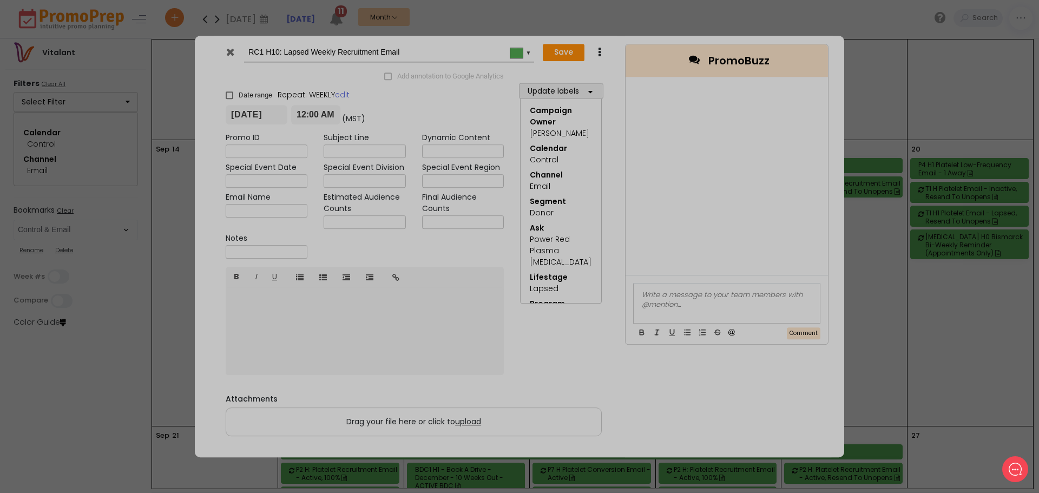
type input "2022-01-04"
type input "00:00"
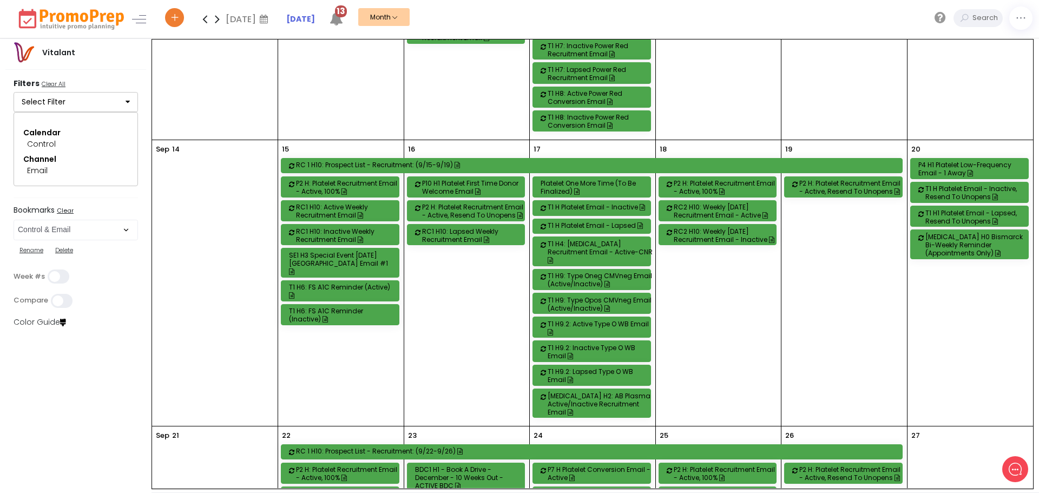
click at [711, 234] on div "RC2 H10: Weekly [DATE] Recruitment Email - Inactive" at bounding box center [725, 235] width 105 height 16
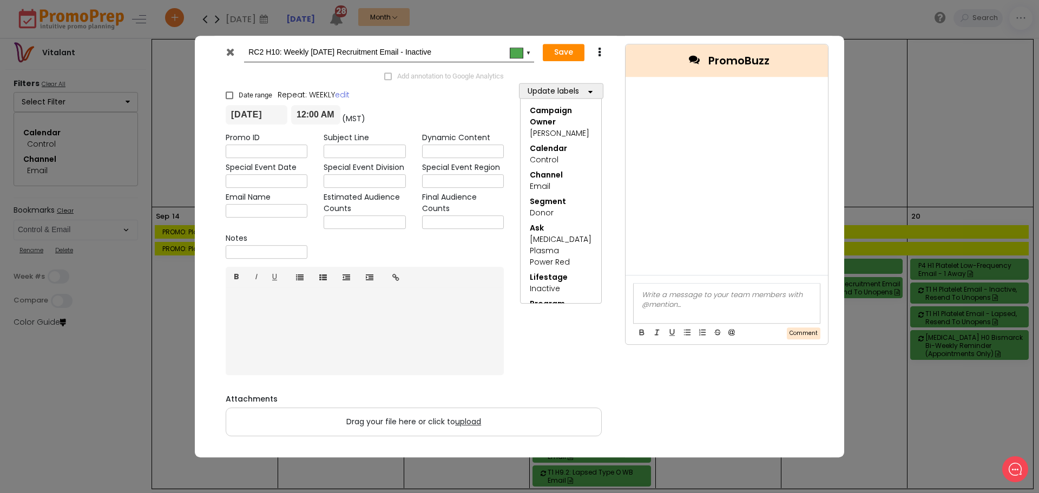
click at [230, 50] on icon at bounding box center [230, 52] width 8 height 11
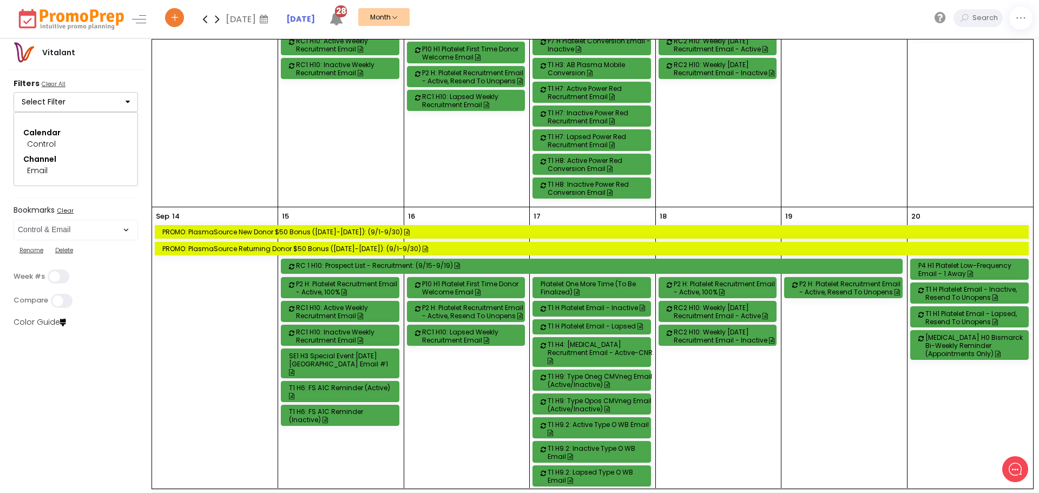
click at [265, 233] on div "PROMO: PlasmaSource New Donor $50 Bonus (9.1-9.30.25): (9/1-9/30)" at bounding box center [593, 232] width 862 height 8
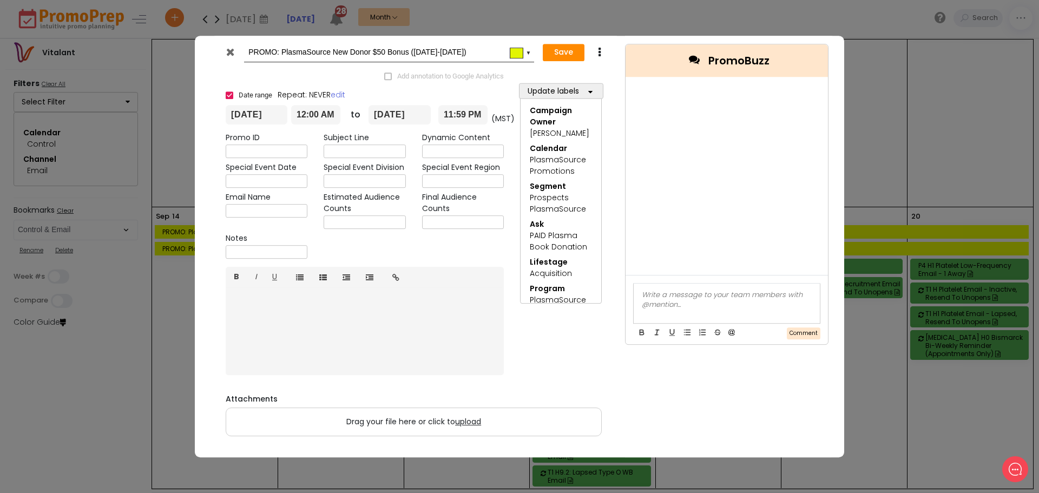
click at [236, 51] on div at bounding box center [231, 55] width 27 height 16
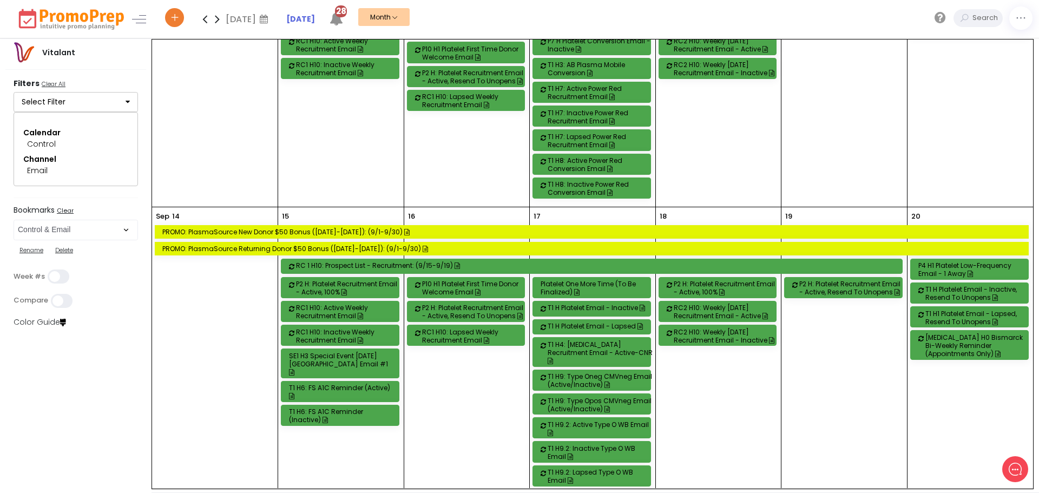
click at [726, 314] on div "RC2 H10: Weekly [DATE] Recruitment Email - Active" at bounding box center [725, 311] width 105 height 16
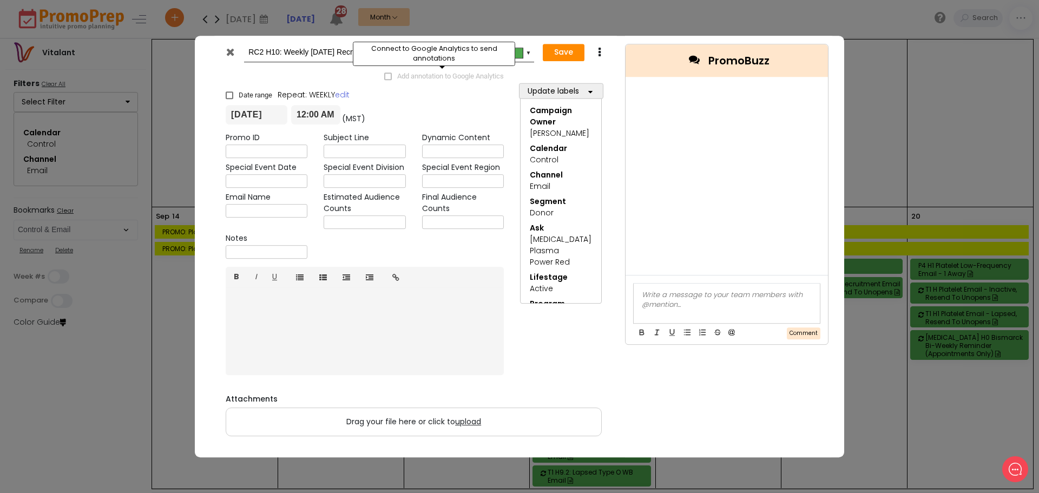
click at [384, 77] on span "Add annotation to Google Analytics" at bounding box center [444, 75] width 120 height 12
click at [0, 0] on div at bounding box center [0, 0] width 0 height 0
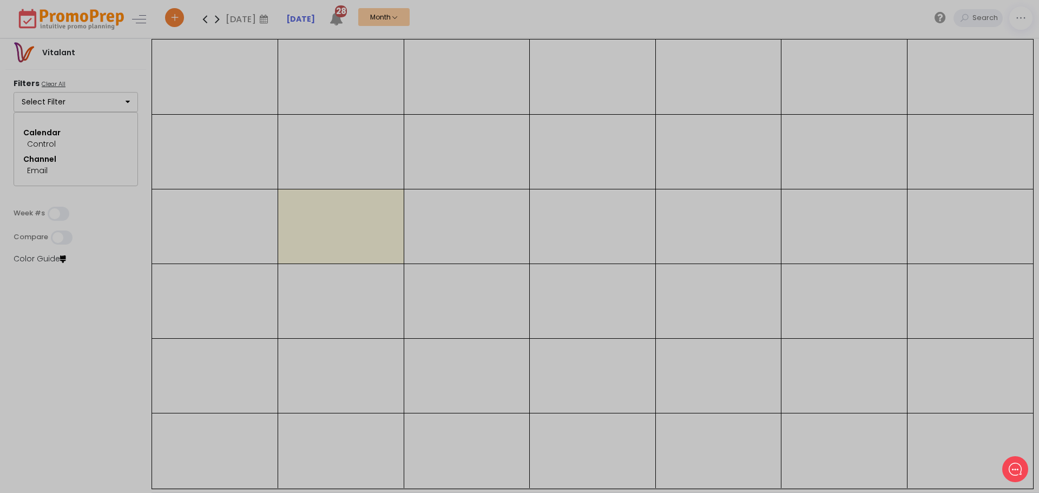
select select "286"
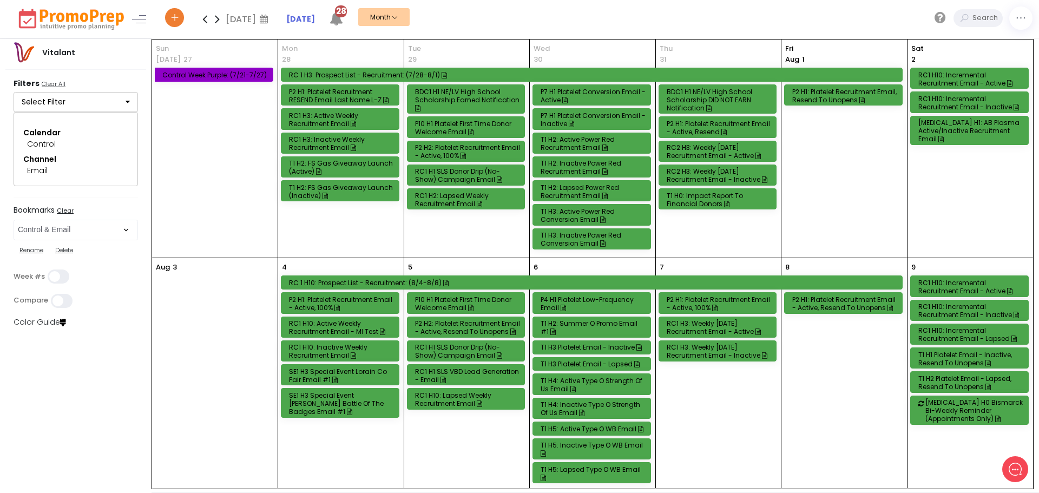
click at [716, 151] on div "RC2 H3: Weekly [DATE] Recruitment Email - Active" at bounding box center [718, 151] width 105 height 16
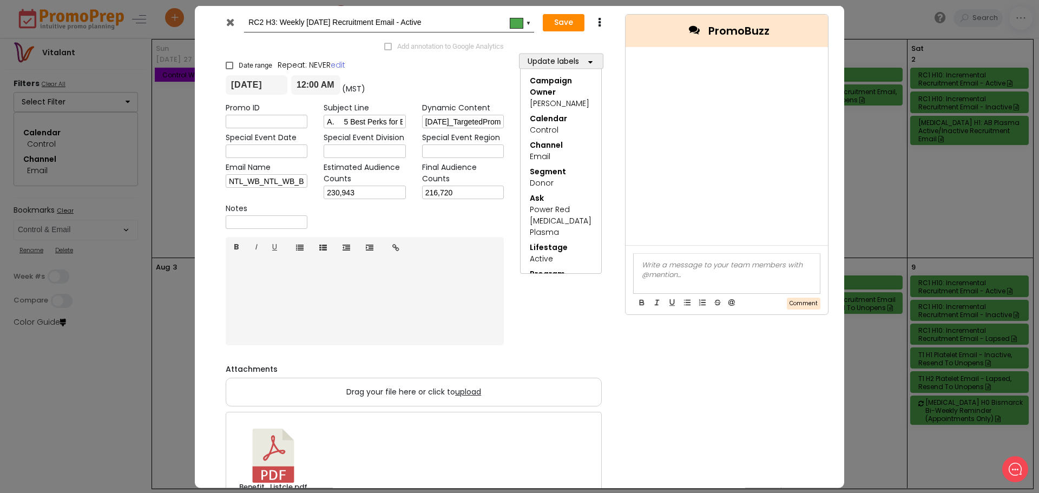
click at [230, 21] on icon at bounding box center [230, 21] width 8 height 11
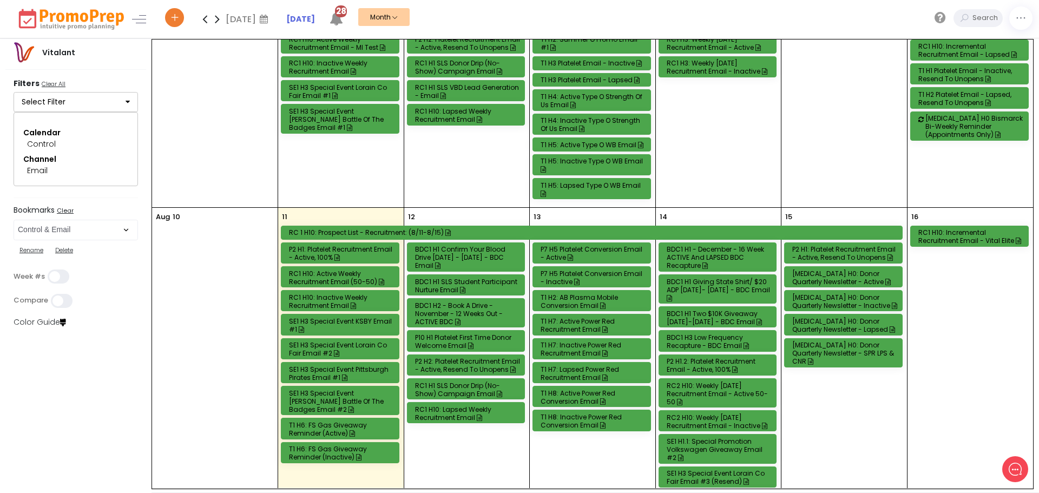
scroll to position [379, 0]
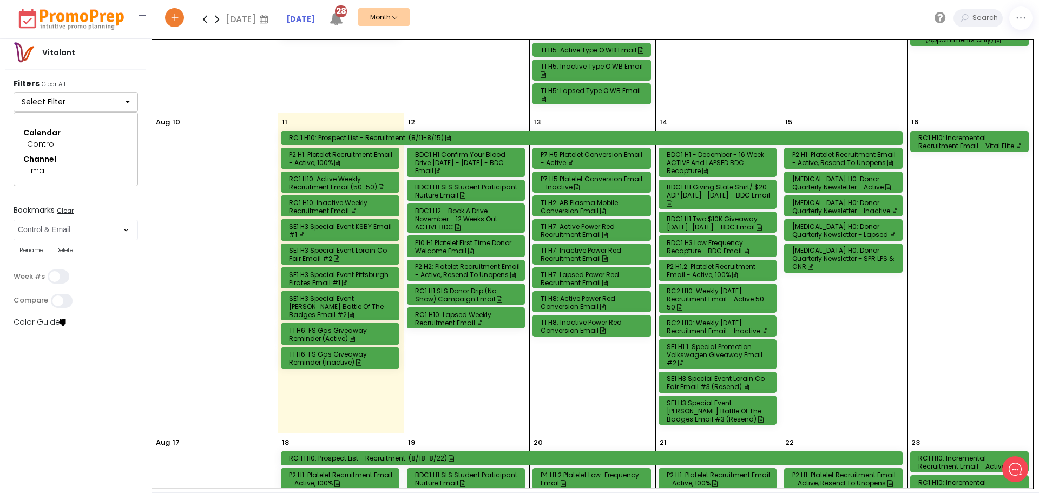
click at [704, 293] on div "RC2 H10: Weekly [DATE] Recruitment Email - Active 50-50" at bounding box center [718, 299] width 105 height 24
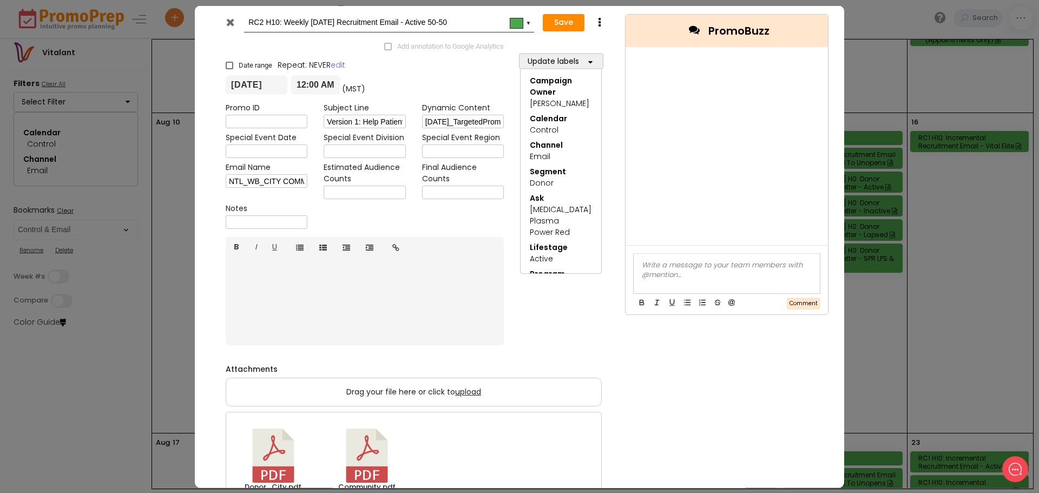
click at [228, 22] on icon at bounding box center [230, 21] width 8 height 11
